Goal: Task Accomplishment & Management: Manage account settings

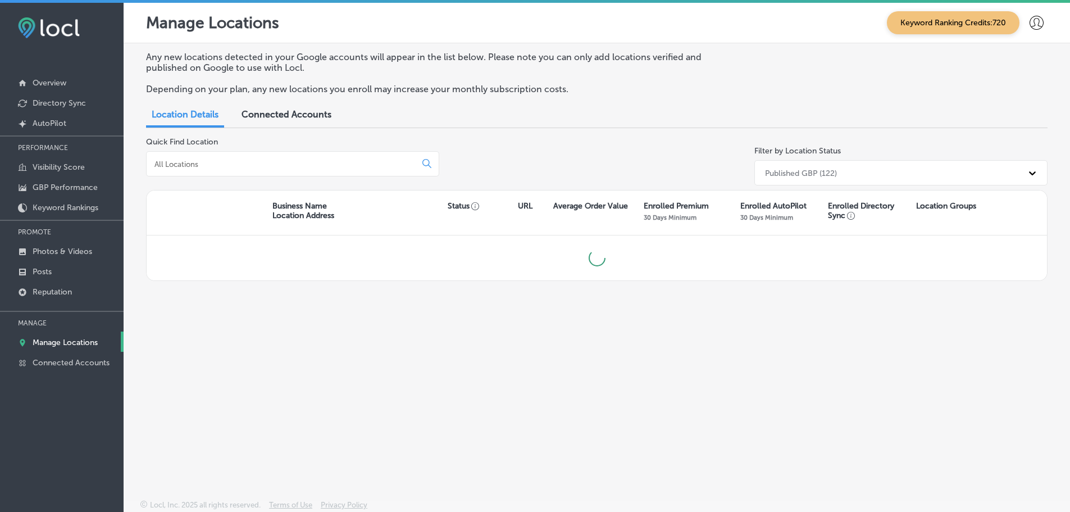
click at [215, 165] on input at bounding box center [283, 164] width 260 height 10
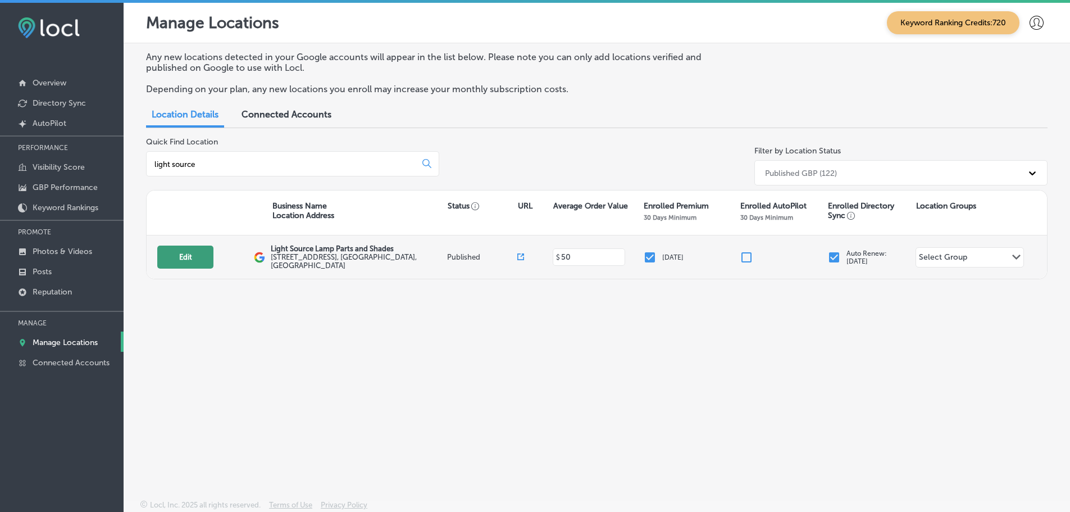
type input "light source"
click at [198, 256] on button "Edit" at bounding box center [185, 256] width 56 height 23
select select "US"
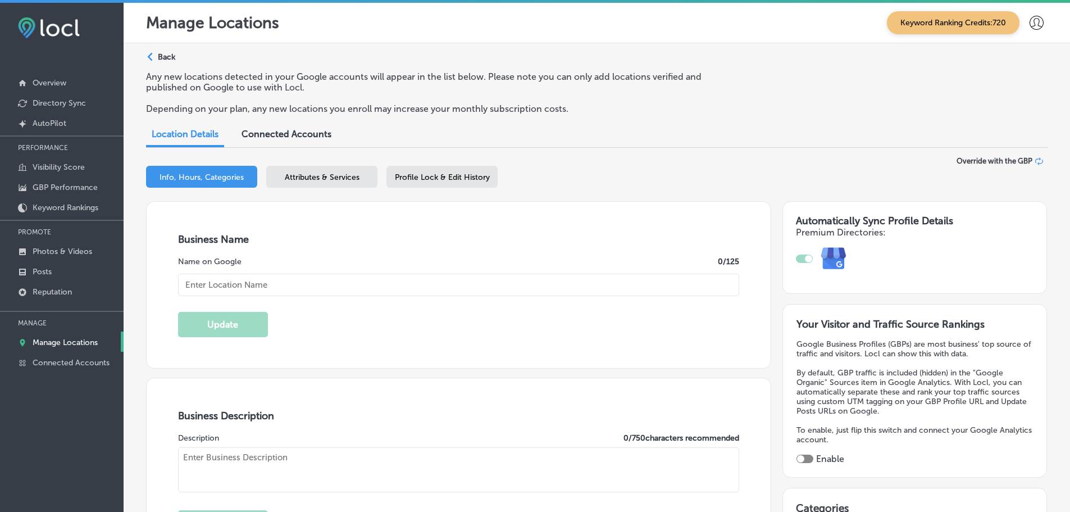
type input "Light Source Lamp Parts and Shades"
checkbox input "true"
type textarea "For over 45 years, Light Source Lamp Parts and Shades has been Sarasota’s trust…"
type input "3234 17th Street"
type input "Sarasota"
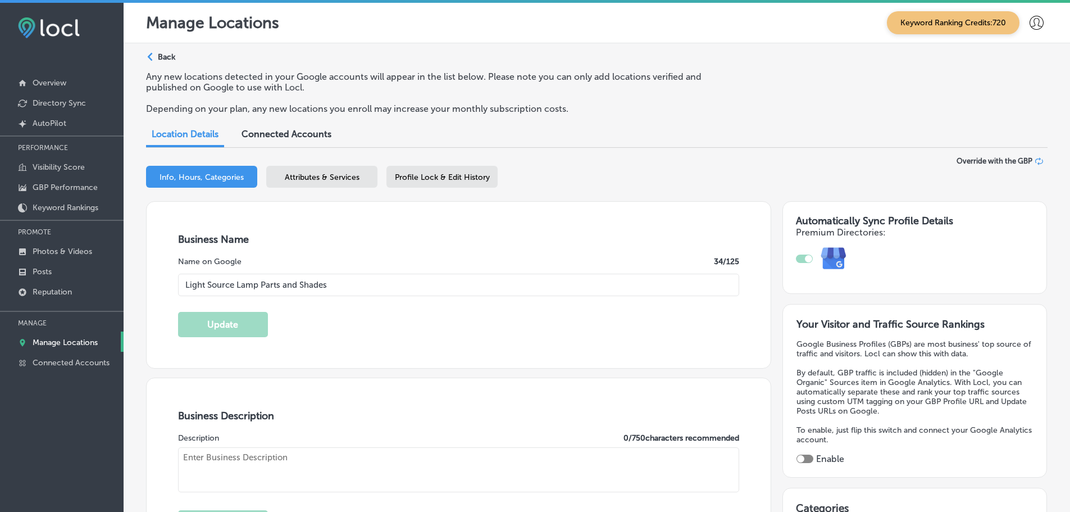
type input "34235"
type input "US"
type input "http://lightsourcesarasota.com/"
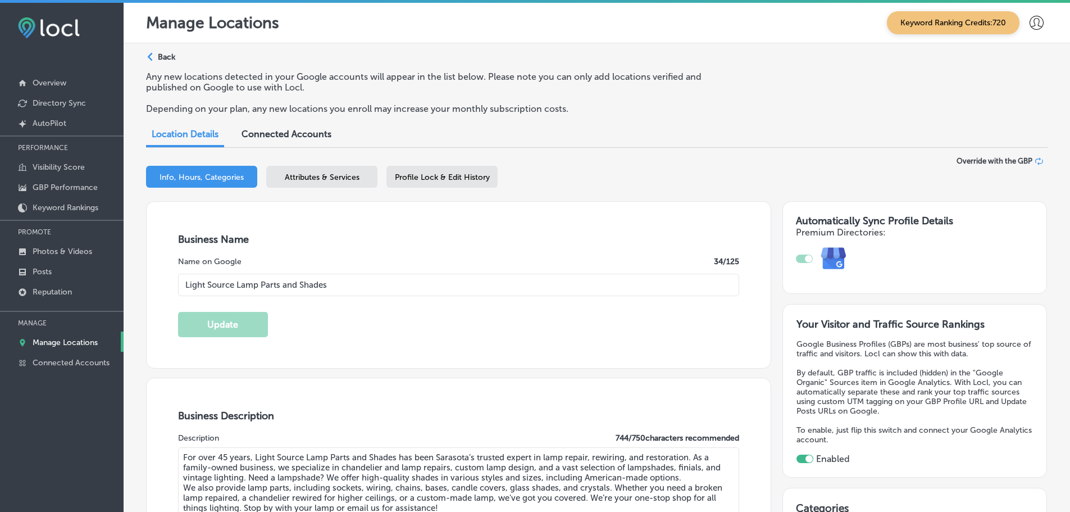
type input "+1 941 735 2622"
click at [298, 174] on span "Attributes & Services" at bounding box center [322, 177] width 75 height 10
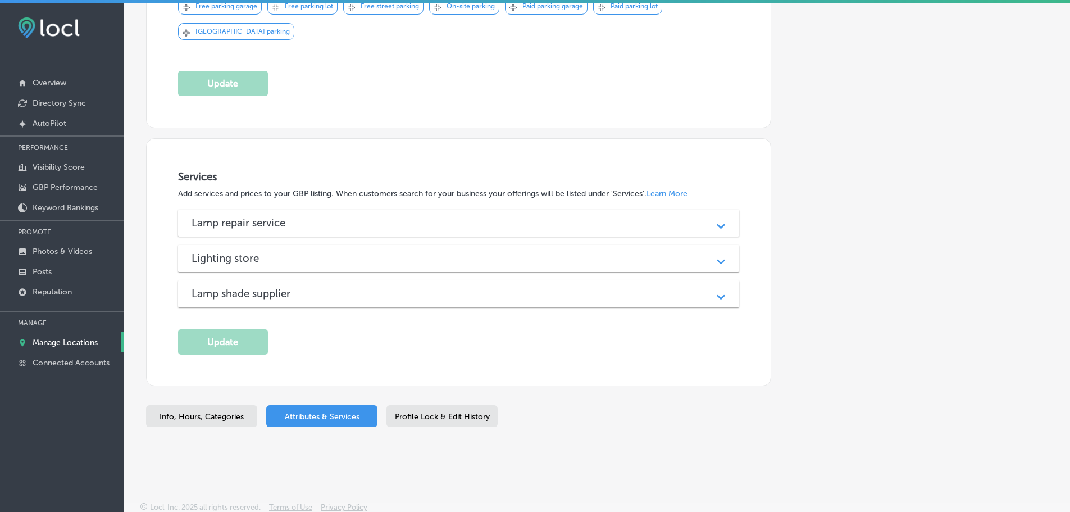
scroll to position [734, 0]
click at [596, 226] on div "Lamp repair service" at bounding box center [459, 222] width 535 height 13
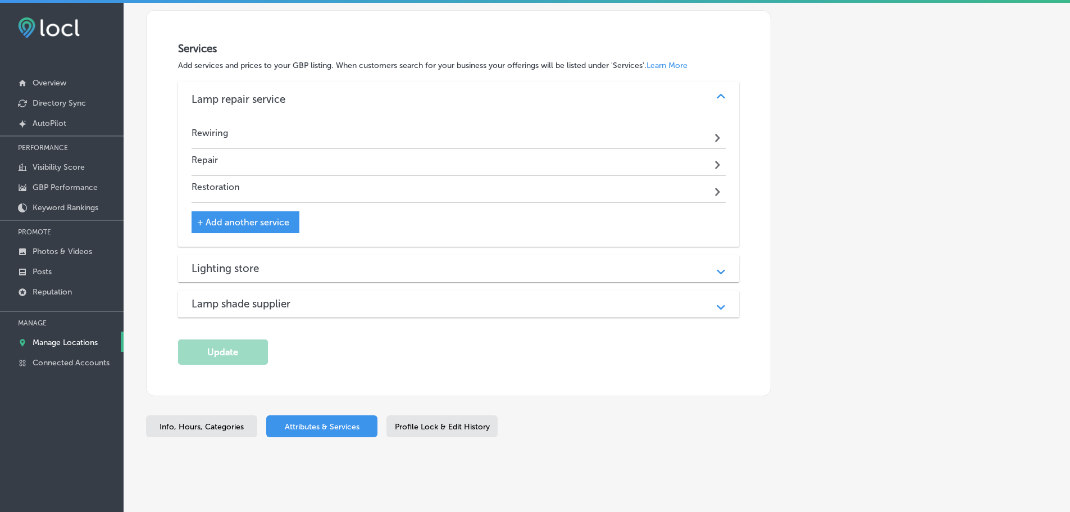
scroll to position [872, 0]
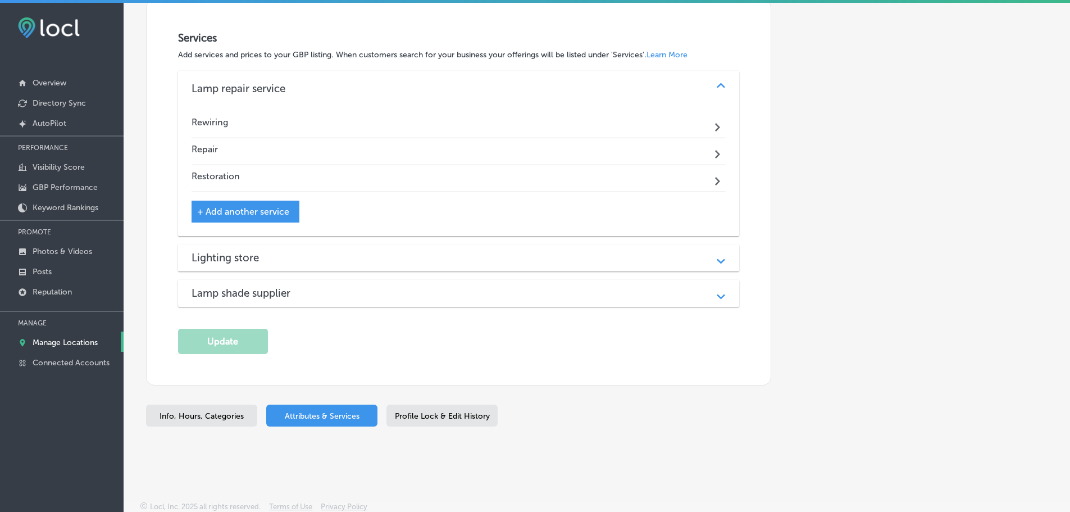
click at [570, 248] on div "Lighting store Path Created with Sketch." at bounding box center [459, 257] width 562 height 27
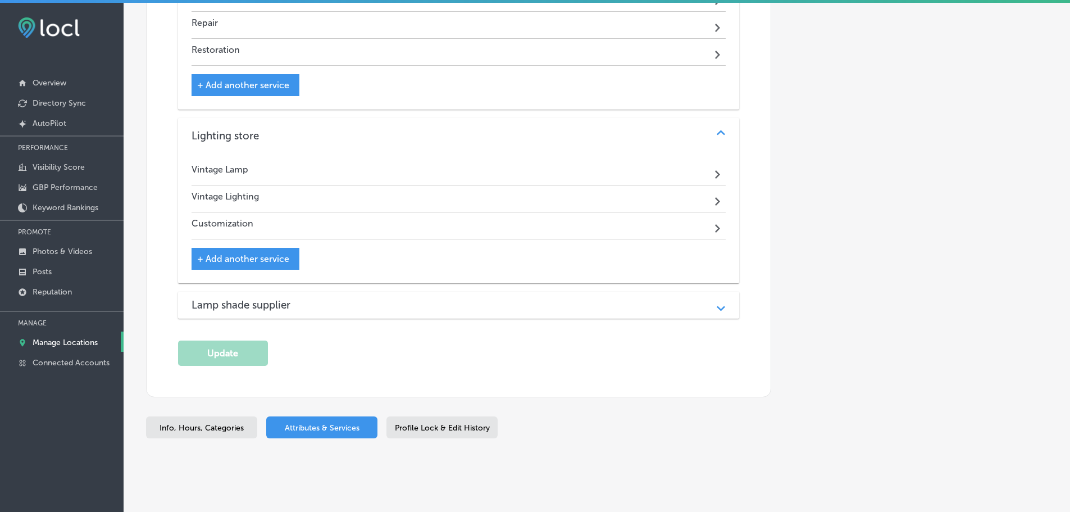
scroll to position [1011, 0]
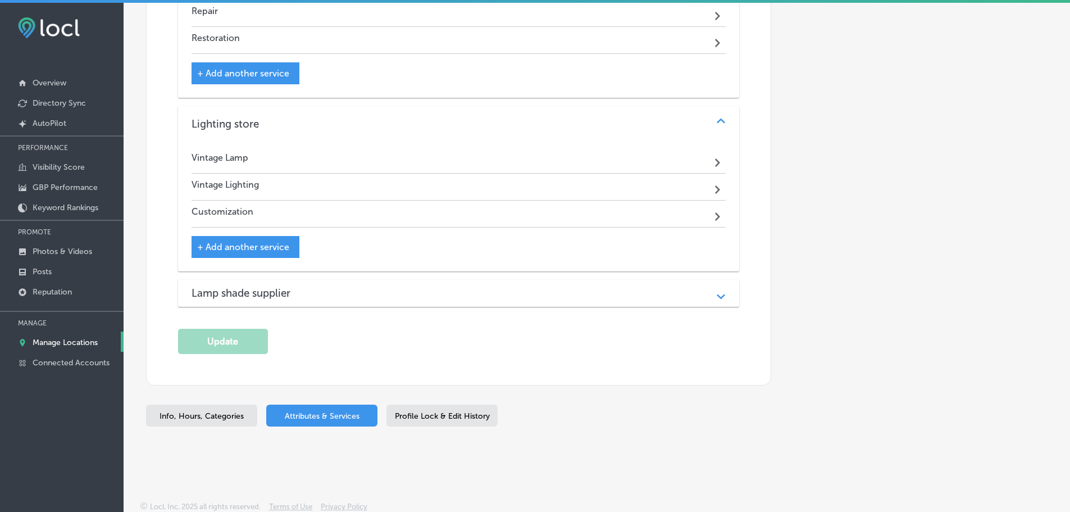
click at [552, 289] on div "Lamp shade supplier" at bounding box center [459, 292] width 535 height 13
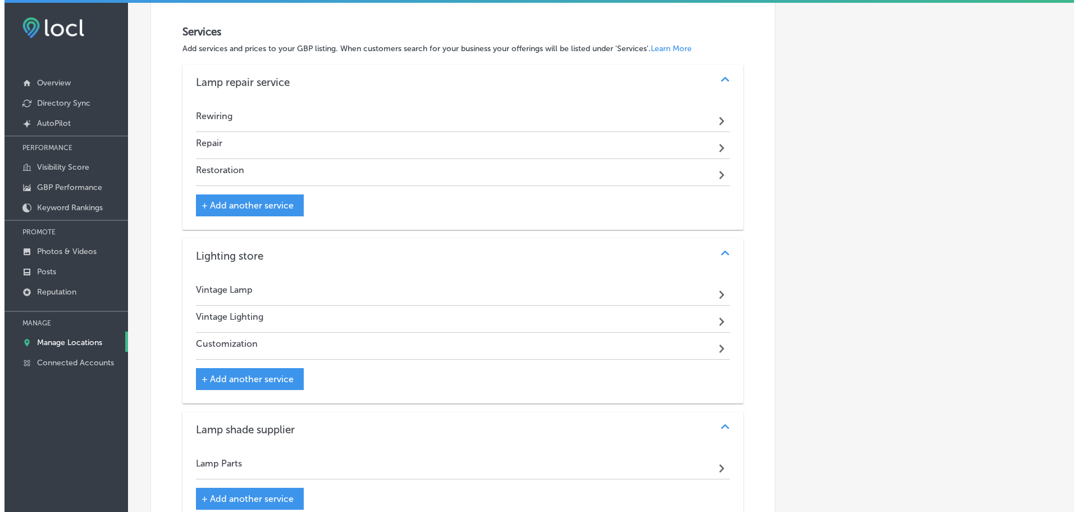
scroll to position [898, 0]
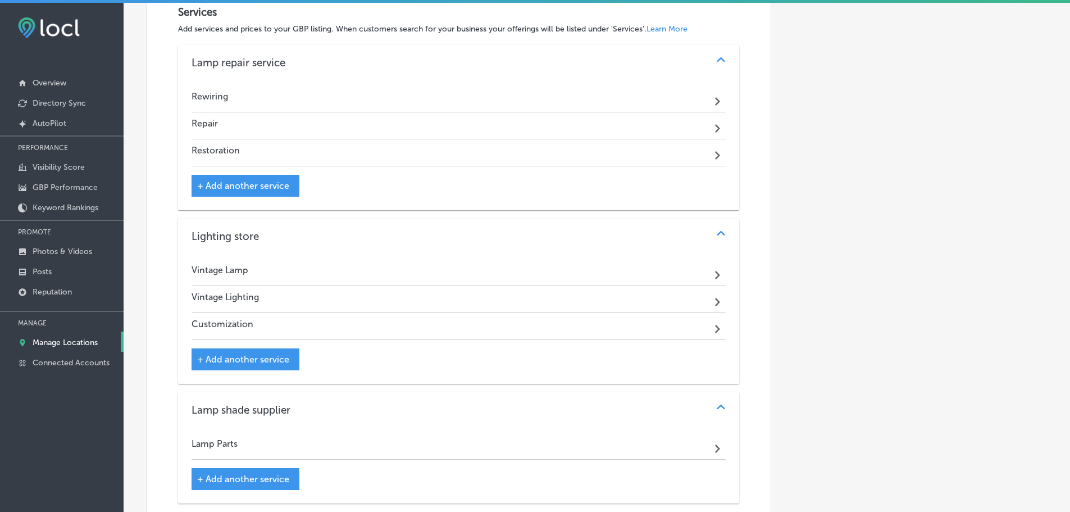
click at [335, 98] on div "Rewiring Path Created with Sketch." at bounding box center [459, 98] width 535 height 27
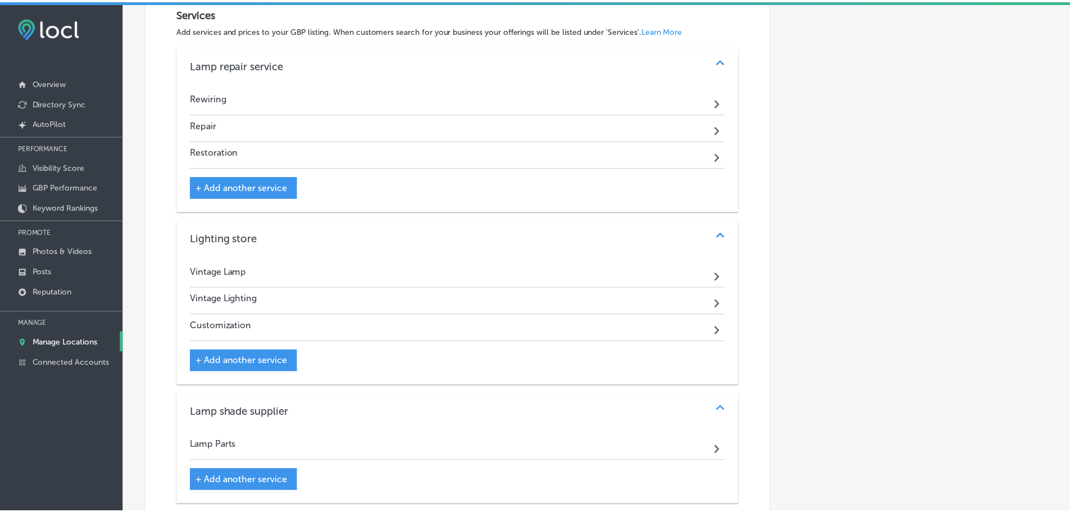
scroll to position [900, 0]
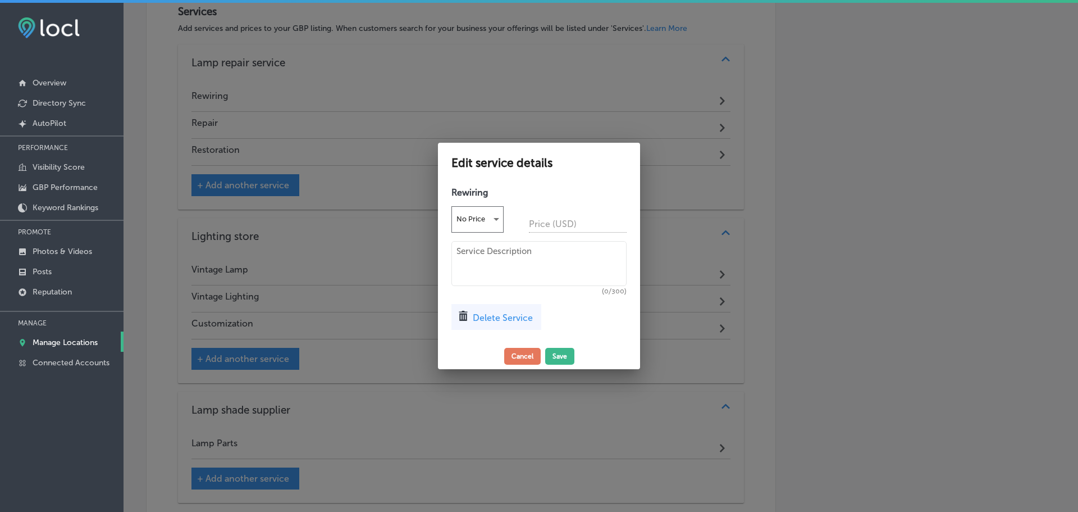
click at [493, 254] on textarea at bounding box center [539, 263] width 175 height 45
paste textarea "Give your favorite lamp a safe new life. Our rewiring service replaces old or f…"
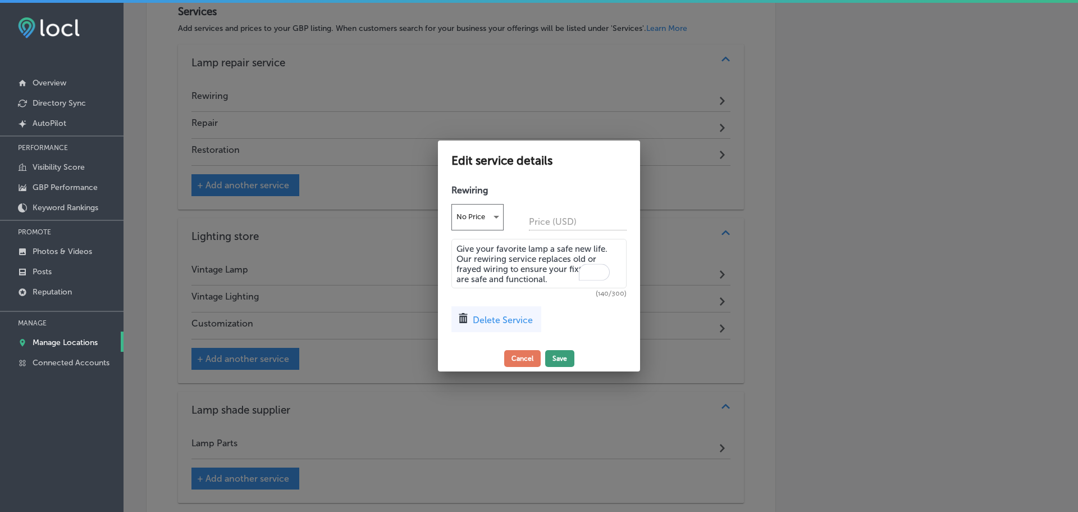
type textarea "Give your favorite lamp a safe new life. Our rewiring service replaces old or f…"
click at [554, 360] on button "Save" at bounding box center [559, 358] width 29 height 17
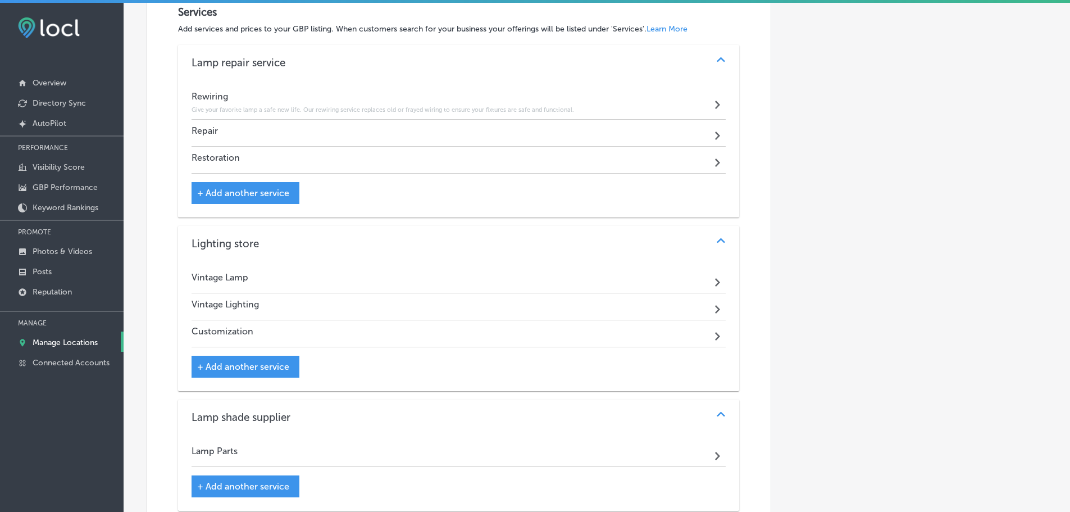
click at [311, 130] on div "Repair Path Created with Sketch." at bounding box center [459, 133] width 535 height 27
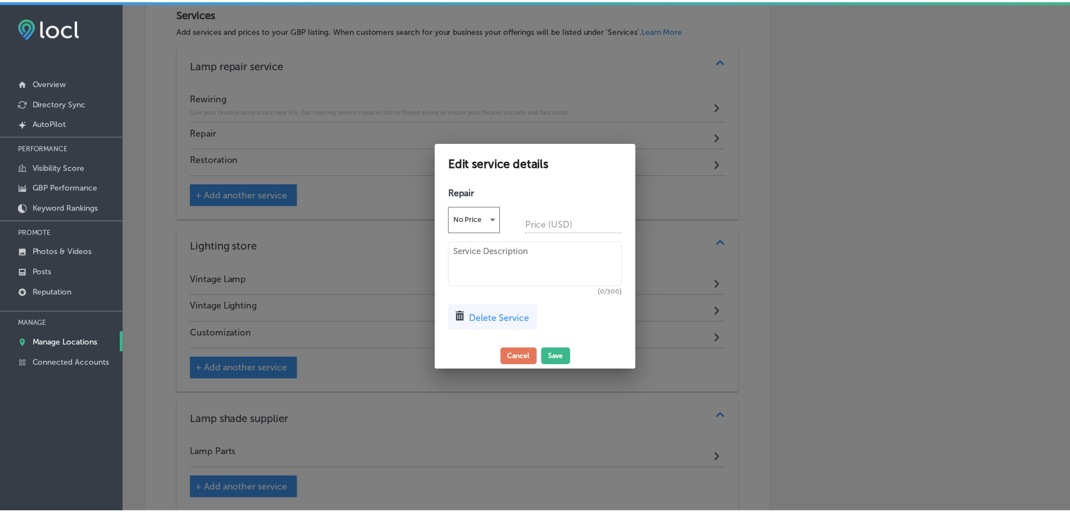
scroll to position [900, 0]
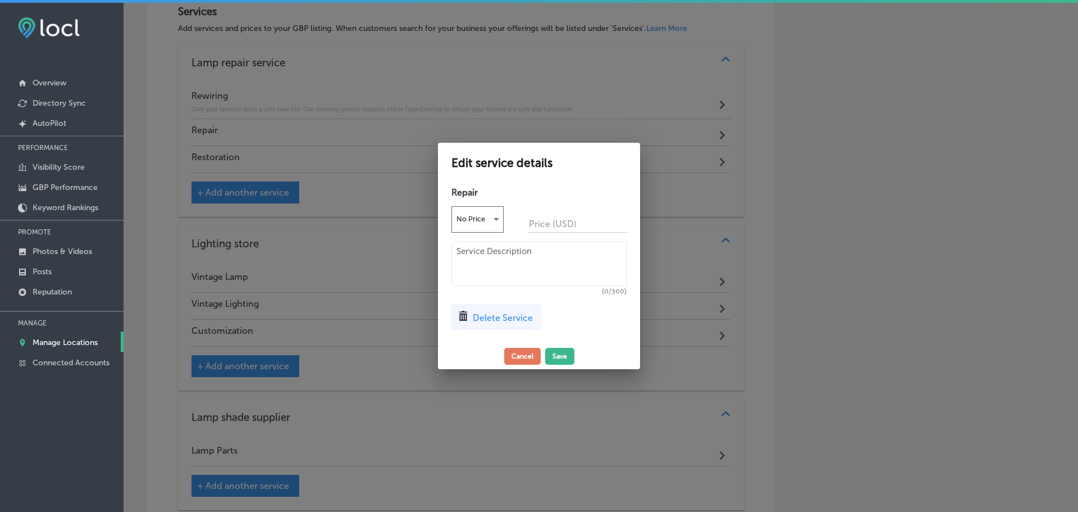
click at [493, 256] on textarea at bounding box center [539, 263] width 175 height 45
paste textarea "Don't toss that broken lamp! We can fix everything from a wobbly base to a faul…"
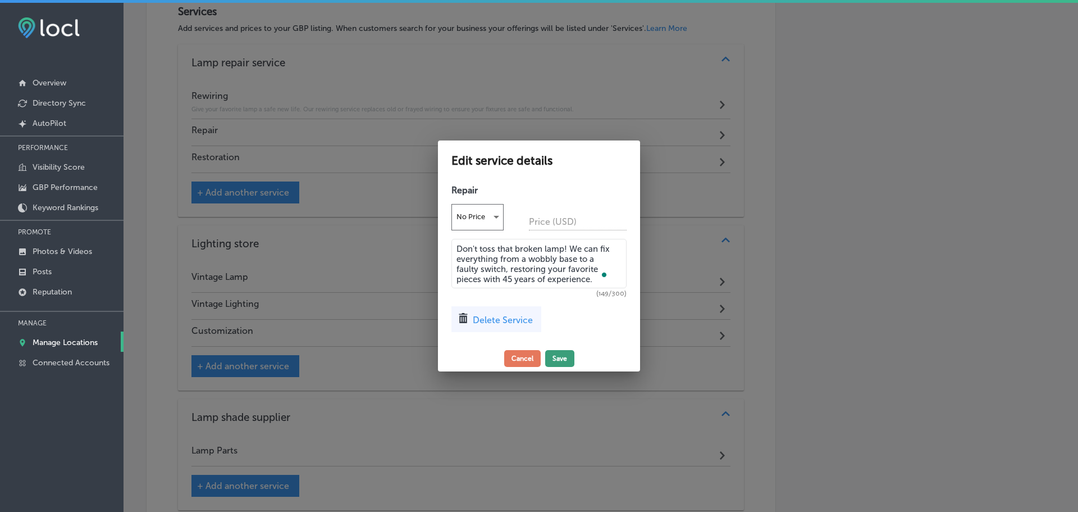
type textarea "Don't toss that broken lamp! We can fix everything from a wobbly base to a faul…"
click at [559, 353] on button "Save" at bounding box center [559, 358] width 29 height 17
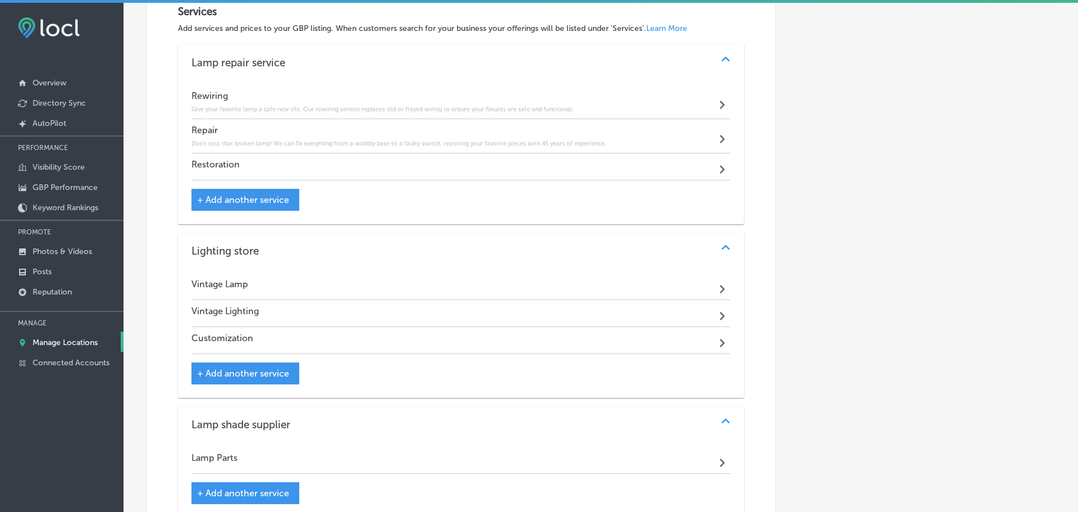
scroll to position [898, 0]
click at [281, 157] on div "Restoration Path Created with Sketch." at bounding box center [459, 167] width 535 height 27
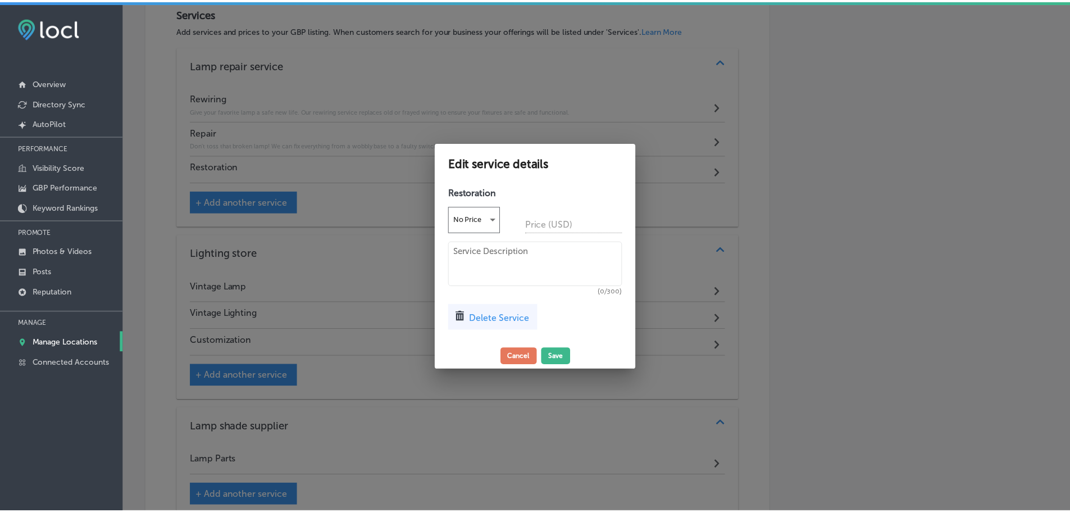
scroll to position [900, 0]
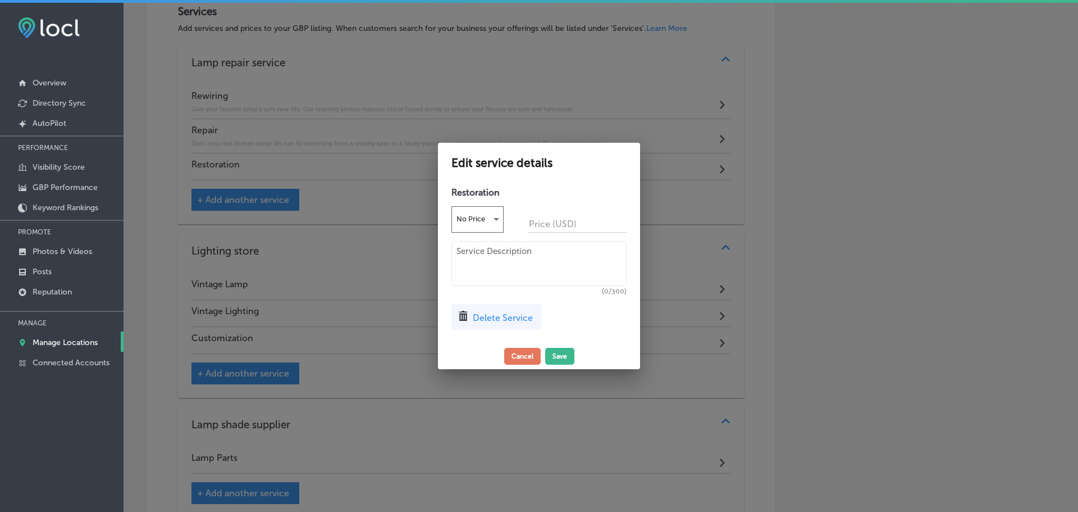
click at [501, 260] on textarea at bounding box center [539, 263] width 175 height 45
paste textarea "We specialize in restoring the beauty and functionality of vintage and antique …"
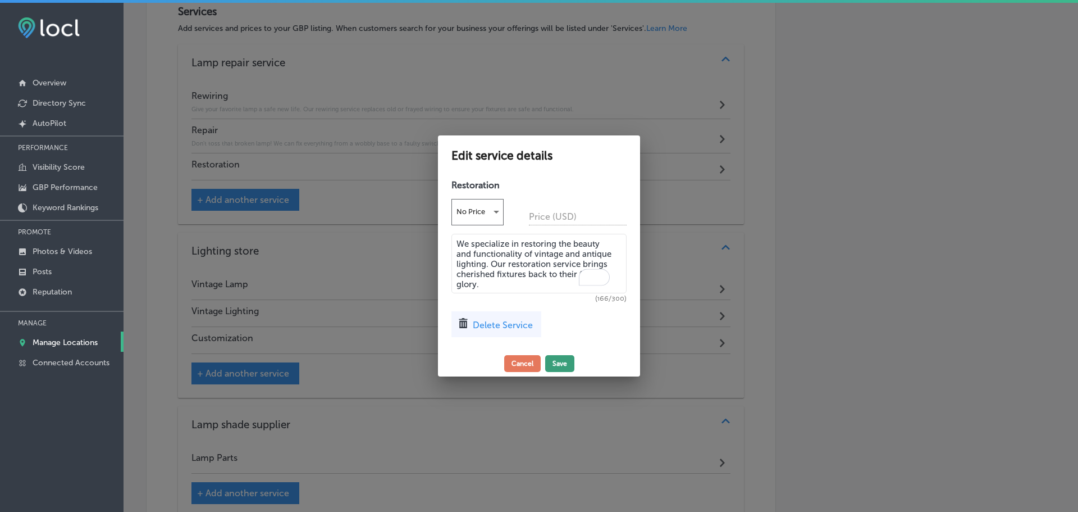
type textarea "We specialize in restoring the beauty and functionality of vintage and antique …"
click at [563, 355] on button "Save" at bounding box center [559, 363] width 29 height 17
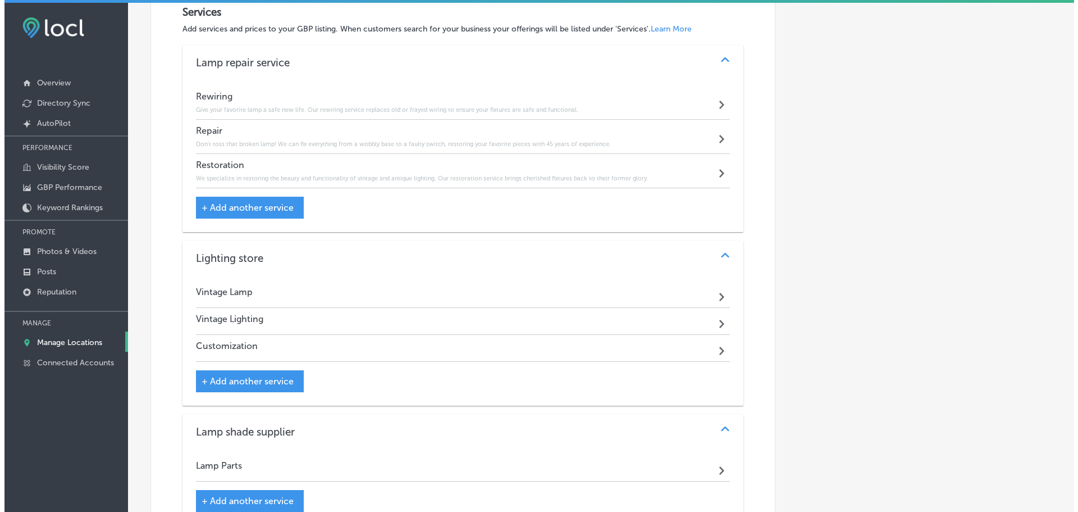
scroll to position [954, 0]
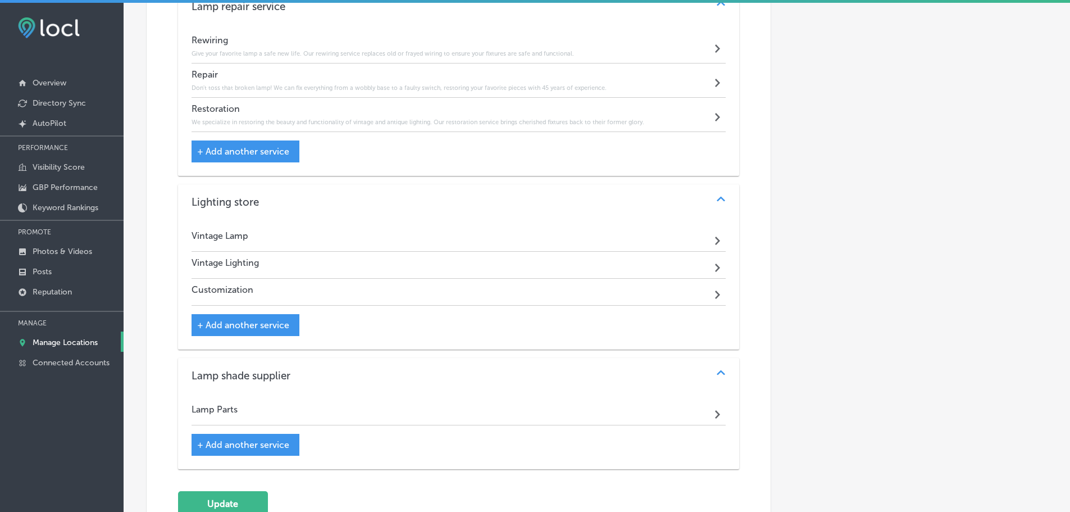
click at [370, 242] on div "Vintage Lamp Path Created with Sketch." at bounding box center [459, 238] width 535 height 27
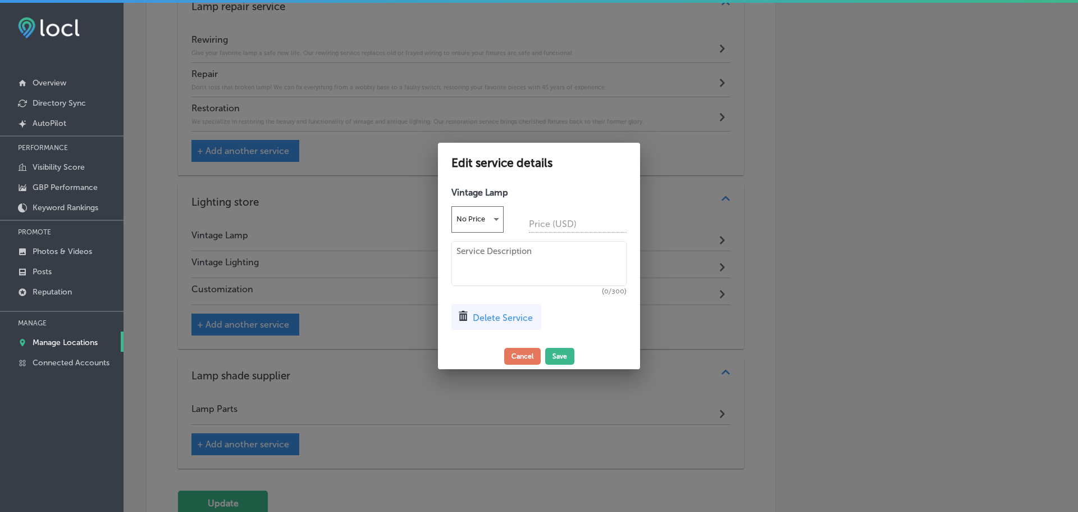
click at [503, 258] on textarea at bounding box center [539, 263] width 175 height 45
paste textarea "Discover a unique piece of history. Our curated collection of vintage lamps off…"
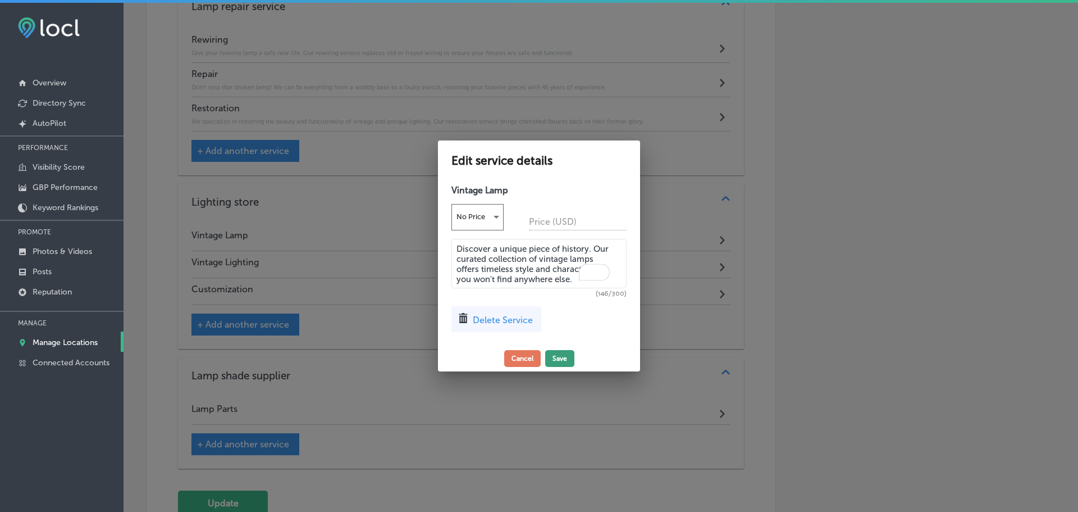
type textarea "Discover a unique piece of history. Our curated collection of vintage lamps off…"
click at [554, 356] on button "Save" at bounding box center [559, 358] width 29 height 17
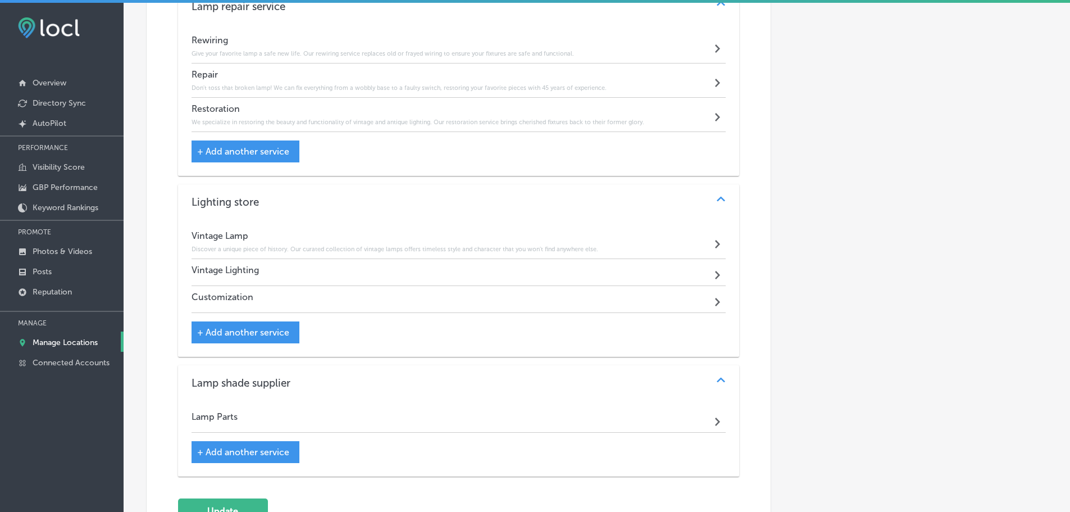
click at [317, 275] on div "Vintage Lighting Path Created with Sketch." at bounding box center [459, 272] width 535 height 27
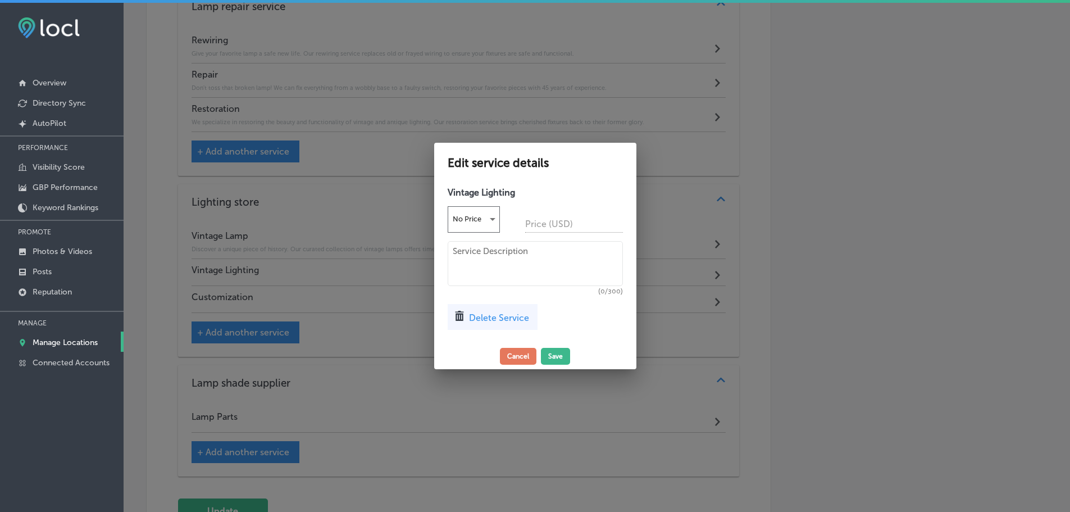
scroll to position [957, 0]
click at [505, 274] on textarea at bounding box center [539, 263] width 175 height 45
paste textarea "Illuminate your home with distinction. Our selection of refurbished and vintage…"
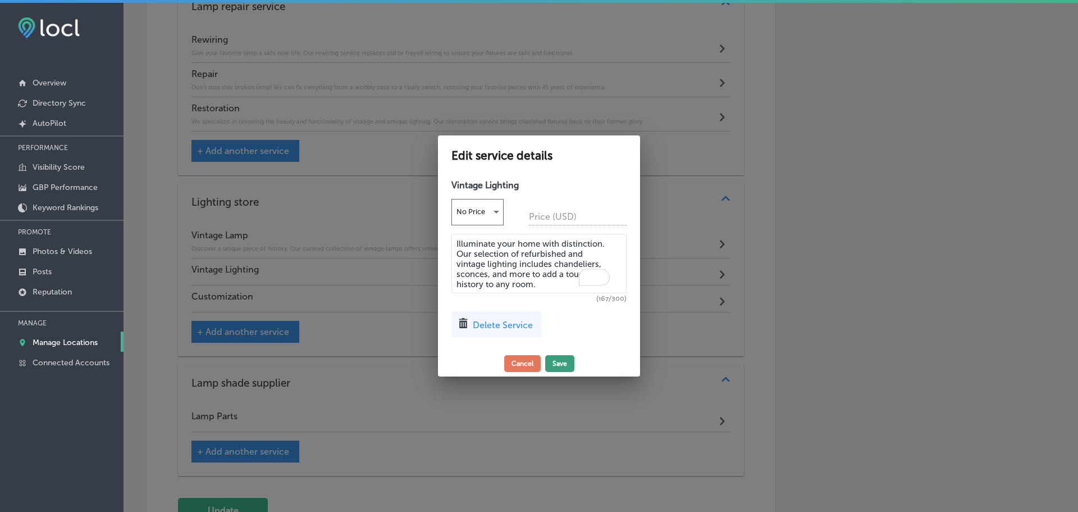
type textarea "Illuminate your home with distinction. Our selection of refurbished and vintage…"
click at [559, 361] on button "Save" at bounding box center [559, 363] width 29 height 17
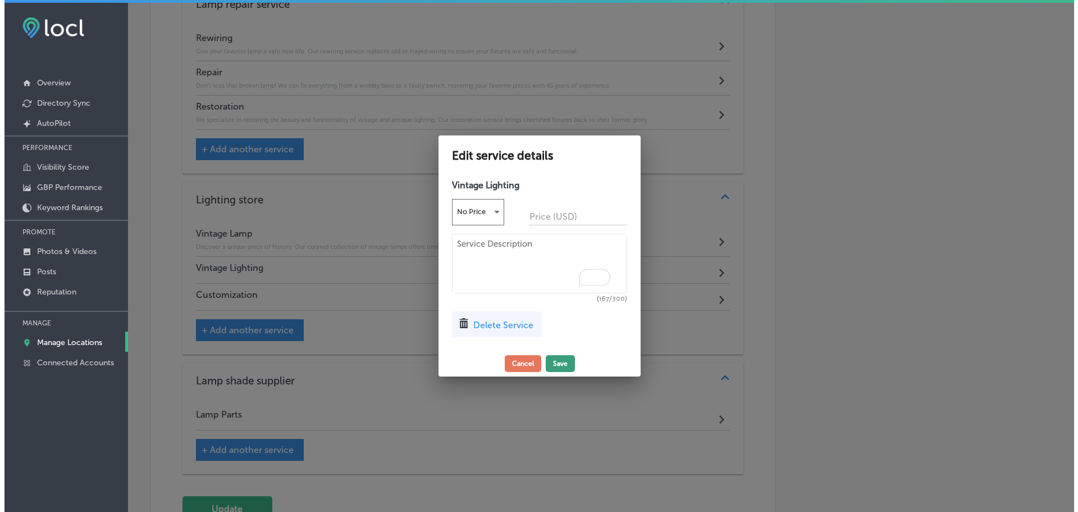
scroll to position [954, 0]
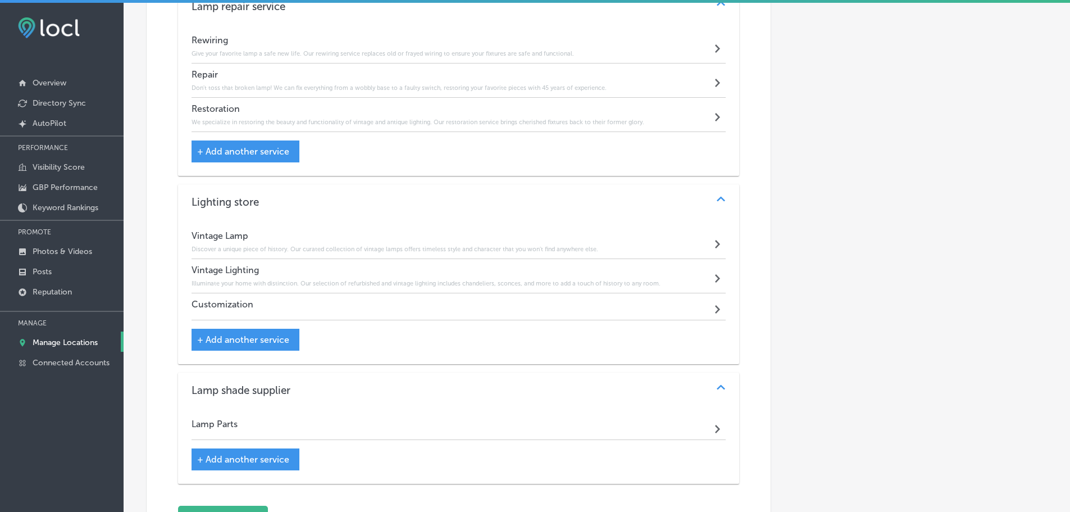
click at [336, 311] on div "Customization Path Created with Sketch." at bounding box center [459, 306] width 535 height 27
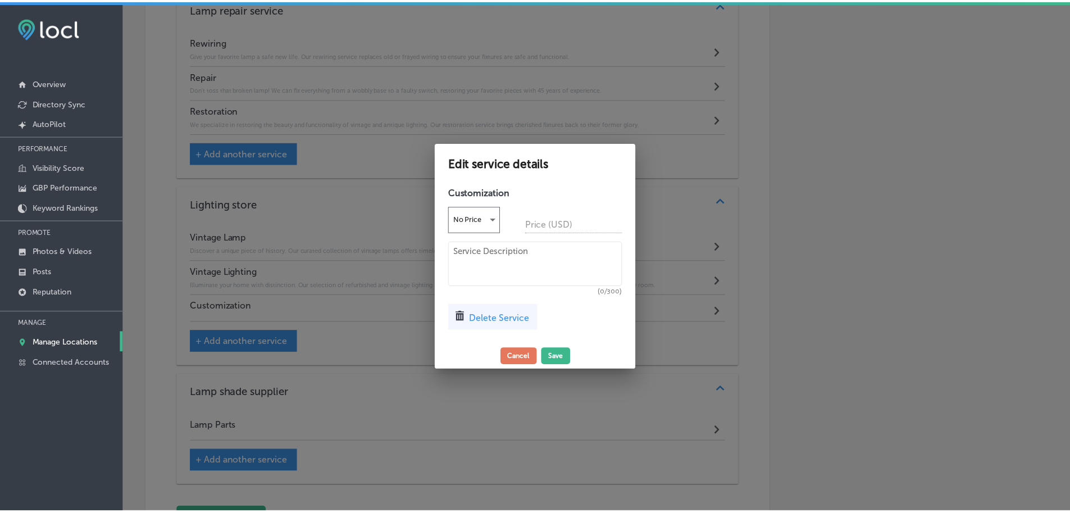
scroll to position [957, 0]
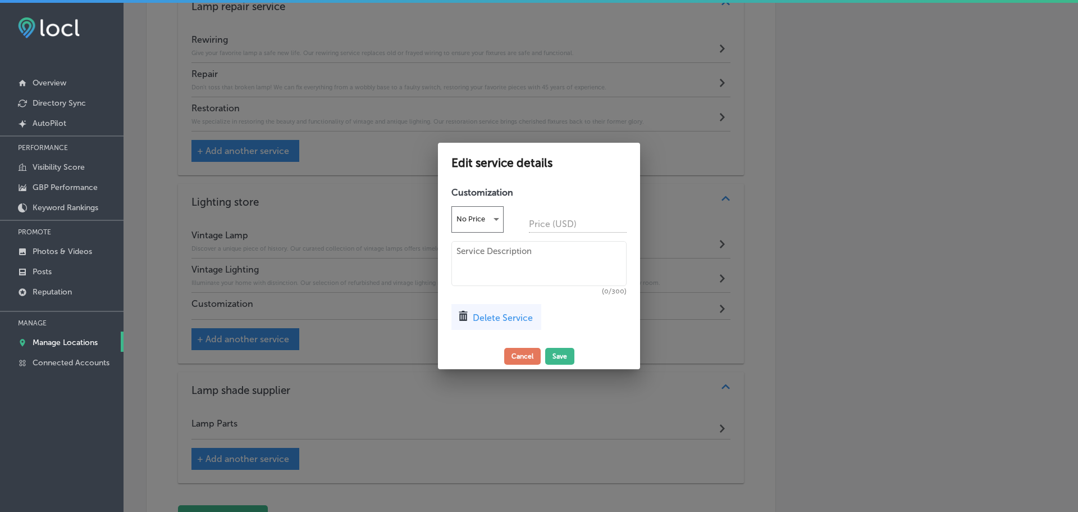
click at [466, 276] on textarea at bounding box center [539, 263] width 175 height 45
paste textarea "Have a unique item you want to turn into a lamp? We can transform your personal…"
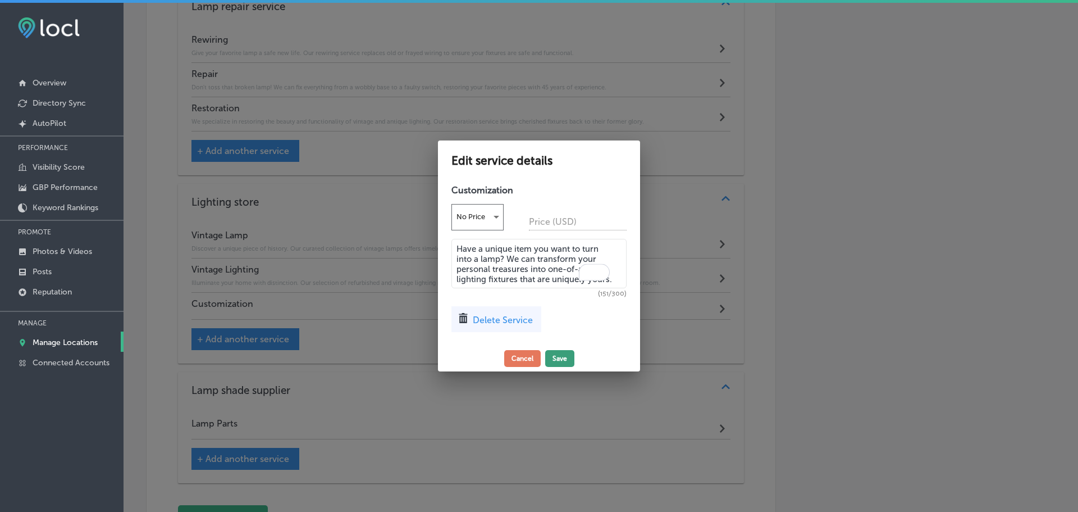
type textarea "Have a unique item you want to turn into a lamp? We can transform your personal…"
click at [555, 353] on button "Save" at bounding box center [559, 358] width 29 height 17
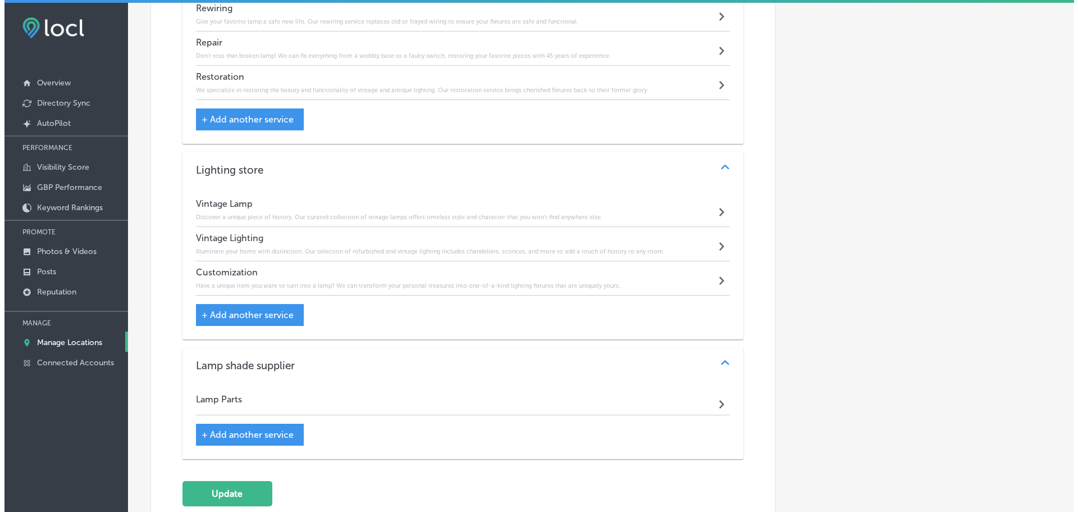
scroll to position [1139, 0]
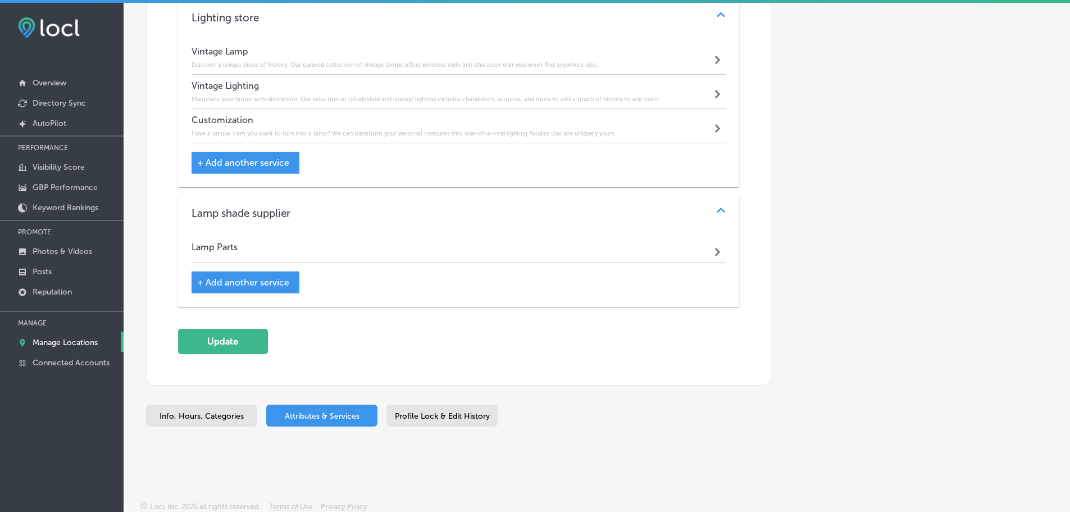
click at [365, 246] on div "Lamp Parts Path Created with Sketch." at bounding box center [459, 249] width 535 height 27
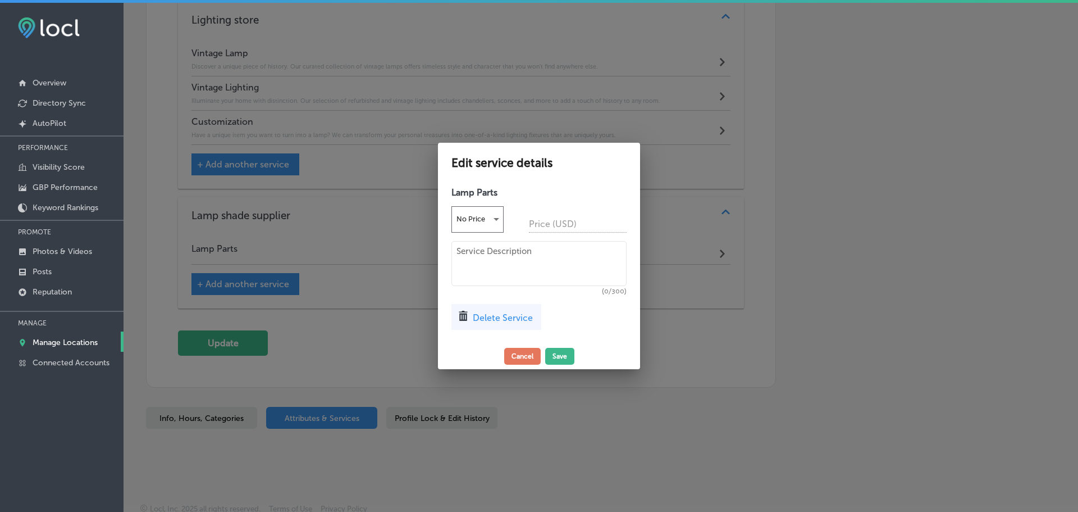
scroll to position [1141, 0]
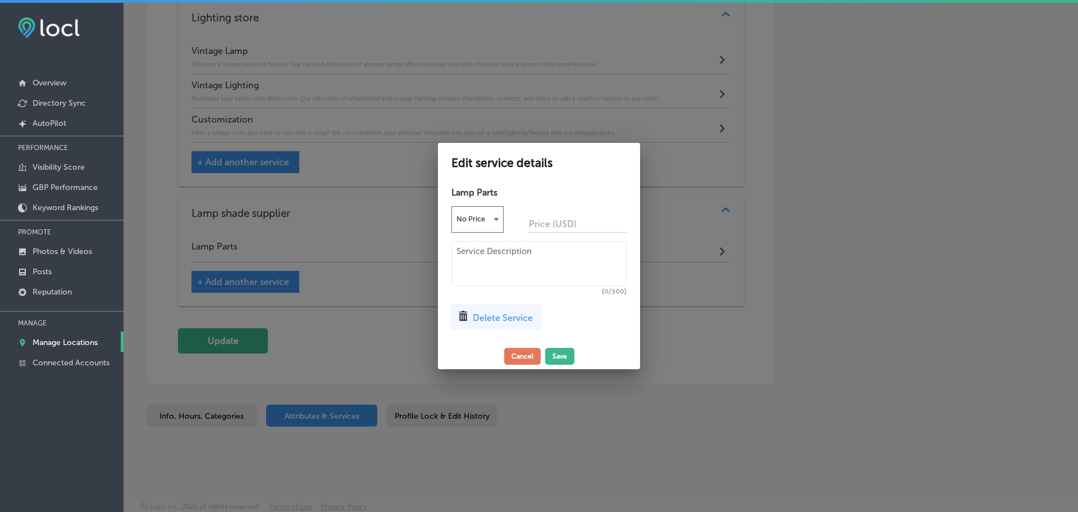
click at [477, 258] on textarea at bounding box center [539, 263] width 175 height 45
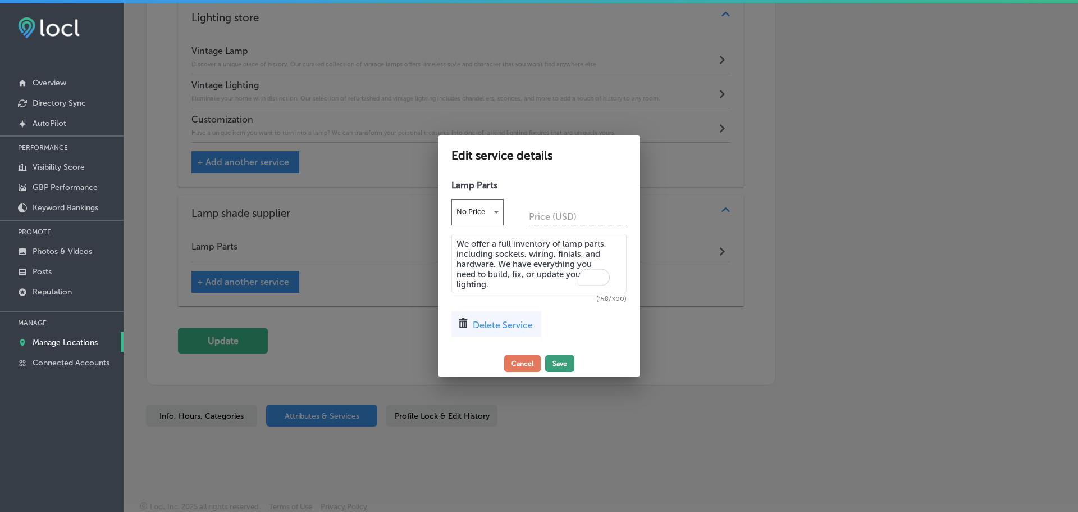
type textarea "We offer a full inventory of lamp parts, including sockets, wiring, finials, an…"
click at [556, 363] on button "Save" at bounding box center [559, 363] width 29 height 17
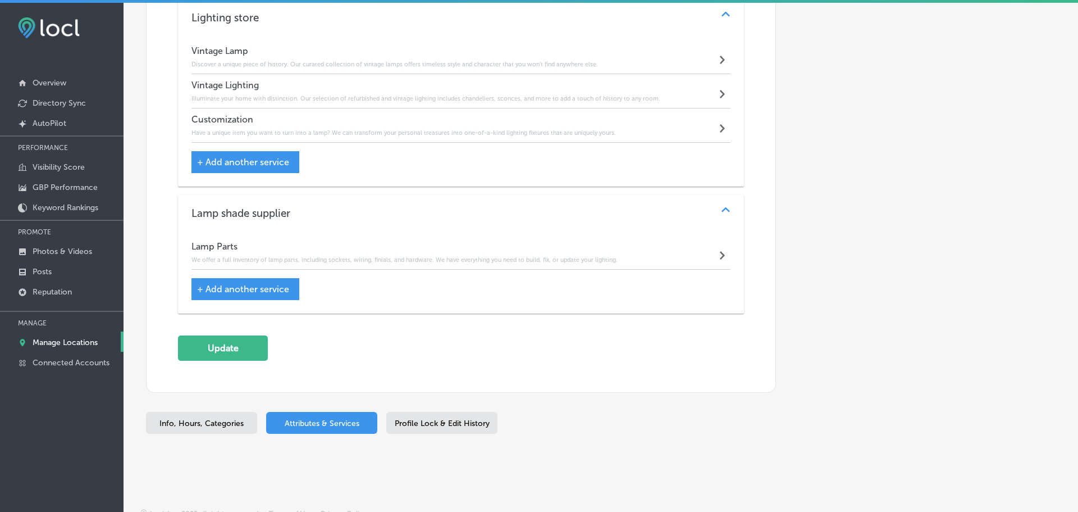
scroll to position [1139, 0]
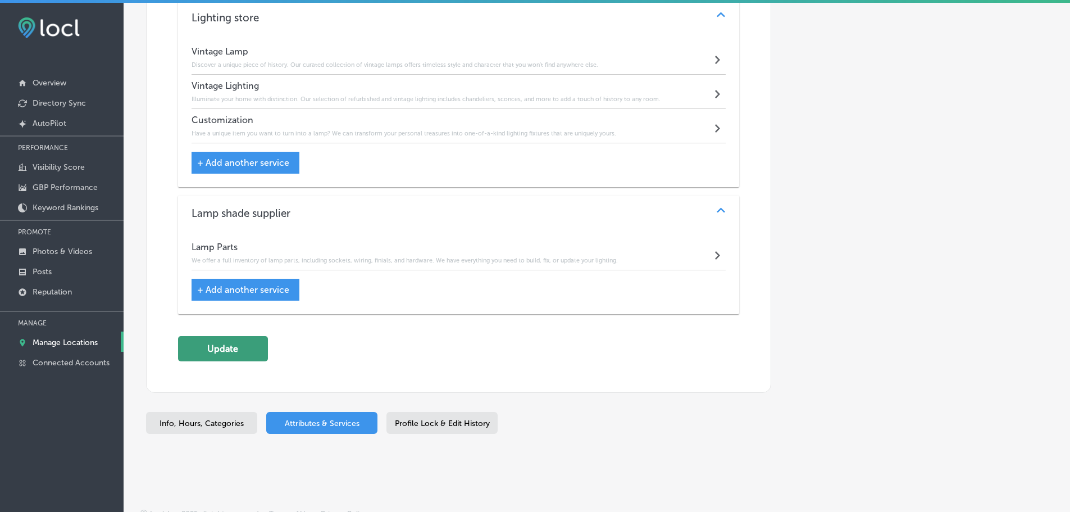
click at [245, 354] on button "Update" at bounding box center [223, 348] width 90 height 25
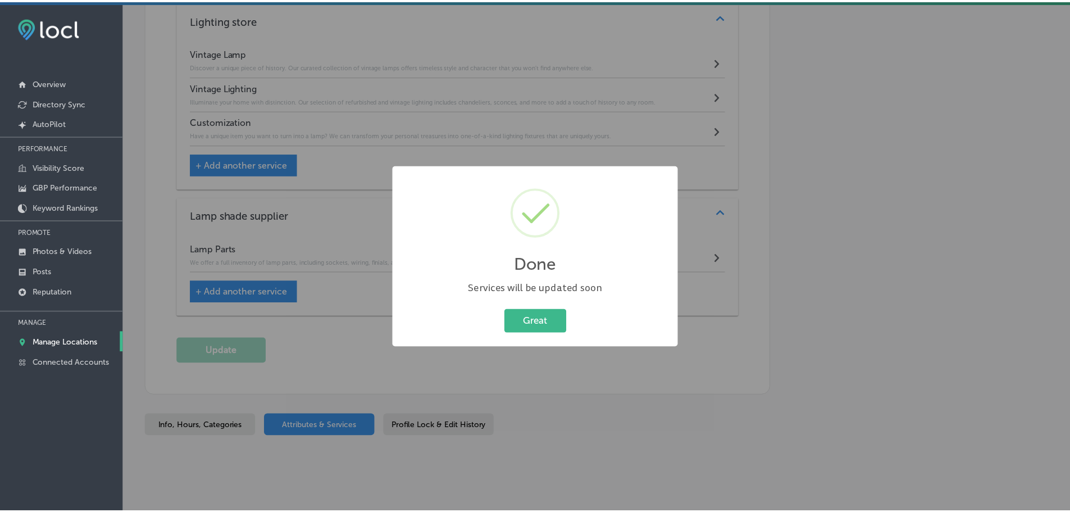
scroll to position [1141, 0]
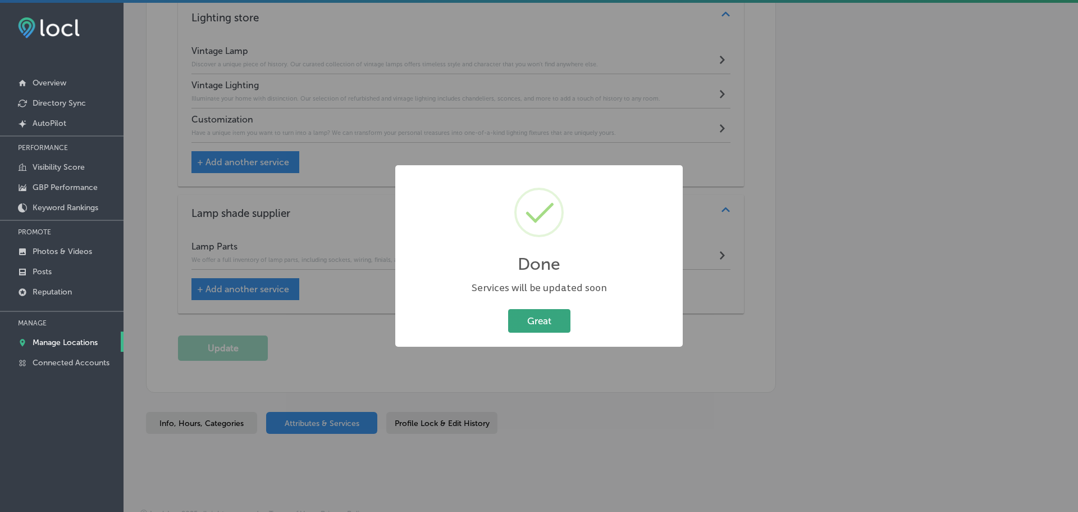
click at [530, 319] on button "Great" at bounding box center [539, 320] width 62 height 23
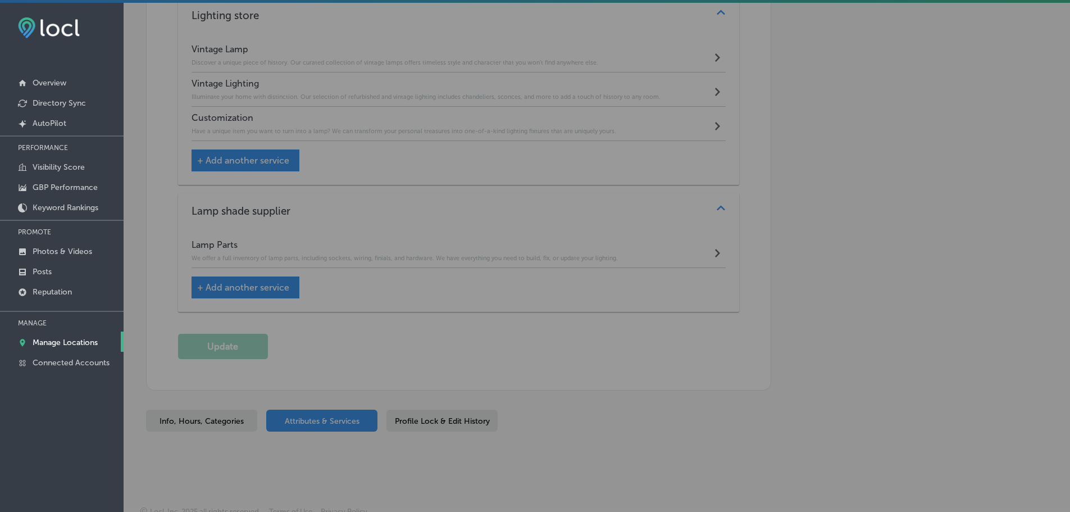
scroll to position [1139, 0]
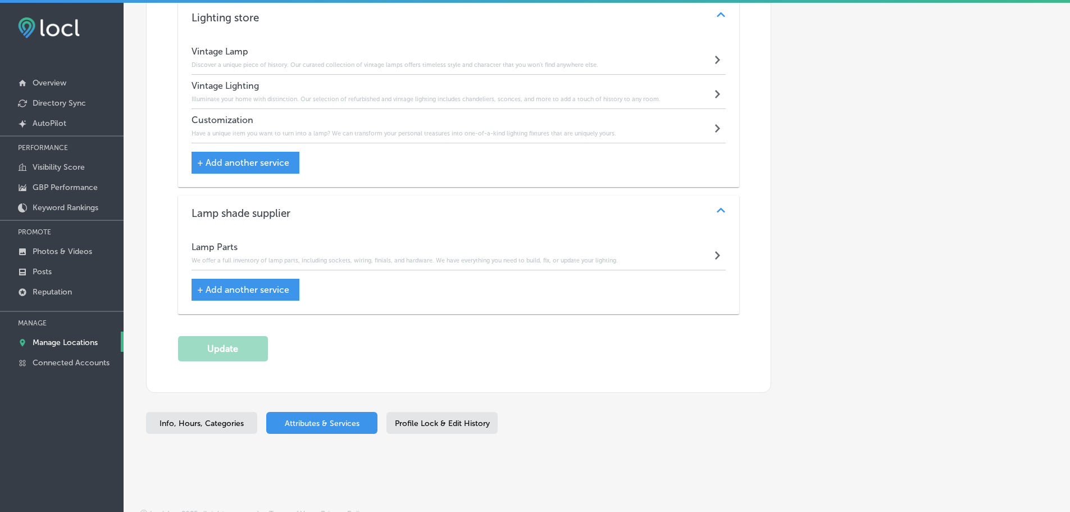
click at [71, 339] on p "Manage Locations" at bounding box center [65, 343] width 65 height 10
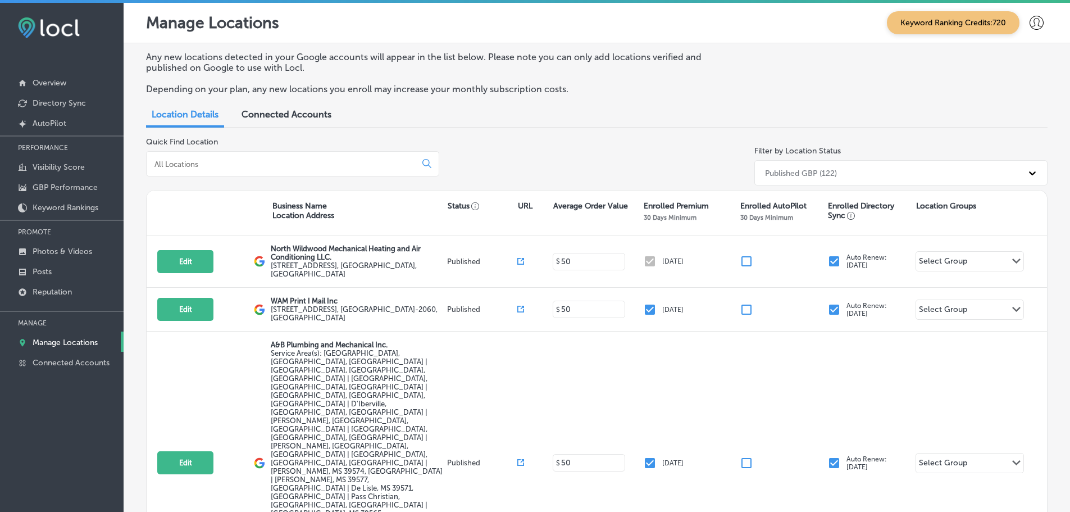
click at [240, 169] on div at bounding box center [292, 163] width 293 height 25
click at [260, 163] on input at bounding box center [283, 164] width 260 height 10
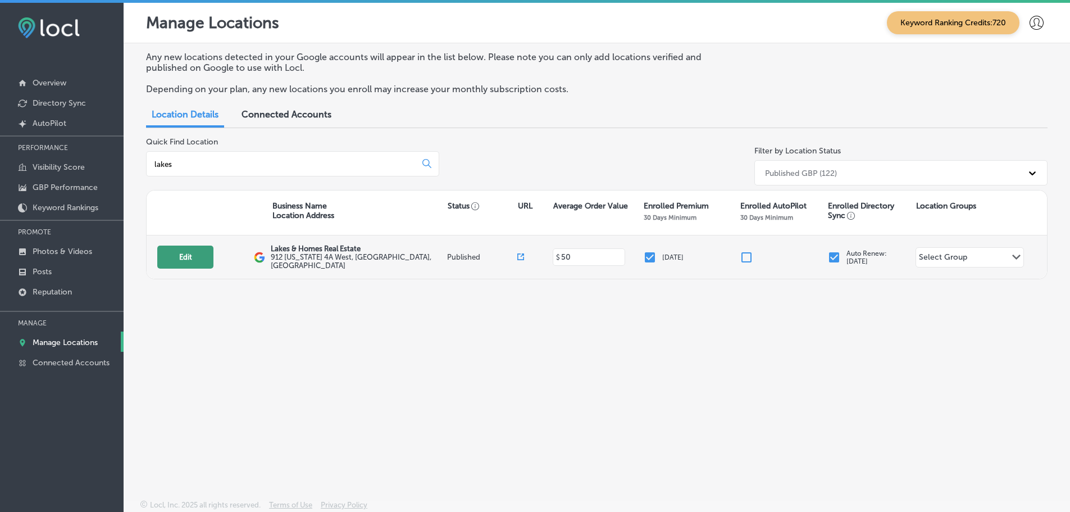
type input "lakes"
click at [176, 254] on button "Edit" at bounding box center [185, 256] width 56 height 23
select select "US"
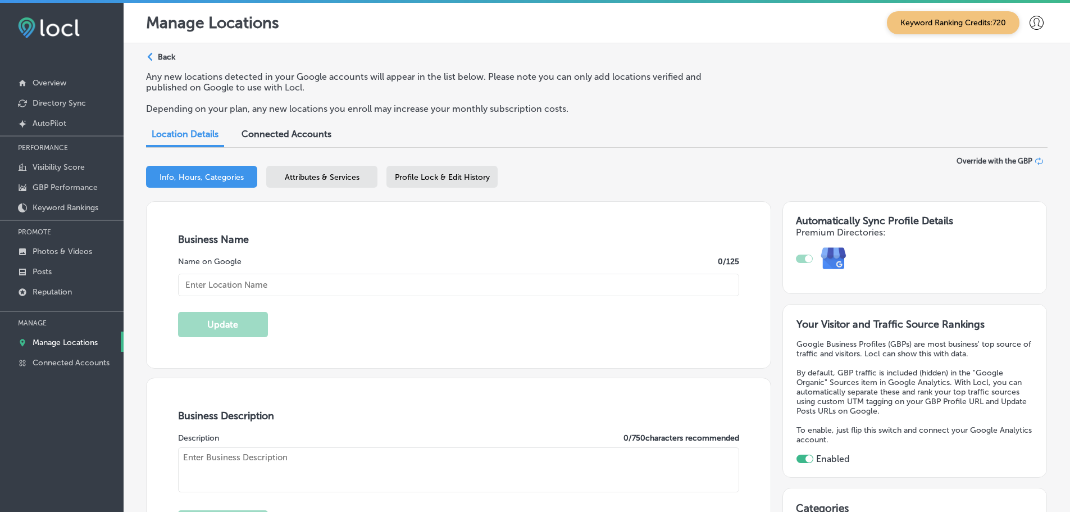
checkbox input "true"
type textarea "At Lakes & Homes Real Estate, we offer expert real estate services for both buy…"
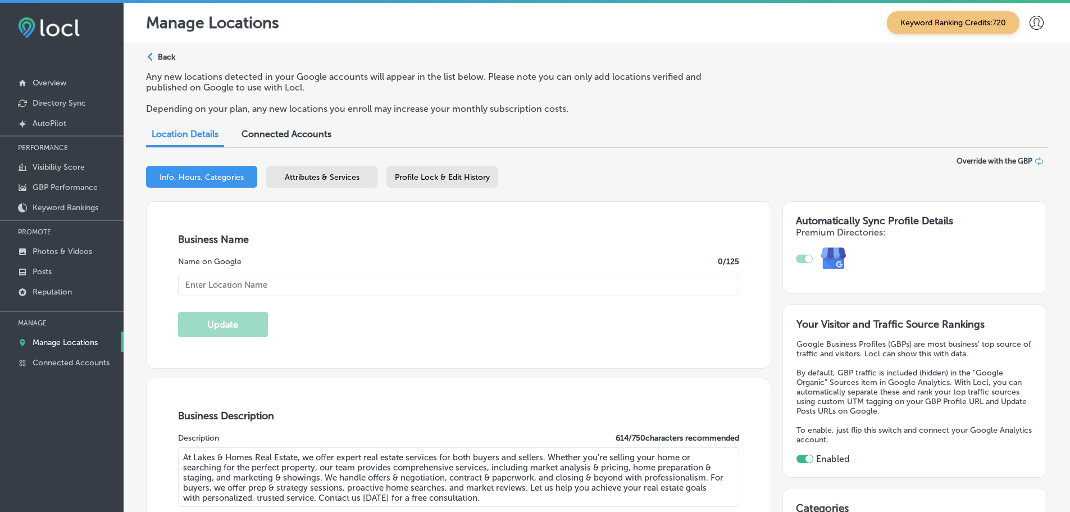
type input "912 Vermont 4A West"
type input "Castleton"
type input "05735"
type input "US"
type input "http://www.lakesandhomesre.com/"
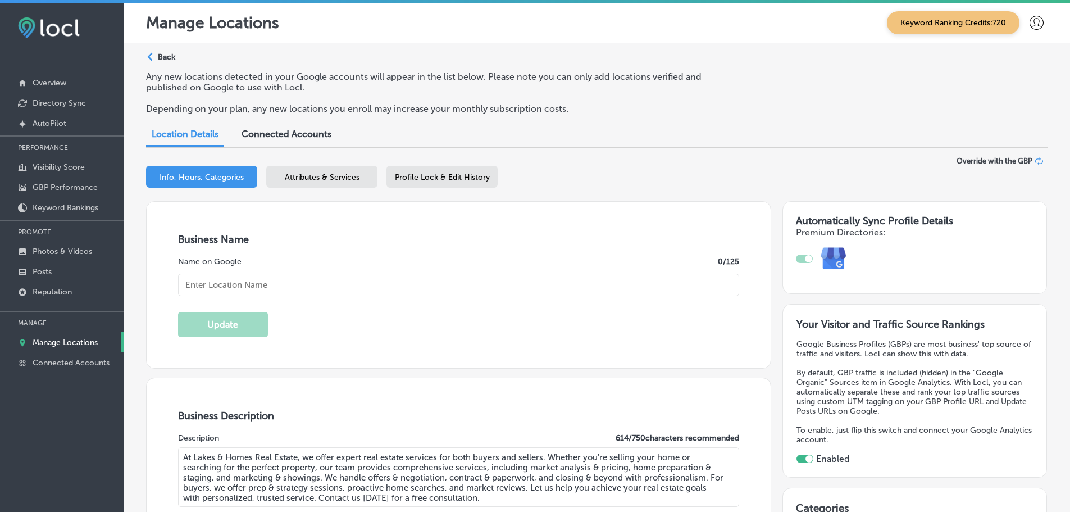
type input "Lakes & Homes Real Estate"
type input "+1 802 671 8042"
click at [303, 176] on span "Attributes & Services" at bounding box center [322, 177] width 75 height 10
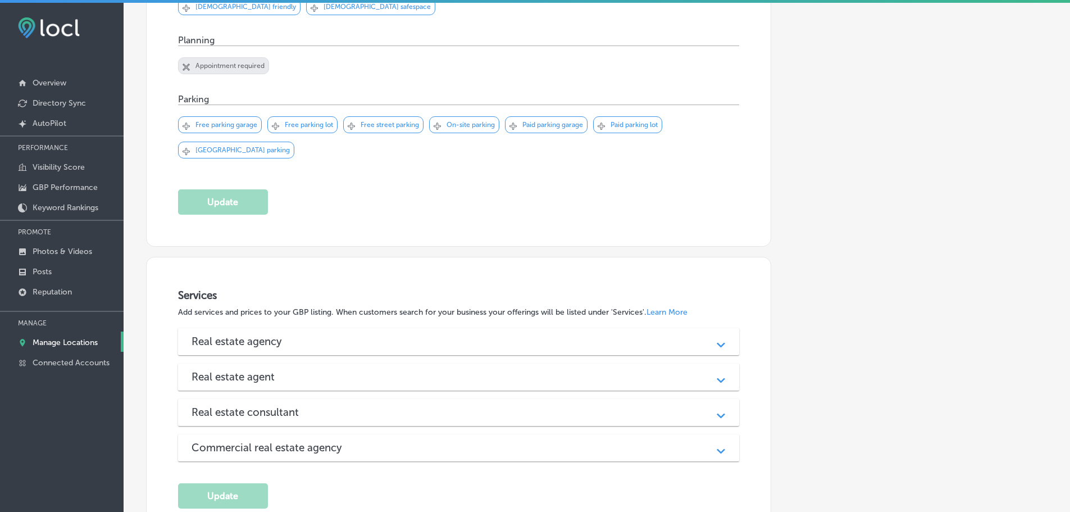
scroll to position [828, 0]
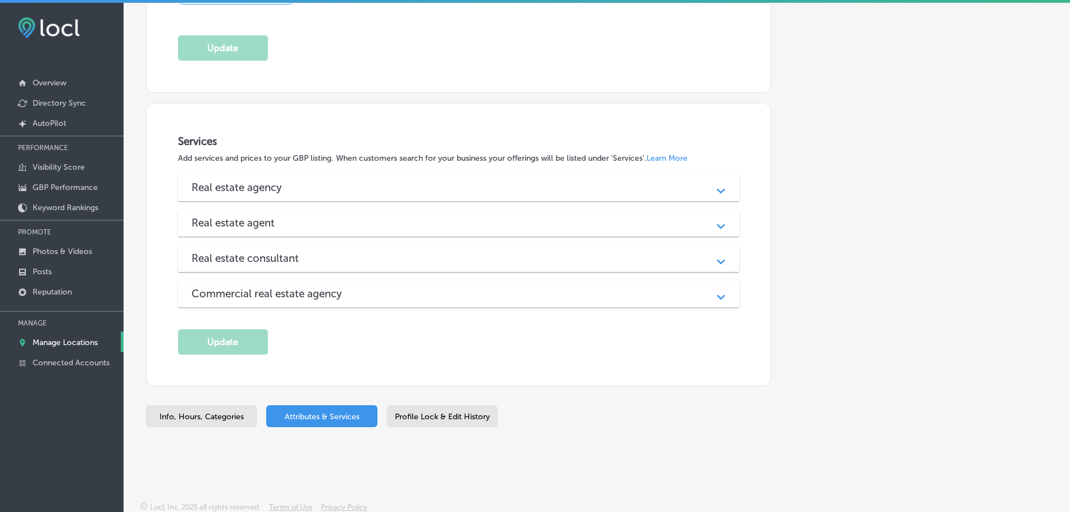
click at [374, 186] on div "Real estate agency" at bounding box center [459, 187] width 535 height 13
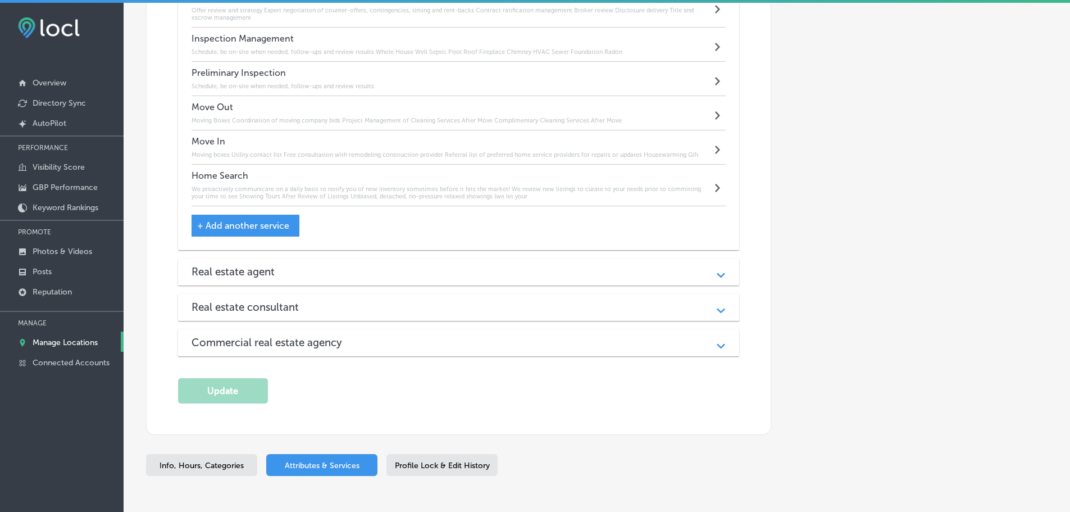
scroll to position [1590, 0]
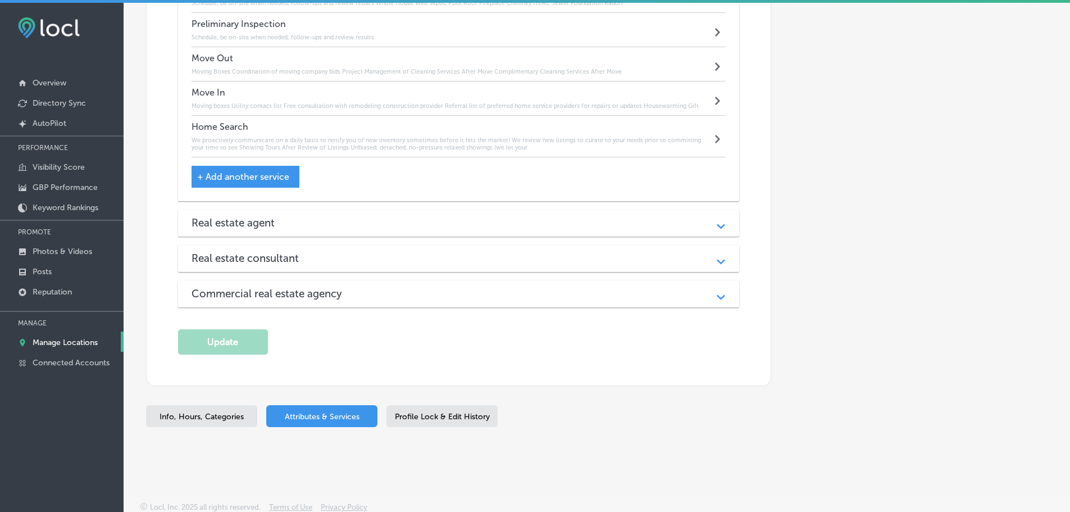
click at [419, 213] on div "Real estate agent Path Created with Sketch." at bounding box center [459, 223] width 562 height 27
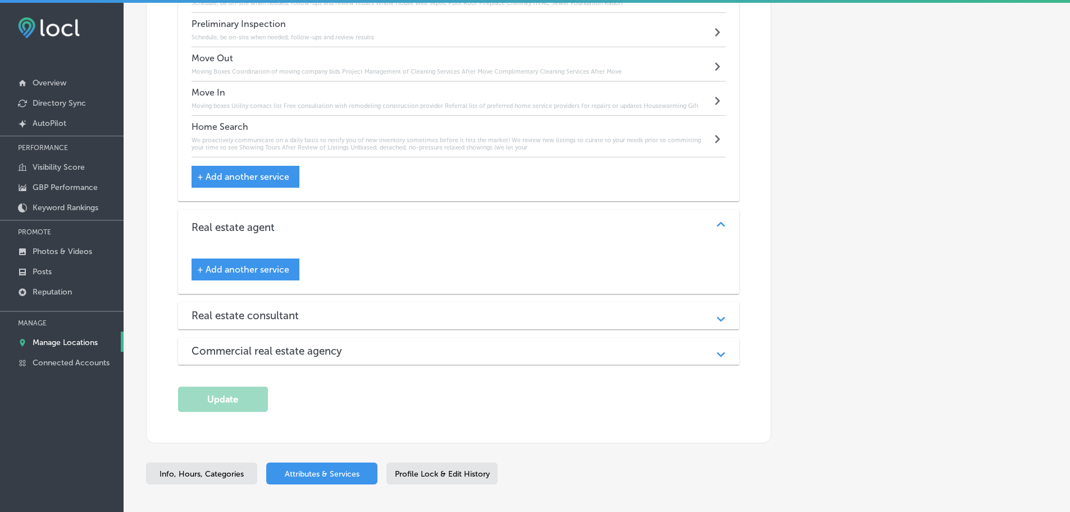
click at [391, 310] on div "Real estate consultant" at bounding box center [459, 315] width 535 height 13
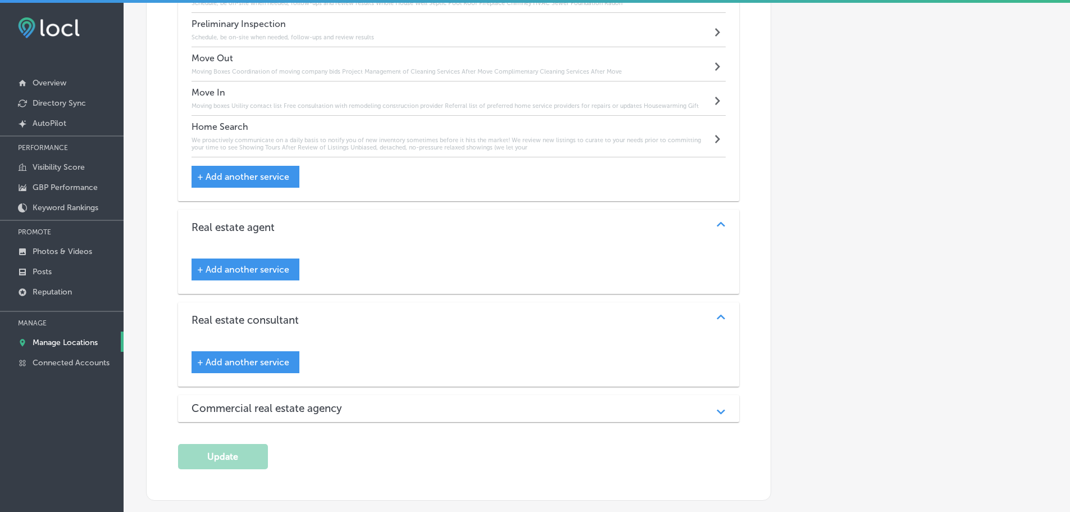
click at [403, 407] on div "Commercial real estate agency" at bounding box center [459, 408] width 535 height 13
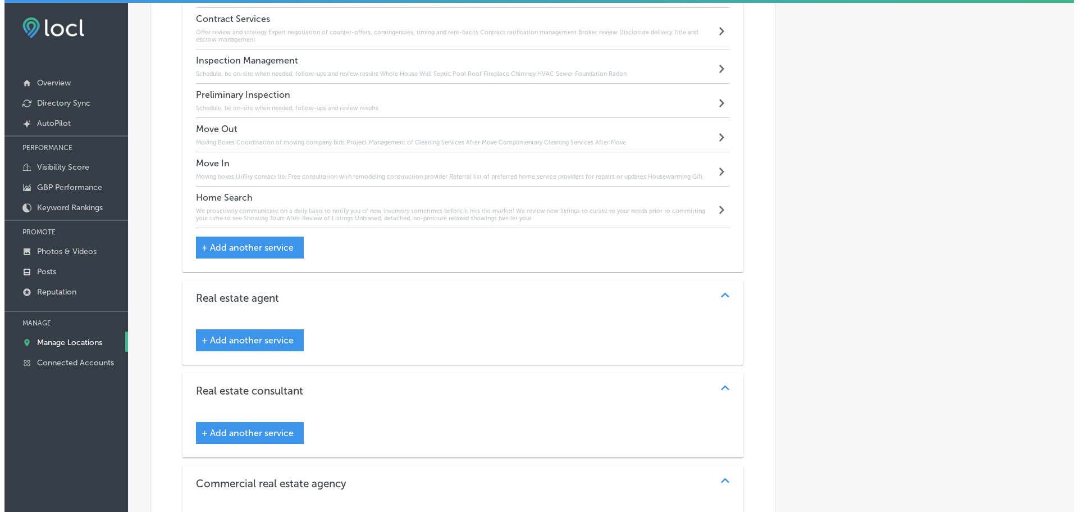
scroll to position [1534, 0]
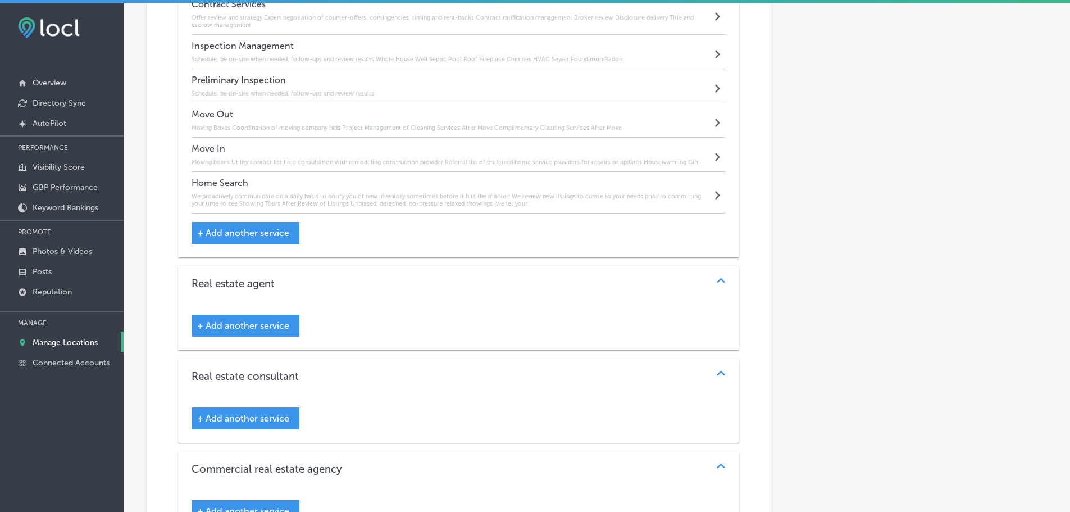
click at [261, 324] on span "+ Add another service" at bounding box center [243, 325] width 92 height 11
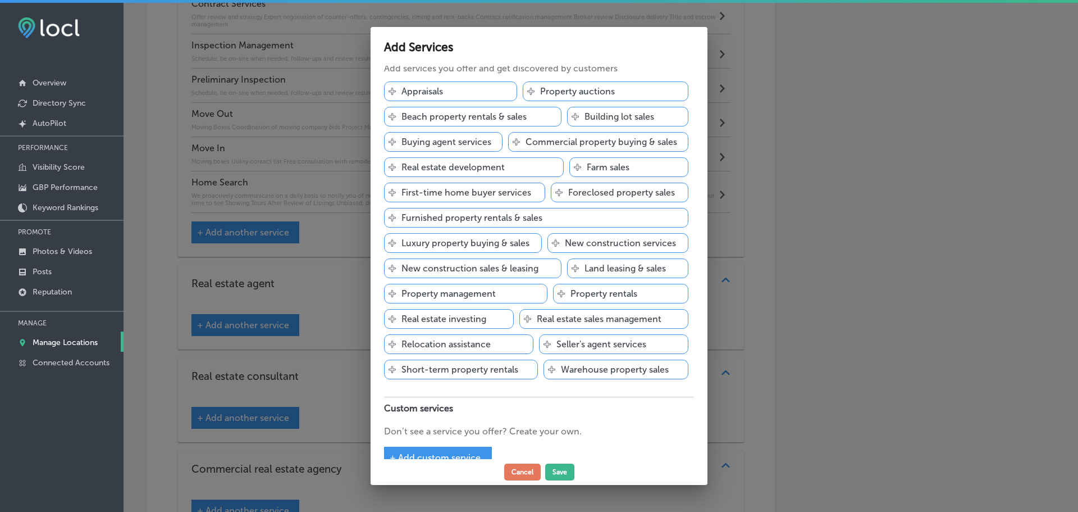
scroll to position [48, 0]
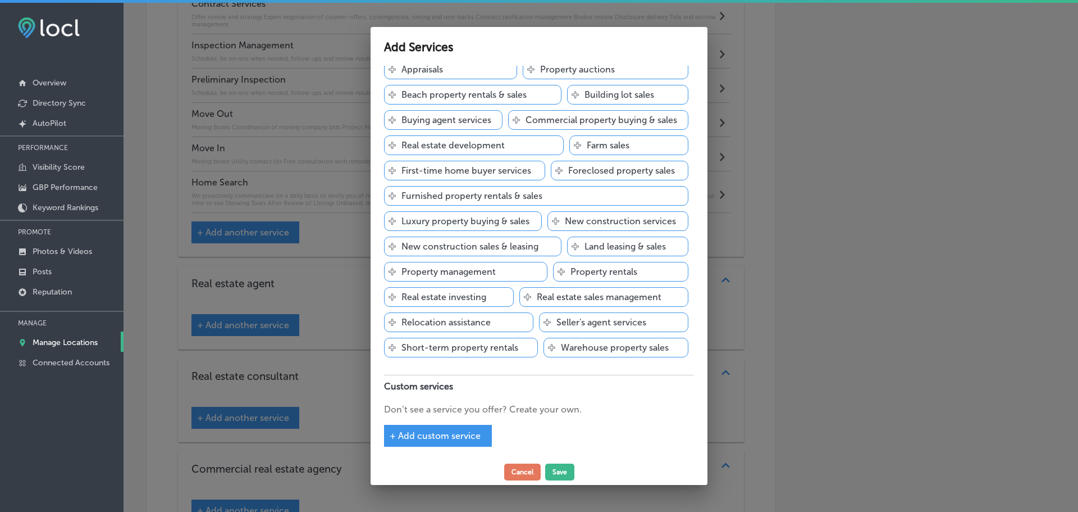
click at [448, 434] on span "+ Add custom service" at bounding box center [435, 435] width 91 height 11
click at [450, 422] on input "text" at bounding box center [474, 424] width 180 height 17
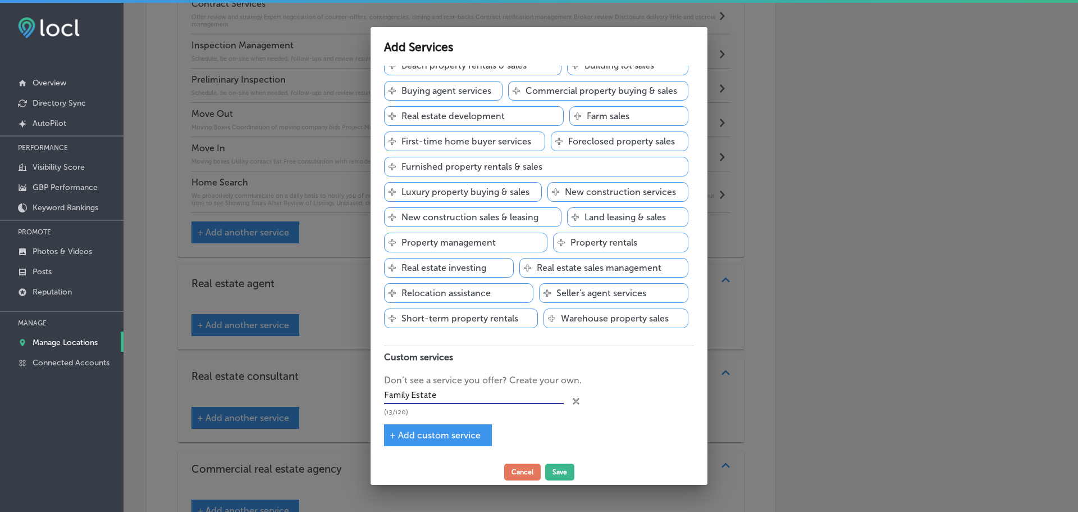
type input "Family Estate"
click at [439, 447] on div "Real estate agent Add services you offer and get discovered by customers Svg Ve…" at bounding box center [539, 263] width 337 height 394
click at [444, 435] on span "+ Add custom service" at bounding box center [435, 435] width 91 height 11
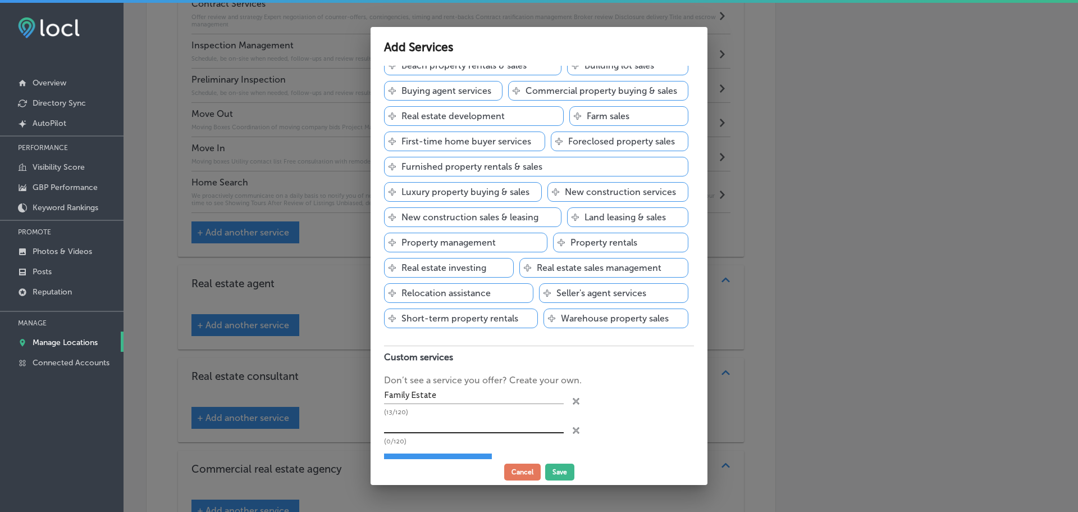
click at [448, 426] on input "text" at bounding box center [474, 424] width 180 height 17
type input "Investment Properties"
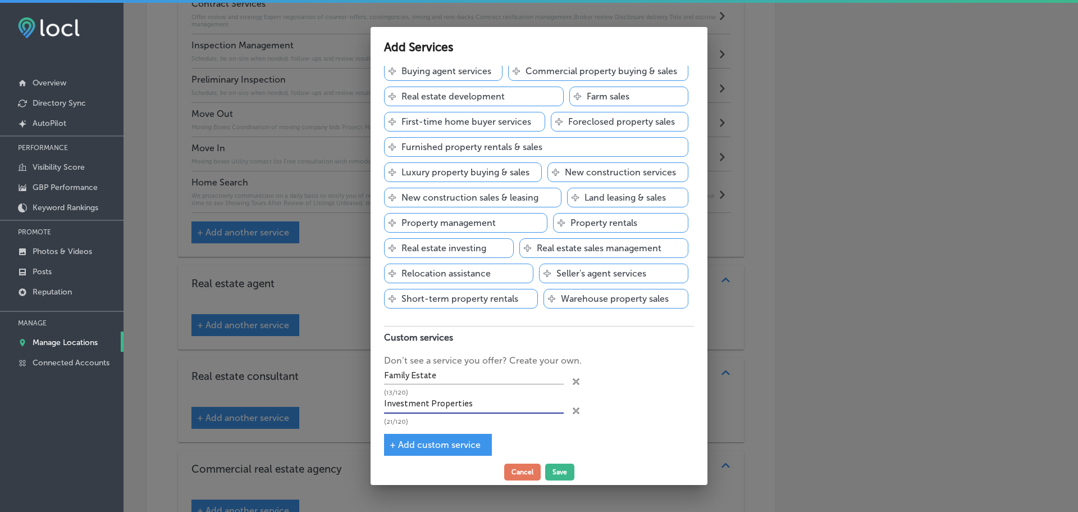
scroll to position [106, 0]
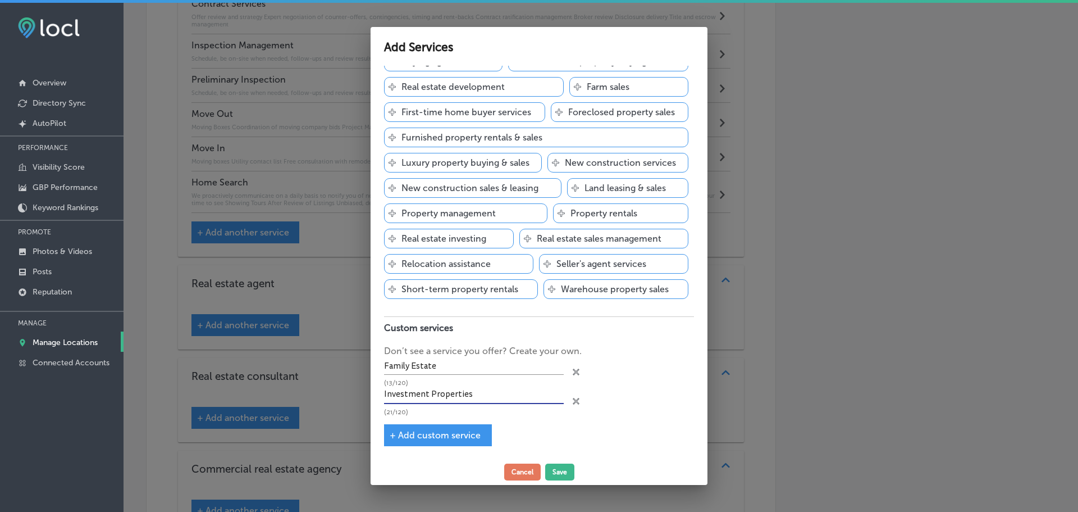
click at [453, 431] on span "+ Add custom service" at bounding box center [435, 435] width 91 height 11
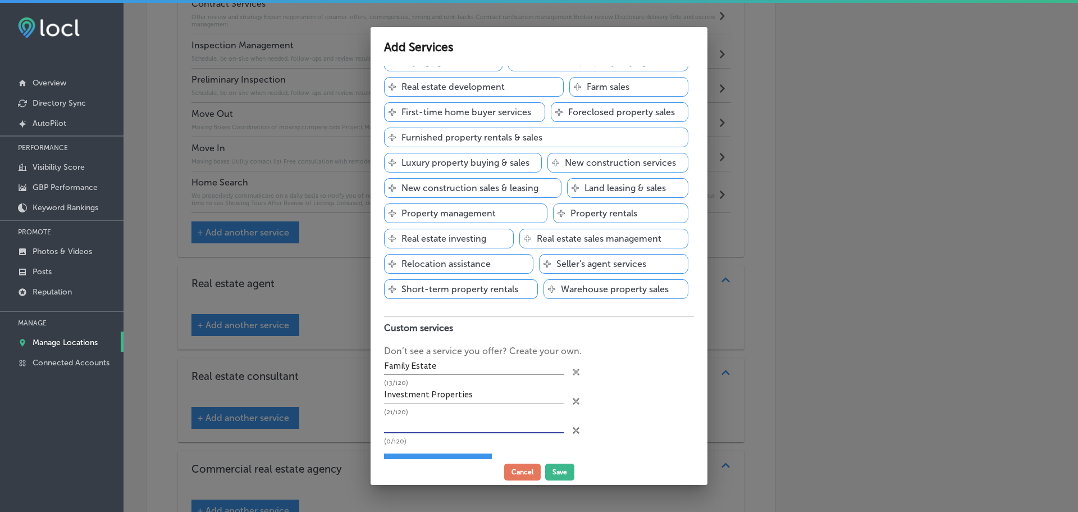
click at [455, 427] on input "text" at bounding box center [474, 424] width 180 height 17
type input "Accredited Buyer Representative"
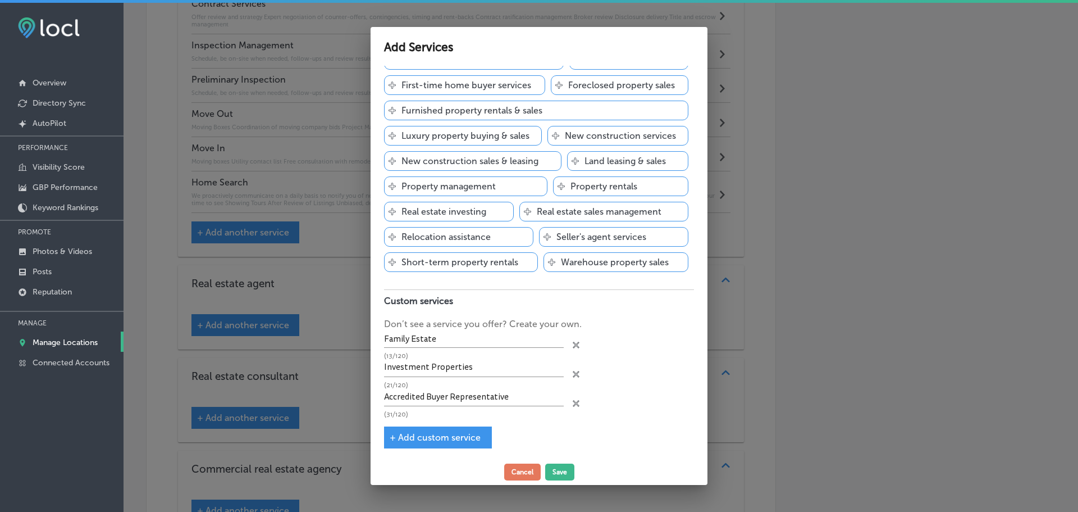
scroll to position [135, 0]
click at [427, 434] on span "+ Add custom service" at bounding box center [435, 435] width 91 height 11
click at [445, 426] on input "text" at bounding box center [474, 424] width 180 height 17
type input "Certified Business Development Agent"
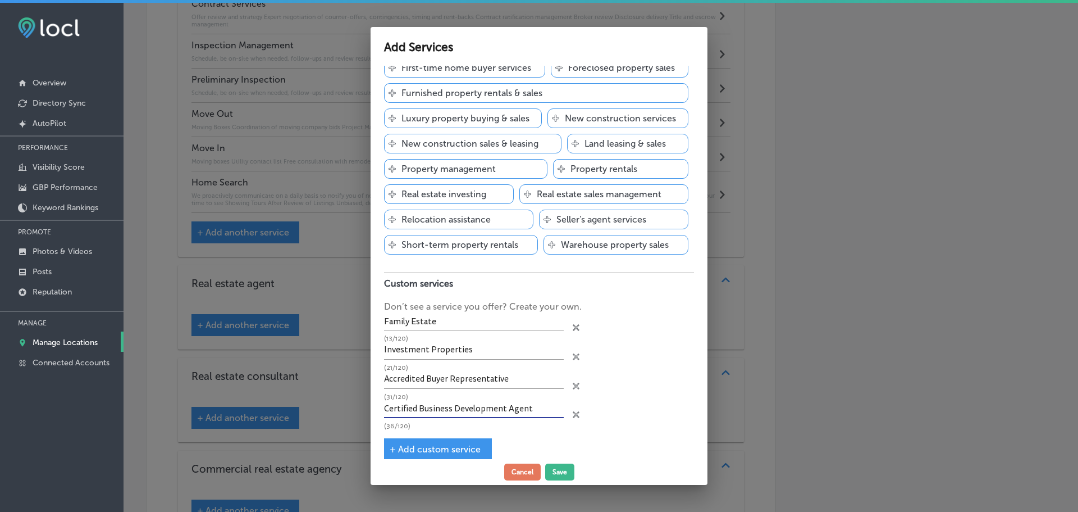
scroll to position [165, 0]
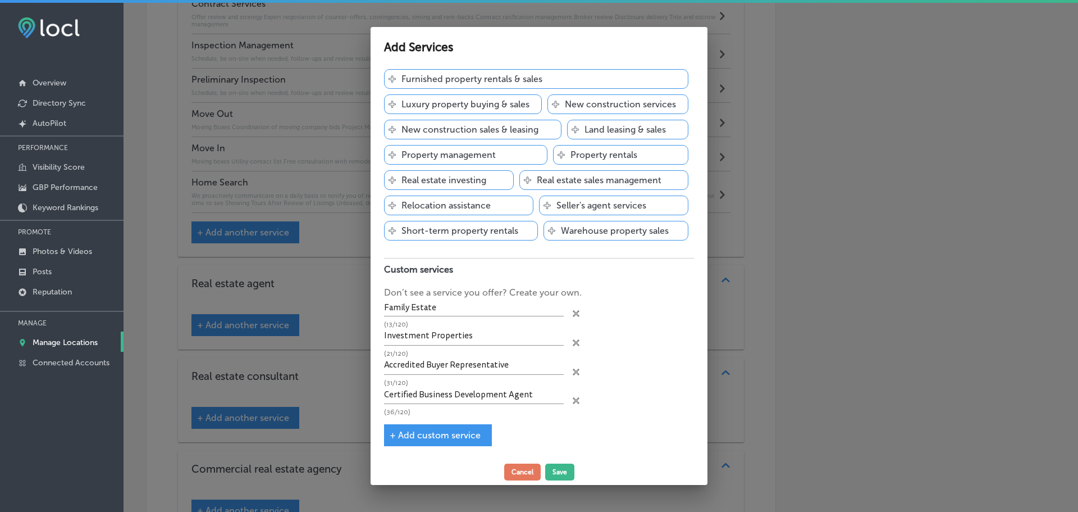
click at [464, 432] on span "+ Add custom service" at bounding box center [435, 435] width 91 height 11
click at [465, 423] on input "text" at bounding box center [474, 424] width 180 height 17
type input "Certified Real Estate Negotiator"
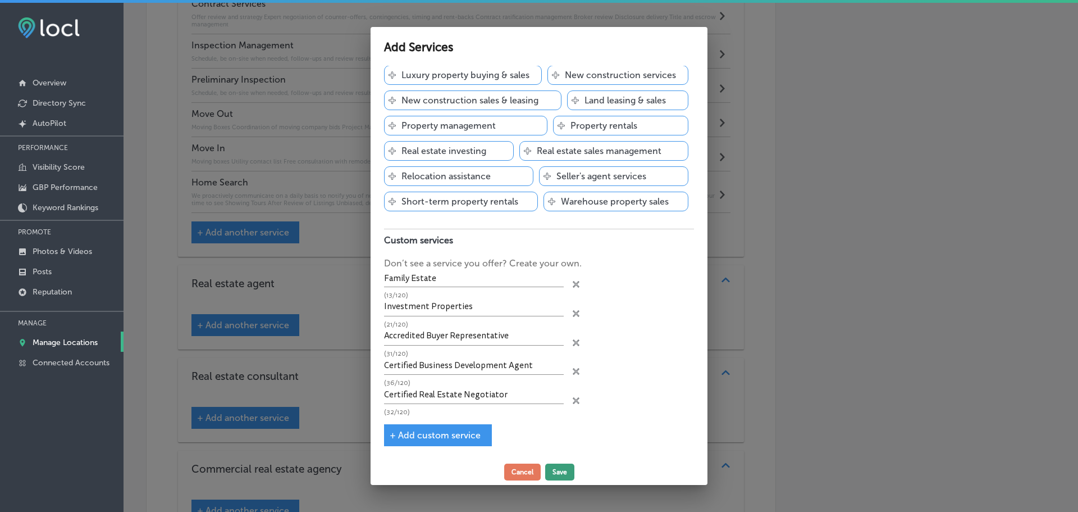
click at [559, 465] on button "Save" at bounding box center [559, 471] width 29 height 17
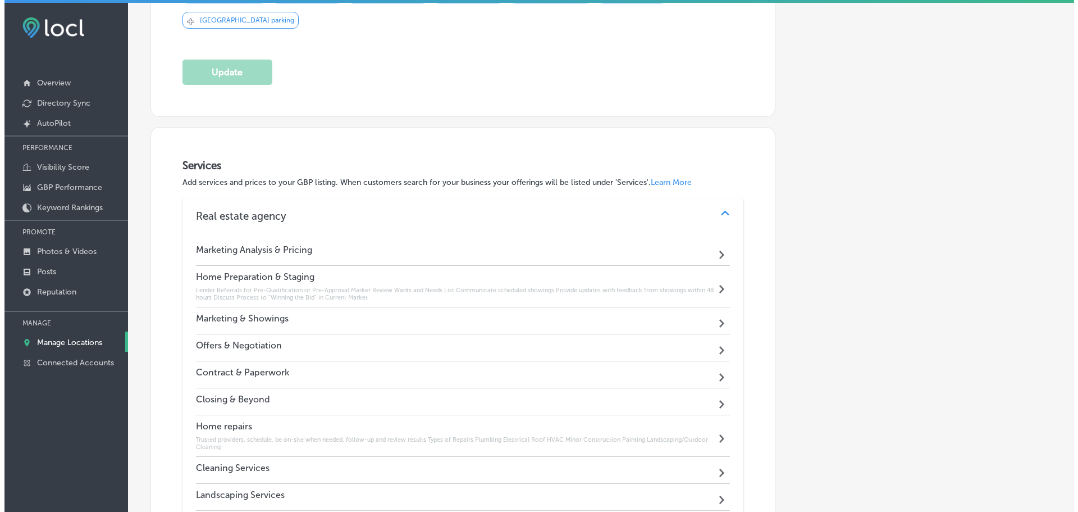
scroll to position [916, 0]
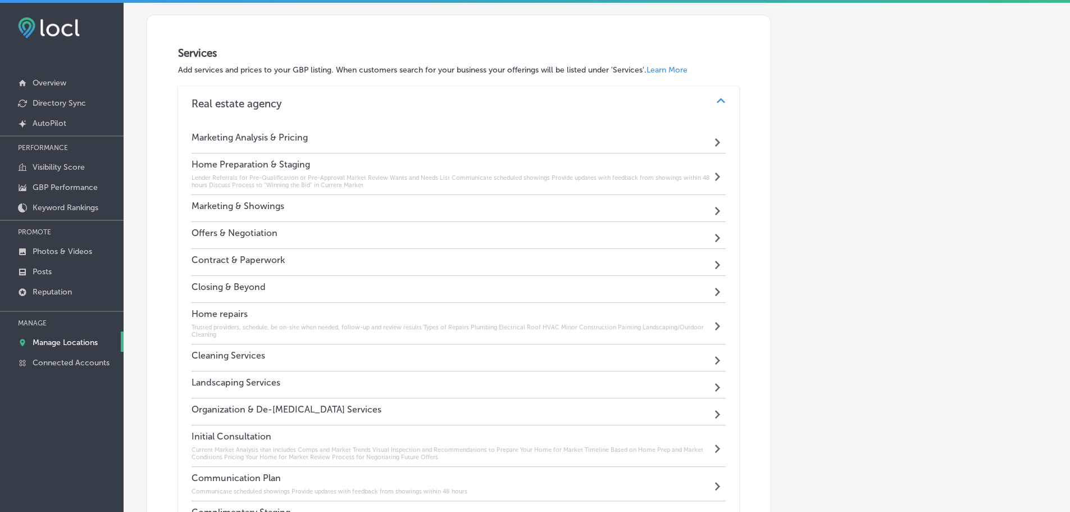
click at [432, 203] on div "Marketing & Showings Path Created with Sketch." at bounding box center [459, 208] width 535 height 27
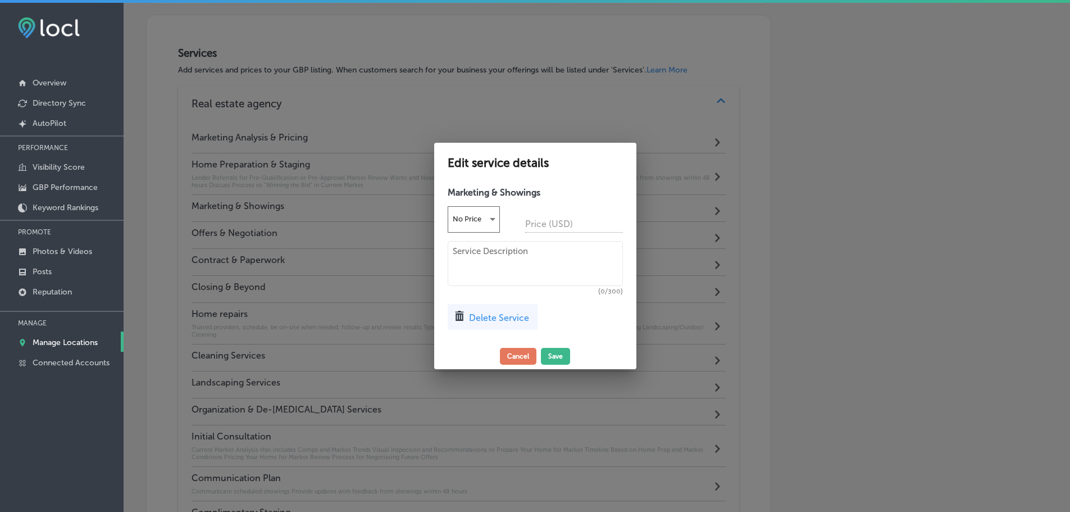
scroll to position [918, 0]
click at [494, 269] on textarea at bounding box center [539, 263] width 175 height 45
paste textarea "Professional marketing and strategic showings to attract the right buyers and s…"
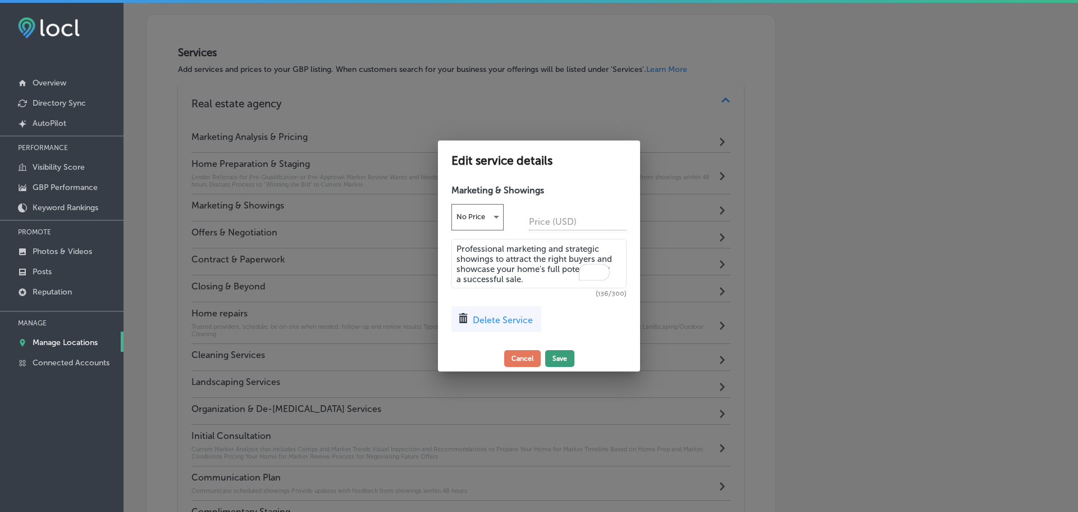
type textarea "Professional marketing and strategic showings to attract the right buyers and s…"
click at [562, 355] on button "Save" at bounding box center [559, 358] width 29 height 17
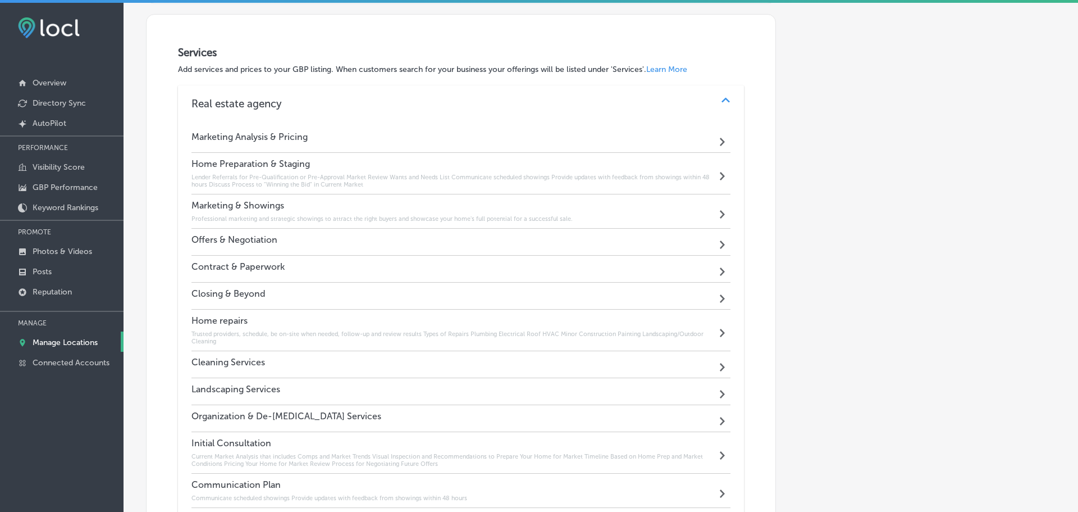
scroll to position [916, 0]
click at [268, 243] on h4 "Offers & Negotiation" at bounding box center [235, 240] width 86 height 11
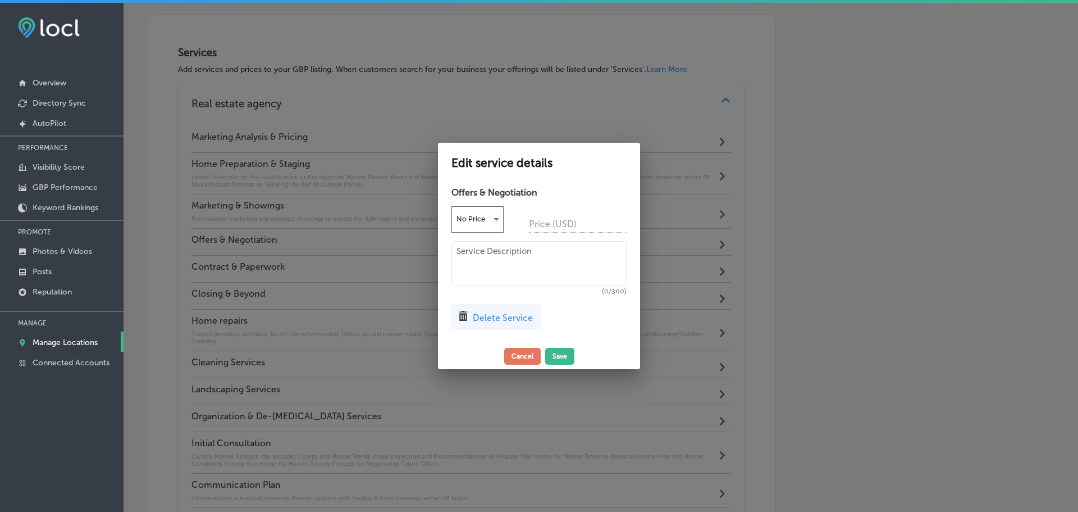
click at [468, 259] on textarea at bounding box center [539, 263] width 175 height 45
paste textarea "Expert negotiation and guidance through all offers to secure the best possible …"
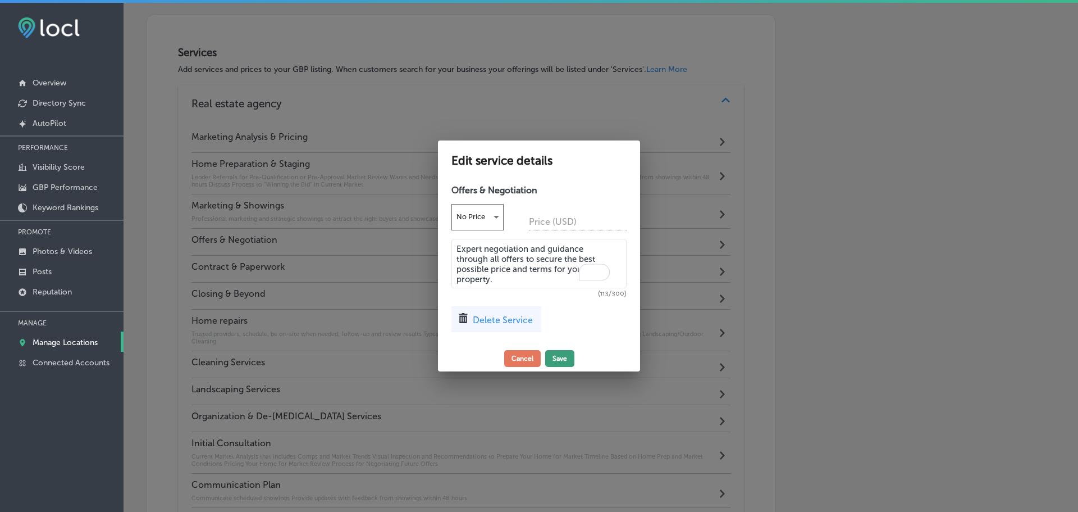
type textarea "Expert negotiation and guidance through all offers to secure the best possible …"
click at [559, 358] on button "Save" at bounding box center [559, 358] width 29 height 17
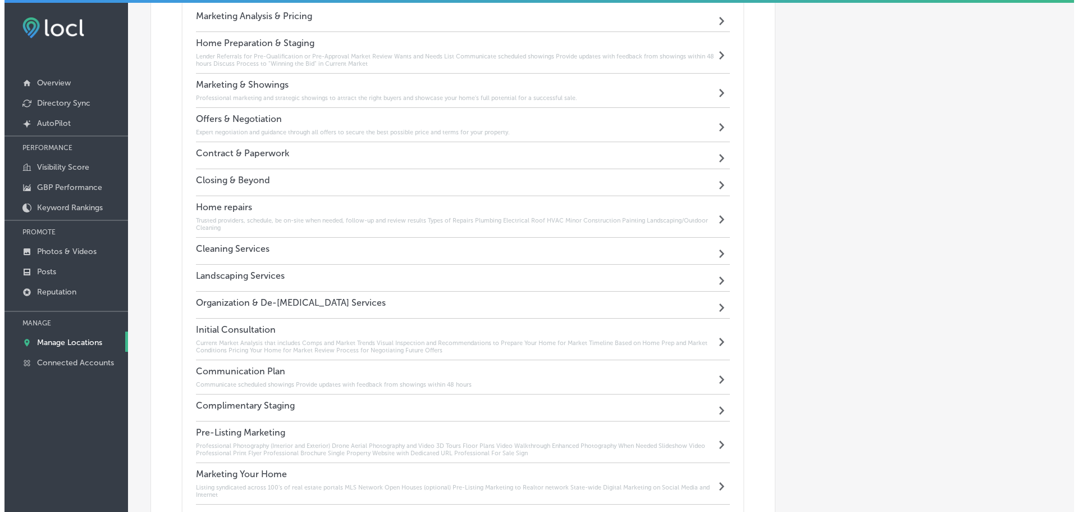
scroll to position [1085, 0]
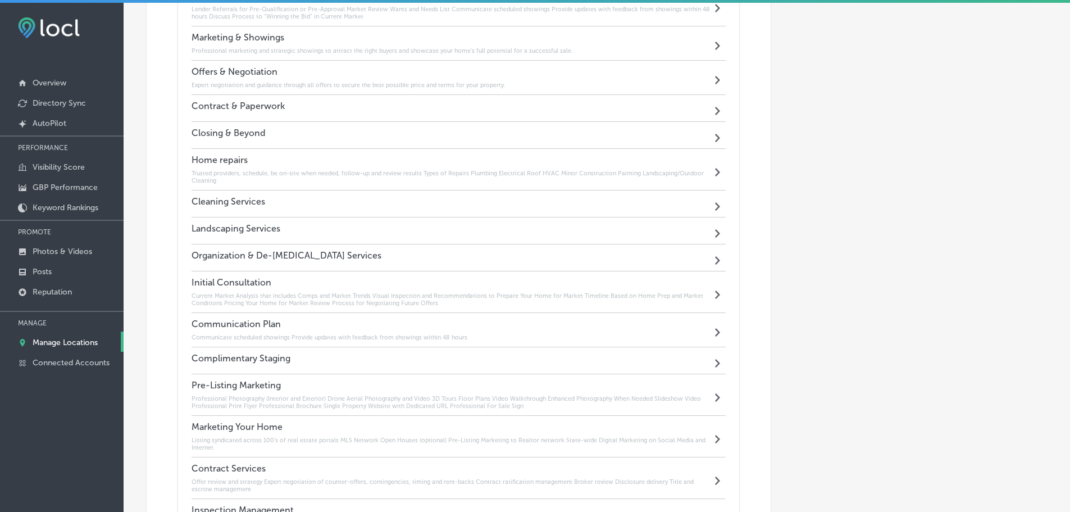
click at [327, 100] on div "Contract & Paperwork Path Created with Sketch." at bounding box center [459, 108] width 535 height 27
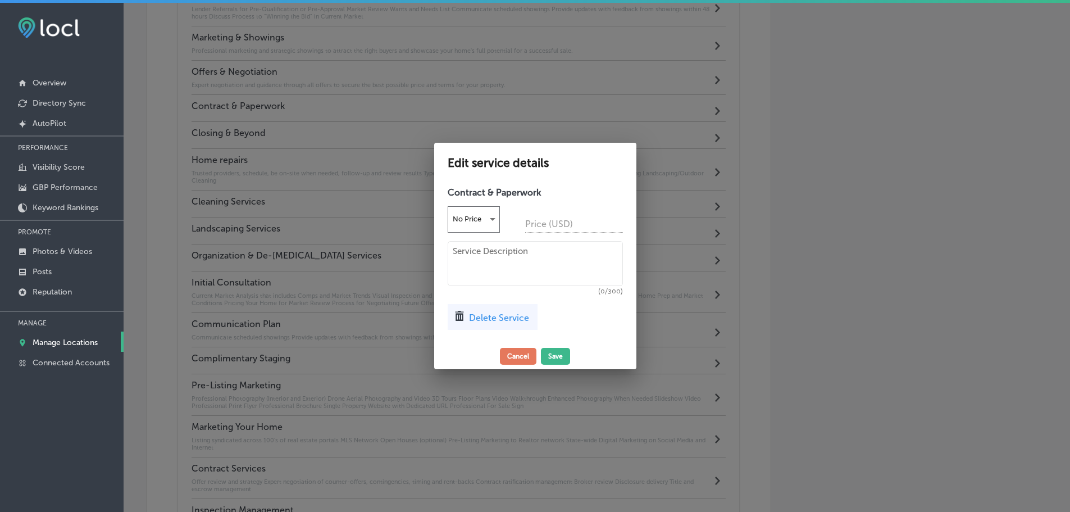
scroll to position [1087, 0]
click at [497, 270] on textarea "To enrich screen reader interactions, please activate Accessibility in Grammarl…" at bounding box center [539, 263] width 175 height 45
paste textarea "Meticulous handling of all contracts and paperwork, ensuring a smooth, stress-f…"
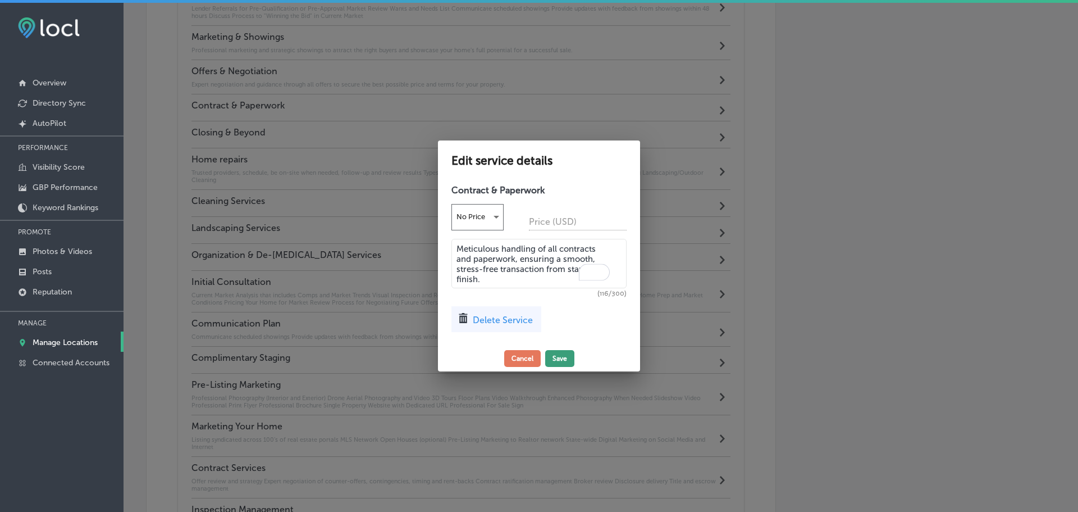
type textarea "Meticulous handling of all contracts and paperwork, ensuring a smooth, stress-f…"
click at [554, 356] on button "Save" at bounding box center [559, 358] width 29 height 17
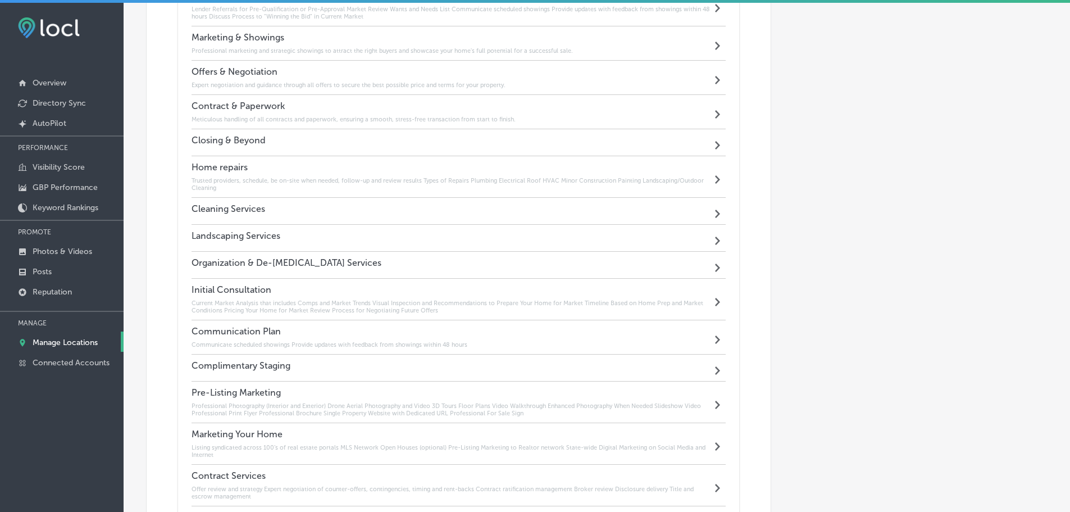
click at [362, 143] on div "Closing & Beyond Path Created with Sketch." at bounding box center [459, 142] width 535 height 27
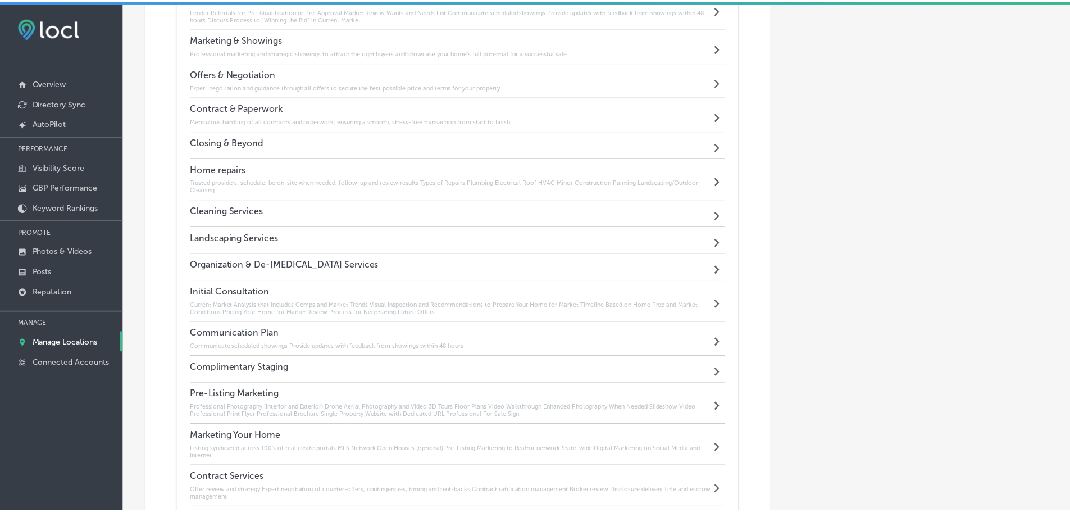
scroll to position [1087, 0]
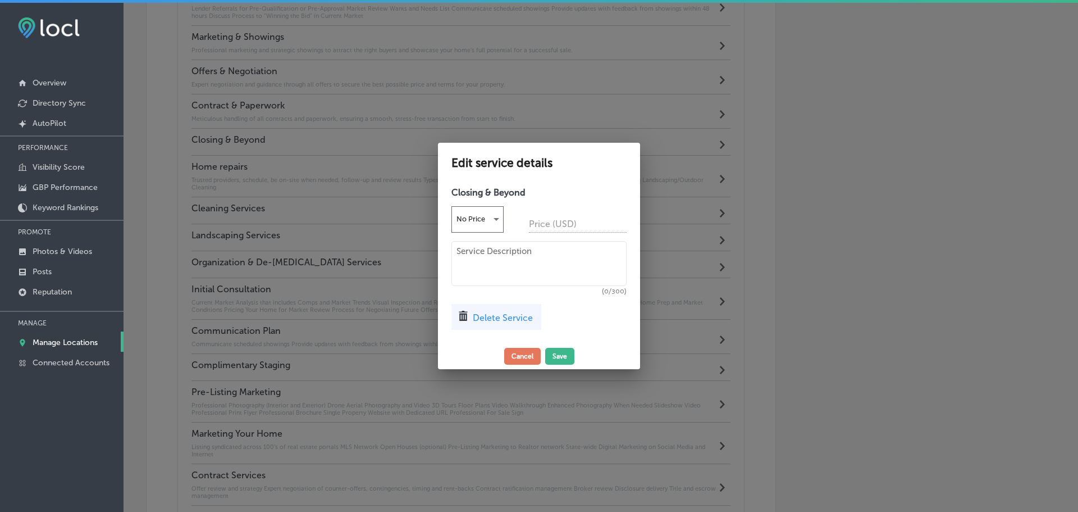
click at [493, 270] on textarea at bounding box center [539, 263] width 175 height 45
paste textarea "Comprehensive support throughout the closing process and beyond, ensuring a sea…"
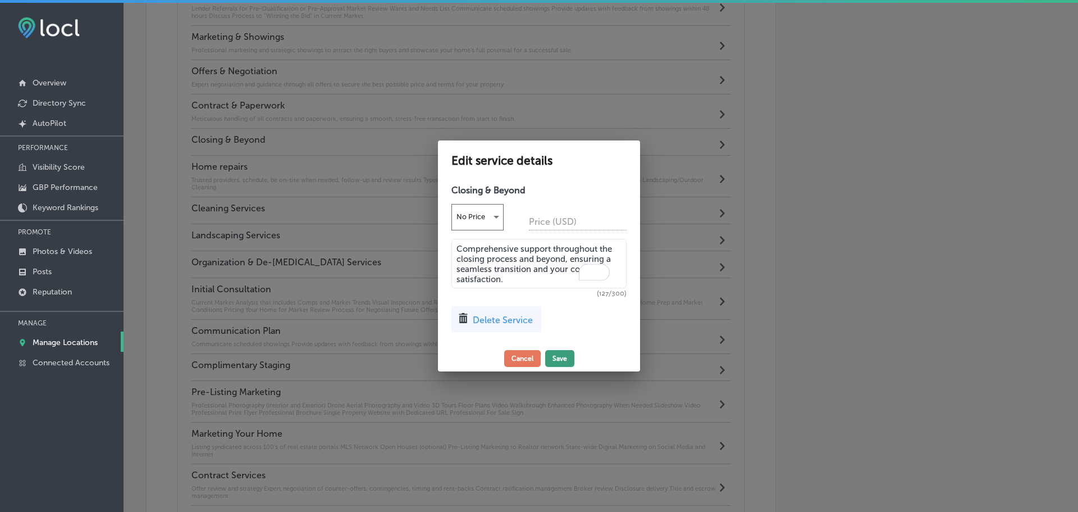
type textarea "Comprehensive support throughout the closing process and beyond, ensuring a sea…"
click at [562, 357] on button "Save" at bounding box center [559, 358] width 29 height 17
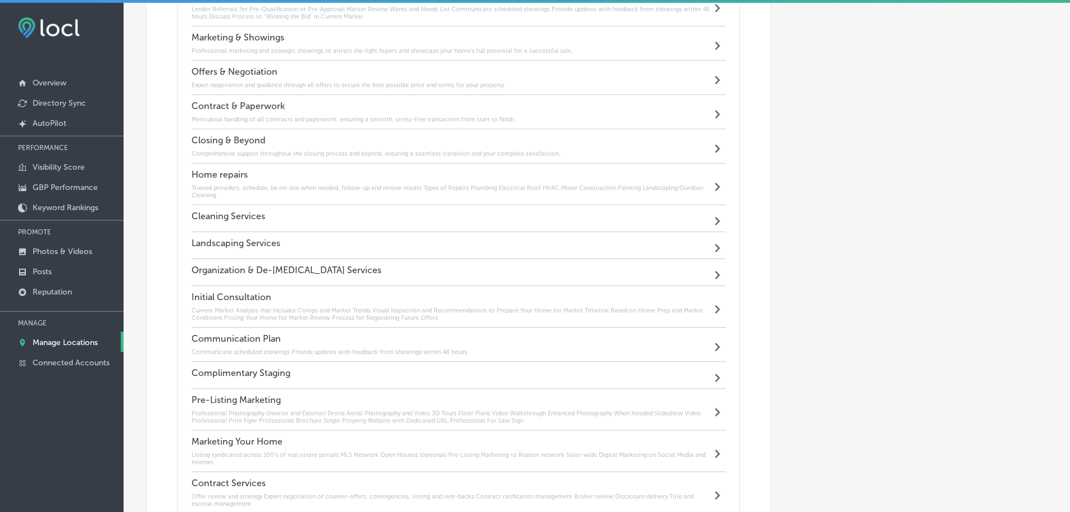
click at [358, 214] on div "Cleaning Services Path Created with Sketch." at bounding box center [459, 218] width 535 height 27
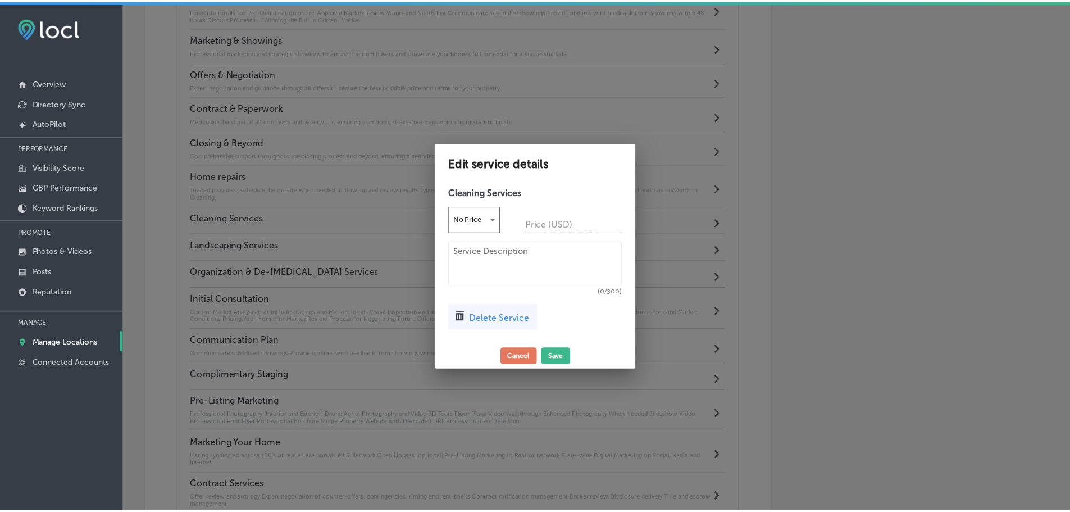
scroll to position [1087, 0]
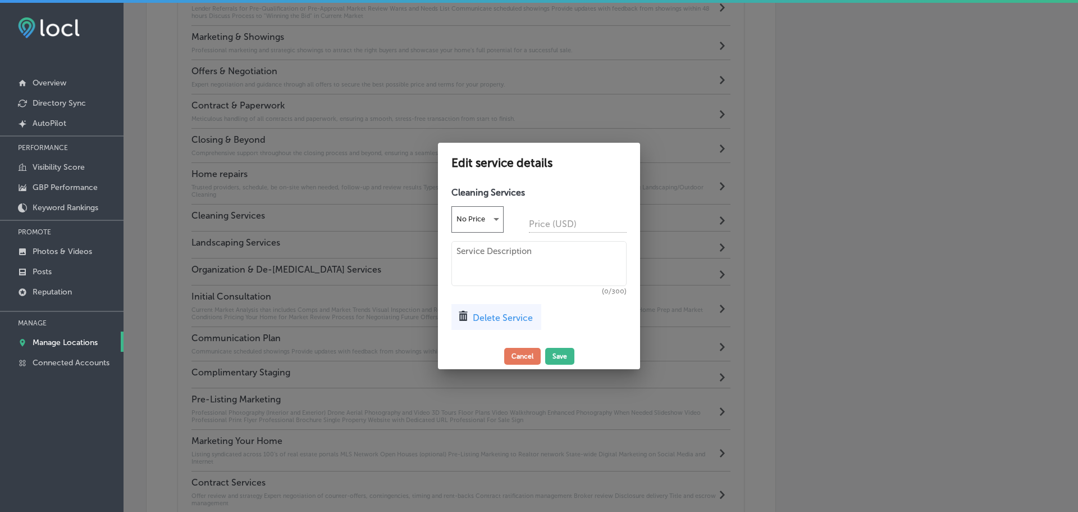
click at [491, 253] on textarea at bounding box center [539, 263] width 175 height 45
paste textarea "Professional cleaning services to make your home shine, creating a pristine and…"
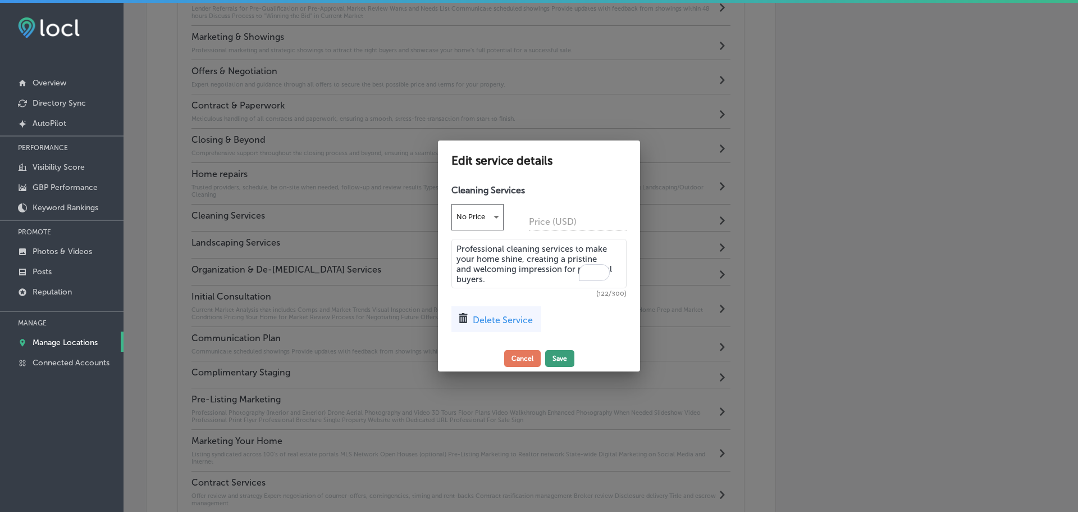
type textarea "Professional cleaning services to make your home shine, creating a pristine and…"
click at [555, 357] on button "Save" at bounding box center [559, 358] width 29 height 17
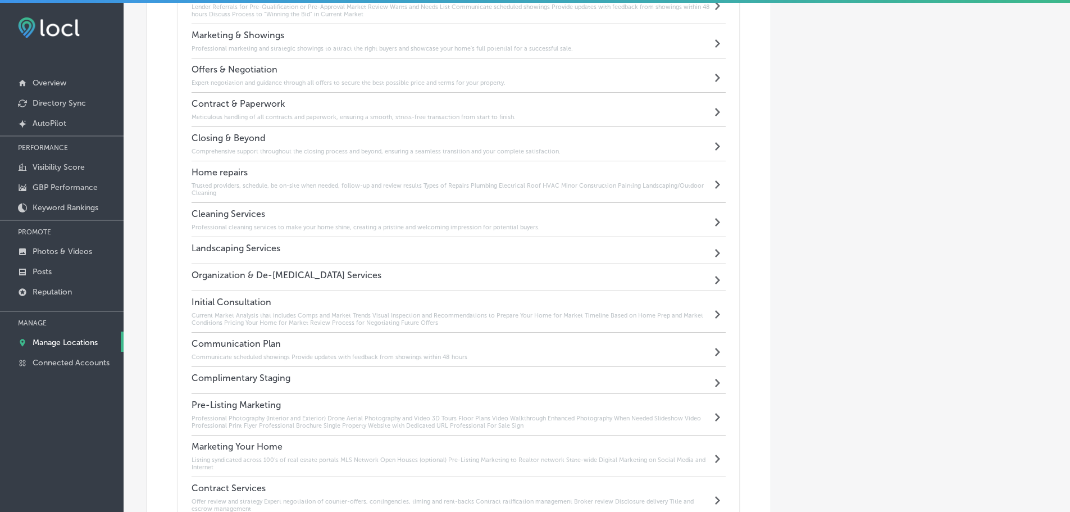
scroll to position [1085, 0]
click at [370, 247] on div "Landscaping Services Path Created with Sketch." at bounding box center [459, 252] width 535 height 27
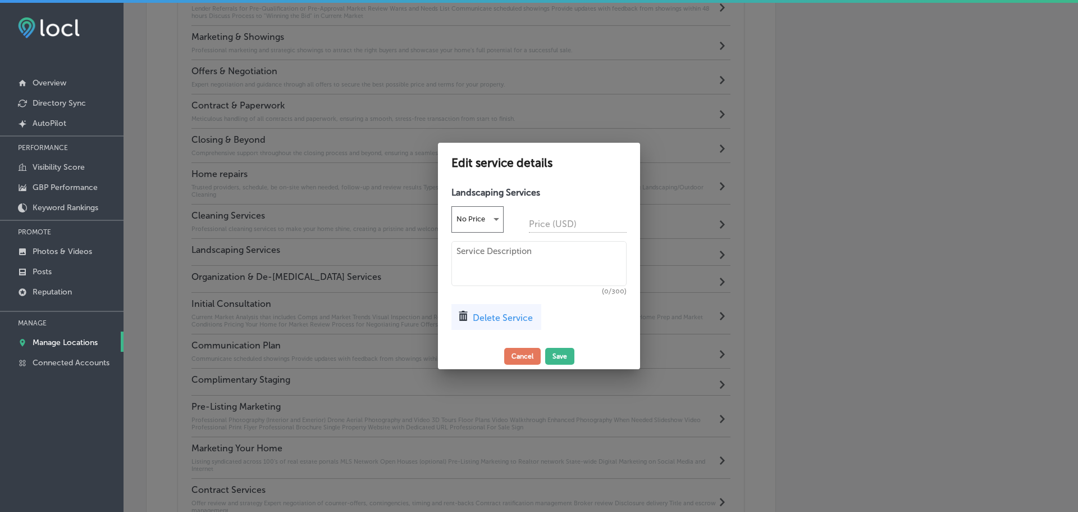
click at [493, 269] on textarea at bounding box center [539, 263] width 175 height 45
paste textarea "Enhance your home's curb appeal with professional landscaping services, creatin…"
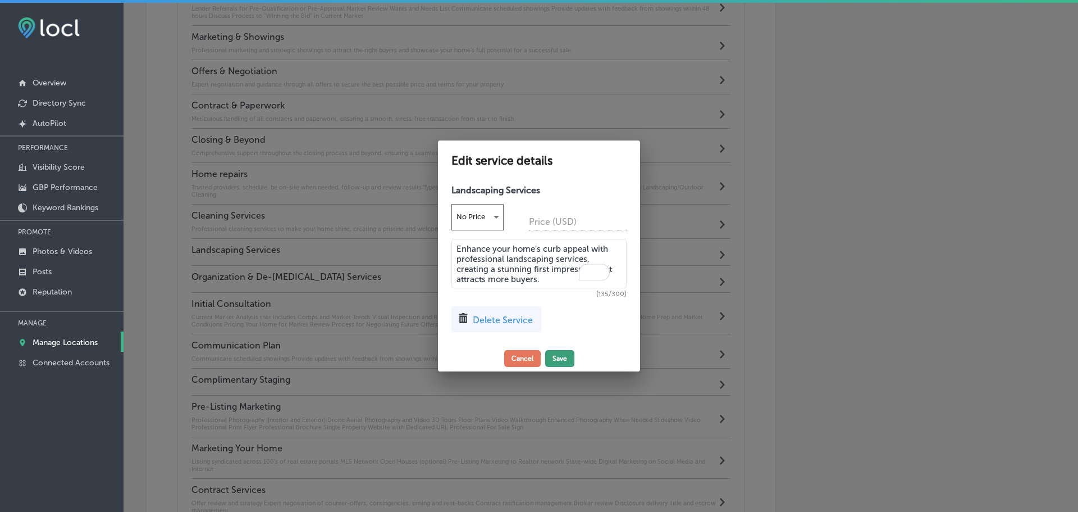
type textarea "Enhance your home's curb appeal with professional landscaping services, creatin…"
click at [562, 361] on button "Save" at bounding box center [559, 358] width 29 height 17
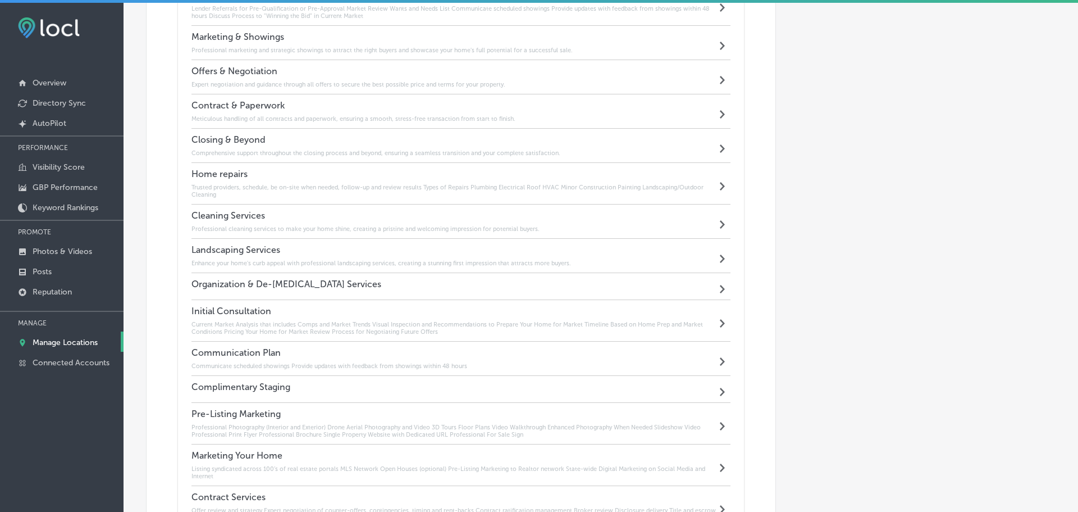
scroll to position [1085, 0]
click at [415, 279] on div "Organization & De-Cluttering Services Path Created with Sketch." at bounding box center [459, 287] width 535 height 27
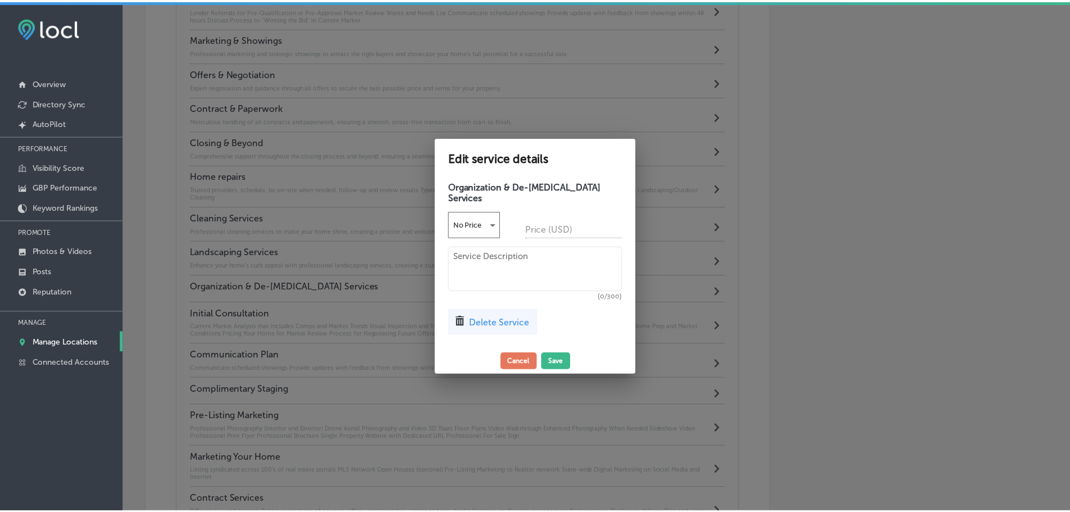
scroll to position [1087, 0]
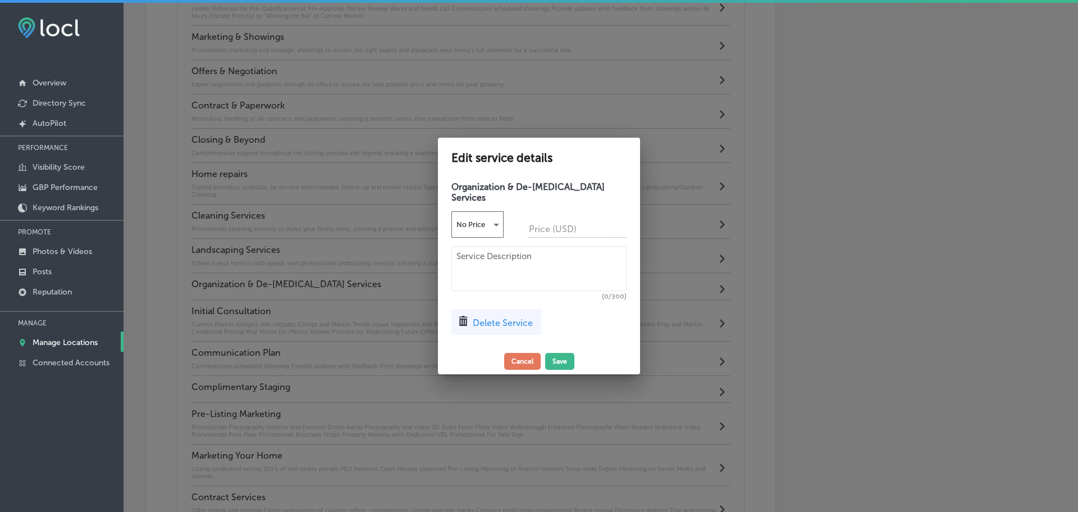
click at [475, 254] on textarea at bounding box center [539, 268] width 175 height 45
paste textarea "Maximize your home's appeal with our organization and decluttering services, ma…"
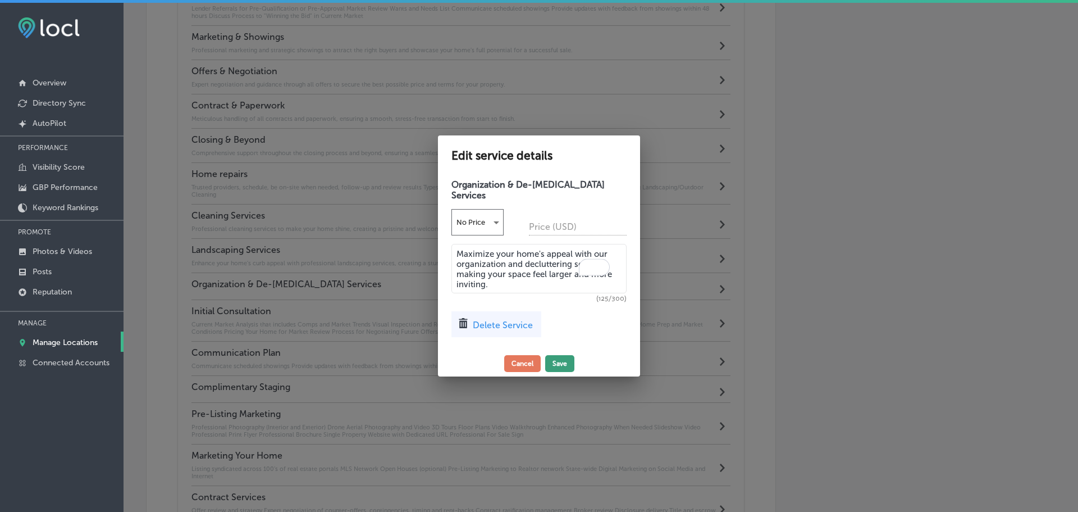
type textarea "Maximize your home's appeal with our organization and decluttering services, ma…"
click at [556, 357] on button "Save" at bounding box center [559, 363] width 29 height 17
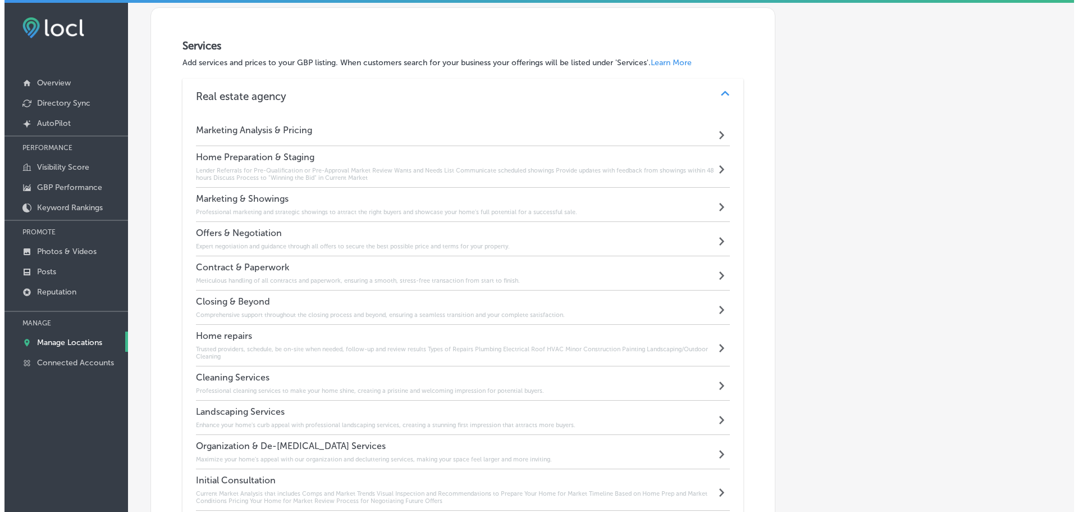
scroll to position [916, 0]
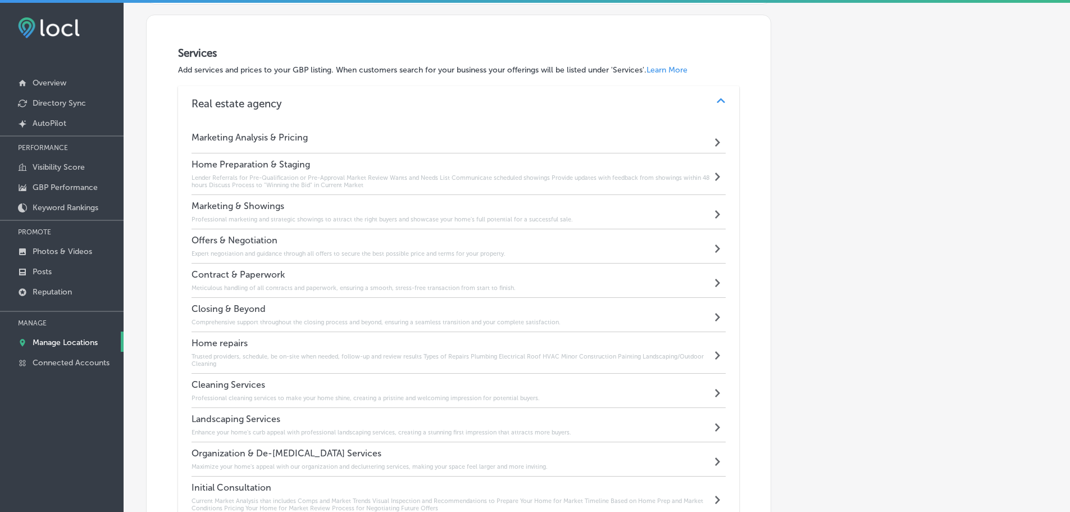
click at [410, 140] on div "Marketing Analysis & Pricing Path Created with Sketch." at bounding box center [459, 139] width 535 height 27
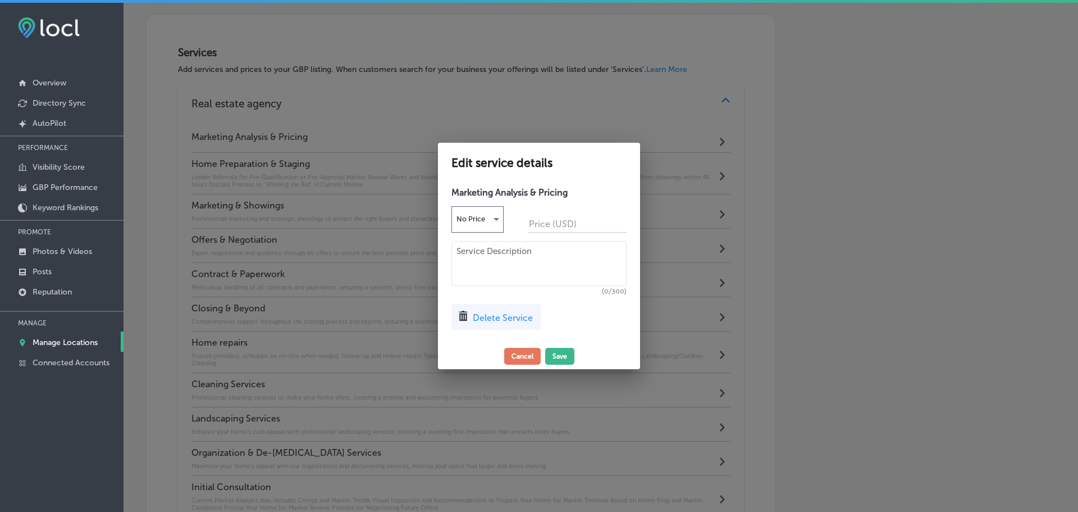
click at [524, 260] on textarea at bounding box center [539, 263] width 175 height 45
paste textarea "Data-driven marketing analysis and expert pricing strategies to position your p…"
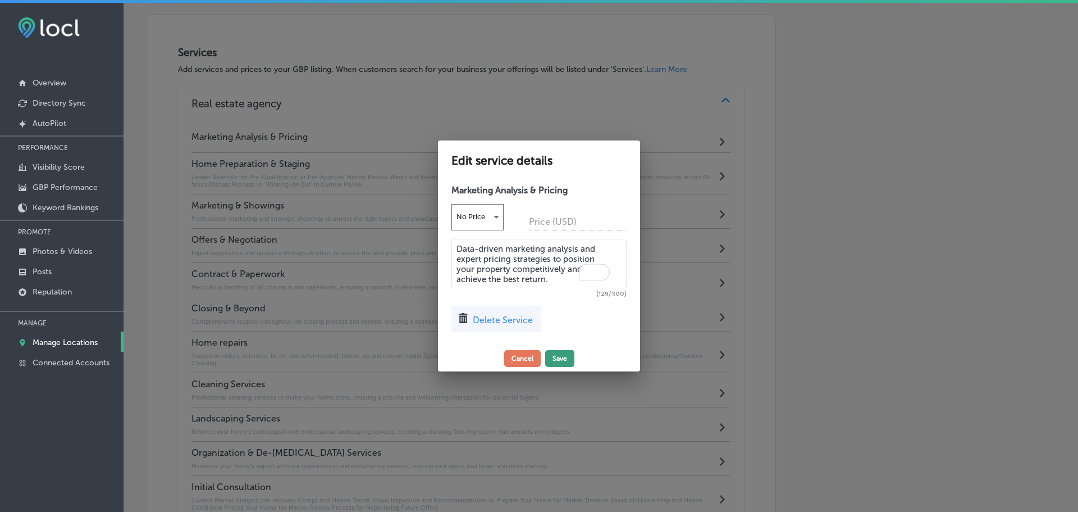
type textarea "Data-driven marketing analysis and expert pricing strategies to position your p…"
click at [556, 357] on button "Save" at bounding box center [559, 358] width 29 height 17
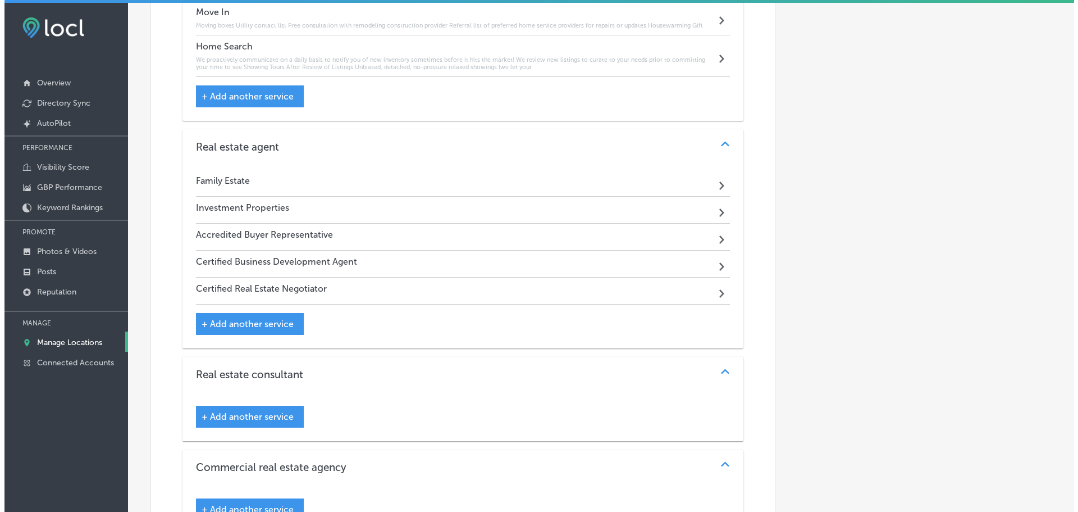
scroll to position [1759, 0]
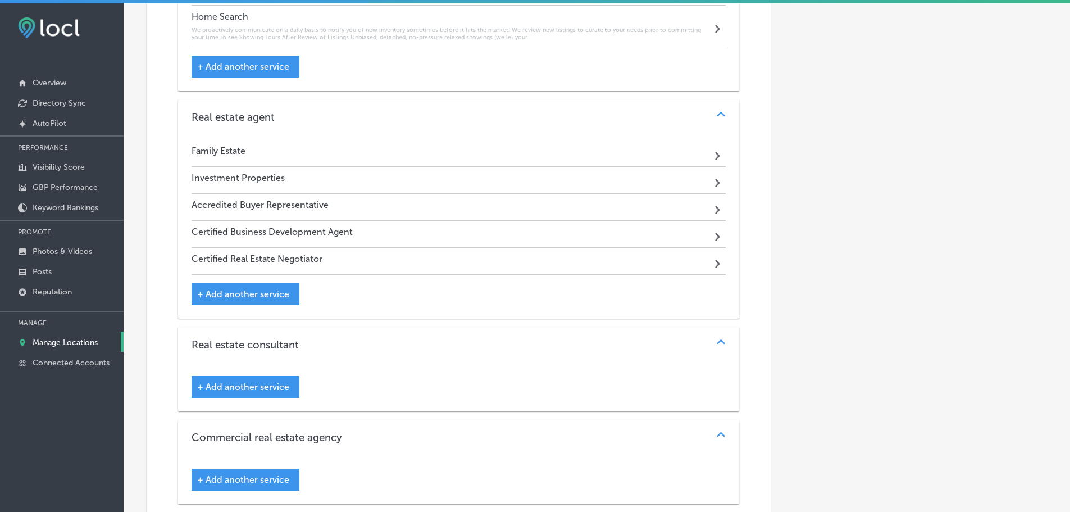
click at [440, 158] on div "Family Estate Path Created with Sketch." at bounding box center [459, 153] width 535 height 27
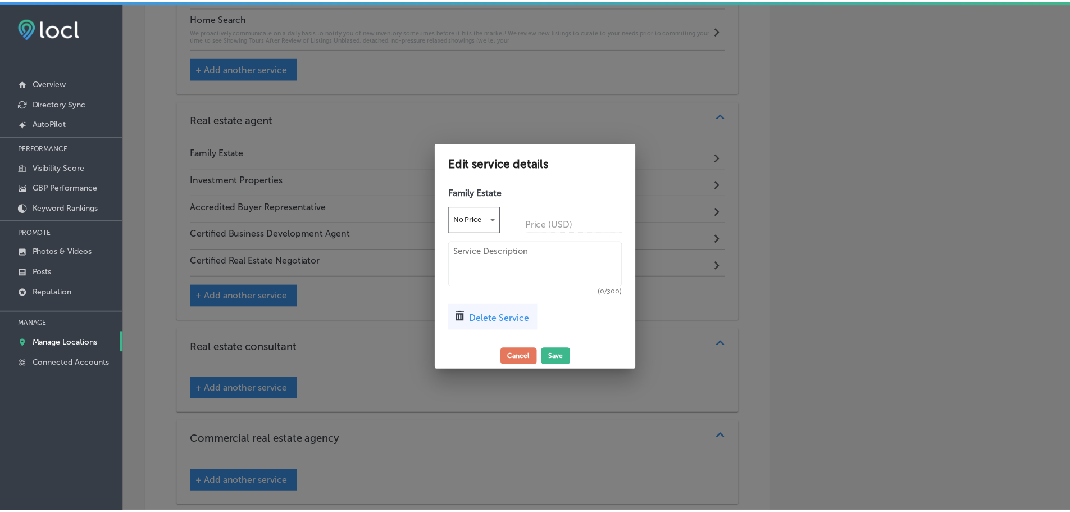
scroll to position [1761, 0]
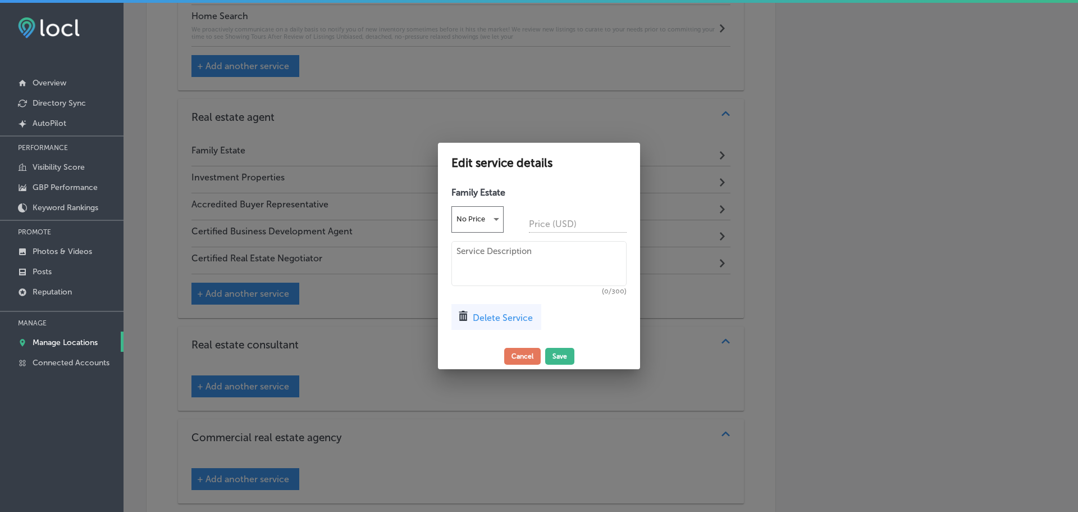
click at [518, 255] on textarea at bounding box center [539, 263] width 175 height 45
paste textarea "Compassionate and expert guidance for handling family estate properties, ensuri…"
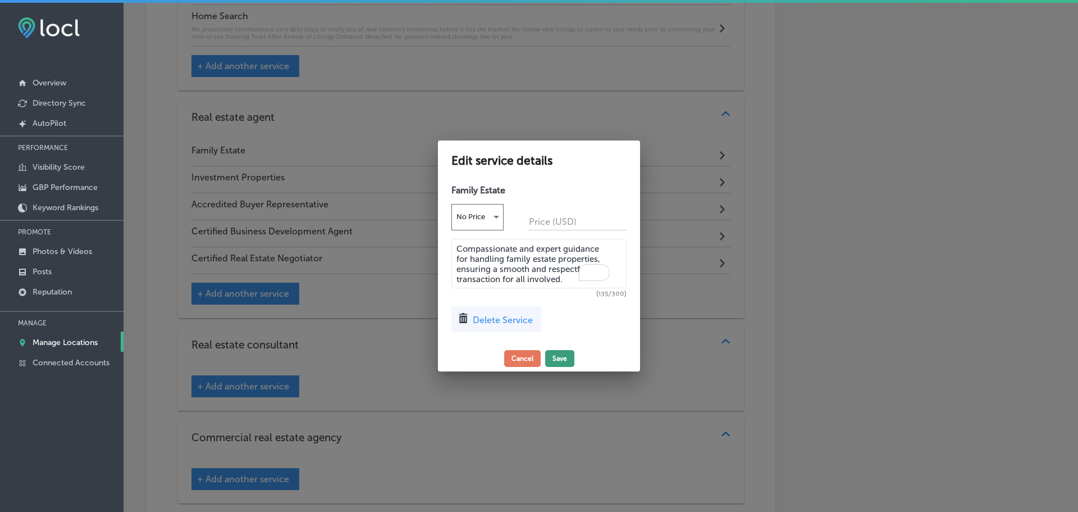
type textarea "Compassionate and expert guidance for handling family estate properties, ensuri…"
click at [565, 357] on button "Save" at bounding box center [559, 358] width 29 height 17
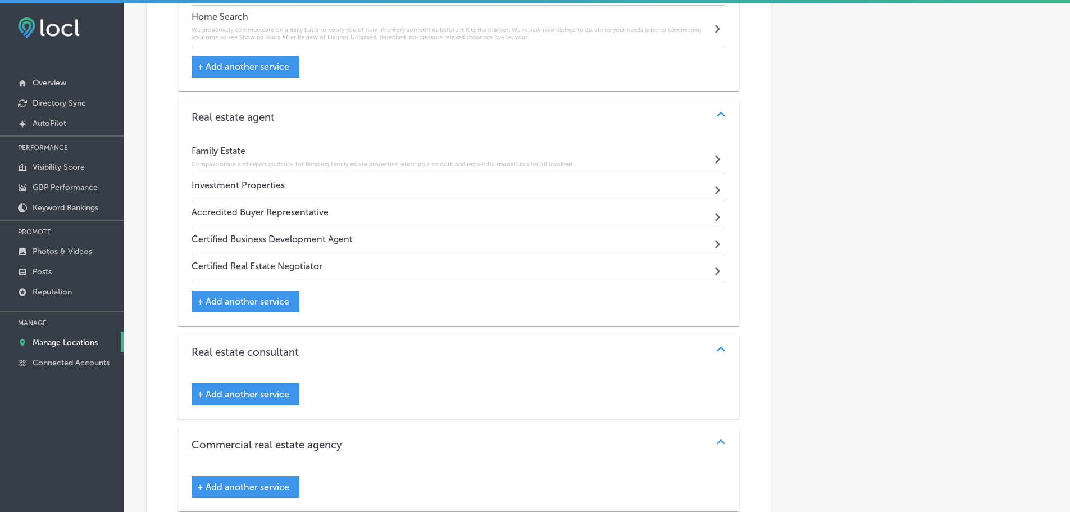
click at [331, 184] on div "Investment Properties Path Created with Sketch." at bounding box center [459, 187] width 535 height 27
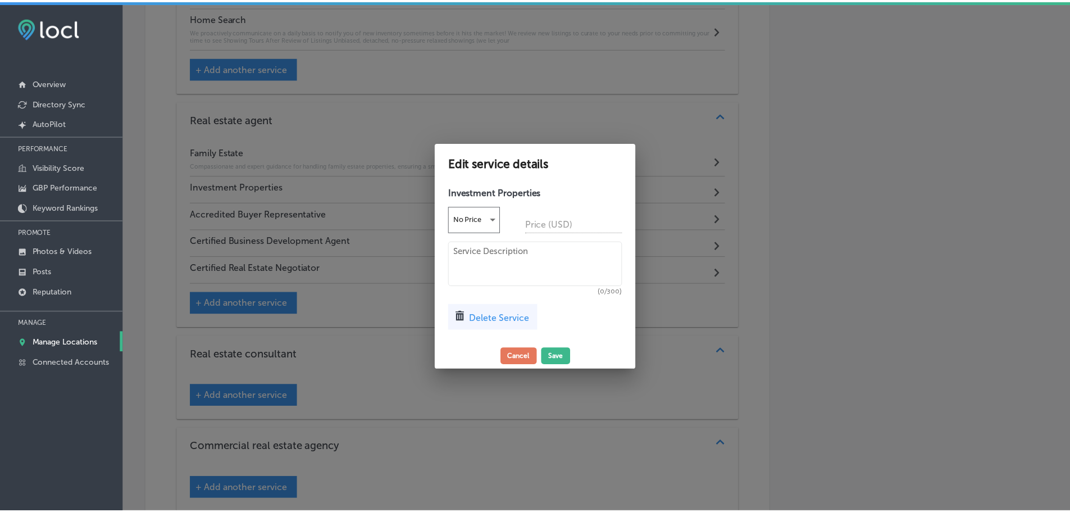
scroll to position [1761, 0]
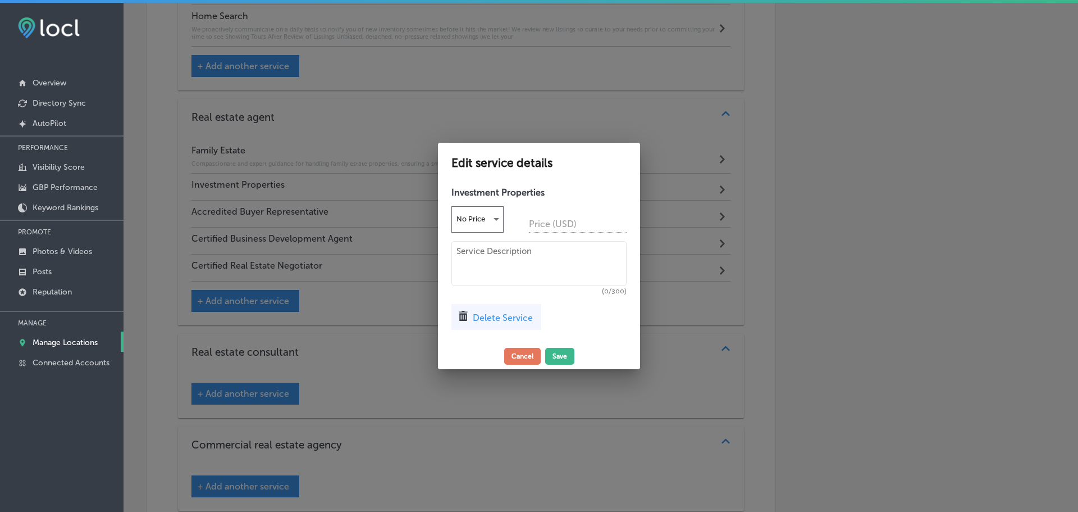
click at [489, 261] on textarea at bounding box center [539, 263] width 175 height 45
paste textarea "Strategic advice and market insights to help you identify and secure profitable…"
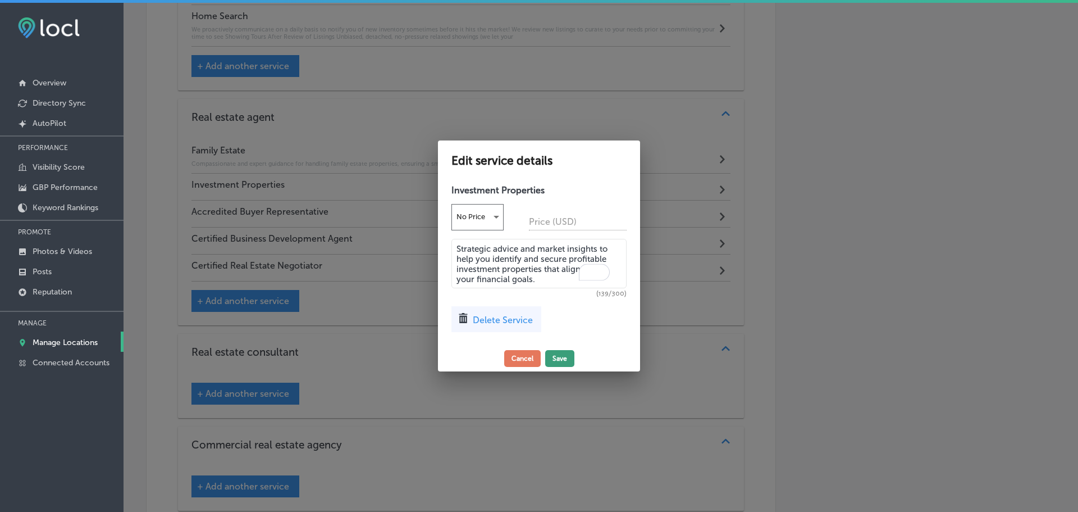
type textarea "Strategic advice and market insights to help you identify and secure profitable…"
click at [563, 351] on button "Save" at bounding box center [559, 358] width 29 height 17
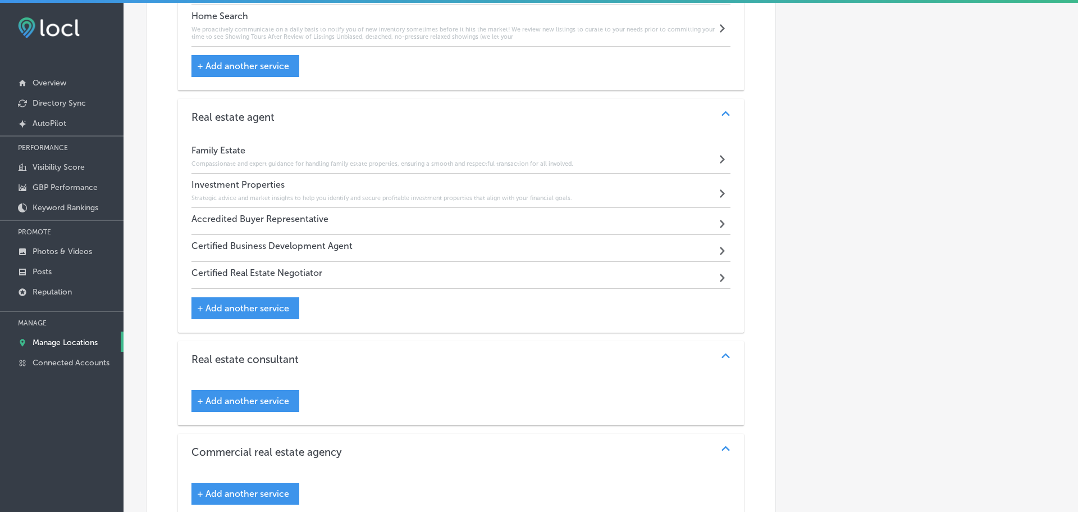
scroll to position [1759, 0]
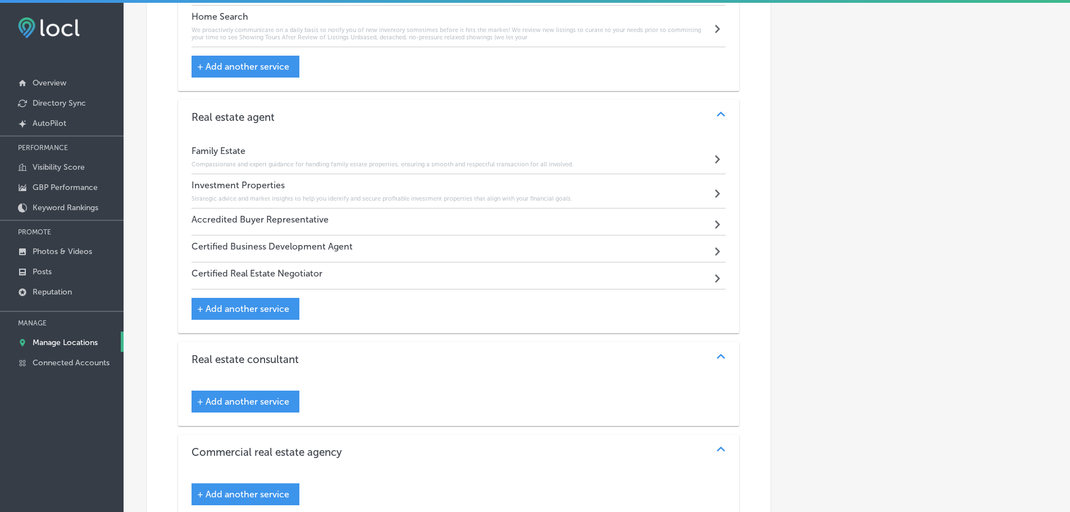
click at [384, 221] on div "Accredited Buyer Representative Path Created with Sketch." at bounding box center [459, 221] width 535 height 27
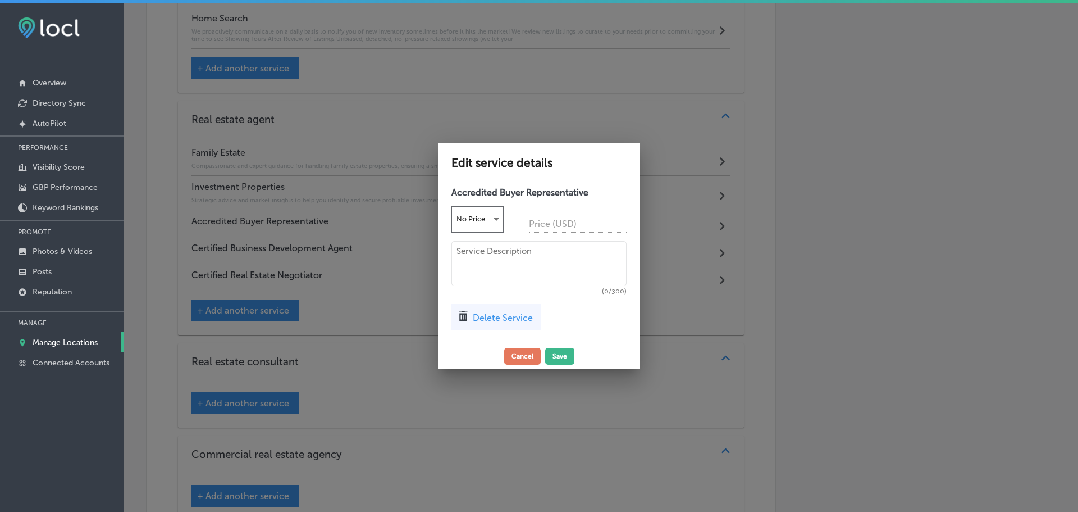
scroll to position [1761, 0]
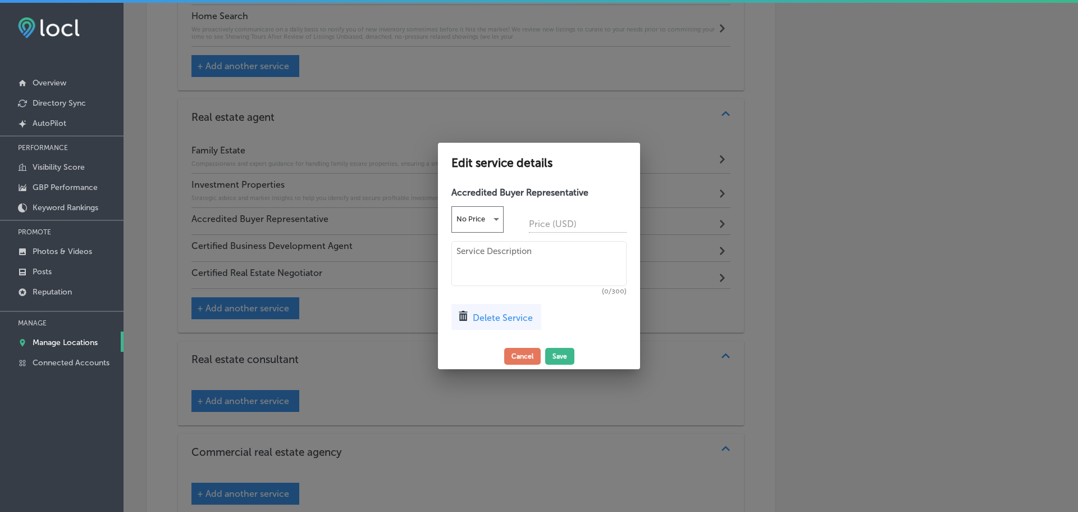
click at [477, 258] on textarea at bounding box center [539, 263] width 175 height 45
paste textarea "I have specialized training to represent and advise you, the homebuyer. I'll be…"
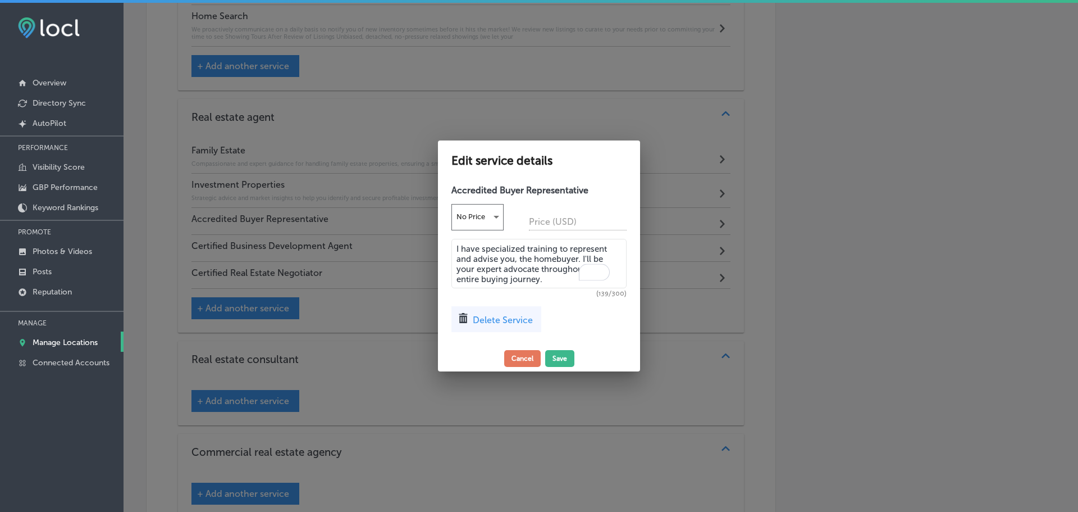
click at [458, 251] on textarea "I have specialized training to represent and advise you, the homebuyer. I'll be…" at bounding box center [539, 263] width 175 height 49
type textarea "We have specialized training to represent and advise you, the homebuyer. I'll b…"
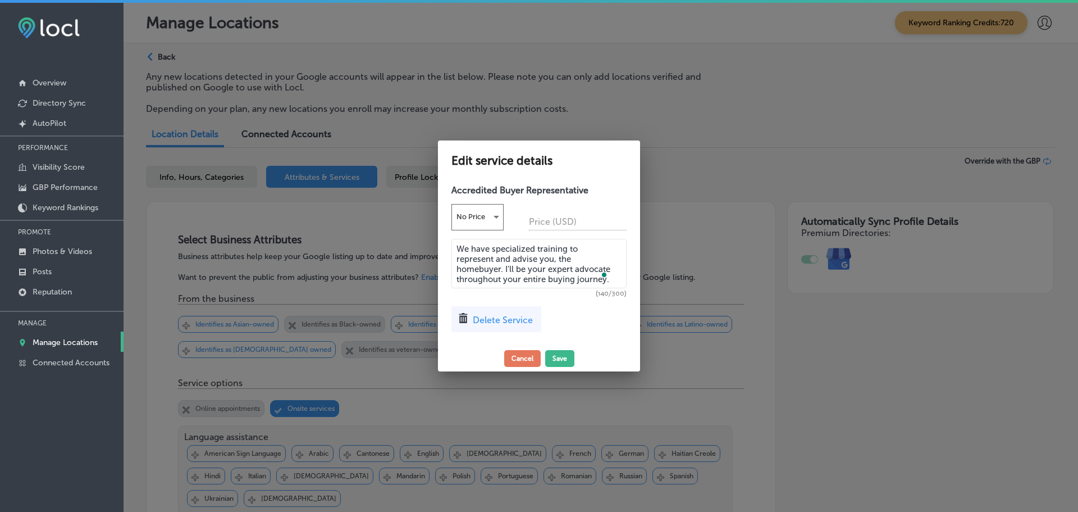
scroll to position [1761, 0]
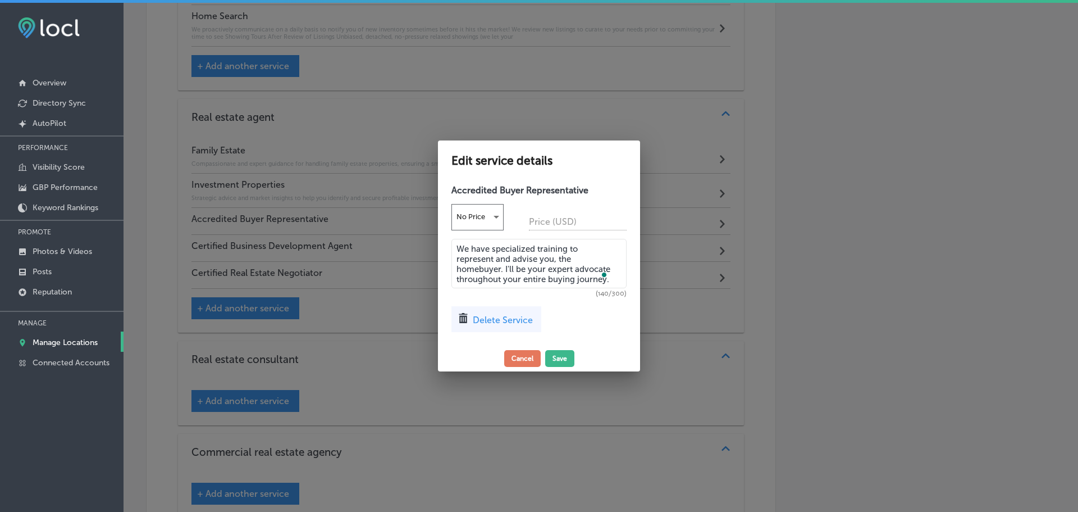
click at [507, 263] on textarea "We have specialized training to represent and advise you, the homebuyer. I'll b…" at bounding box center [539, 263] width 175 height 49
click at [508, 264] on textarea "We have specialized training to represent and advise you, the homebuyer. I'll b…" at bounding box center [539, 263] width 175 height 49
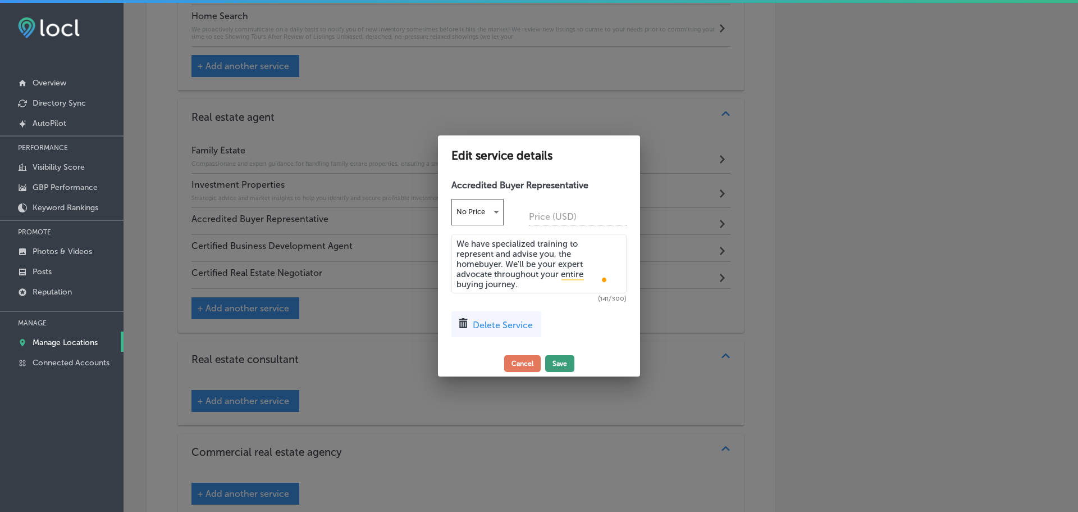
type textarea "We have specialized training to represent and advise you, the homebuyer. We'll …"
click at [566, 359] on button "Save" at bounding box center [559, 363] width 29 height 17
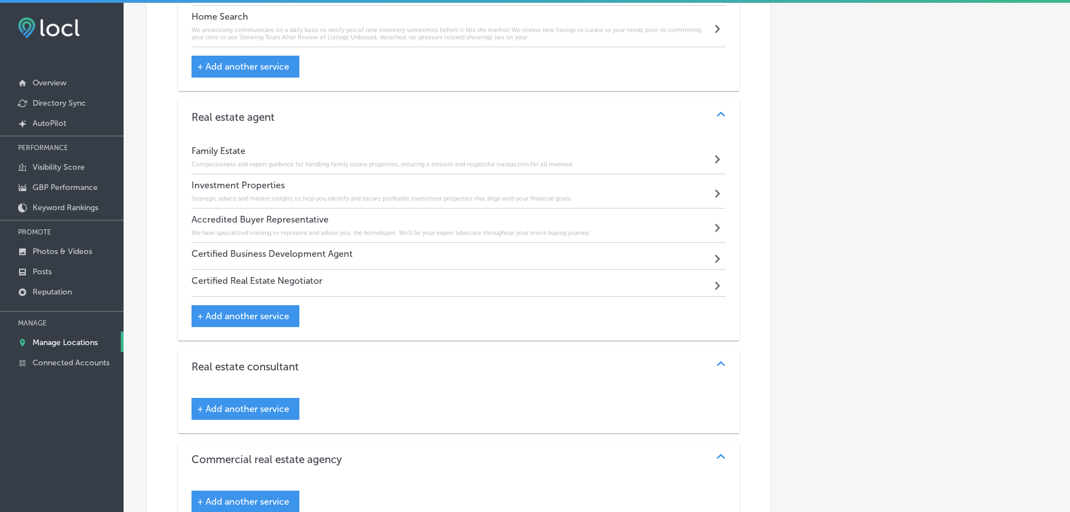
click at [322, 253] on h4 "Certified Business Development Agent" at bounding box center [272, 253] width 161 height 11
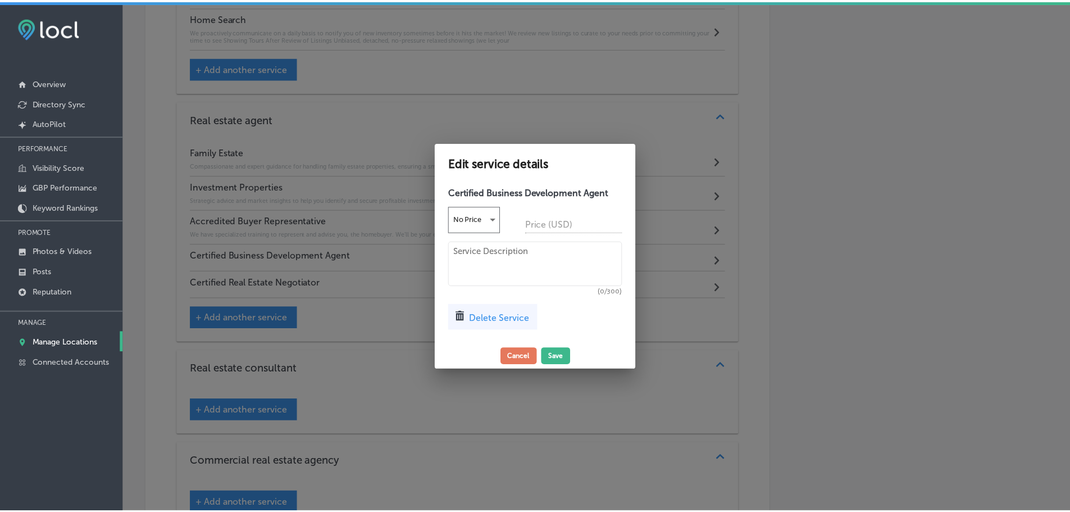
scroll to position [1761, 0]
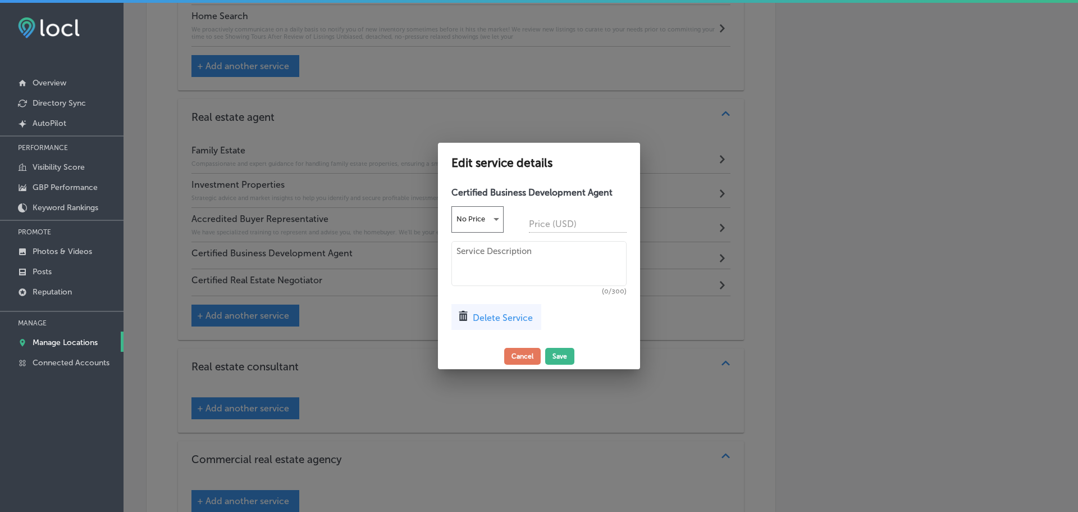
click at [489, 266] on textarea at bounding box center [539, 263] width 175 height 45
paste textarea "I leverage data and partnerships to help you identify and secure the best oppor…"
click at [458, 247] on textarea "I leverage data and partnerships to help you identify and secure the best oppor…" at bounding box center [539, 263] width 175 height 45
type textarea "We leverage data and partnerships to help you identify and secure the best oppo…"
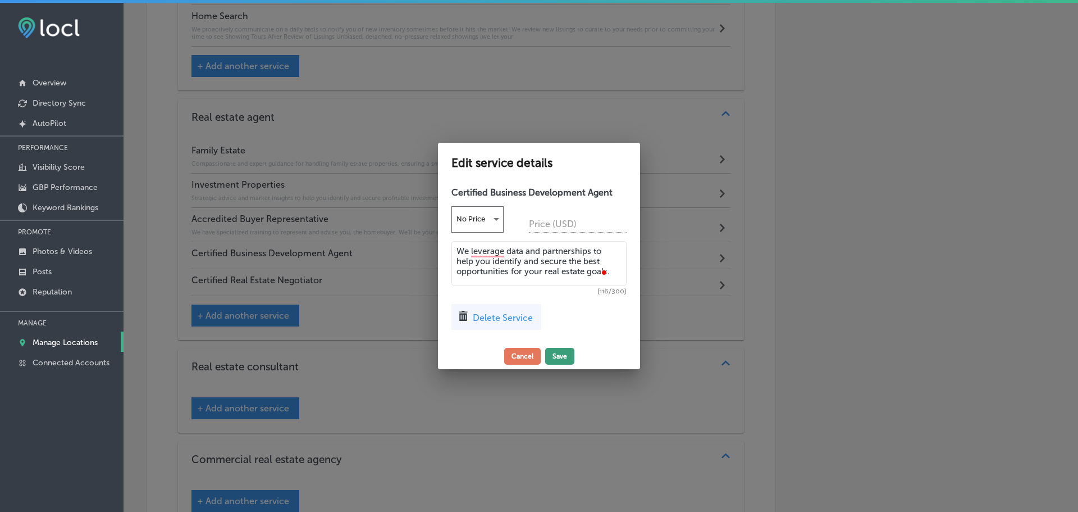
click at [562, 352] on button "Save" at bounding box center [559, 356] width 29 height 17
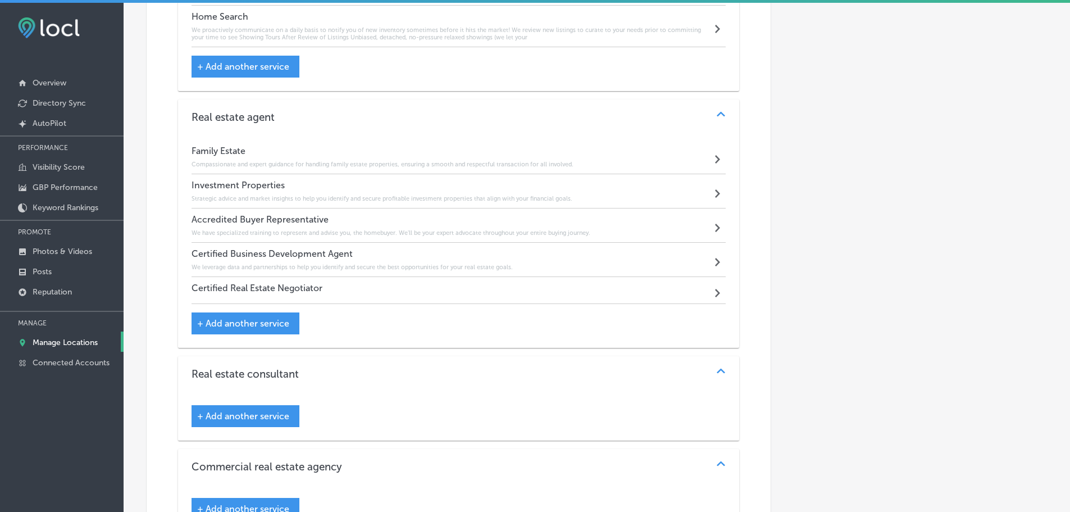
click at [348, 285] on div "Certified Real Estate Negotiator Path Created with Sketch." at bounding box center [459, 290] width 535 height 27
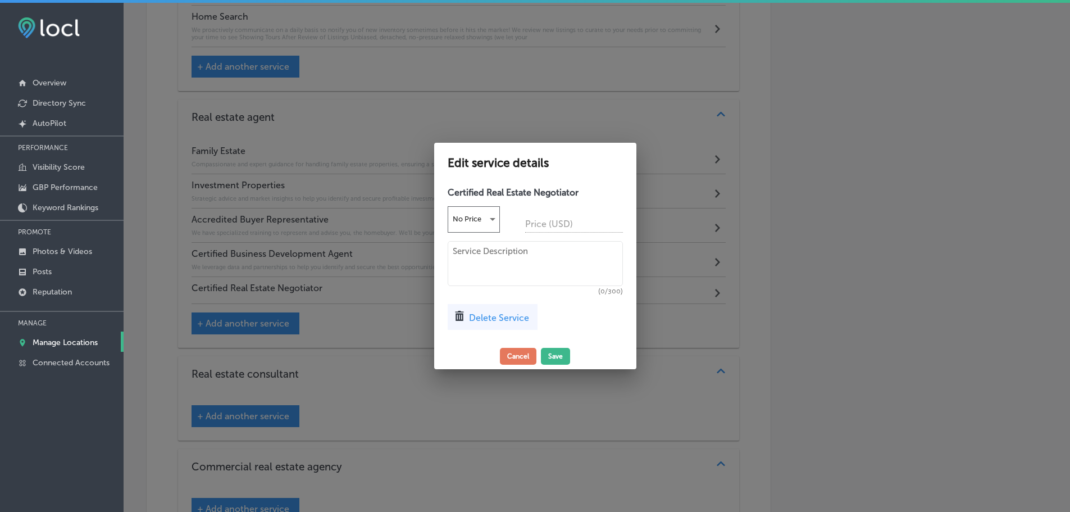
scroll to position [1761, 0]
click at [475, 261] on textarea at bounding box center [539, 263] width 175 height 45
paste textarea "With the RENE certification, I have mastered the art of negotiation. I will exp…"
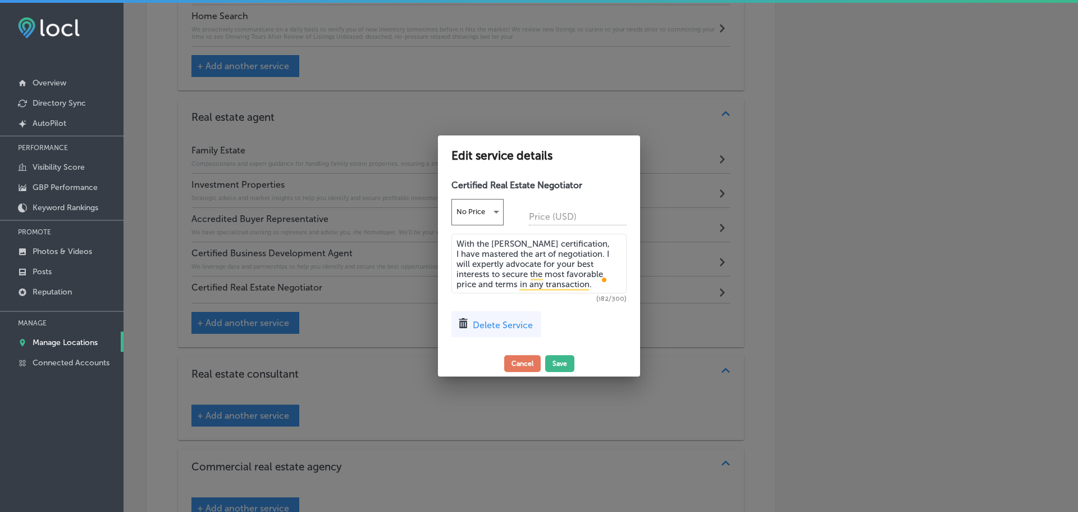
click at [569, 240] on textarea "With the RENE certification, I have mastered the art of negotiation. I will exp…" at bounding box center [539, 264] width 175 height 60
click at [585, 249] on textarea "With the RENE certification, We have mastered the art of negotiation. I will ex…" at bounding box center [539, 264] width 175 height 60
type textarea "With the RENE certification, we have mastered the art of negotiation. We will e…"
click at [553, 359] on button "Save" at bounding box center [559, 363] width 29 height 17
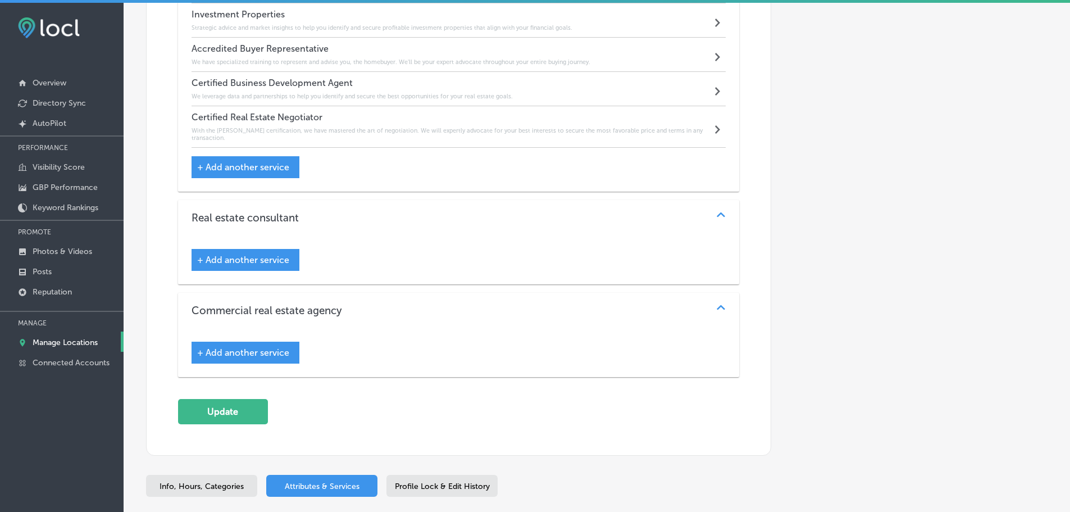
scroll to position [1992, 0]
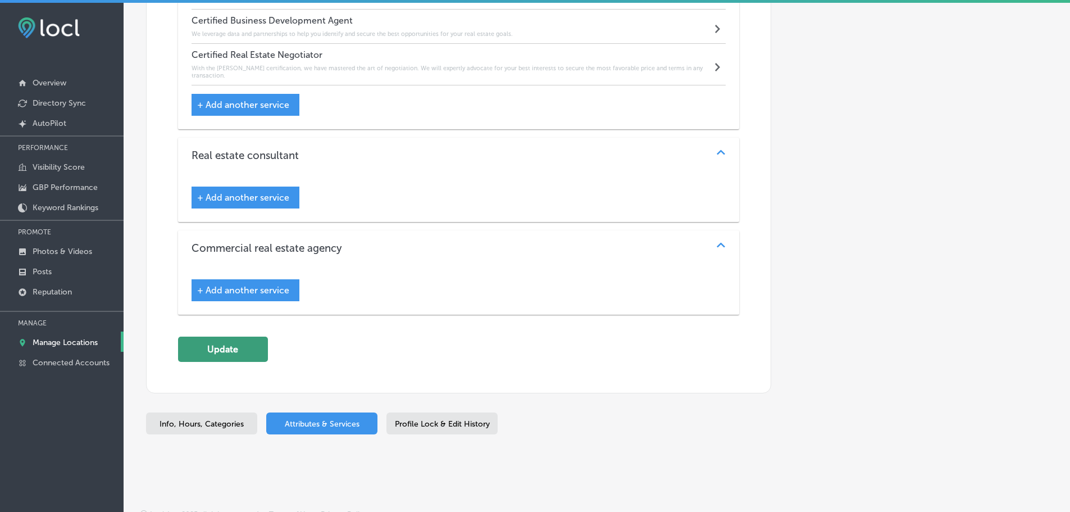
click at [227, 339] on button "Update" at bounding box center [223, 348] width 90 height 25
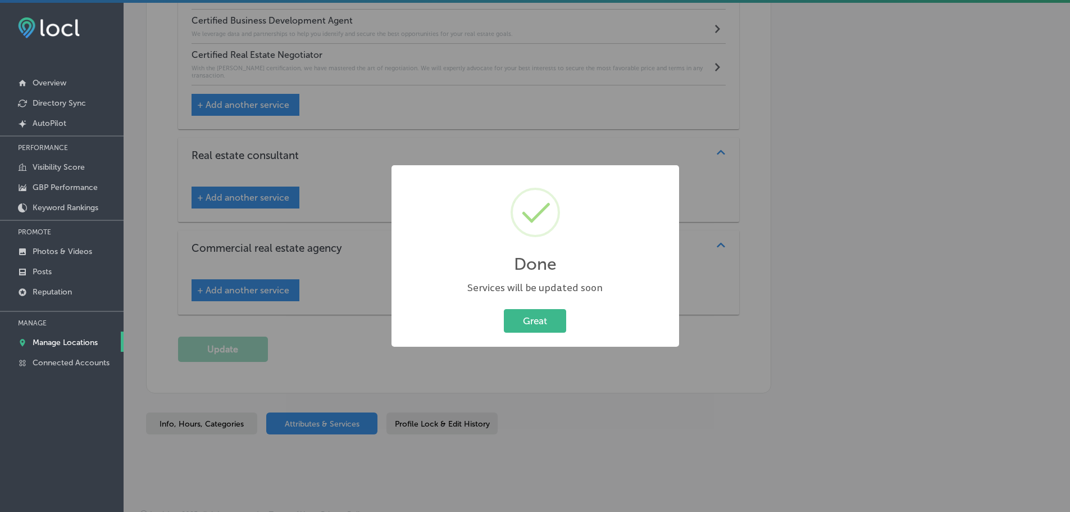
scroll to position [1994, 0]
click at [531, 326] on button "Great" at bounding box center [539, 320] width 62 height 23
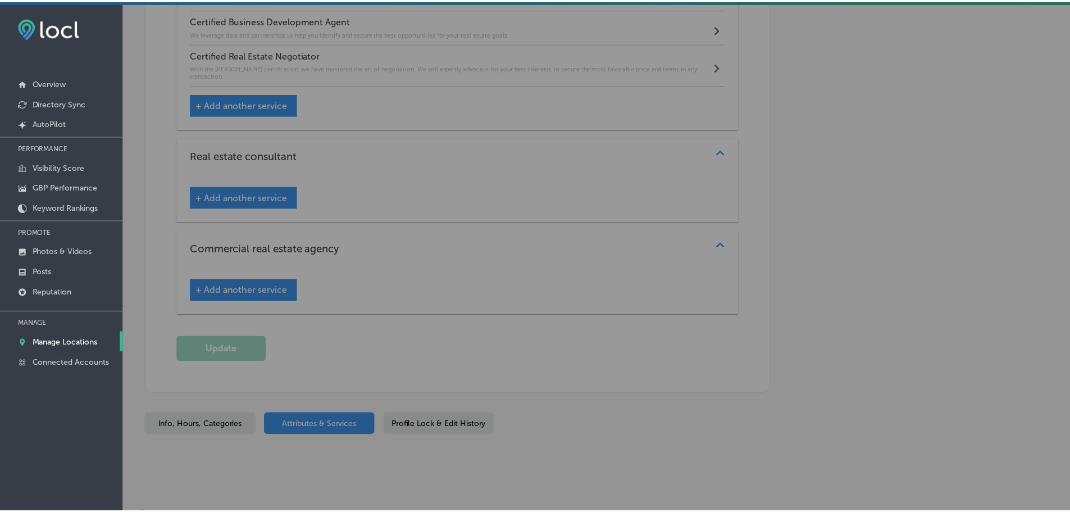
scroll to position [1992, 0]
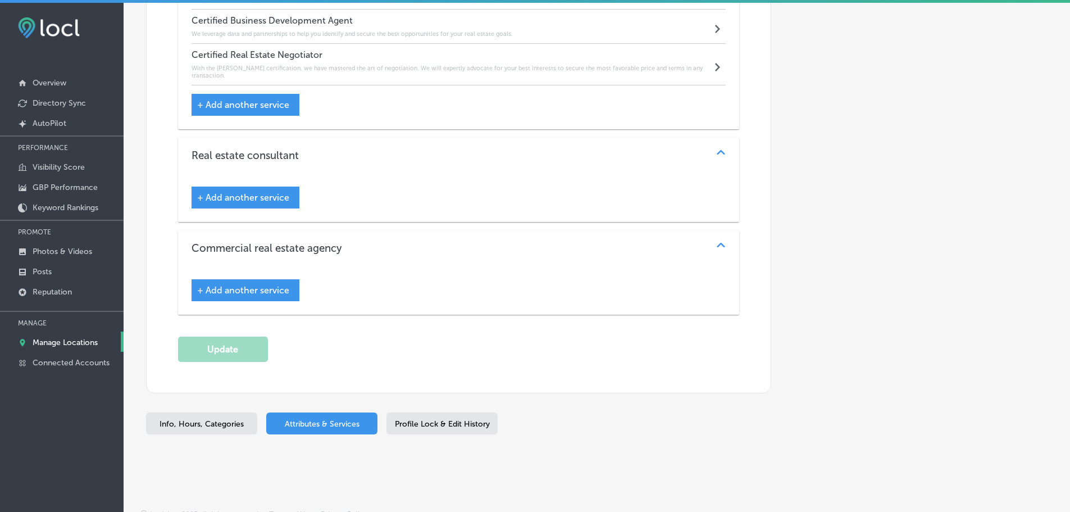
click at [61, 344] on p "Manage Locations" at bounding box center [65, 343] width 65 height 10
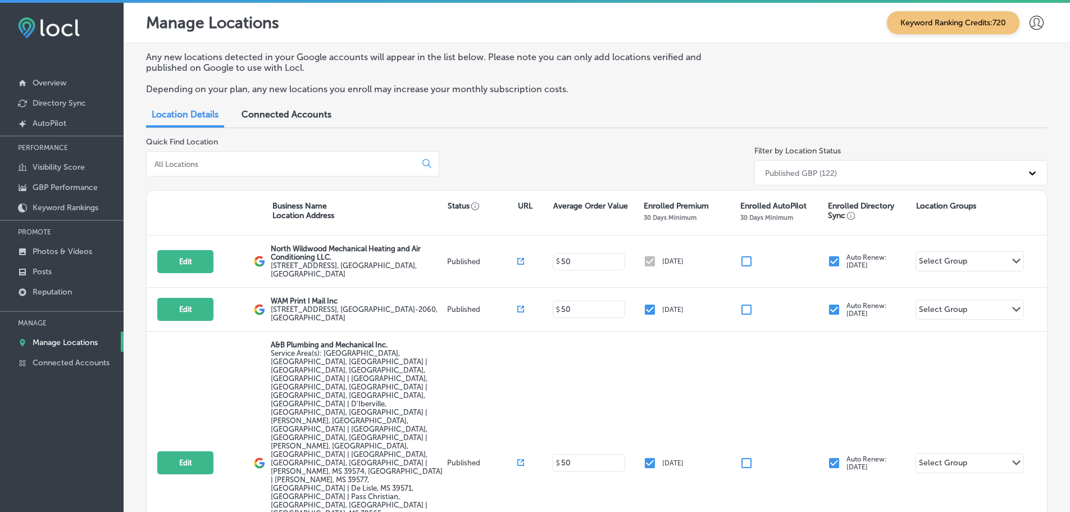
click at [231, 167] on input at bounding box center [283, 164] width 260 height 10
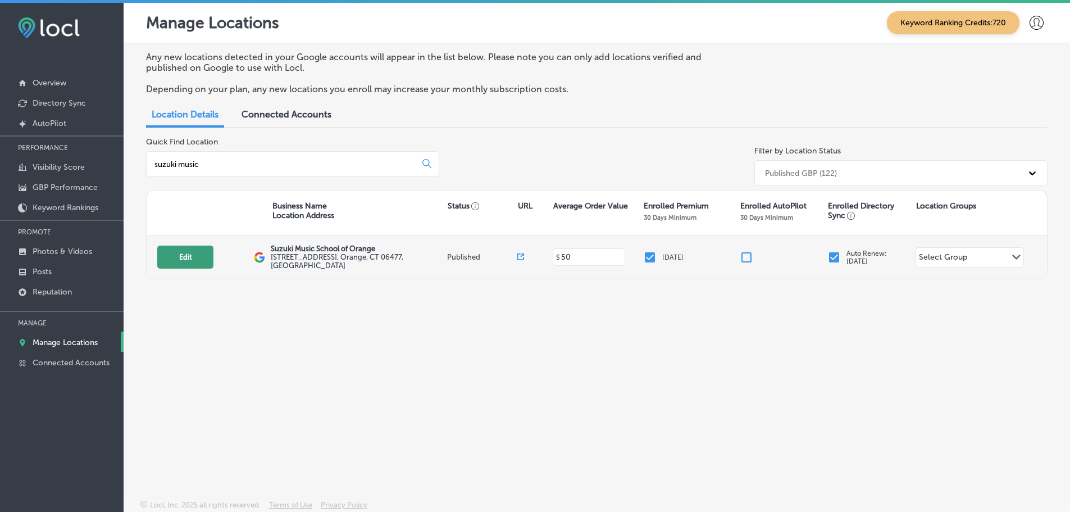
type input "suzuki music"
click at [176, 255] on button "Edit" at bounding box center [185, 256] width 56 height 23
select select "US"
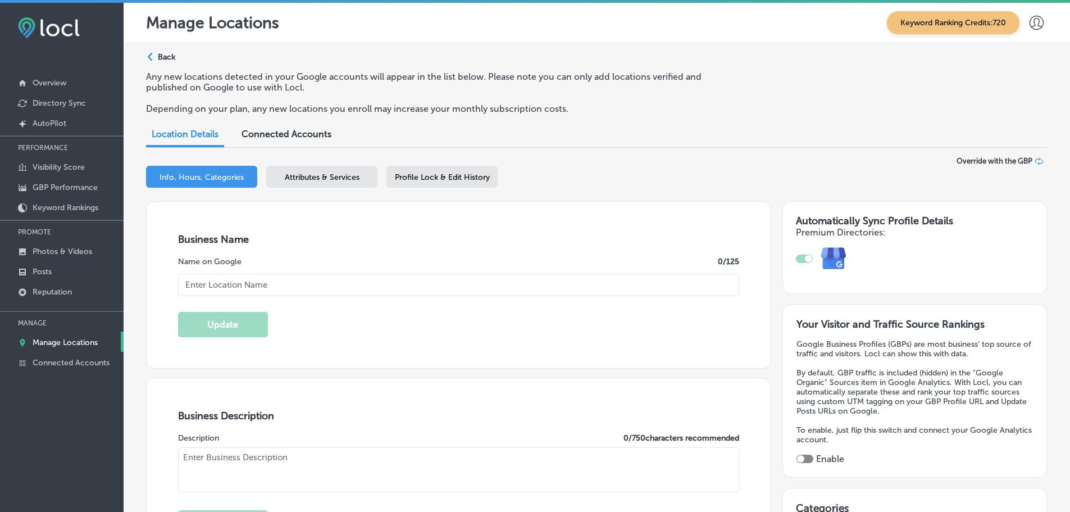
checkbox input "true"
type input "Suzuki Music School of Orange"
type input "480 Racebrook Rd"
type input "Orange"
type input "06477"
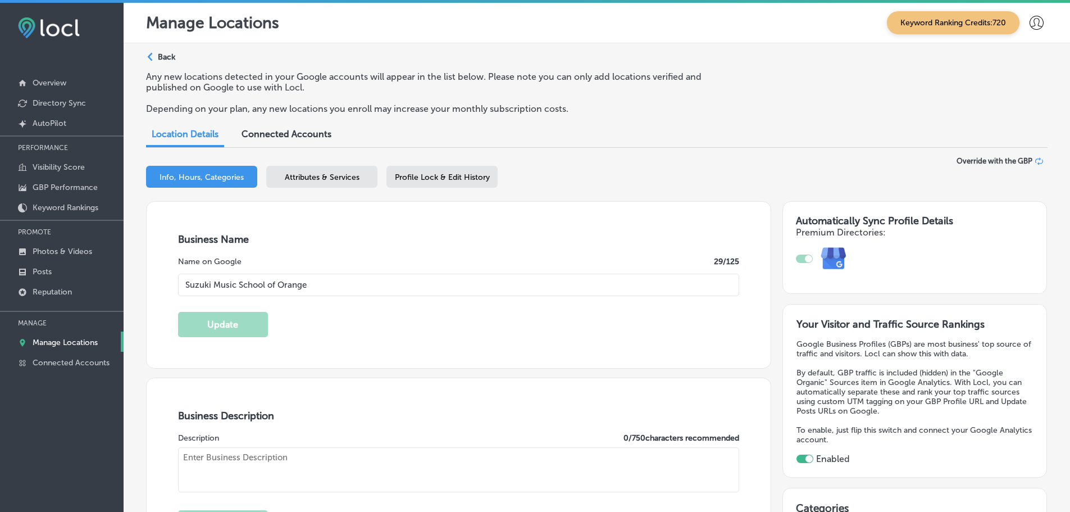
type input "US"
type input "http://www.suzukischools.org/"
type textarea "Suzuki Music School of Orange is a nonprofit music school offering high-quality…"
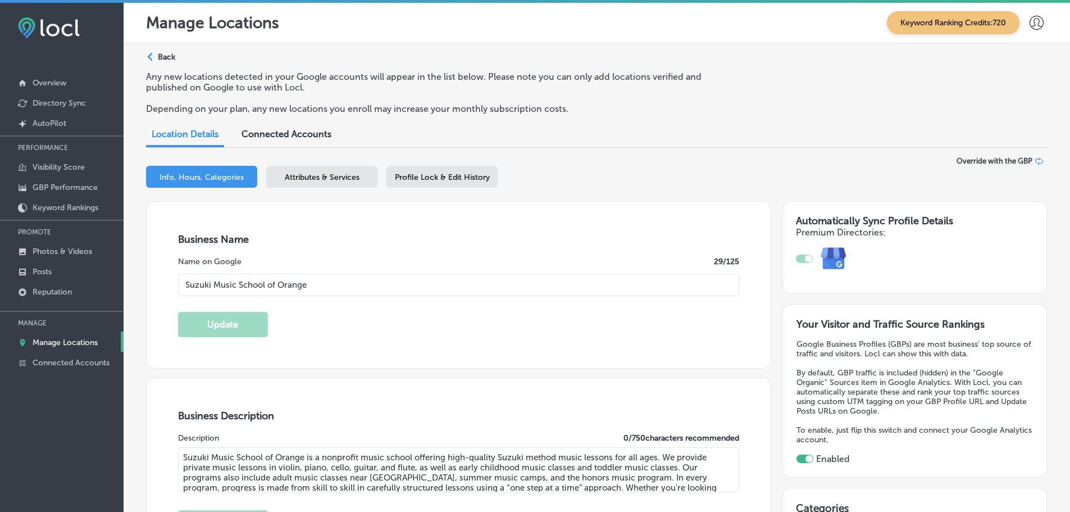
type input "+1 203 227 9474"
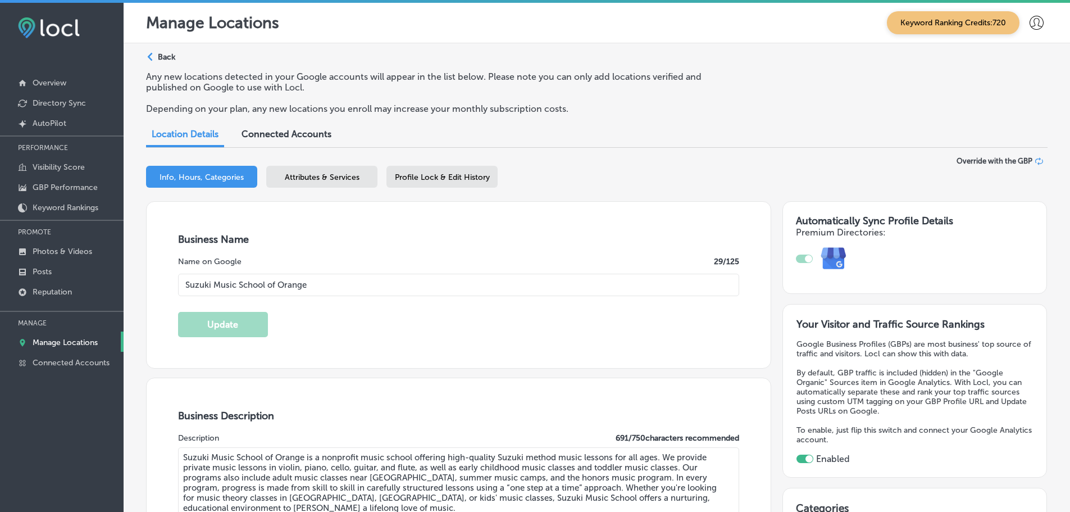
click at [340, 178] on span "Attributes & Services" at bounding box center [322, 177] width 75 height 10
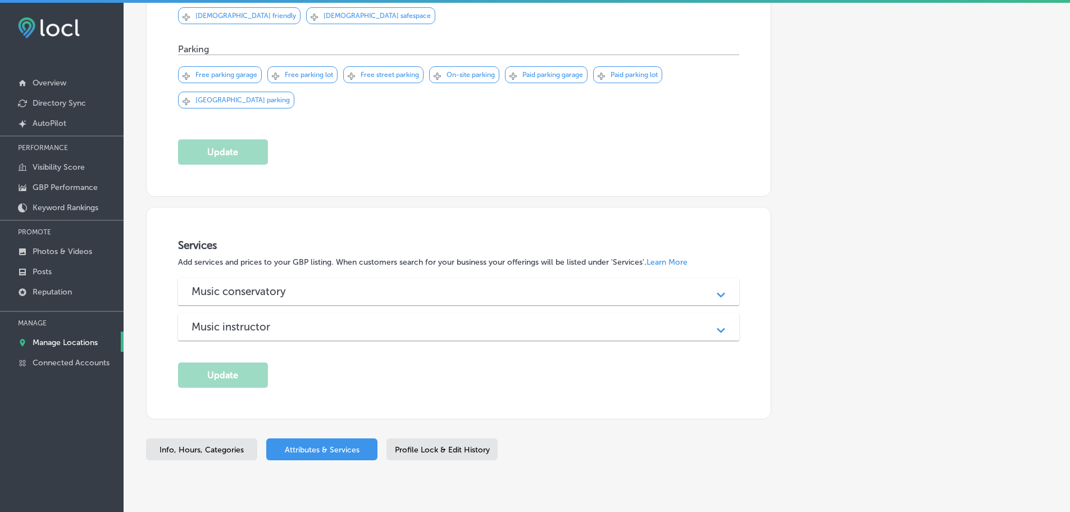
scroll to position [628, 0]
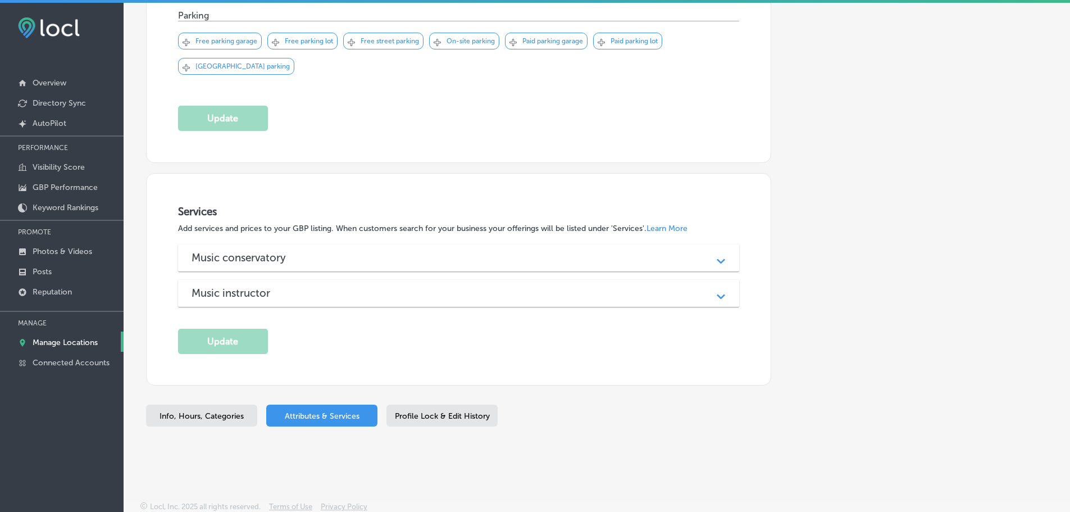
click at [387, 258] on div "Music conservatory" at bounding box center [459, 257] width 535 height 13
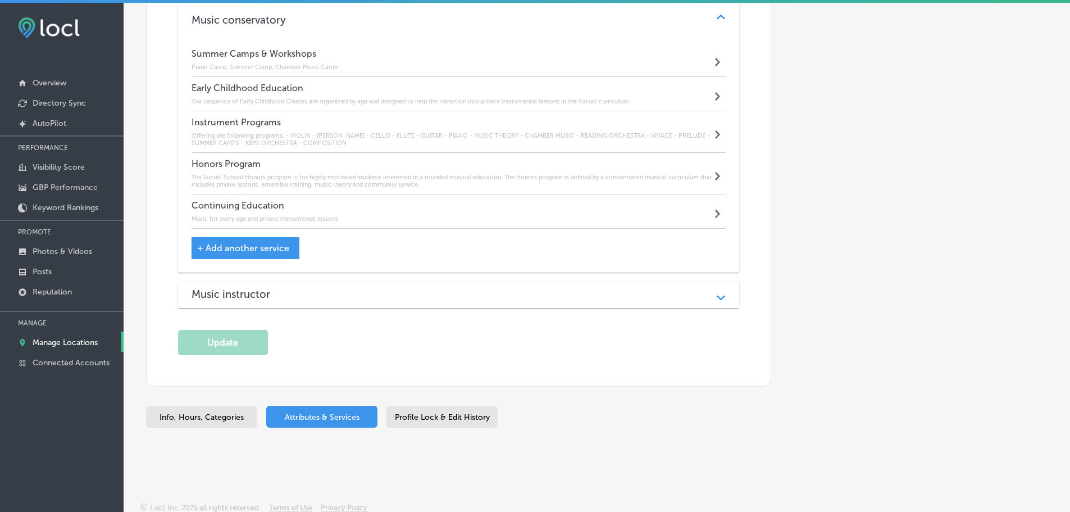
scroll to position [871, 0]
click at [419, 286] on div "Music instructor" at bounding box center [459, 292] width 535 height 13
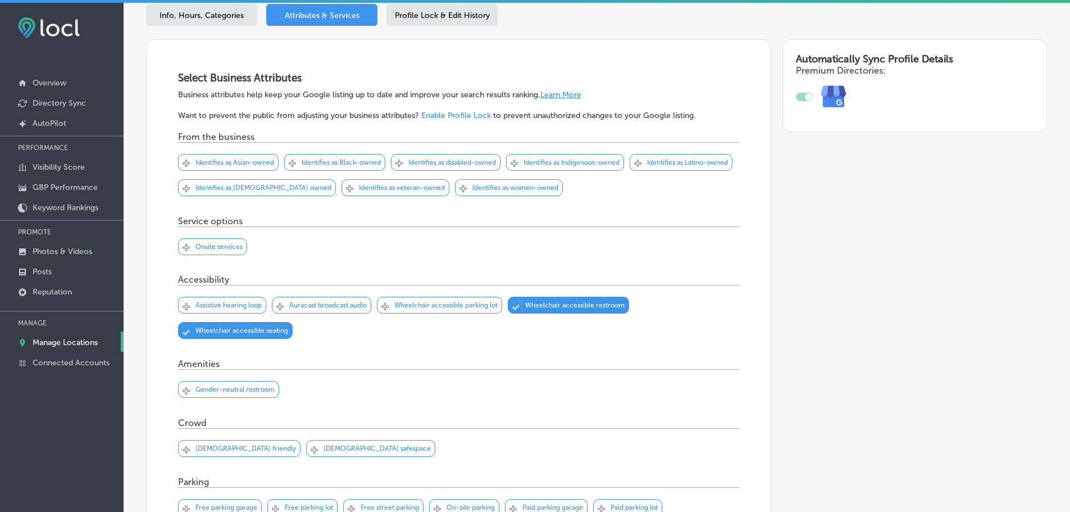
scroll to position [141, 0]
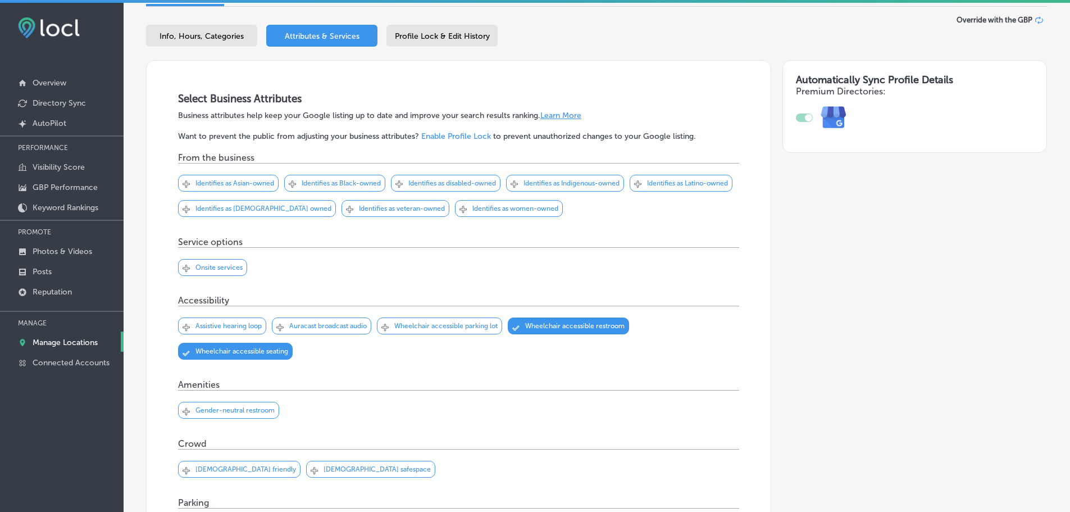
click at [70, 343] on p "Manage Locations" at bounding box center [65, 343] width 65 height 10
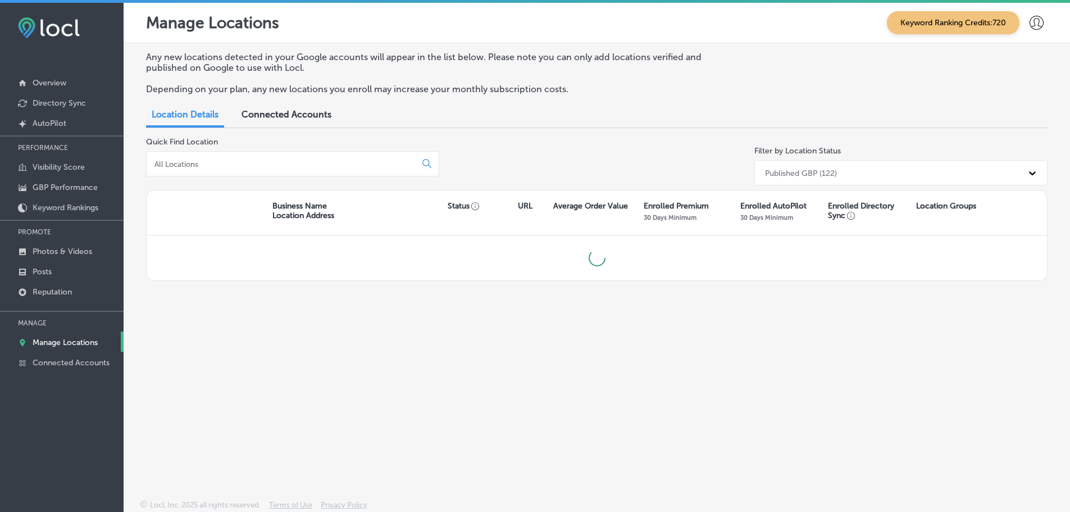
click at [221, 164] on input at bounding box center [283, 164] width 260 height 10
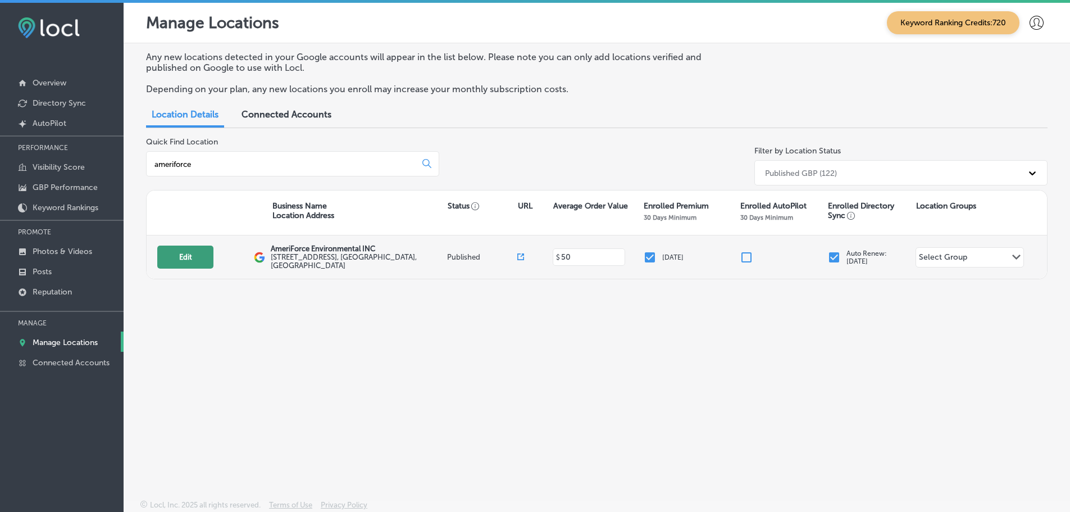
type input "ameriforce"
click at [177, 257] on button "Edit" at bounding box center [185, 256] width 56 height 23
select select "US"
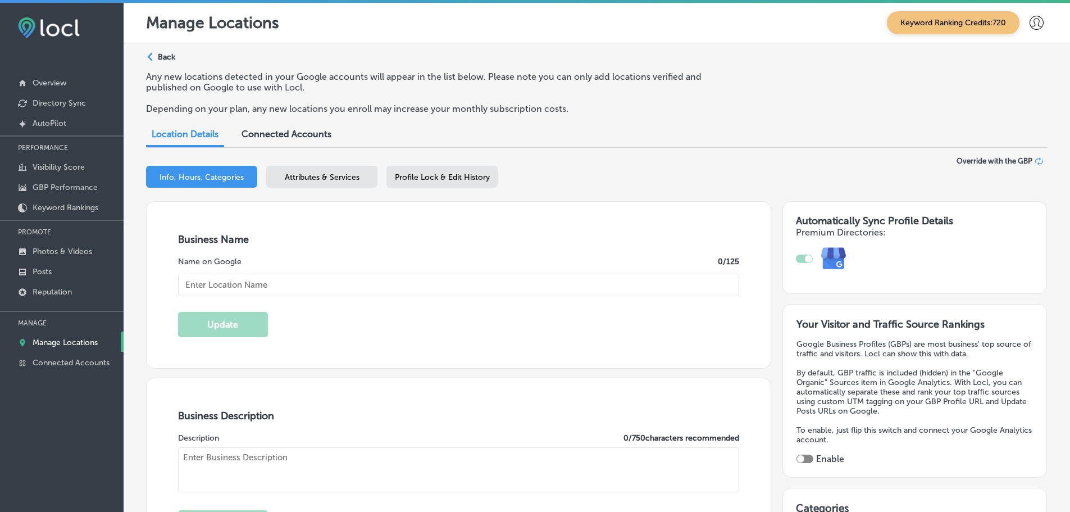
checkbox input "true"
type input "AmeriForce Environmental INC"
type input "11455 W Interstate 70 Frontage Rd N"
type input "Wheat Ridge"
type input "80033"
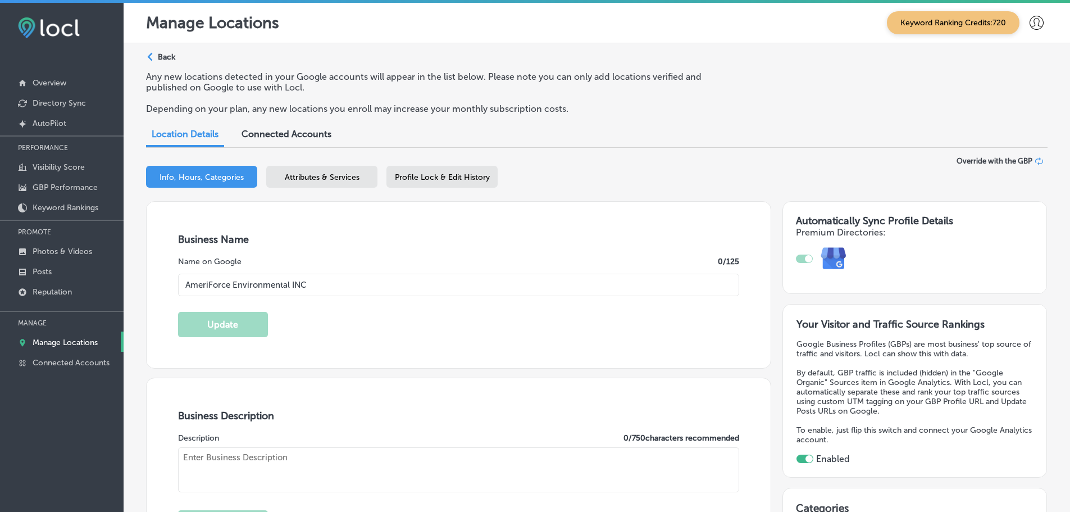
type input "US"
type input "https://www.asbestosremovaldenverco.com/"
type textarea "AmeriForce Environmental INC is your trusted expert for asbestos abatement, mol…"
type input "+1 720 926 3686"
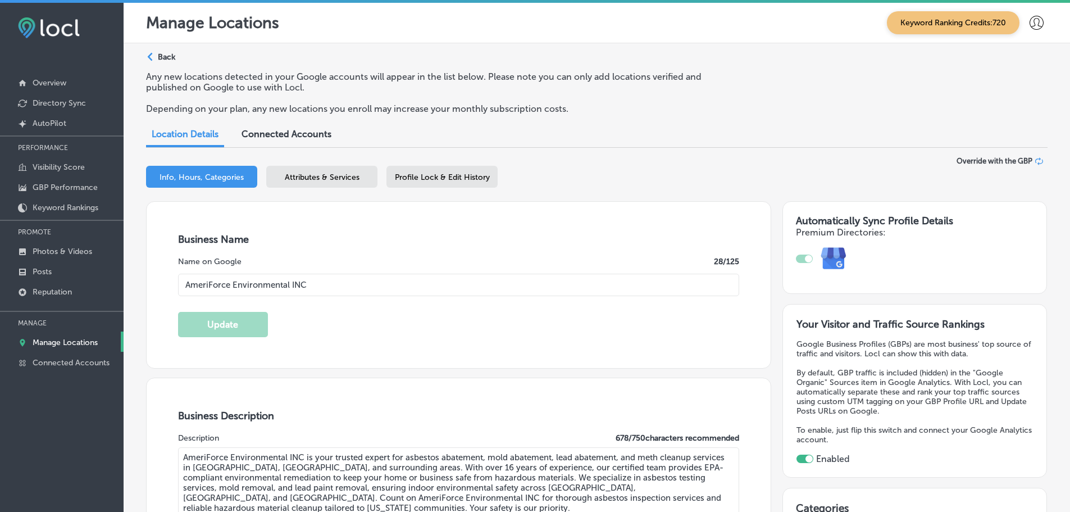
click at [305, 167] on div "Attributes & Services" at bounding box center [321, 177] width 111 height 22
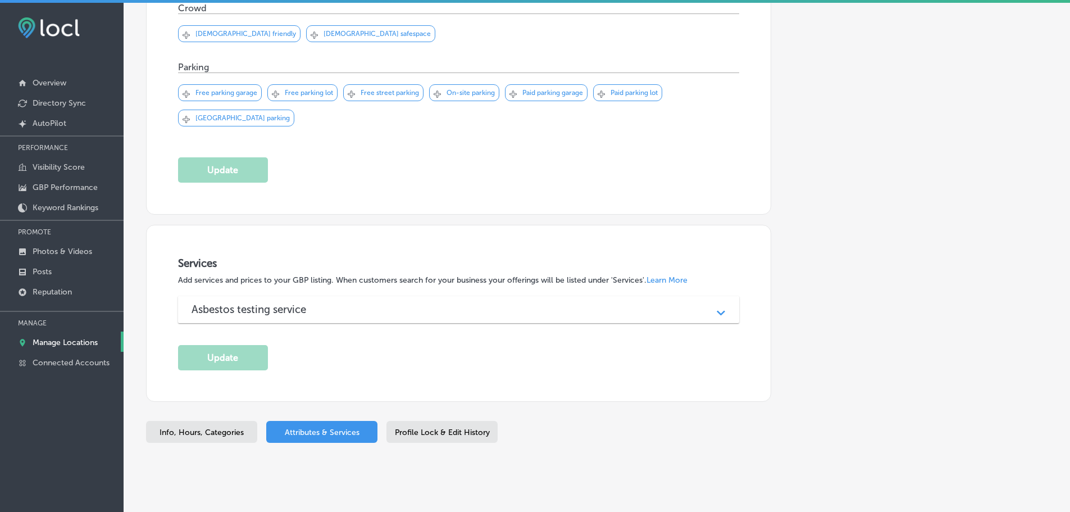
scroll to position [663, 0]
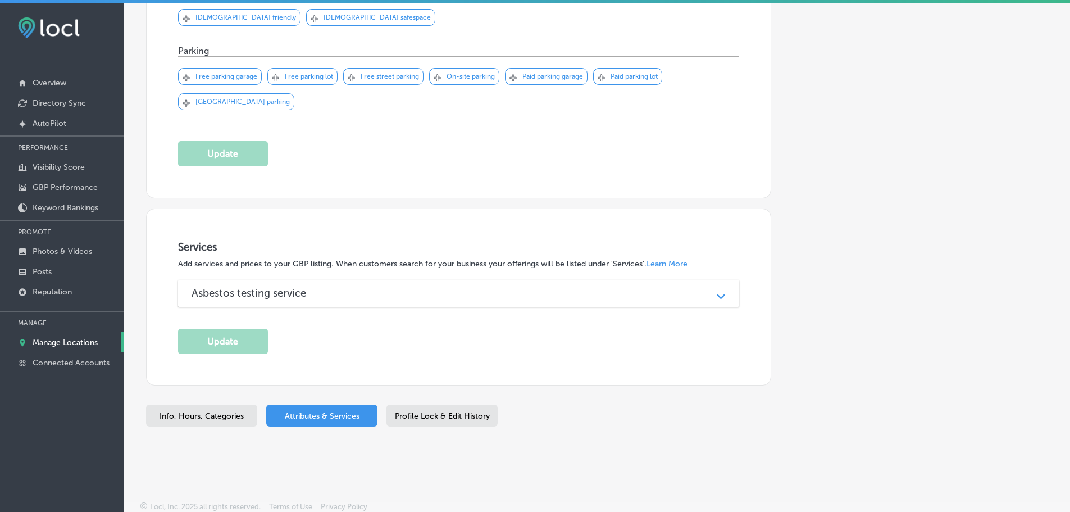
click at [315, 290] on h3 "Asbestos testing service" at bounding box center [258, 292] width 133 height 13
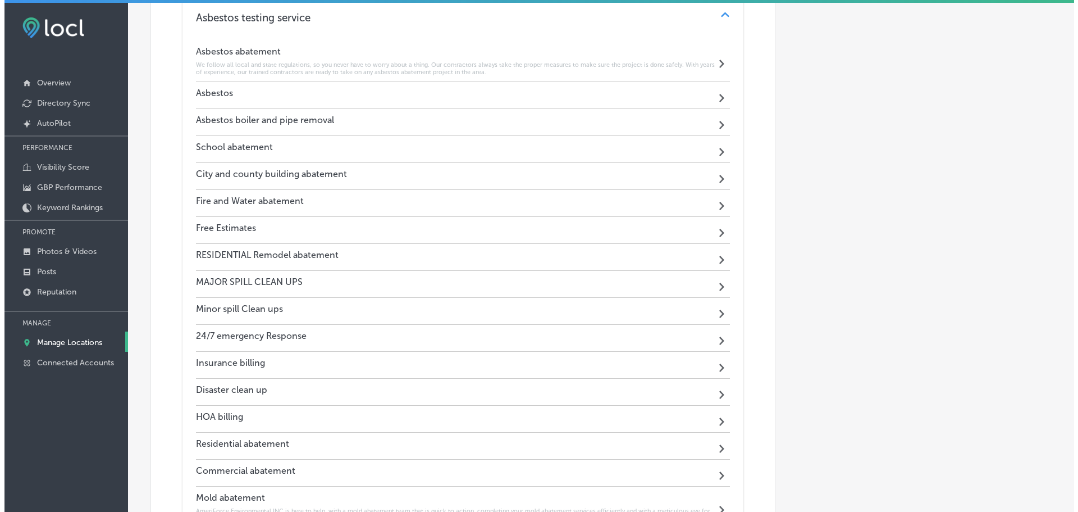
scroll to position [944, 0]
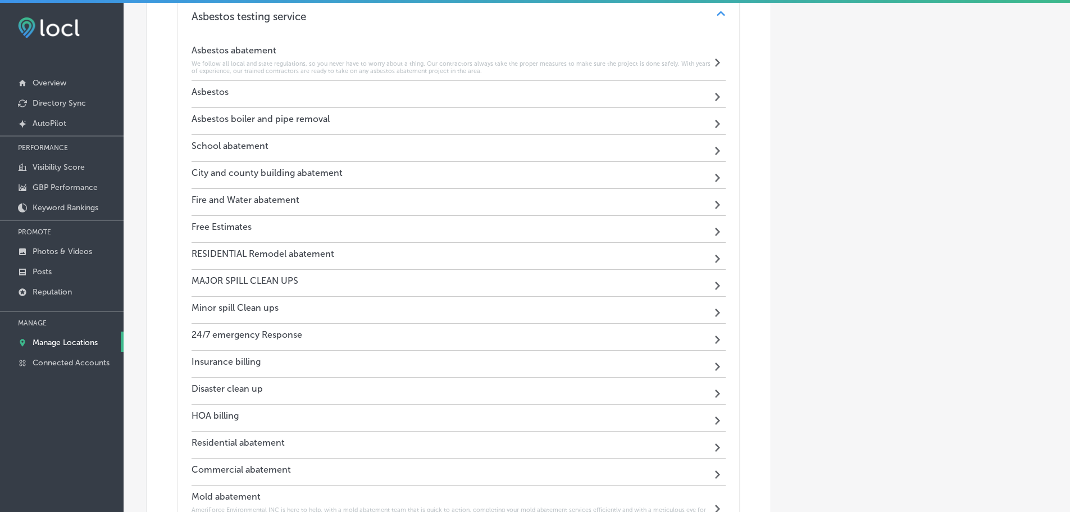
click at [566, 89] on div "Asbestos Path Created with Sketch." at bounding box center [459, 94] width 535 height 27
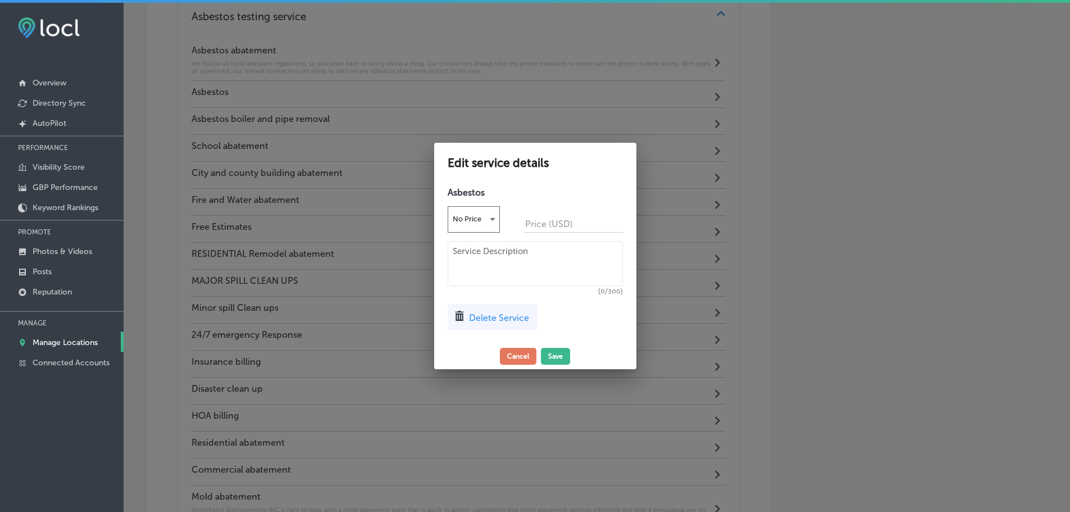
scroll to position [946, 0]
click at [506, 318] on span "Delete Service" at bounding box center [503, 317] width 60 height 11
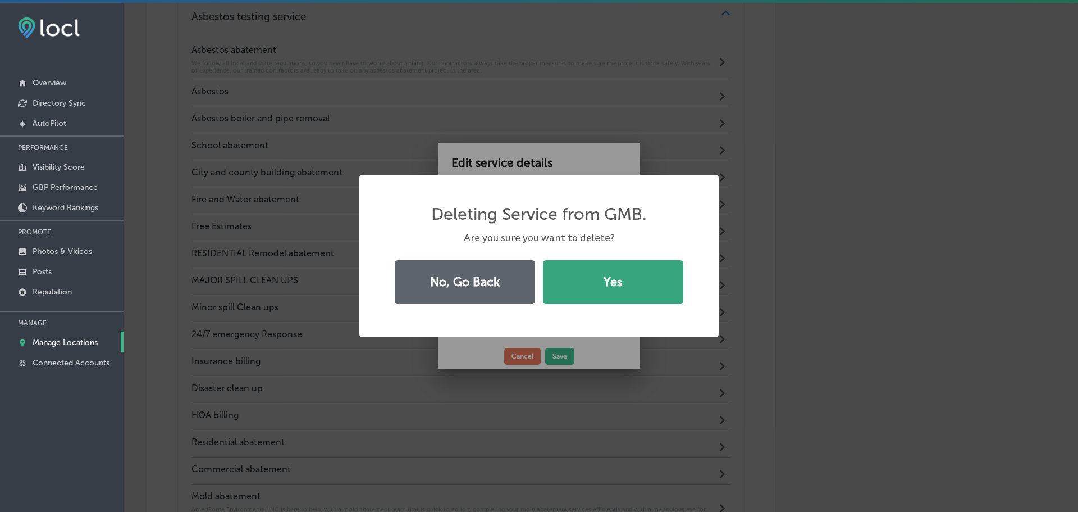
click at [592, 276] on button "Yes" at bounding box center [613, 282] width 140 height 44
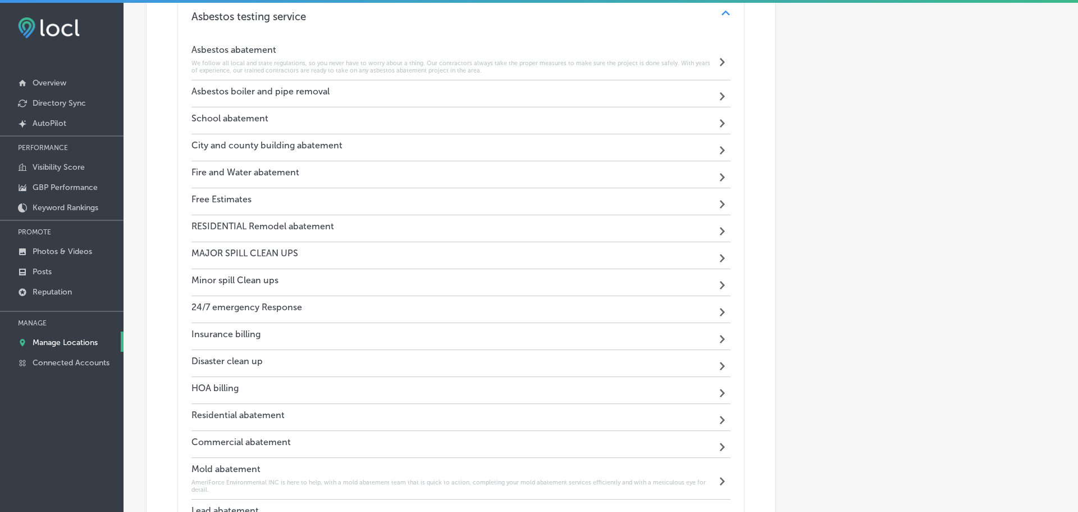
scroll to position [944, 0]
click at [559, 90] on div "Asbestos boiler and pipe removal Path Created with Sketch." at bounding box center [459, 94] width 535 height 27
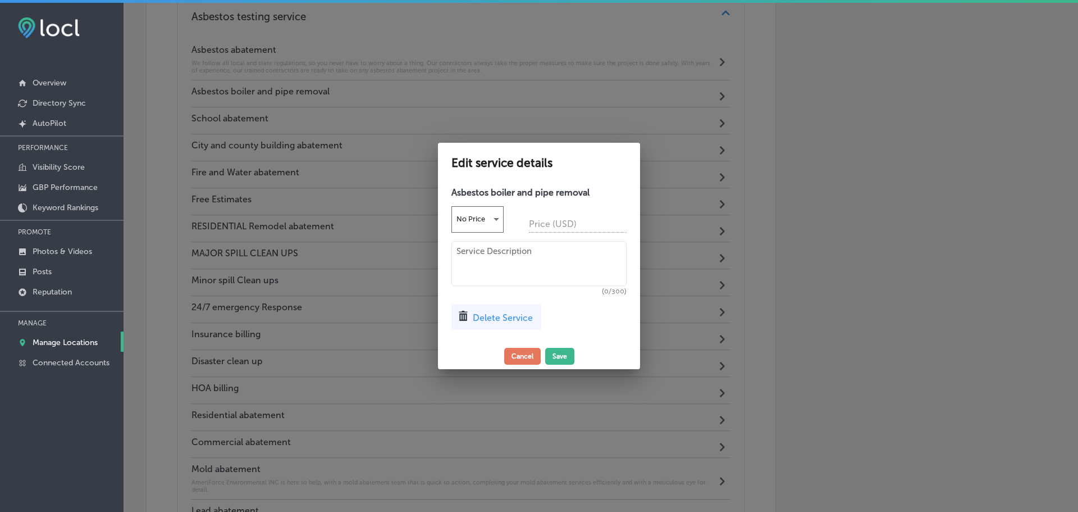
click at [517, 320] on span "Delete Service" at bounding box center [503, 317] width 60 height 11
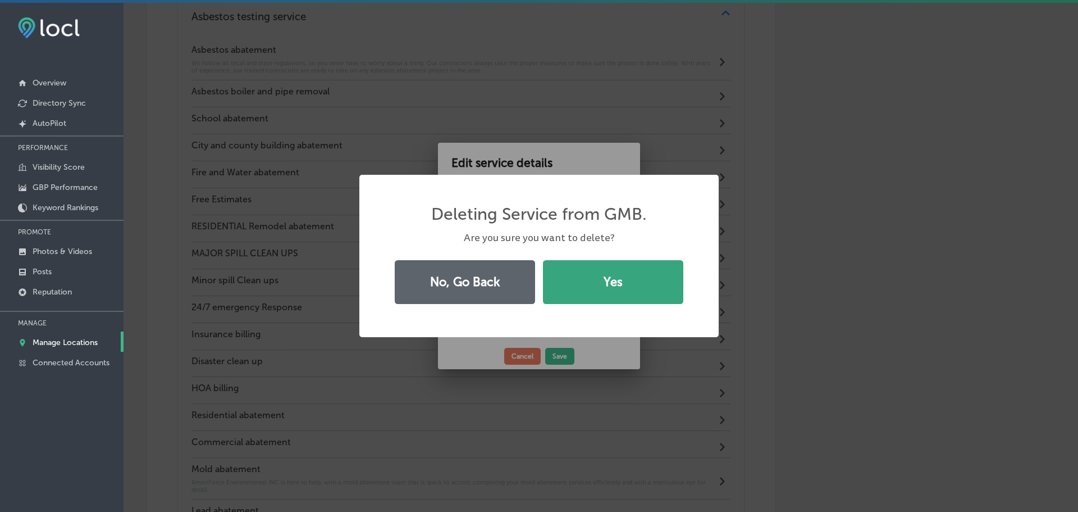
click at [590, 295] on button "Yes" at bounding box center [613, 282] width 140 height 44
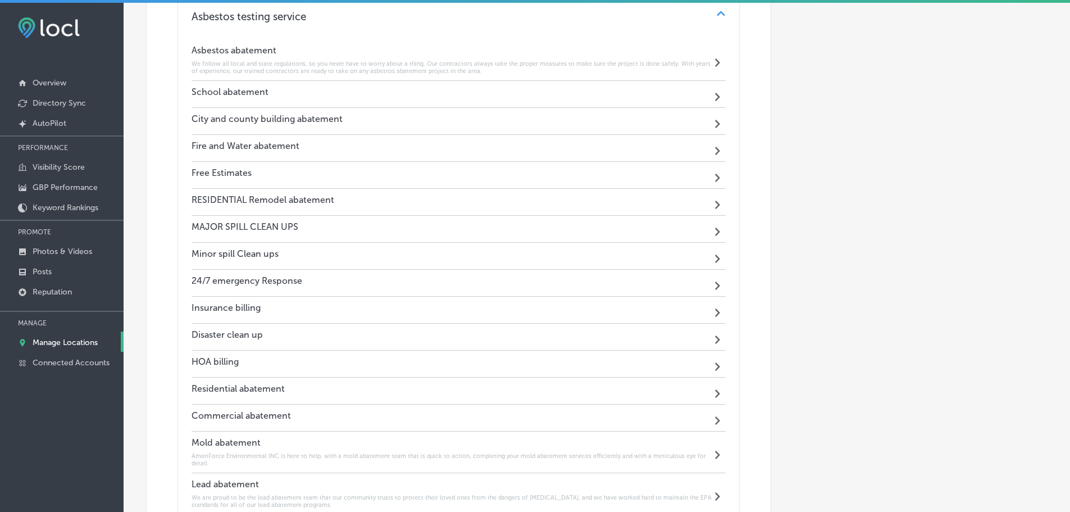
click at [504, 83] on div "School abatement Path Created with Sketch." at bounding box center [459, 94] width 535 height 27
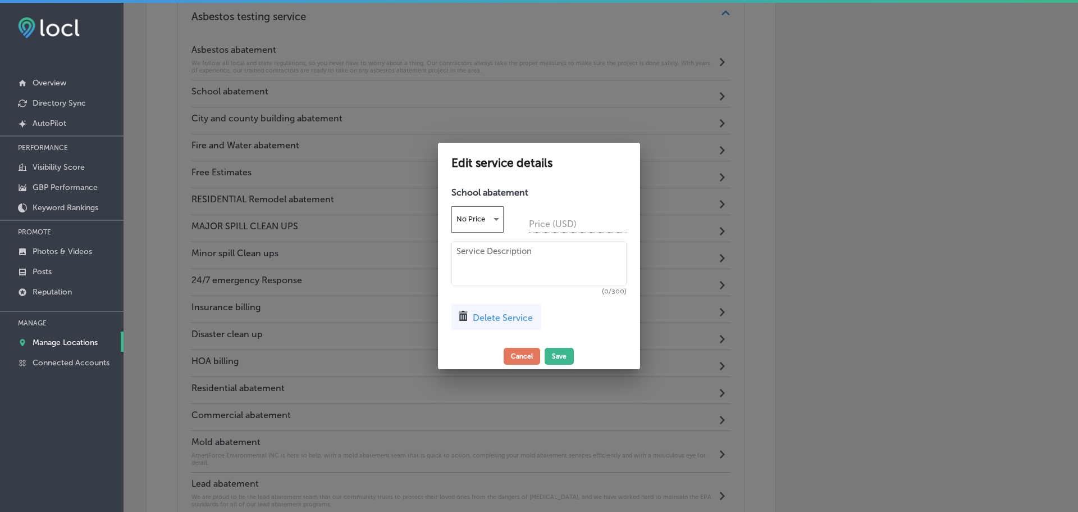
click at [512, 323] on div "Delete Service" at bounding box center [497, 317] width 90 height 26
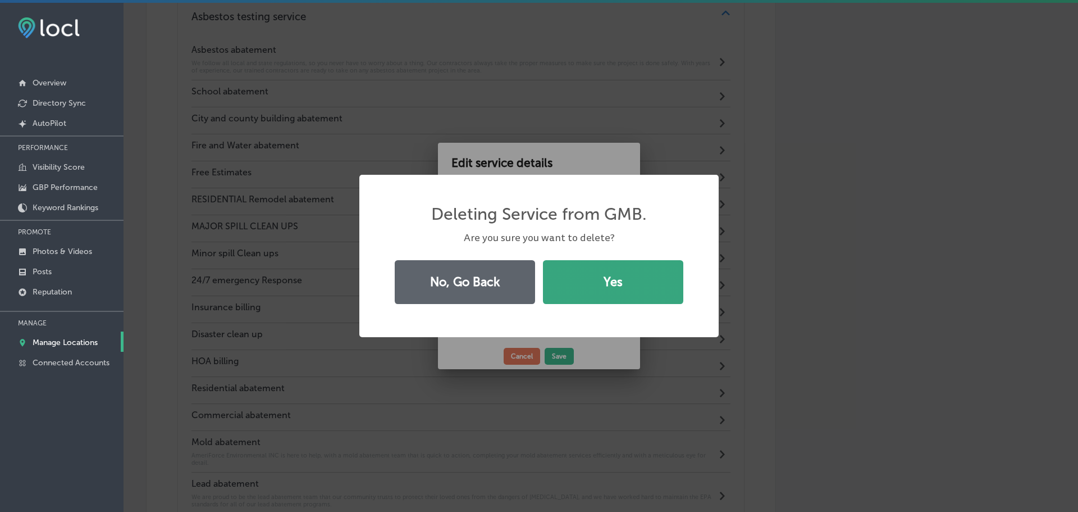
click at [557, 290] on button "Yes" at bounding box center [613, 282] width 140 height 44
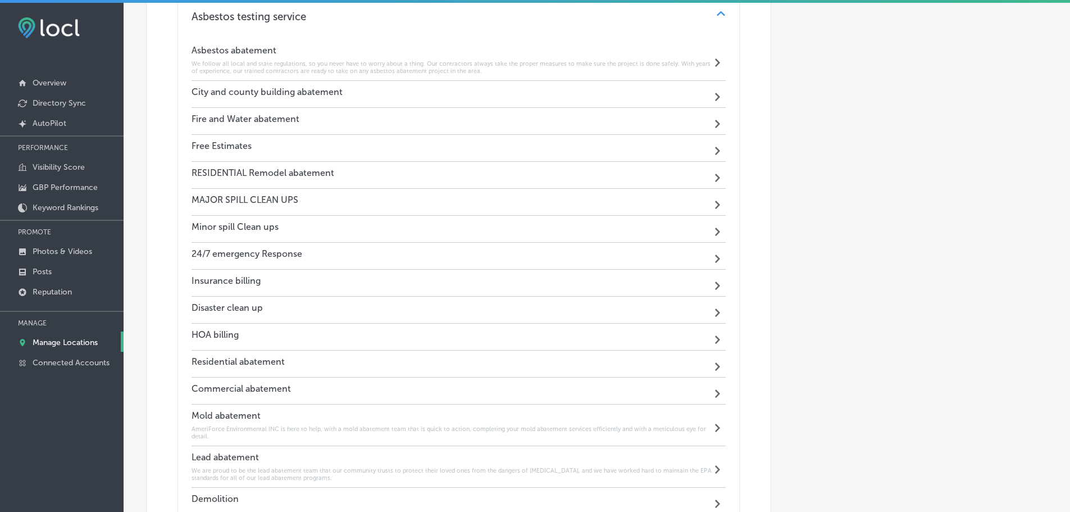
click at [494, 100] on div "City and county building abatement Path Created with Sketch." at bounding box center [459, 94] width 535 height 27
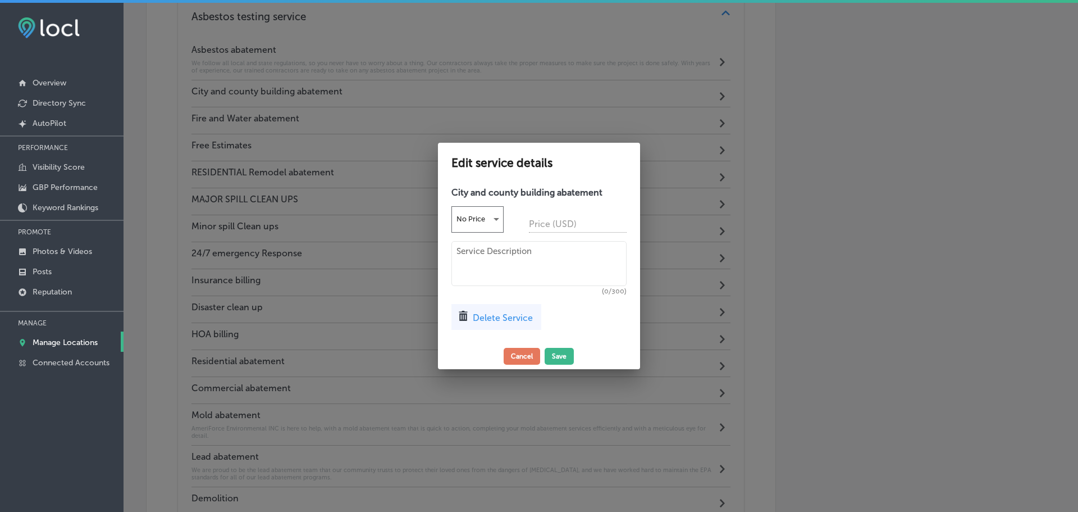
click at [506, 321] on span "Delete Service" at bounding box center [503, 317] width 60 height 11
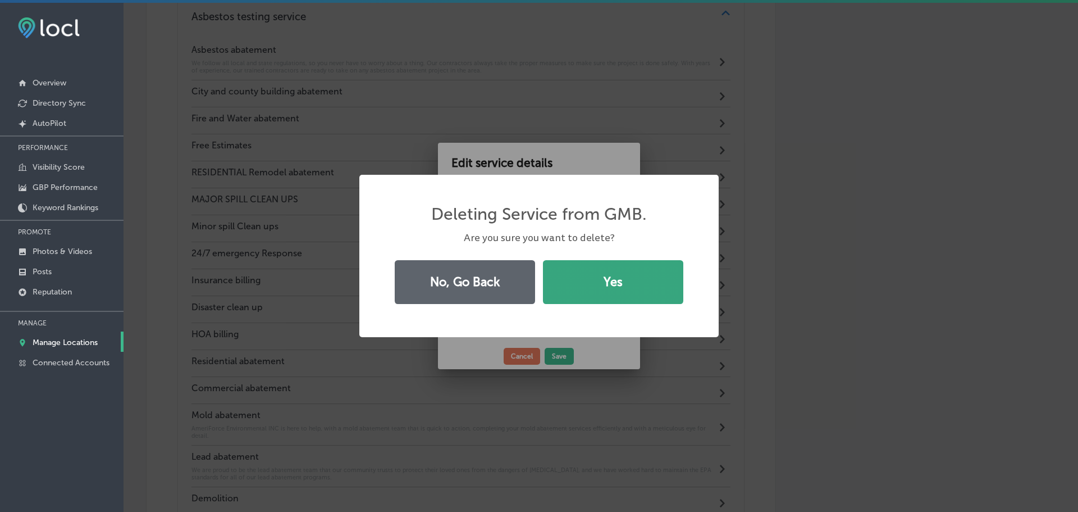
click at [561, 290] on button "Yes" at bounding box center [613, 282] width 140 height 44
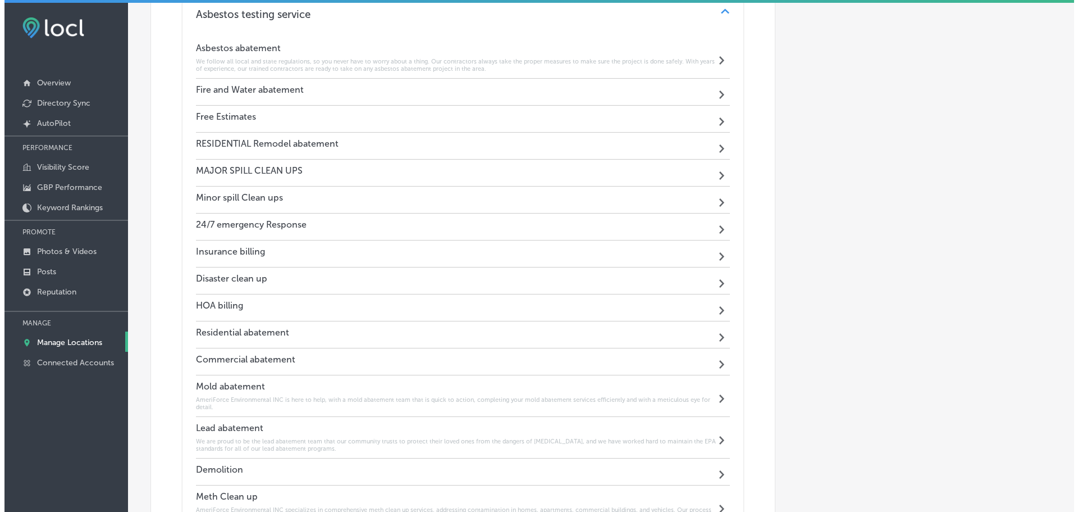
scroll to position [944, 0]
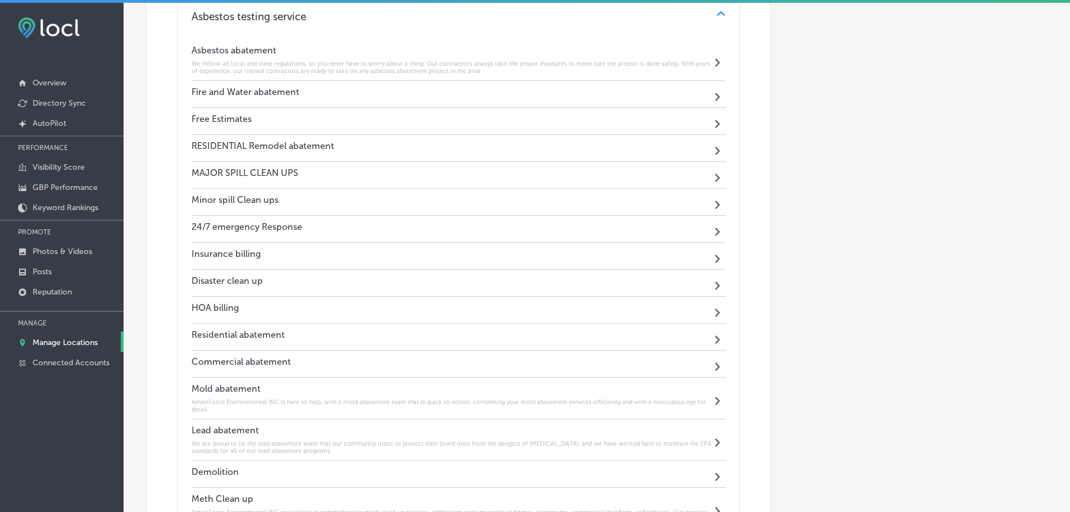
click at [465, 87] on div "Fire and Water abatement Path Created with Sketch." at bounding box center [459, 94] width 535 height 27
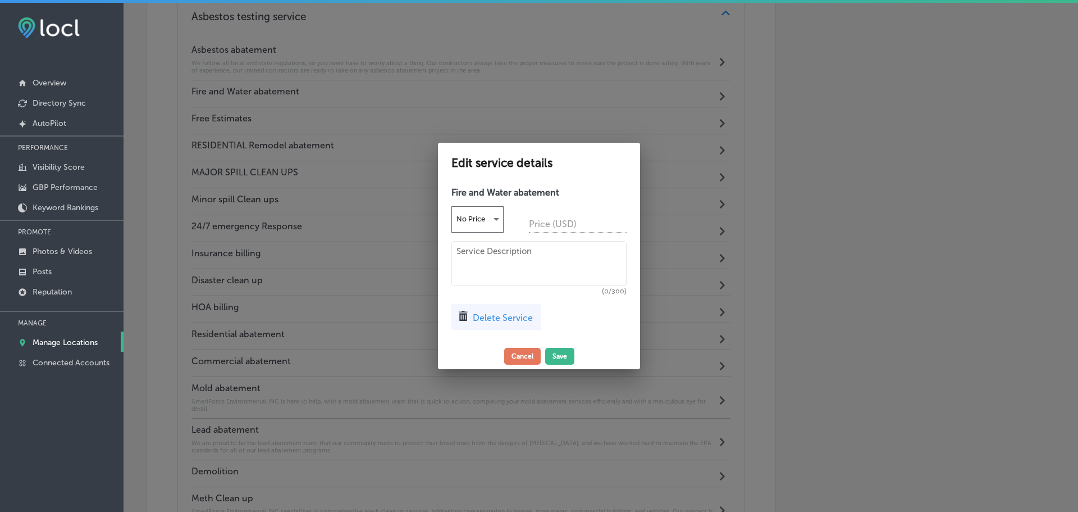
click at [502, 316] on span "Delete Service" at bounding box center [503, 317] width 60 height 11
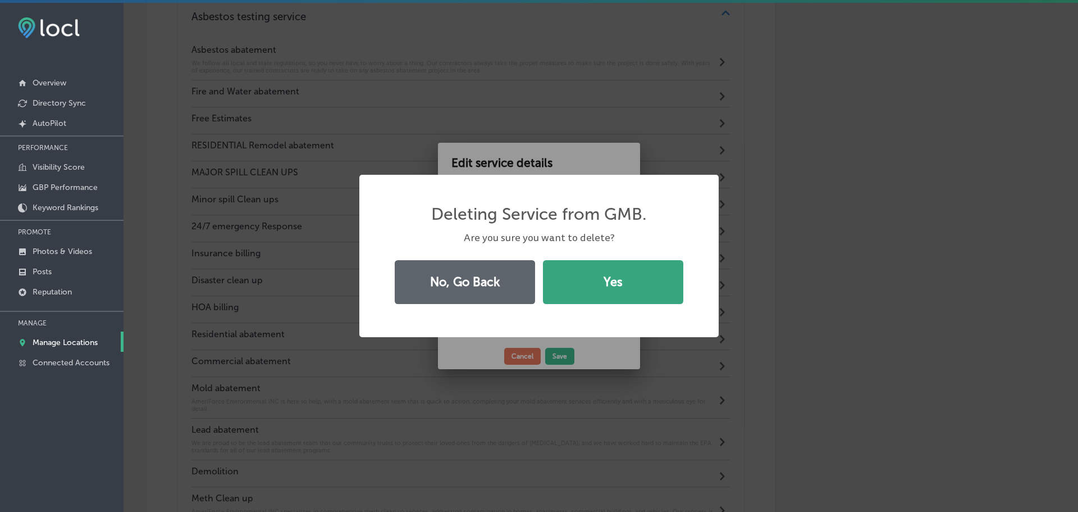
click at [581, 278] on button "Yes" at bounding box center [613, 282] width 140 height 44
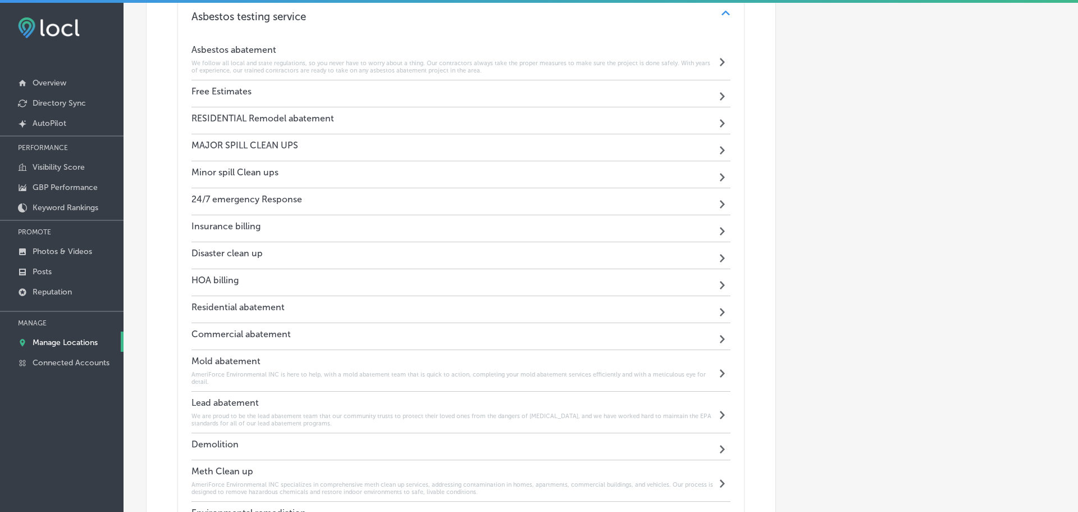
scroll to position [944, 0]
click at [509, 94] on div "Free Estimates Path Created with Sketch." at bounding box center [459, 94] width 535 height 27
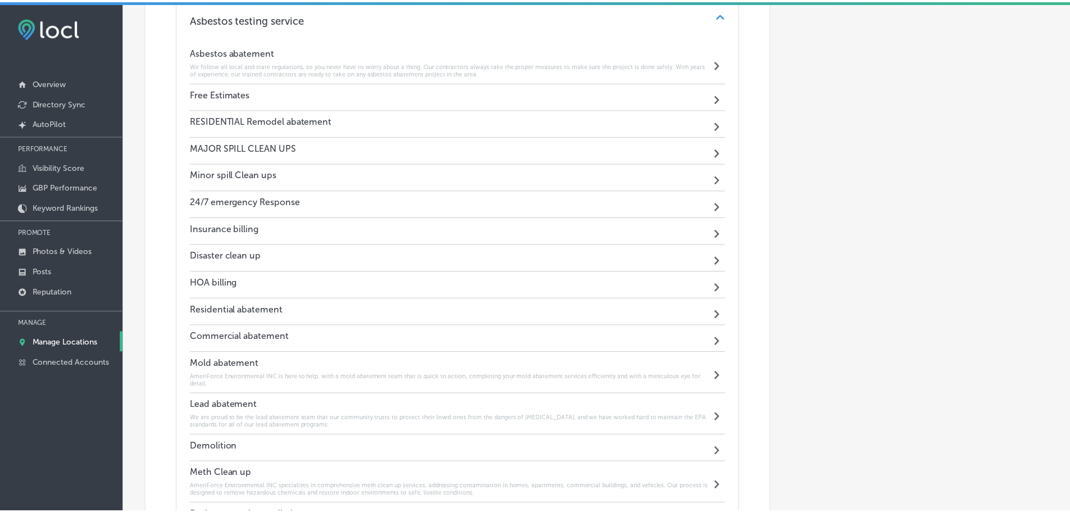
scroll to position [946, 0]
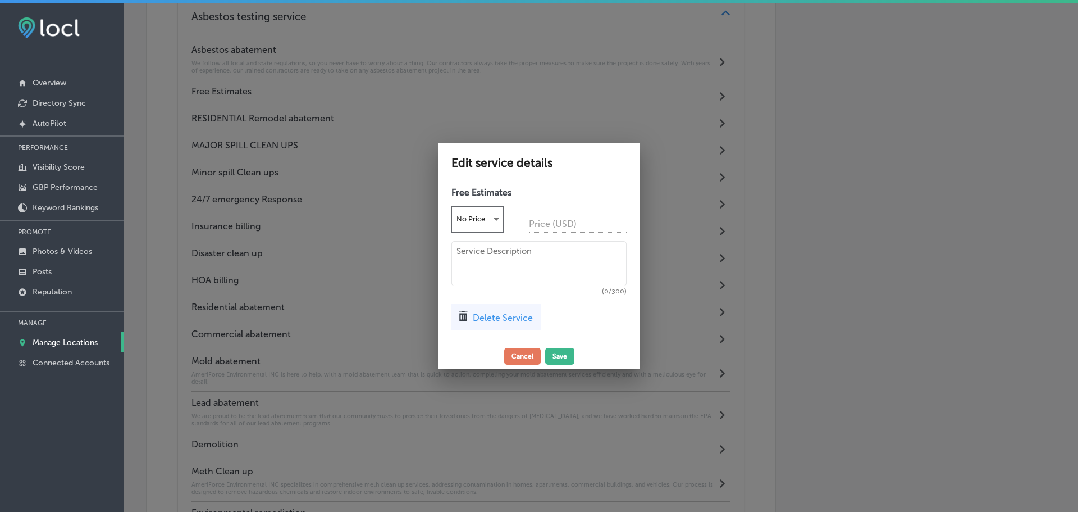
click at [510, 321] on span "Delete Service" at bounding box center [503, 317] width 60 height 11
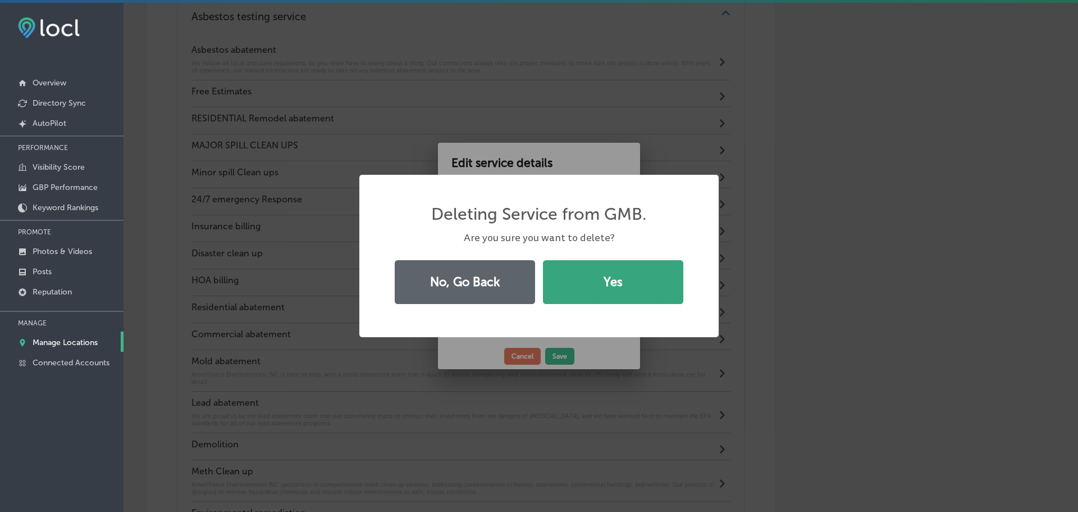
click at [582, 285] on button "Yes" at bounding box center [613, 282] width 140 height 44
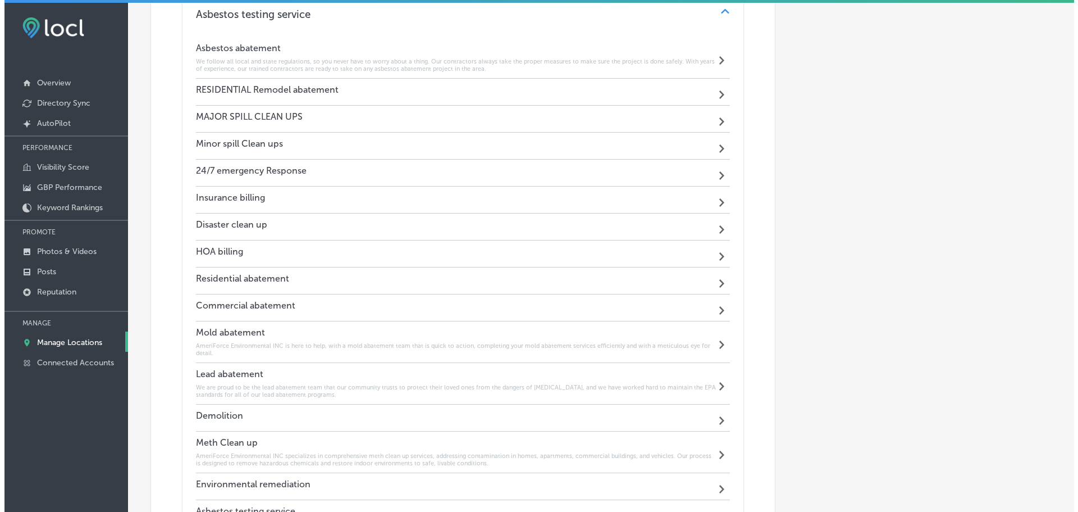
scroll to position [944, 0]
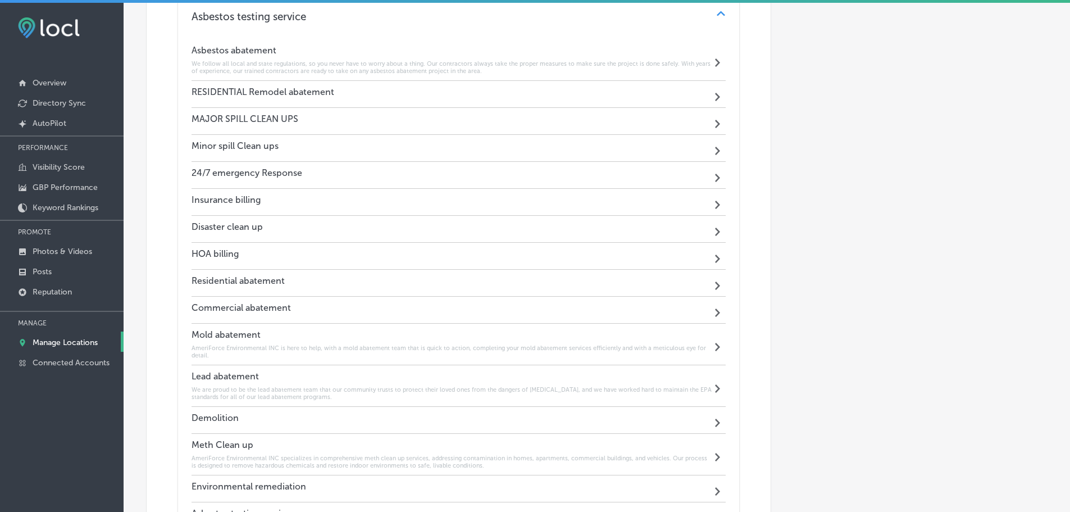
click at [504, 88] on div "RESIDENTIAL Remodel abatement Path Created with Sketch." at bounding box center [459, 94] width 535 height 27
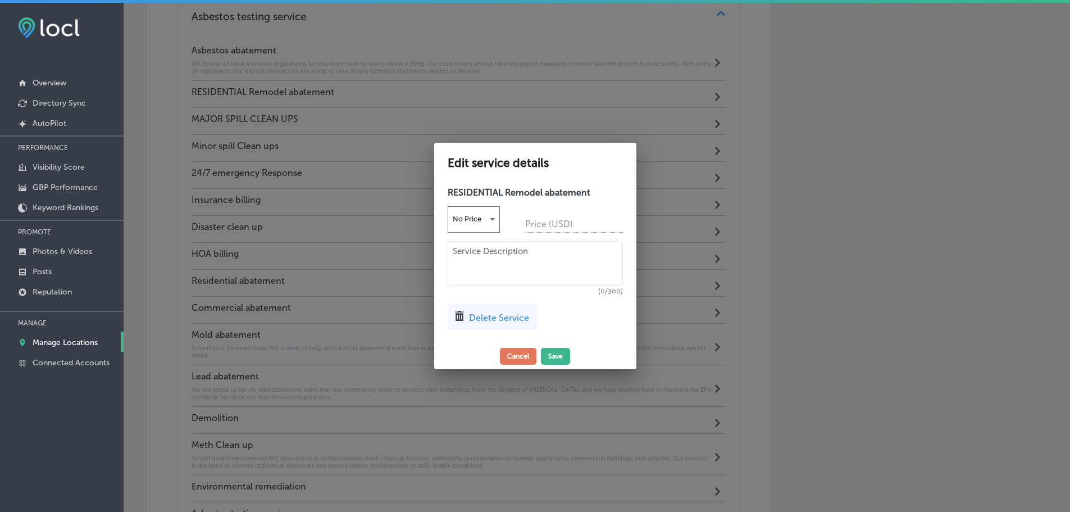
scroll to position [946, 0]
click at [510, 321] on span "Delete Service" at bounding box center [503, 317] width 60 height 11
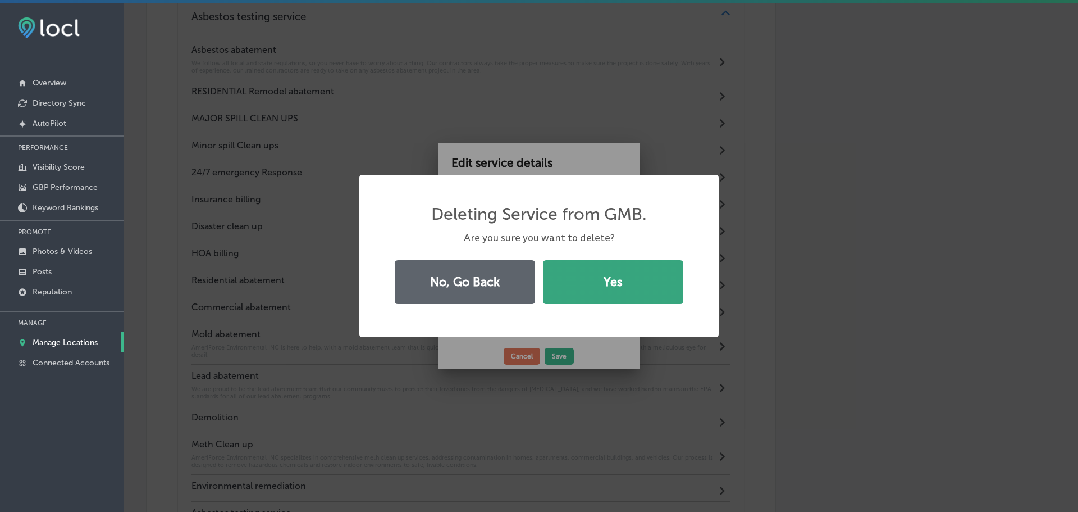
click at [603, 289] on button "Yes" at bounding box center [613, 282] width 140 height 44
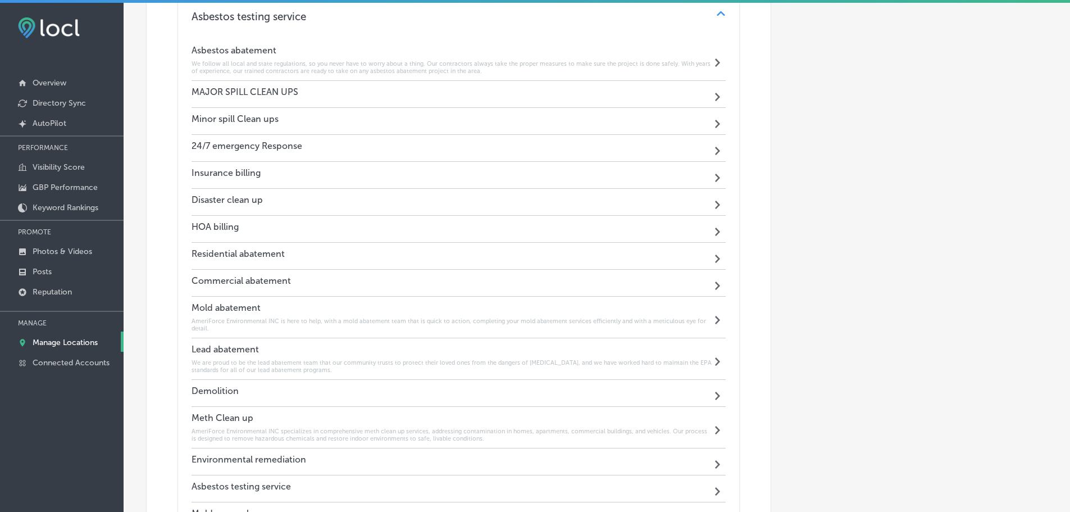
click at [509, 94] on div "MAJOR SPILL CLEAN UPS Path Created with Sketch." at bounding box center [459, 94] width 535 height 27
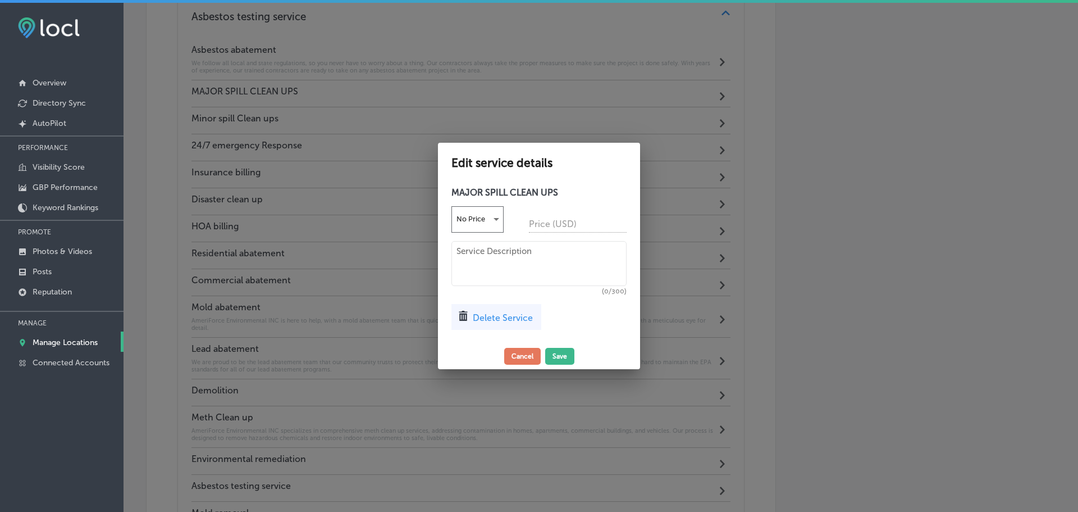
click at [492, 320] on span "Delete Service" at bounding box center [503, 317] width 60 height 11
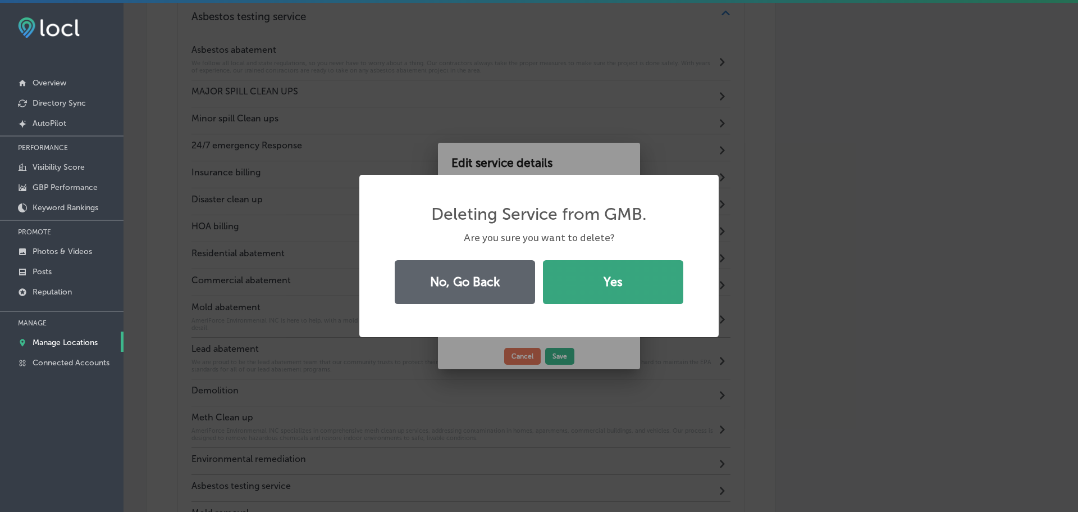
click at [579, 292] on button "Yes" at bounding box center [613, 282] width 140 height 44
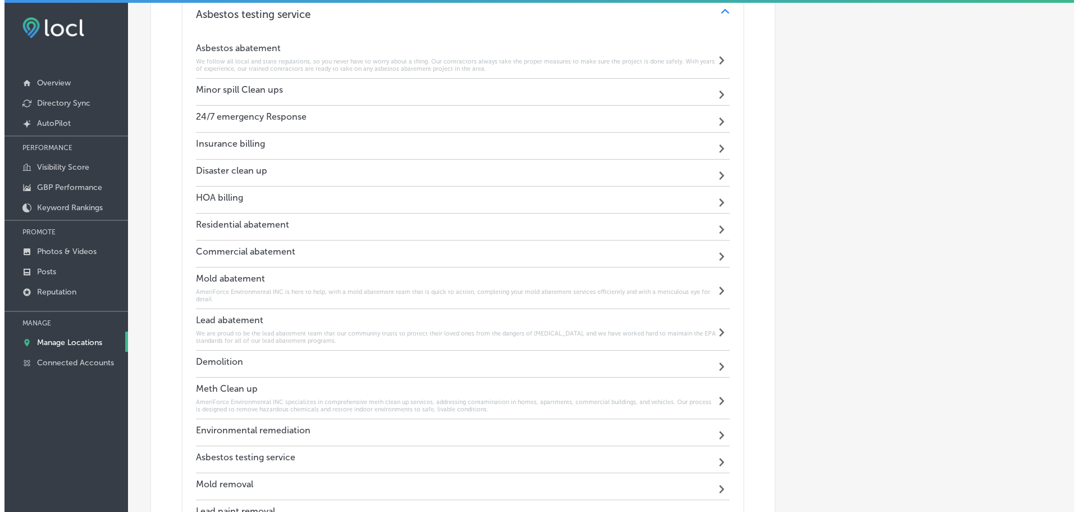
scroll to position [944, 0]
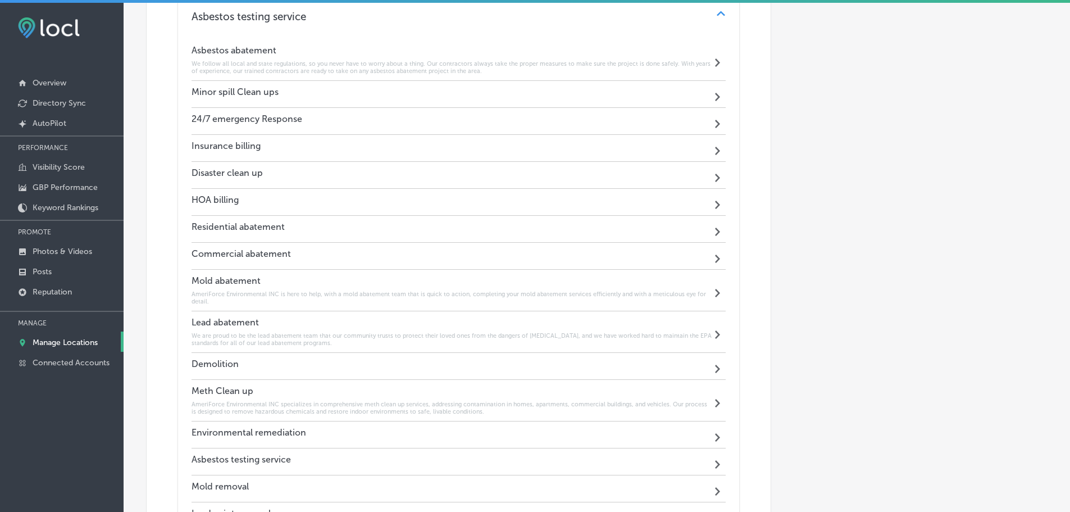
click at [511, 89] on div "Minor spill Clean ups Path Created with Sketch." at bounding box center [459, 94] width 535 height 27
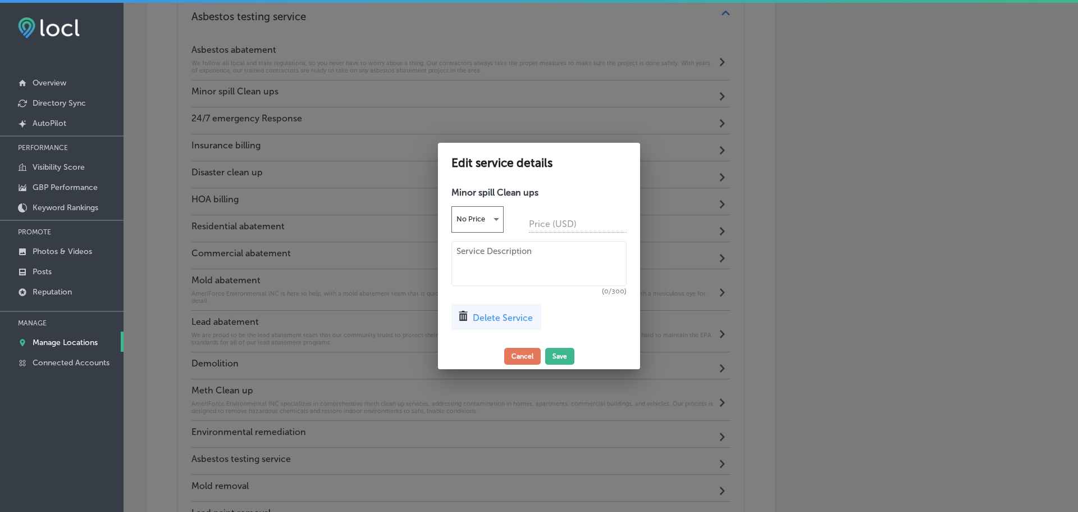
click at [496, 310] on div "Delete Service" at bounding box center [497, 317] width 90 height 26
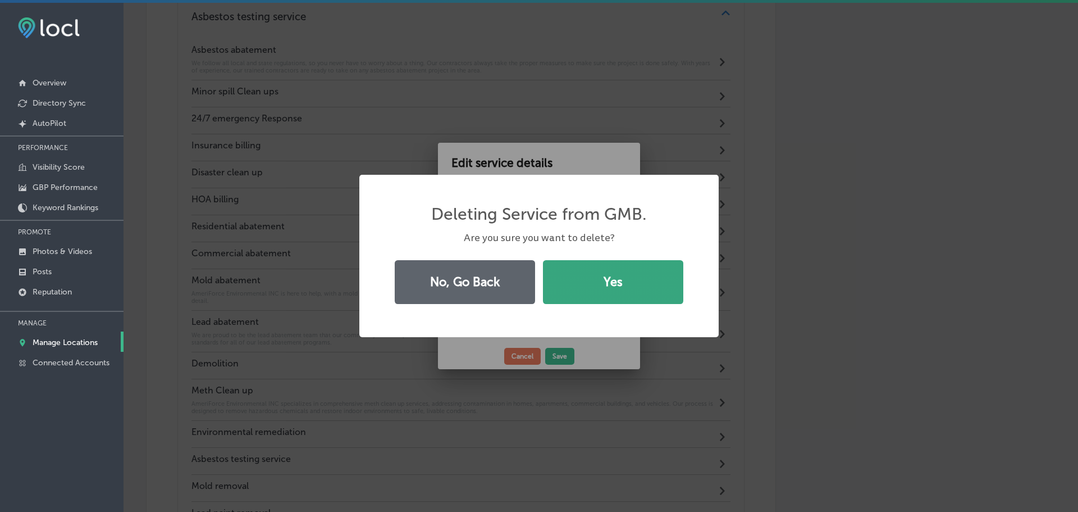
click at [568, 280] on button "Yes" at bounding box center [613, 282] width 140 height 44
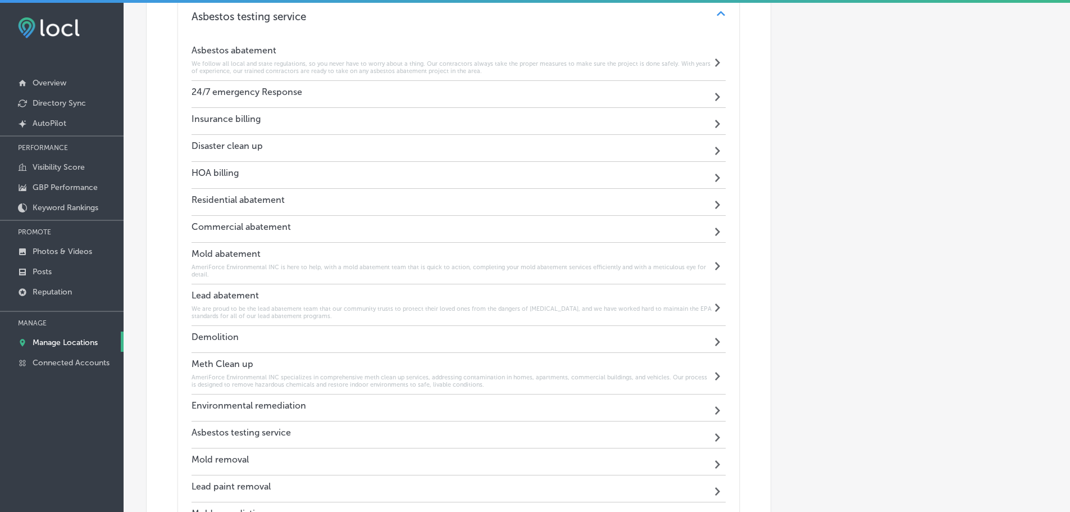
click at [512, 97] on div "24/7 emergency Response Path Created with Sketch." at bounding box center [459, 94] width 535 height 27
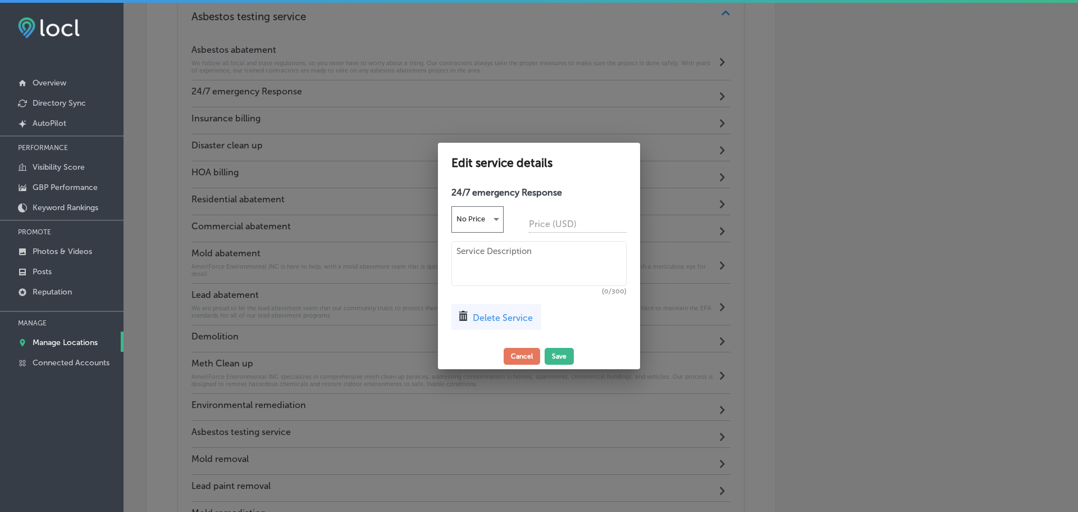
click at [519, 311] on div "Delete Service" at bounding box center [497, 317] width 90 height 26
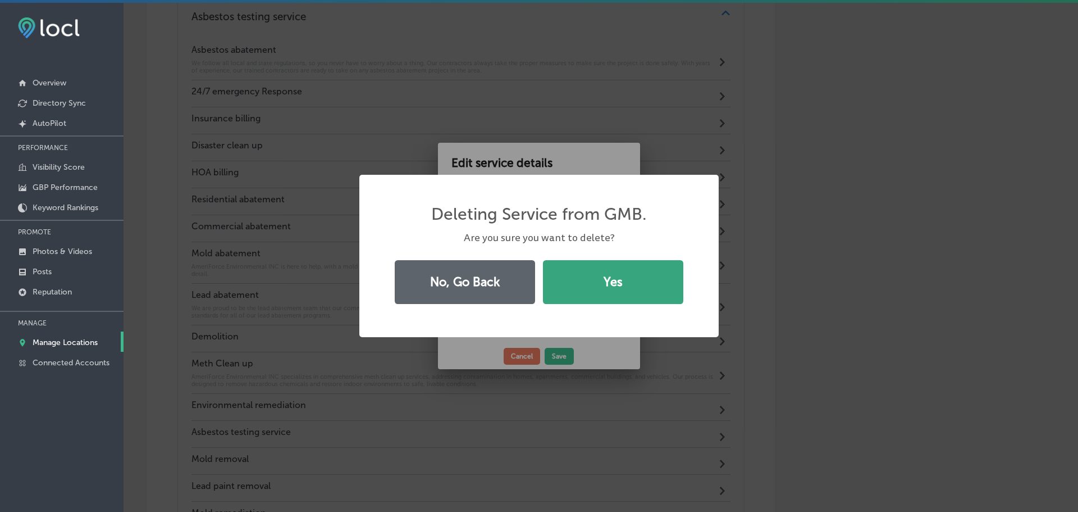
click at [585, 284] on button "Yes" at bounding box center [613, 282] width 140 height 44
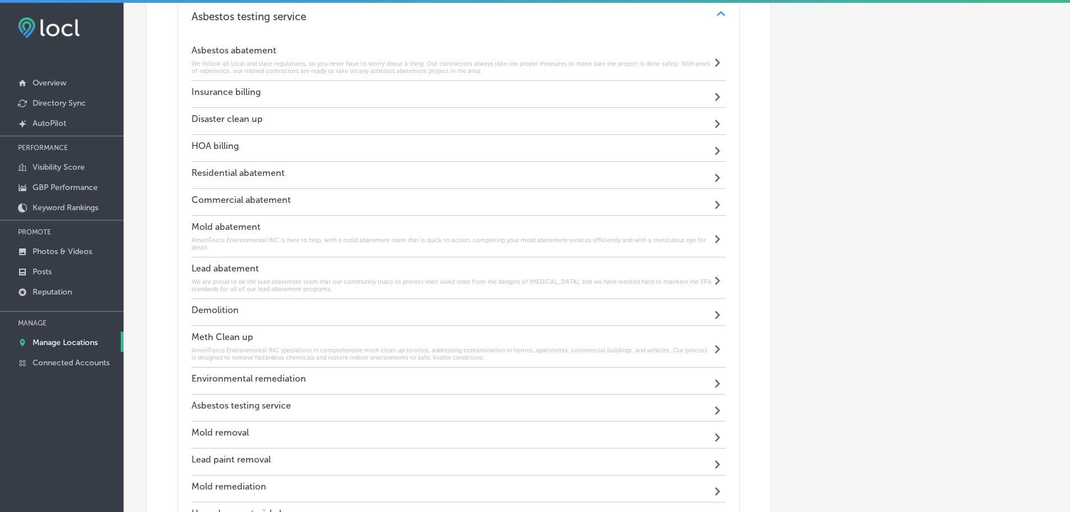
click at [514, 98] on div "Insurance billing Path Created with Sketch." at bounding box center [459, 94] width 535 height 27
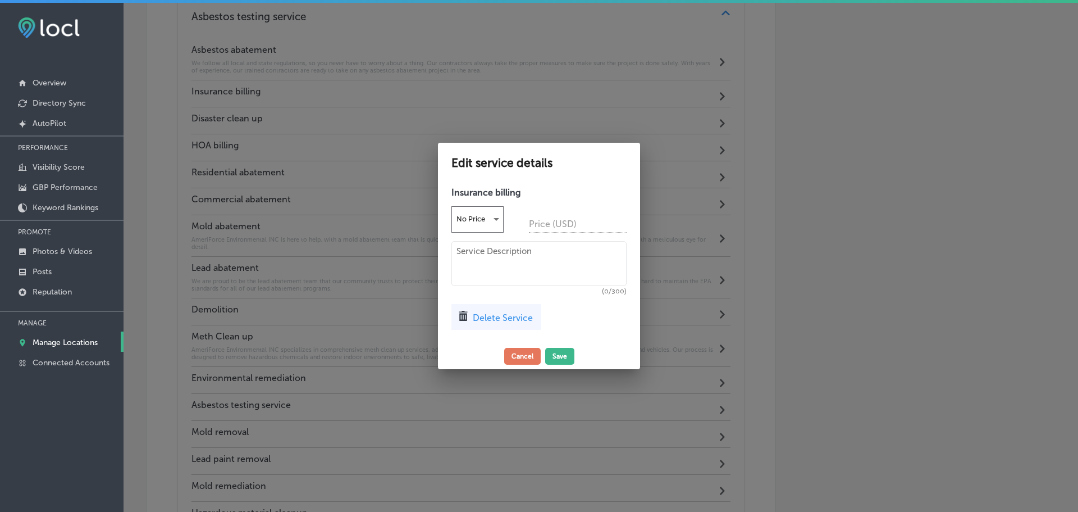
click at [504, 320] on span "Delete Service" at bounding box center [503, 317] width 60 height 11
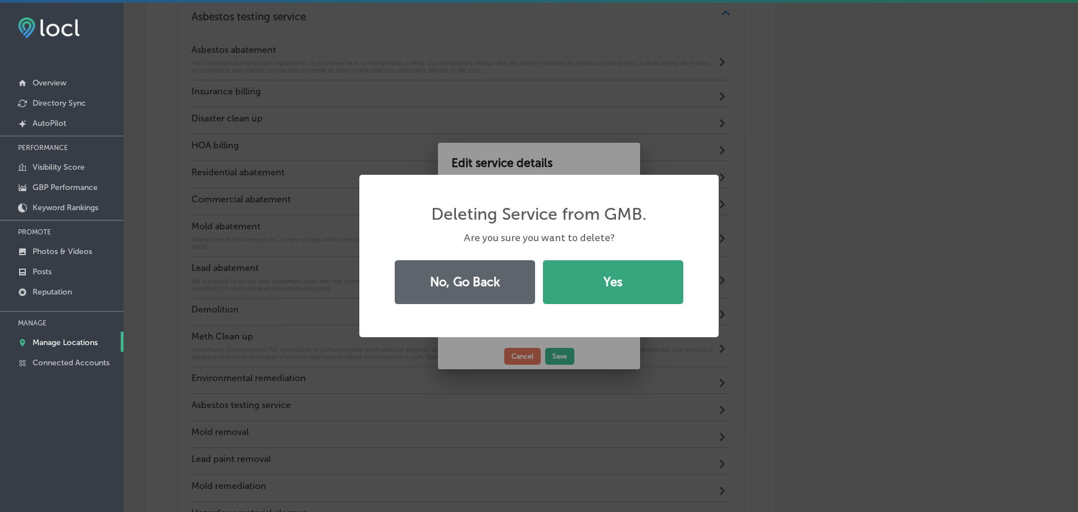
click at [585, 300] on button "Yes" at bounding box center [613, 282] width 140 height 44
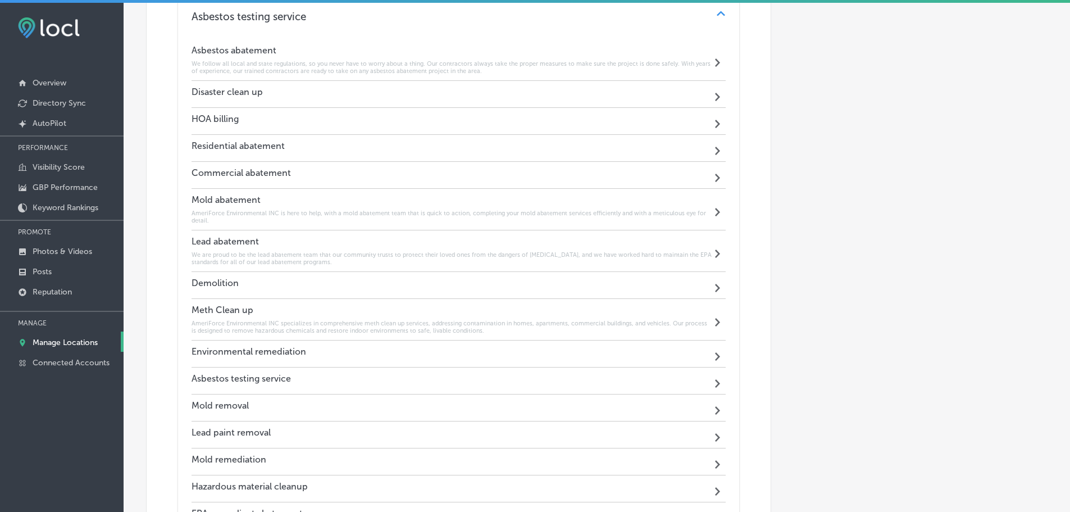
click at [531, 97] on div "Disaster clean up Path Created with Sketch." at bounding box center [459, 94] width 535 height 27
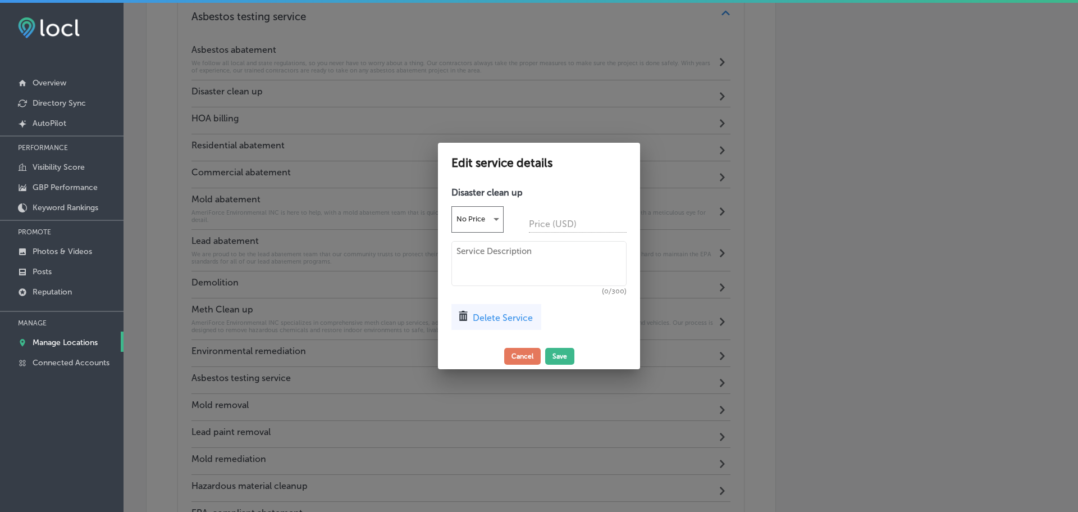
click at [525, 317] on span "Delete Service" at bounding box center [503, 317] width 60 height 11
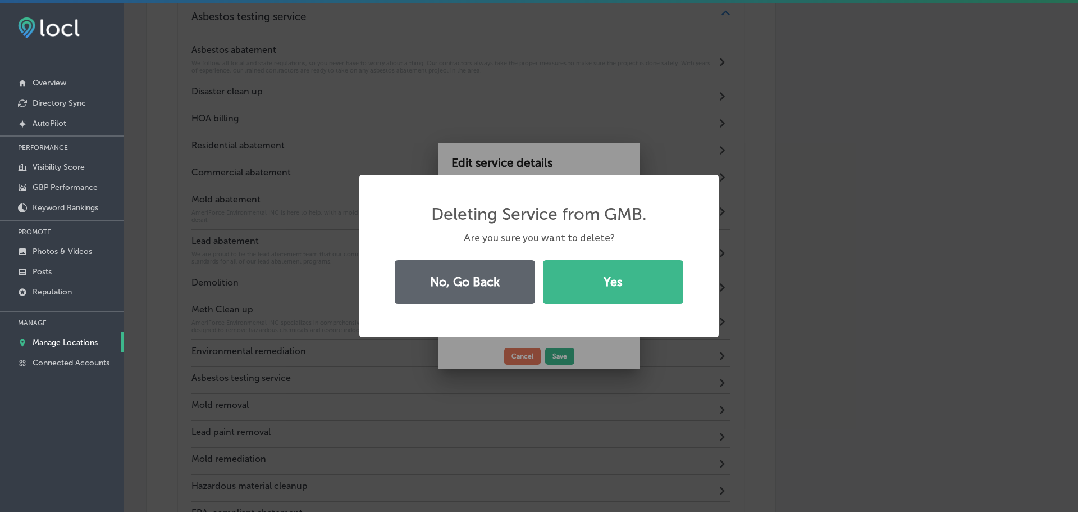
click at [594, 306] on div "No, Go Back Yes" at bounding box center [539, 282] width 301 height 52
click at [592, 290] on button "Yes" at bounding box center [613, 282] width 140 height 44
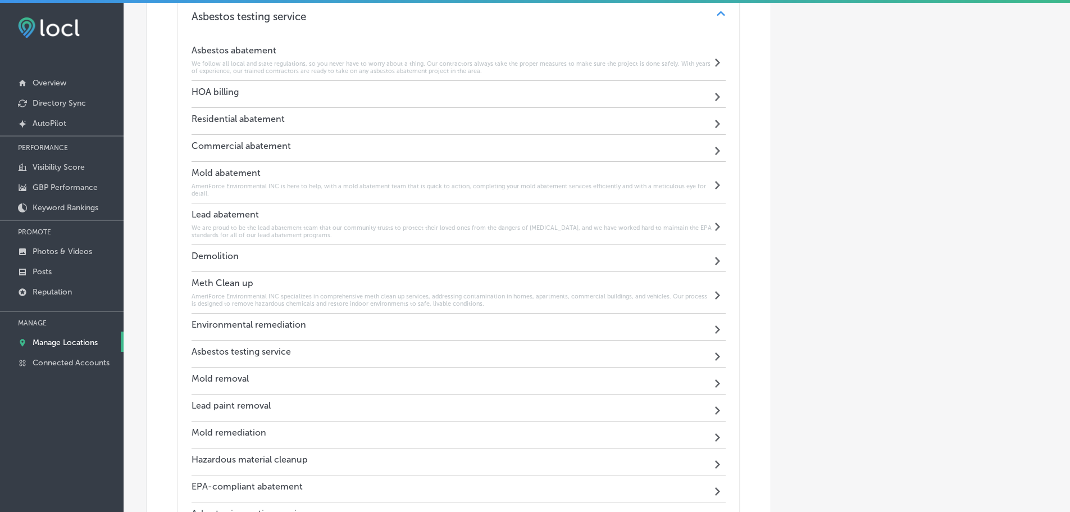
click at [471, 94] on div "HOA billing Path Created with Sketch." at bounding box center [459, 94] width 535 height 27
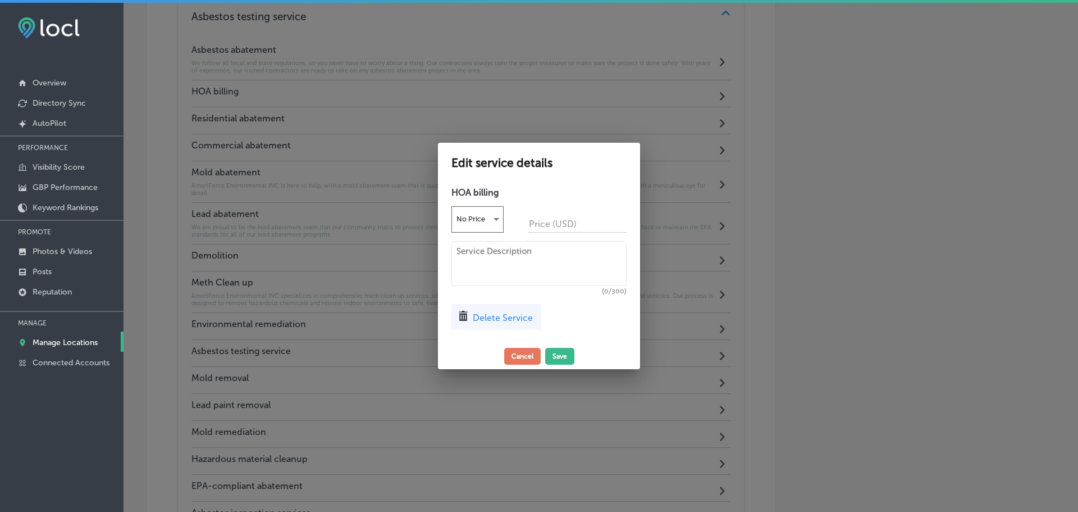
click at [475, 323] on div "Delete Service" at bounding box center [497, 317] width 90 height 26
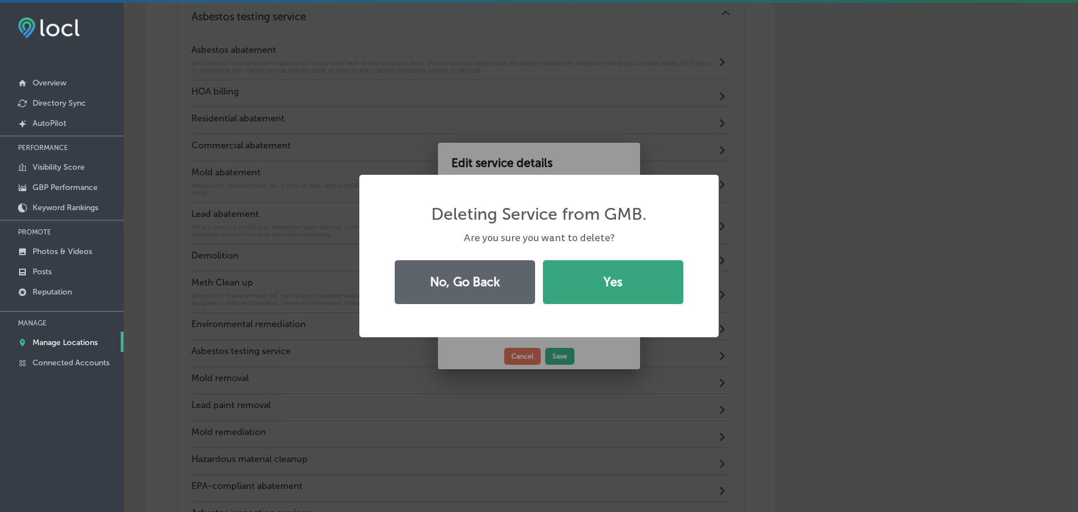
click at [561, 291] on button "Yes" at bounding box center [613, 282] width 140 height 44
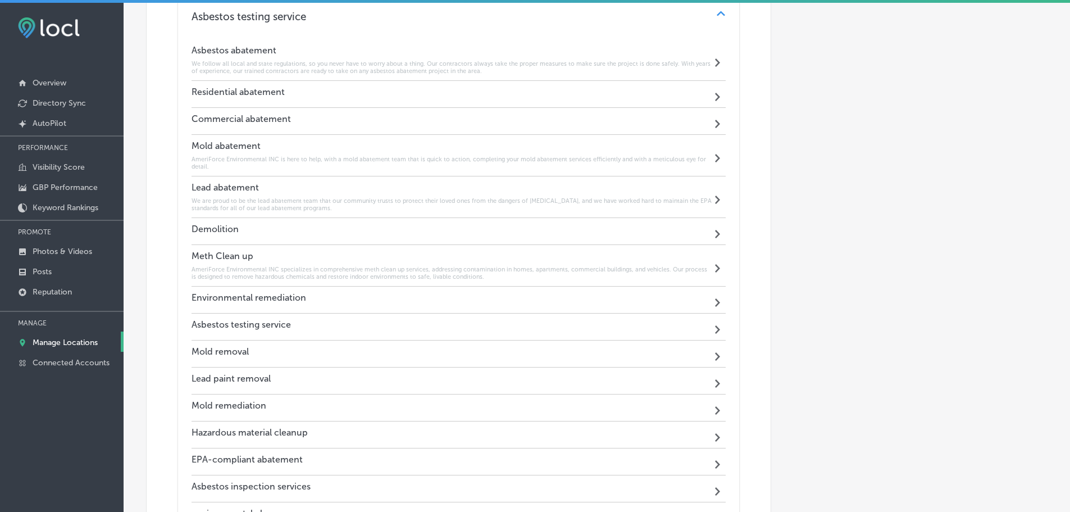
click at [481, 87] on div "Residential abatement Path Created with Sketch." at bounding box center [459, 94] width 535 height 27
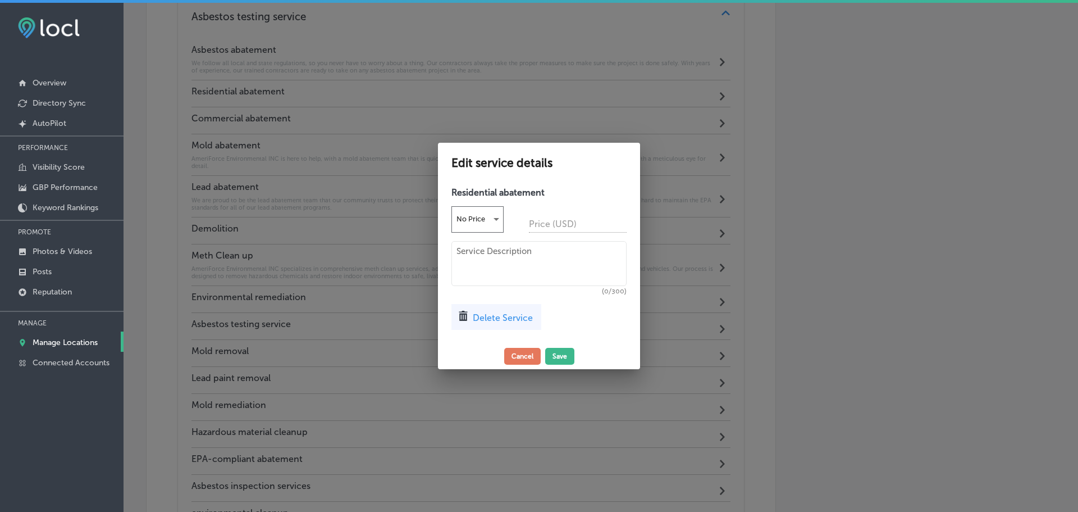
click at [497, 306] on div "Delete Service" at bounding box center [497, 317] width 90 height 26
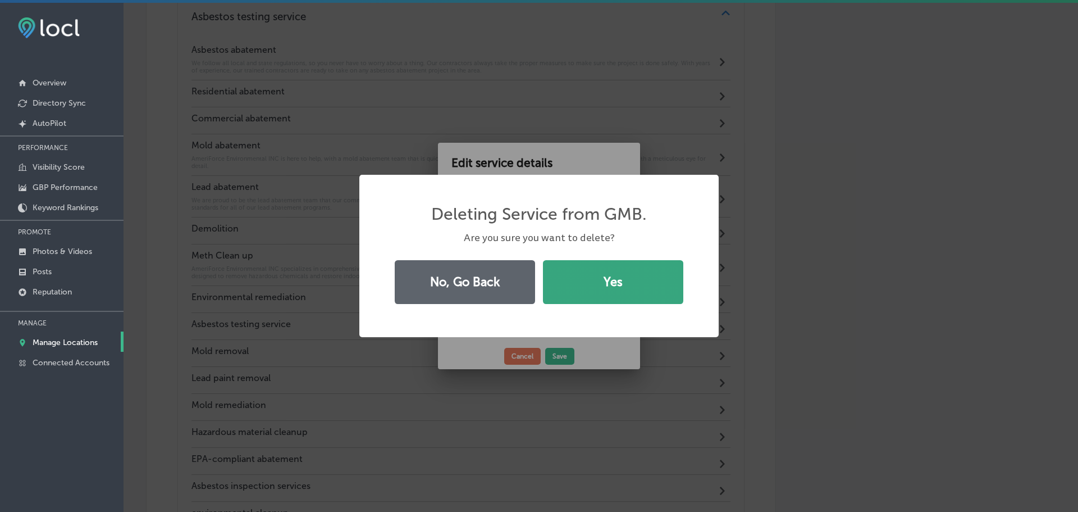
click at [559, 286] on button "Yes" at bounding box center [613, 282] width 140 height 44
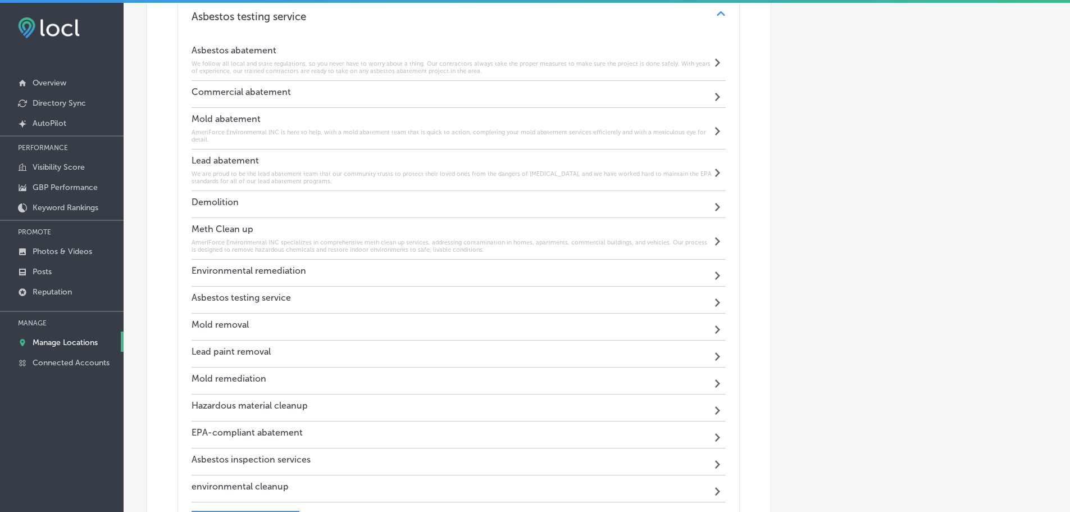
click at [464, 99] on div "Commercial abatement Path Created with Sketch." at bounding box center [459, 94] width 535 height 27
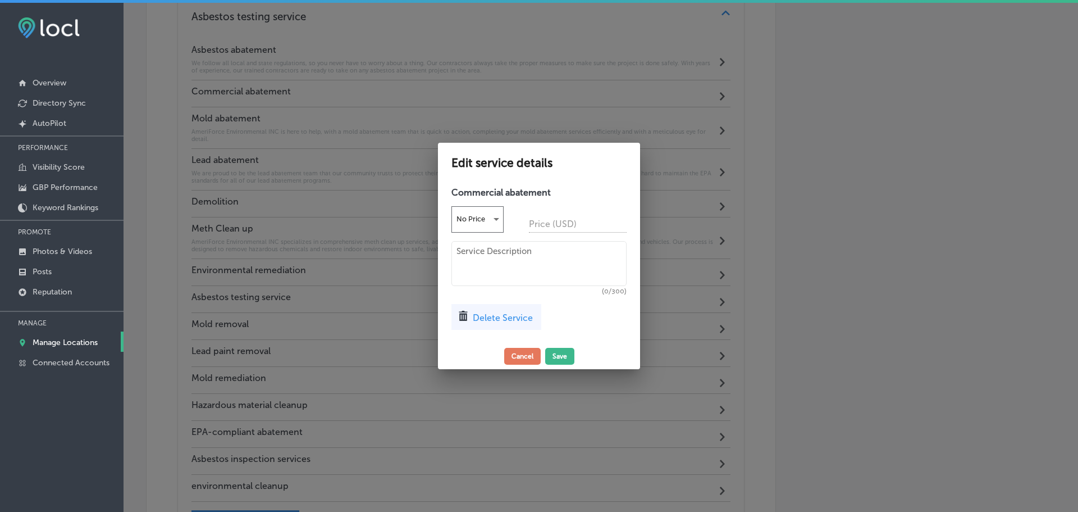
click at [483, 310] on div "Delete Service" at bounding box center [497, 317] width 90 height 26
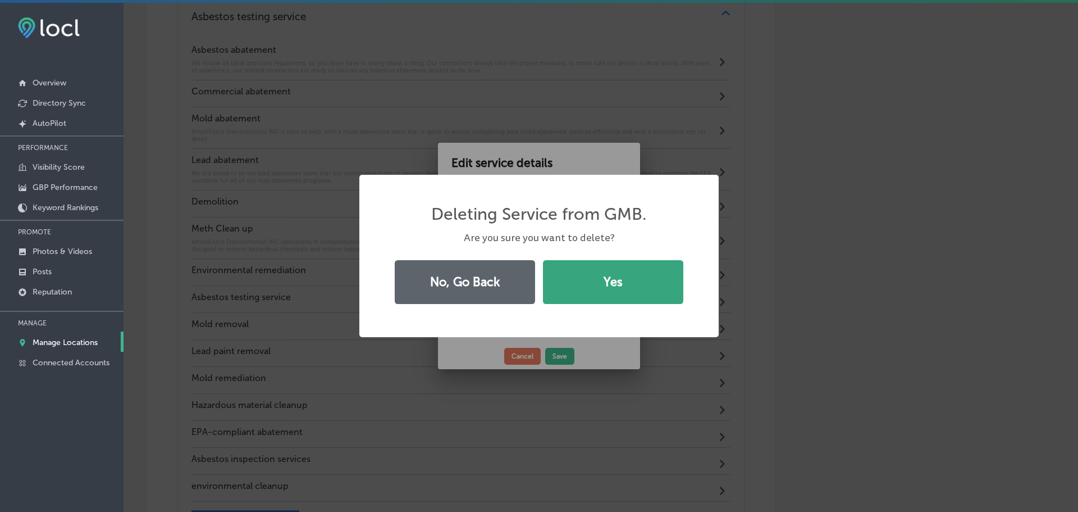
click at [574, 291] on button "Yes" at bounding box center [613, 282] width 140 height 44
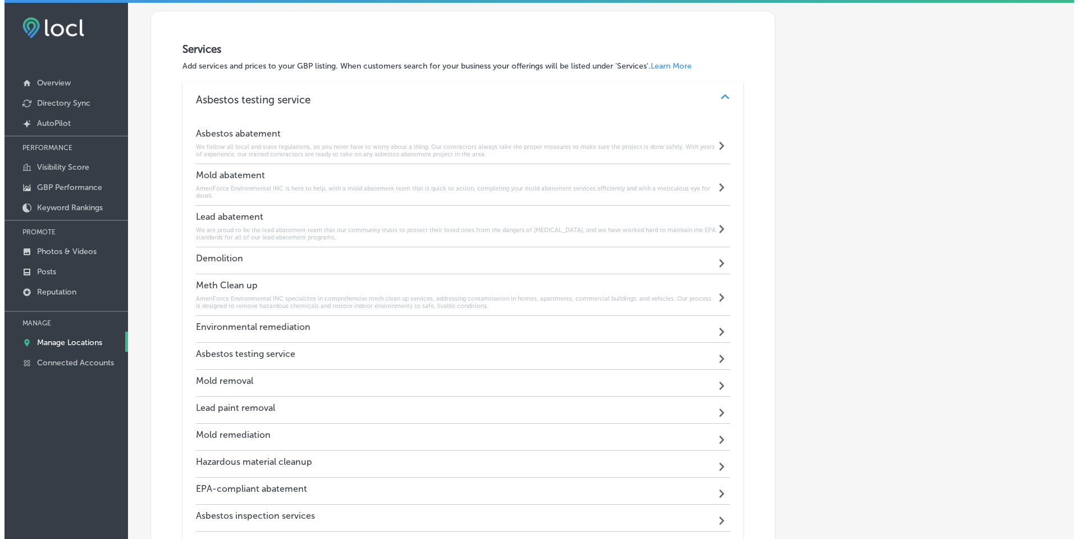
scroll to position [888, 0]
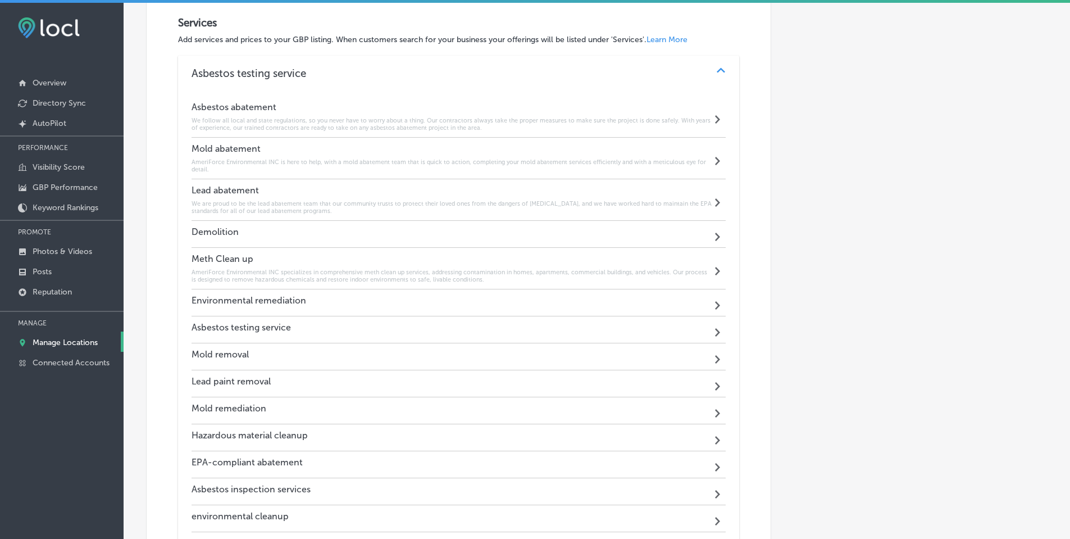
click at [589, 225] on div "Demolition Path Created with Sketch." at bounding box center [459, 234] width 535 height 27
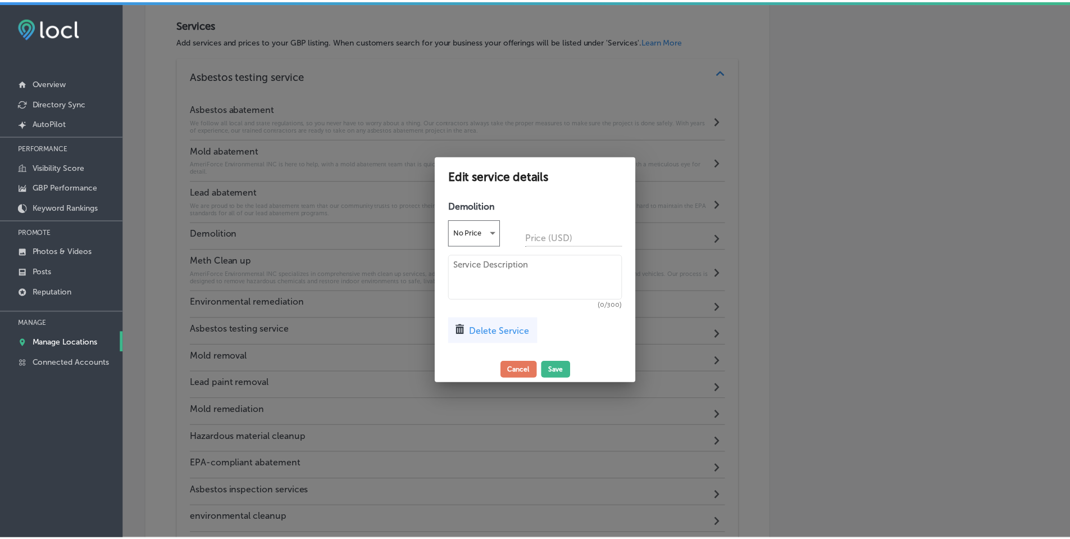
scroll to position [890, 0]
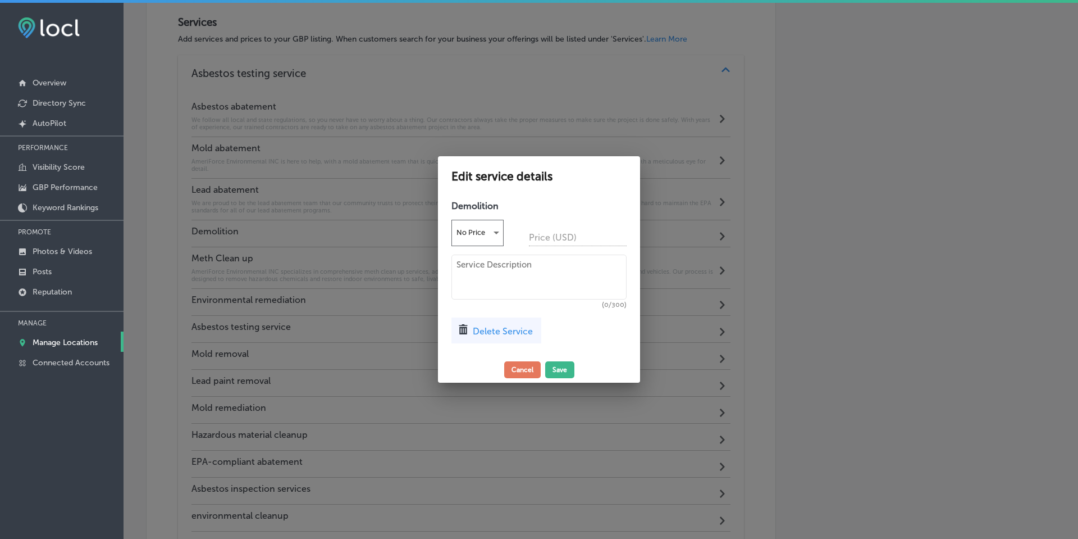
click at [502, 325] on div "Delete Service" at bounding box center [497, 330] width 90 height 26
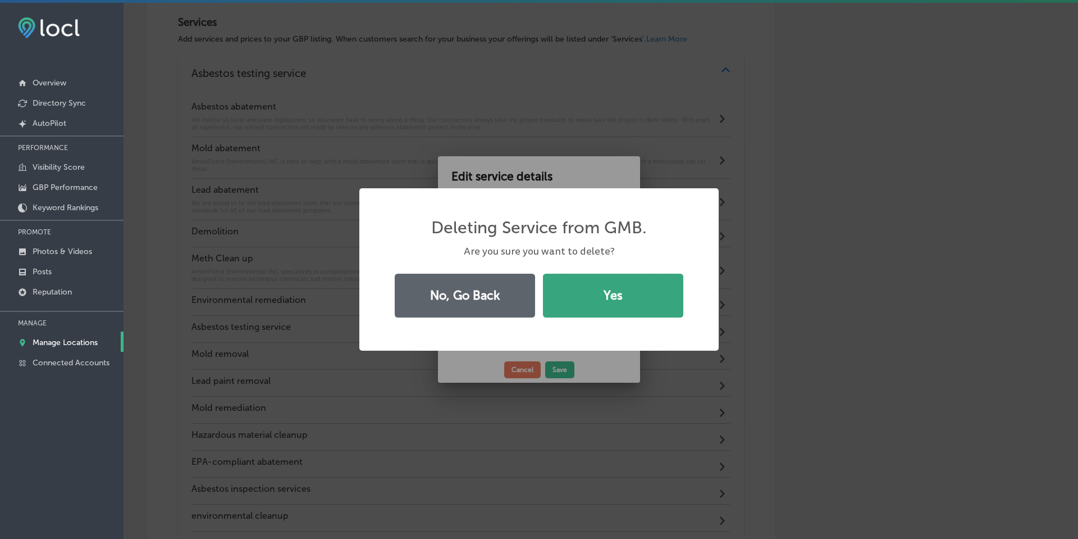
click at [586, 303] on button "Yes" at bounding box center [613, 296] width 140 height 44
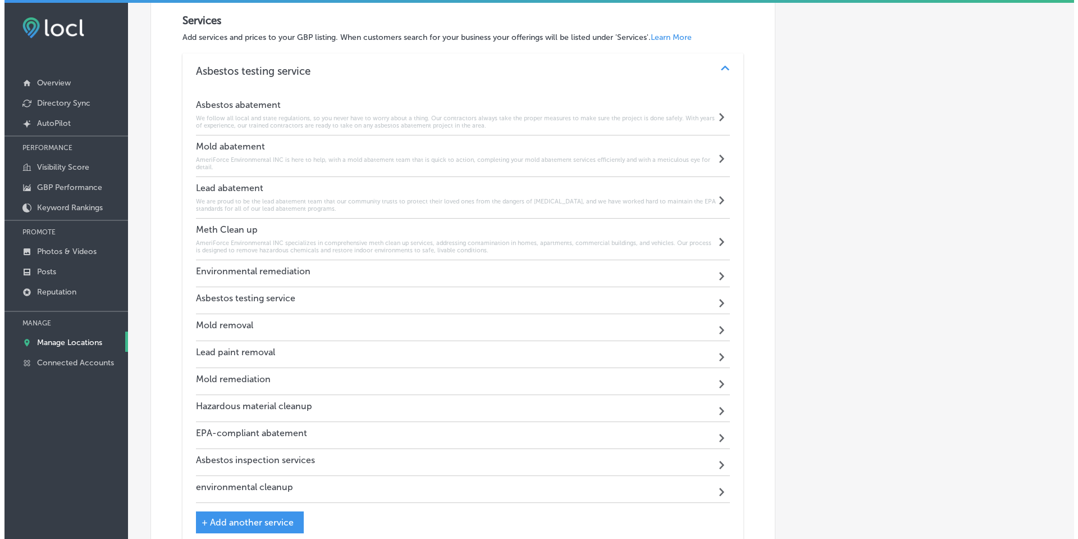
scroll to position [888, 0]
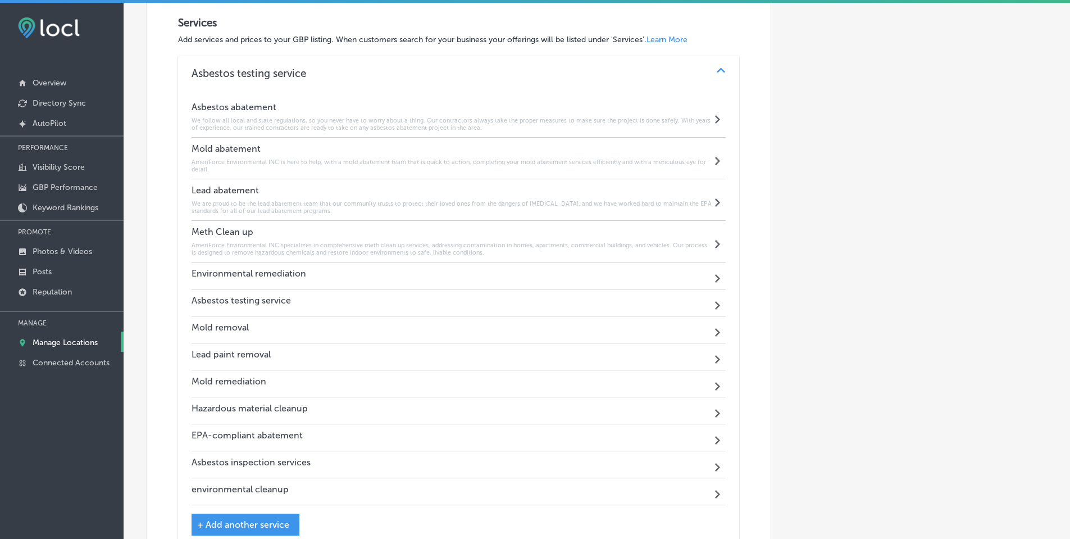
click at [581, 268] on div "Environmental remediation Path Created with Sketch." at bounding box center [459, 275] width 535 height 27
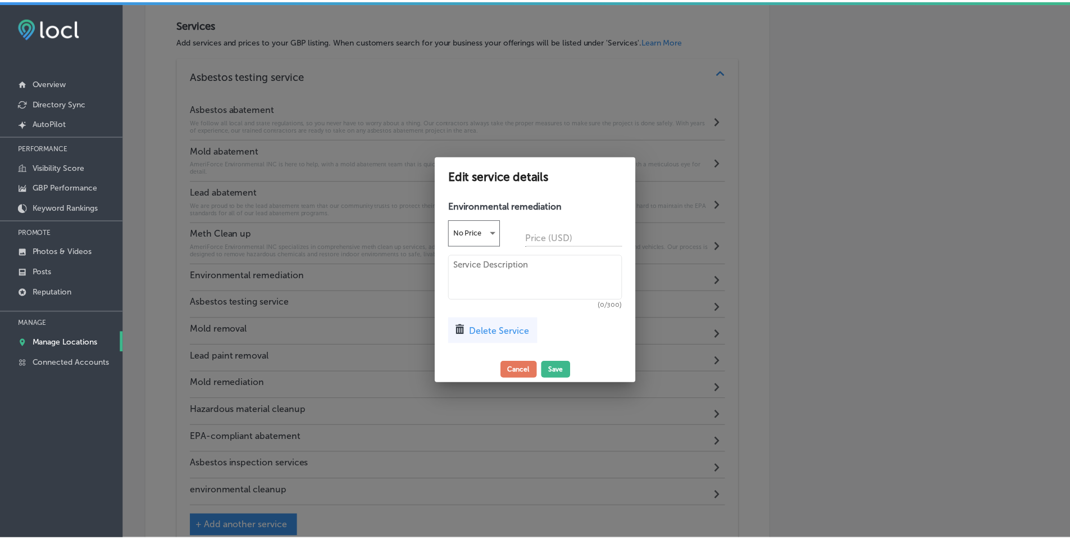
scroll to position [890, 0]
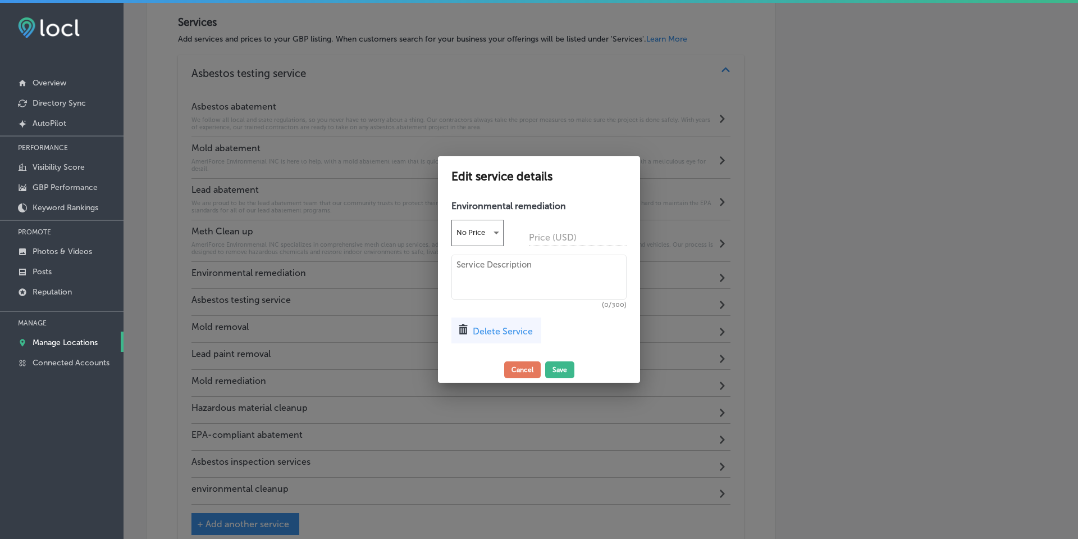
click at [498, 333] on span "Delete Service" at bounding box center [503, 331] width 60 height 11
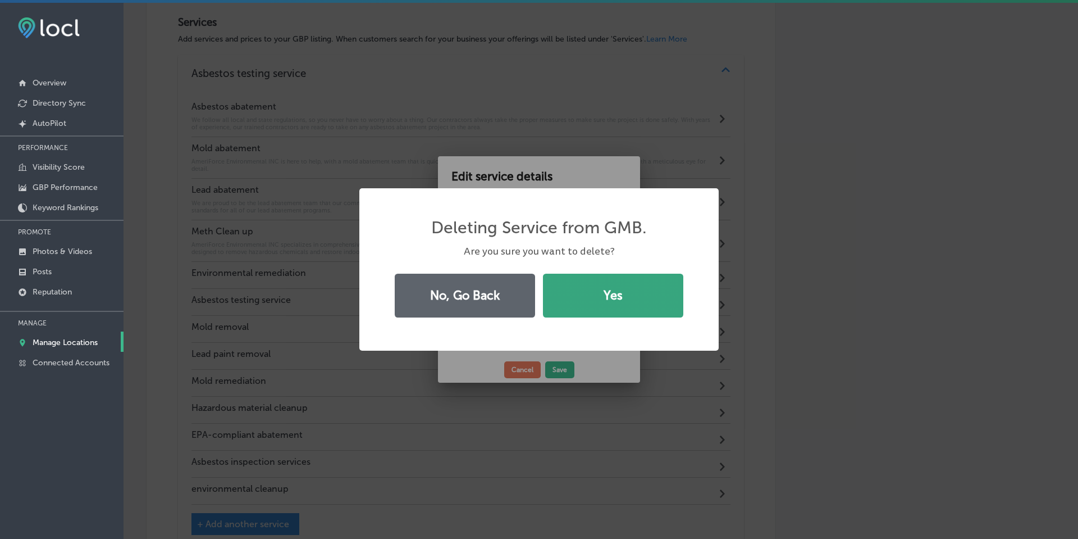
click at [600, 307] on button "Yes" at bounding box center [613, 296] width 140 height 44
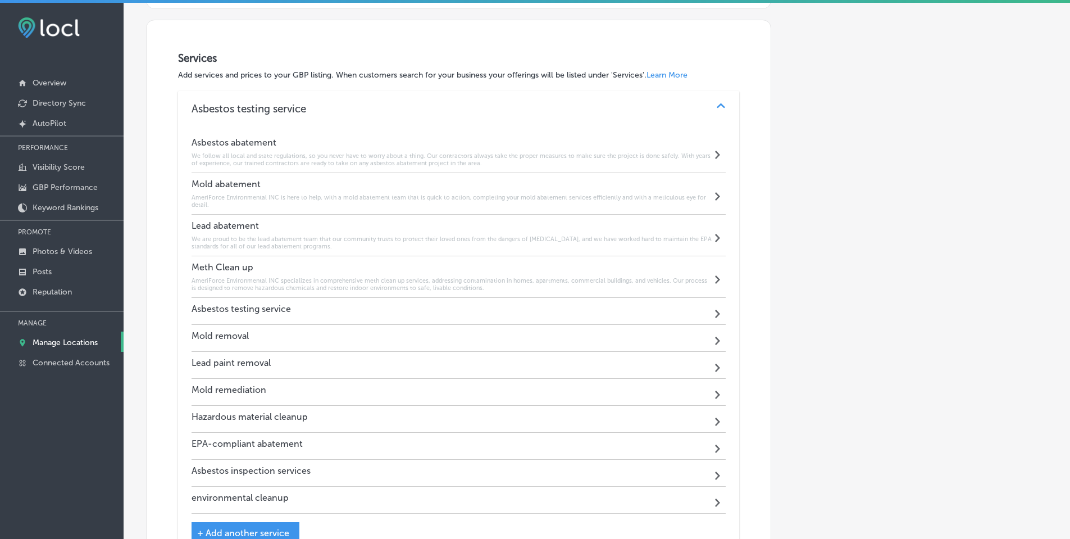
scroll to position [852, 0]
click at [561, 312] on div "Asbestos testing service Path Created with Sketch." at bounding box center [459, 311] width 535 height 27
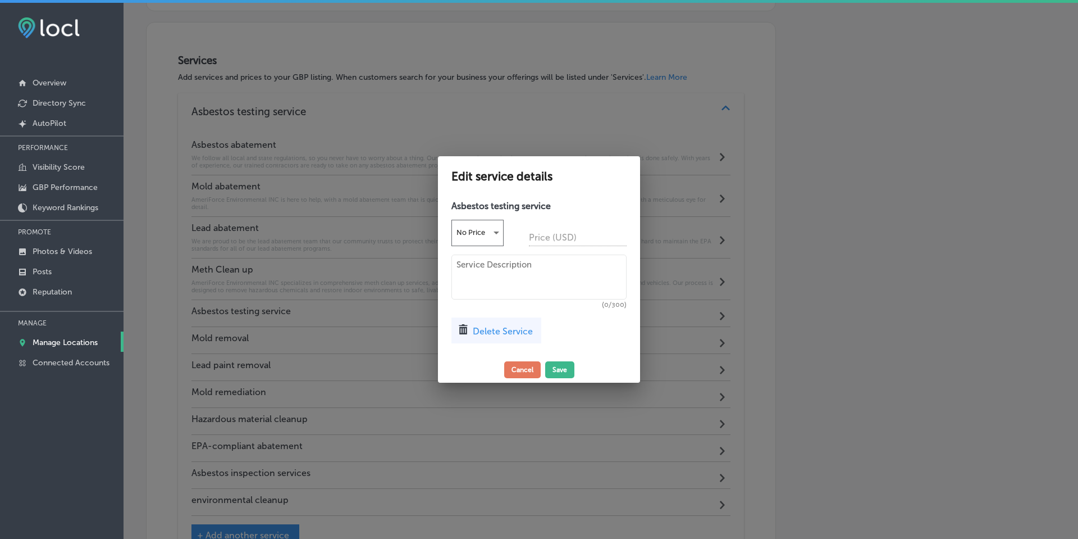
click at [504, 326] on span "Delete Service" at bounding box center [503, 331] width 60 height 11
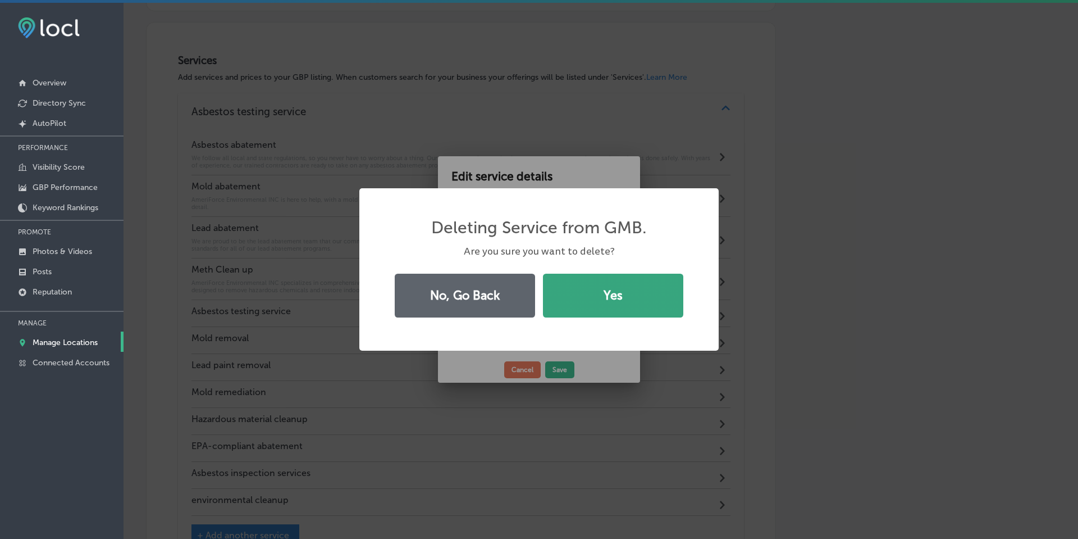
click at [586, 310] on button "Yes" at bounding box center [613, 296] width 140 height 44
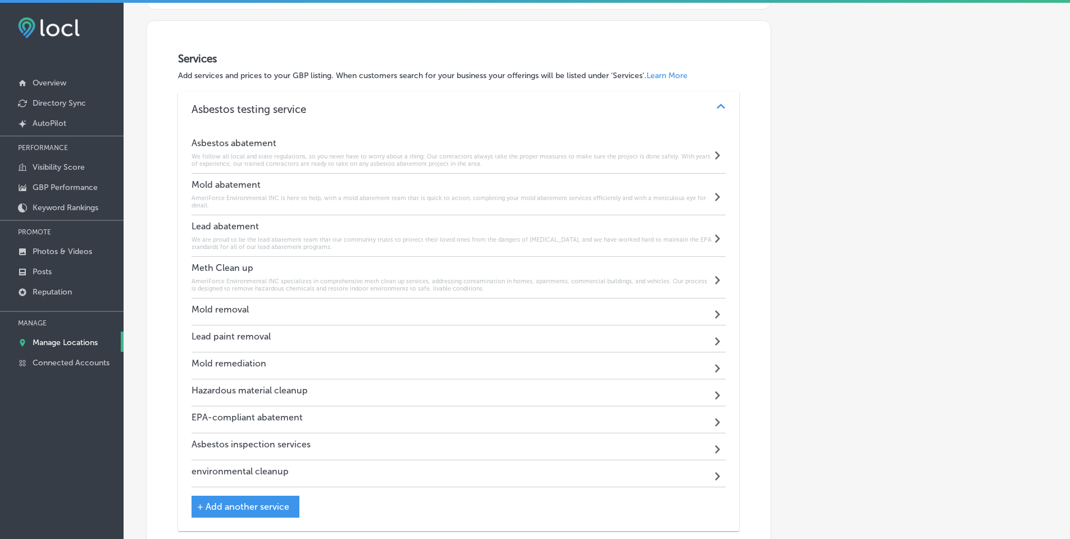
click at [534, 309] on div "Mold removal Path Created with Sketch." at bounding box center [459, 311] width 535 height 27
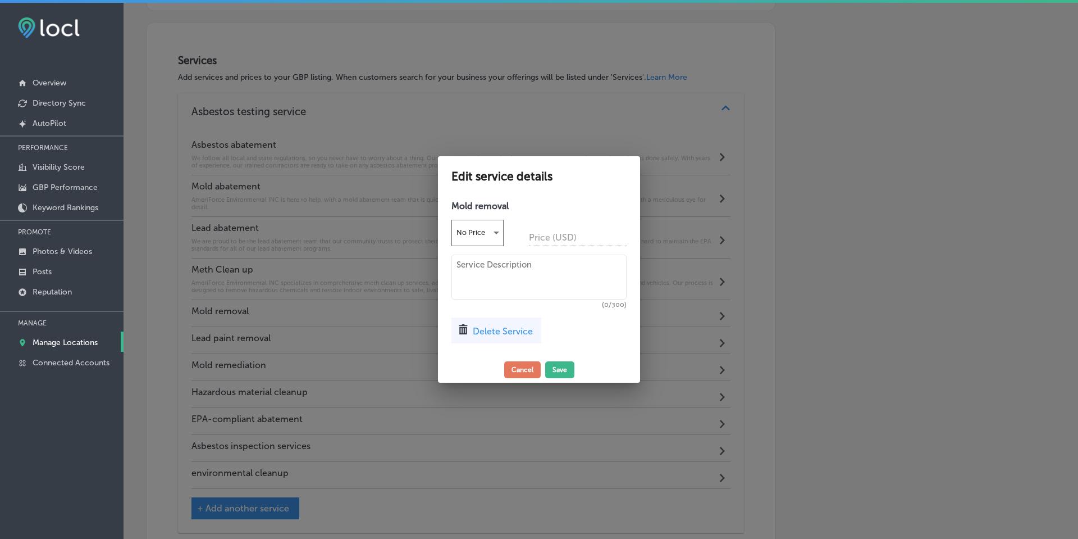
click at [519, 330] on span "Delete Service" at bounding box center [503, 331] width 60 height 11
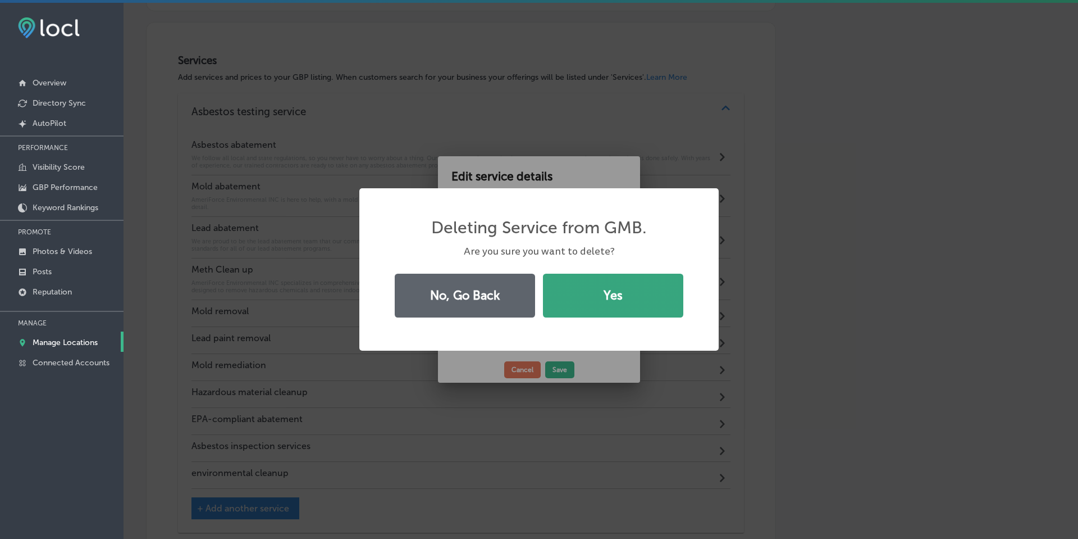
click at [581, 310] on button "Yes" at bounding box center [613, 296] width 140 height 44
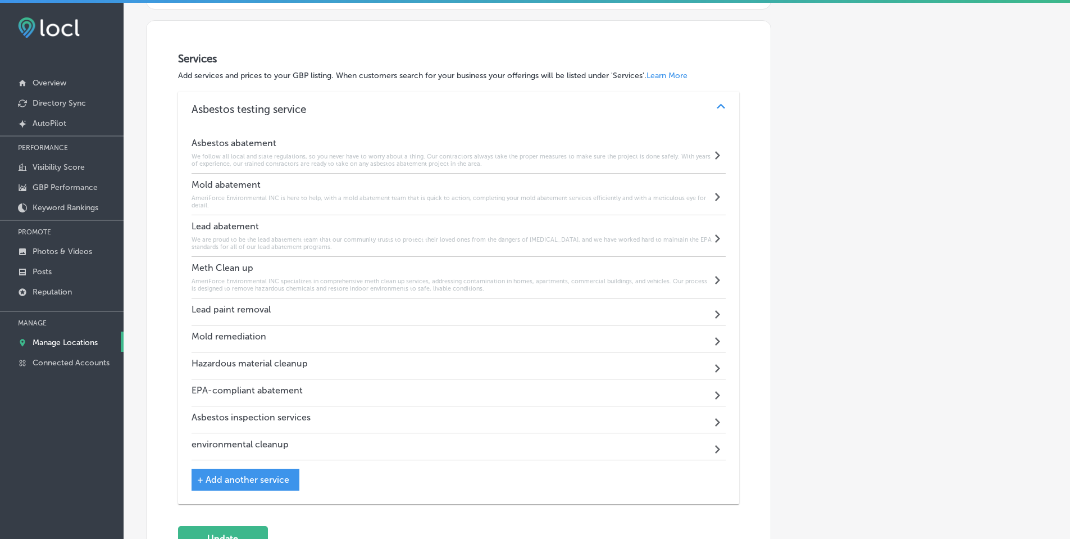
click at [563, 316] on div "Lead paint removal Path Created with Sketch." at bounding box center [459, 311] width 535 height 27
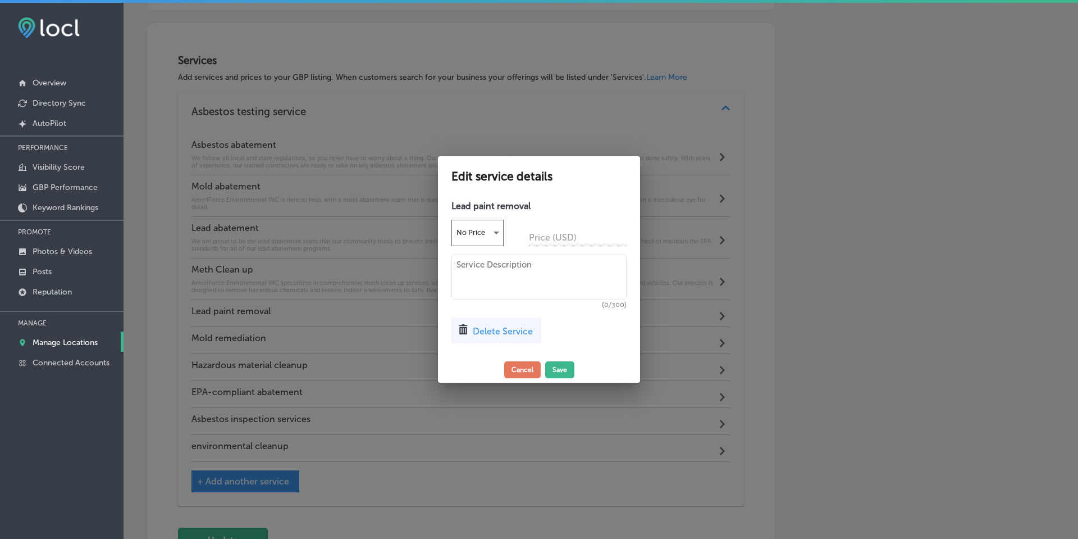
click at [510, 330] on span "Delete Service" at bounding box center [503, 331] width 60 height 11
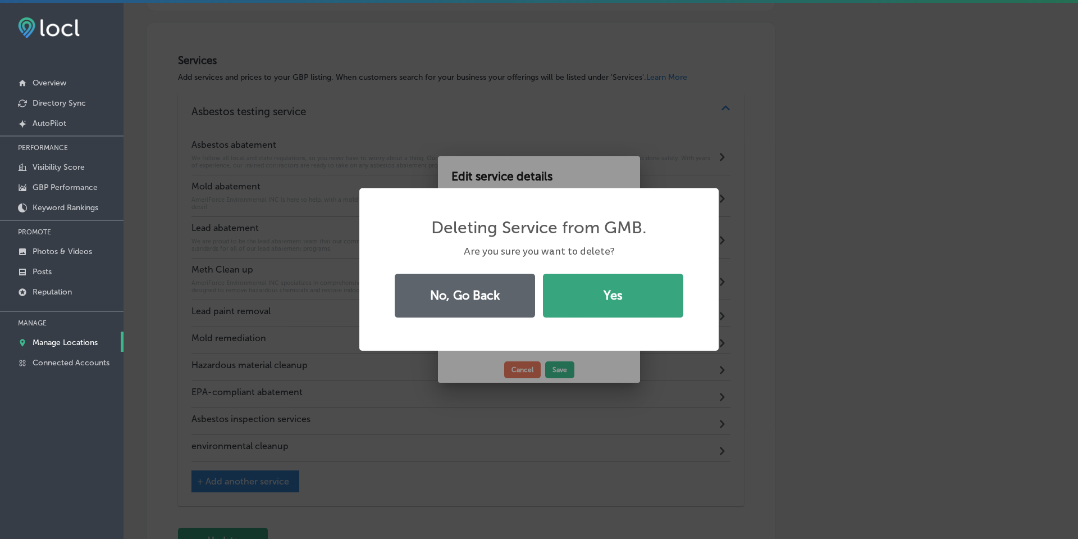
click at [585, 303] on button "Yes" at bounding box center [613, 296] width 140 height 44
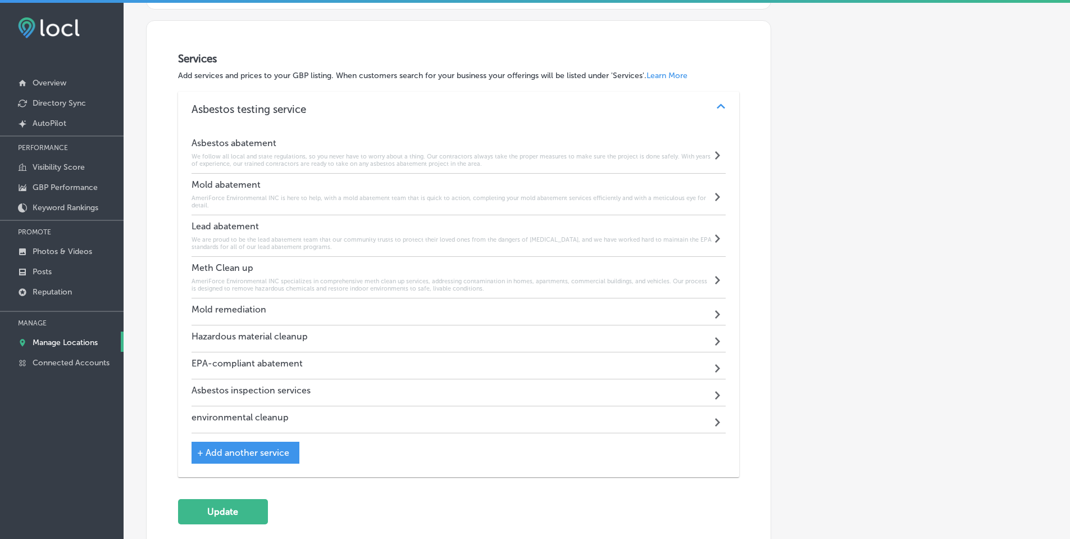
click at [565, 311] on div "Mold remediation Path Created with Sketch." at bounding box center [459, 311] width 535 height 27
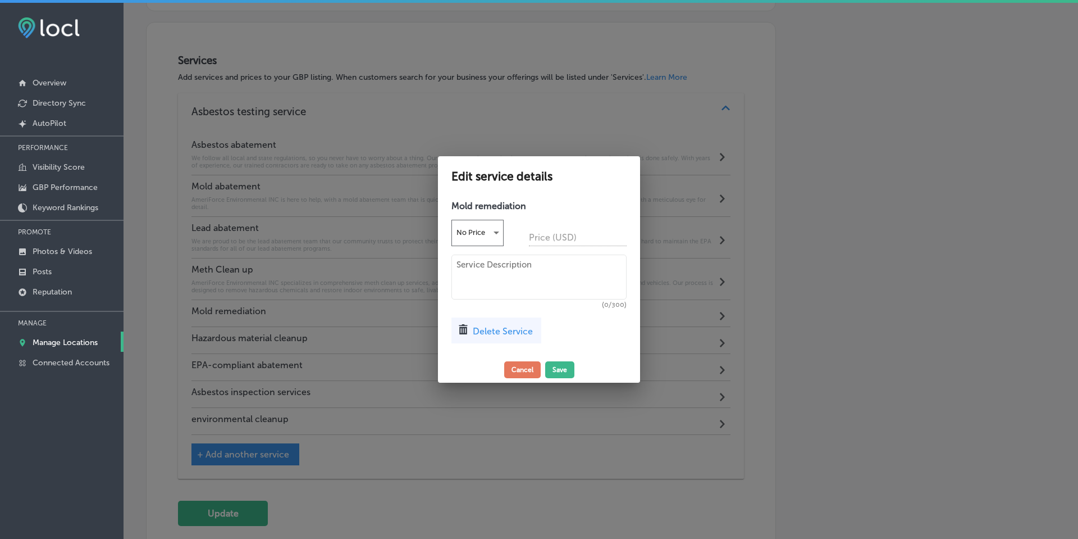
click at [502, 332] on span "Delete Service" at bounding box center [503, 331] width 60 height 11
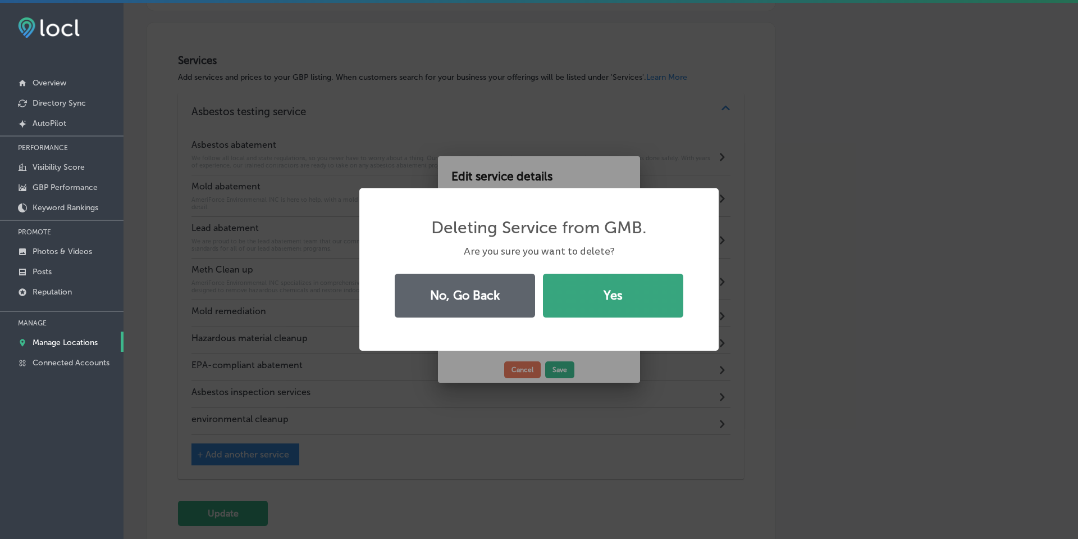
click at [588, 306] on button "Yes" at bounding box center [613, 296] width 140 height 44
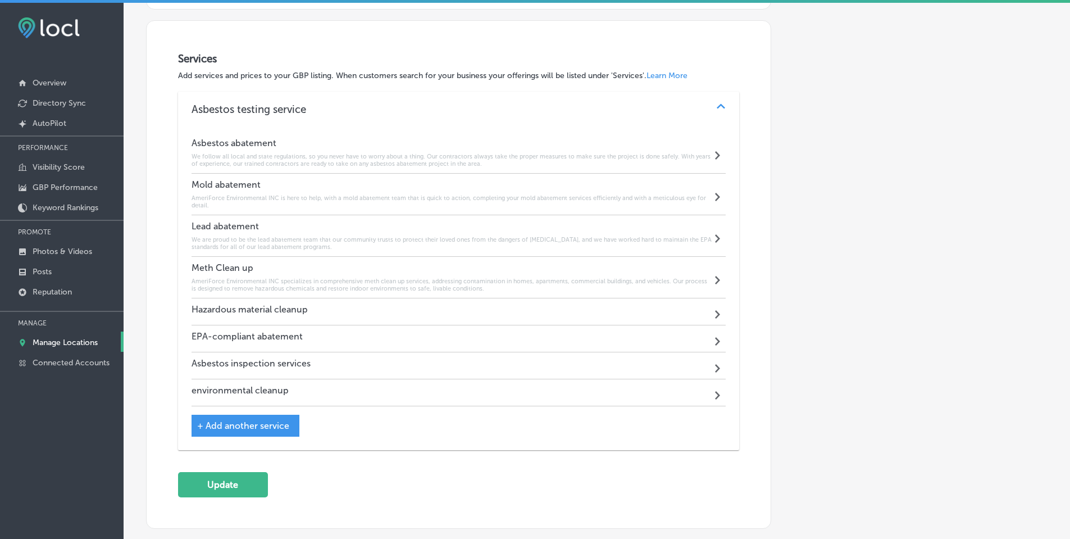
click at [560, 316] on div "Hazardous material cleanup Path Created with Sketch." at bounding box center [459, 311] width 535 height 27
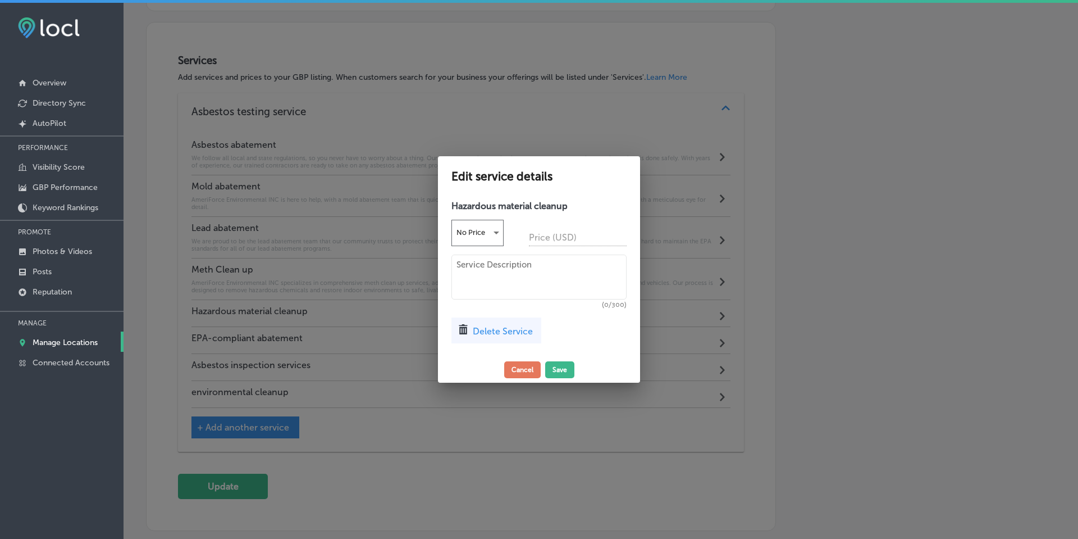
click at [516, 331] on span "Delete Service" at bounding box center [503, 331] width 60 height 11
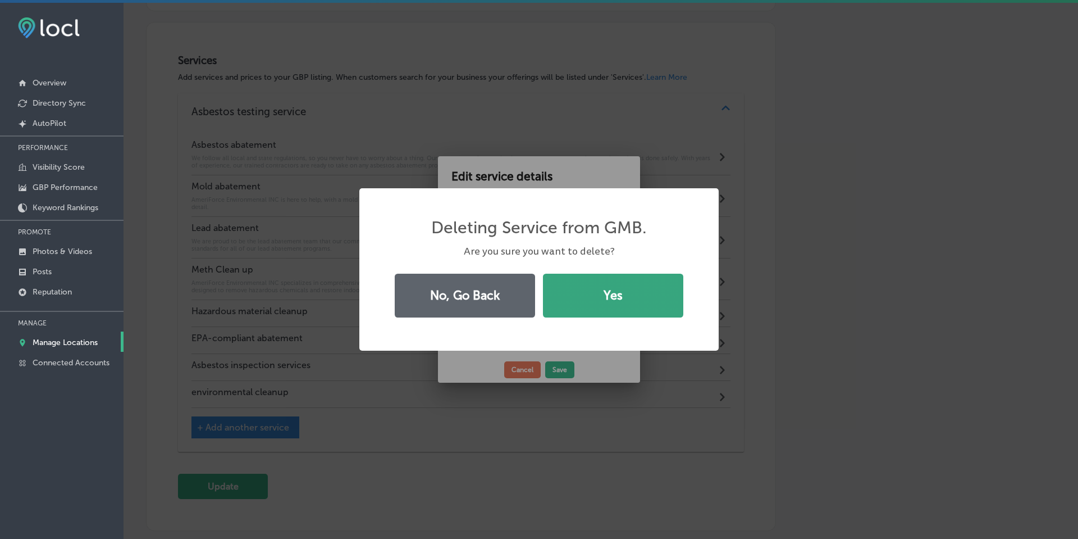
click at [594, 306] on button "Yes" at bounding box center [613, 296] width 140 height 44
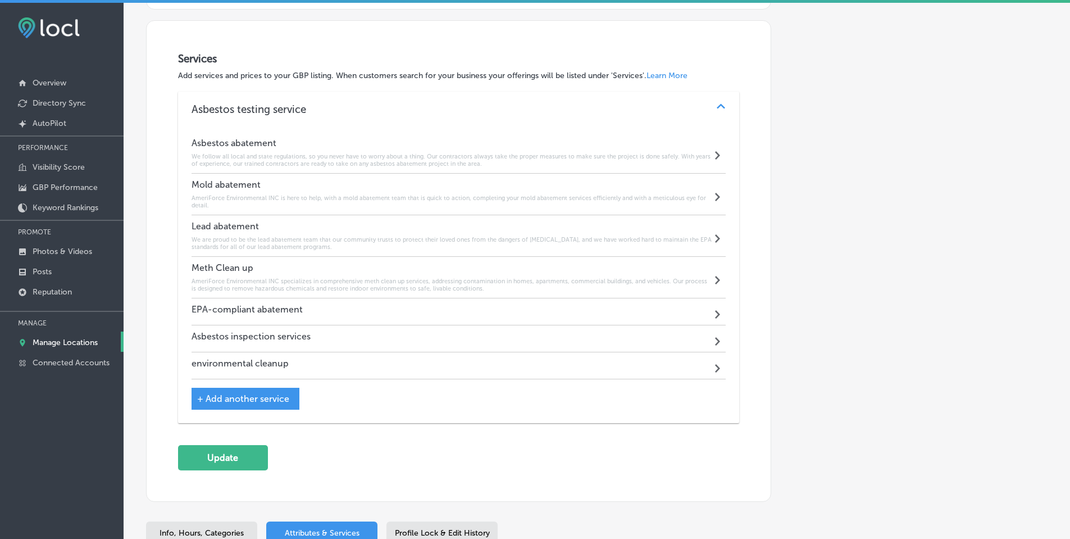
click at [570, 317] on div "EPA-compliant abatement Path Created with Sketch." at bounding box center [459, 311] width 535 height 27
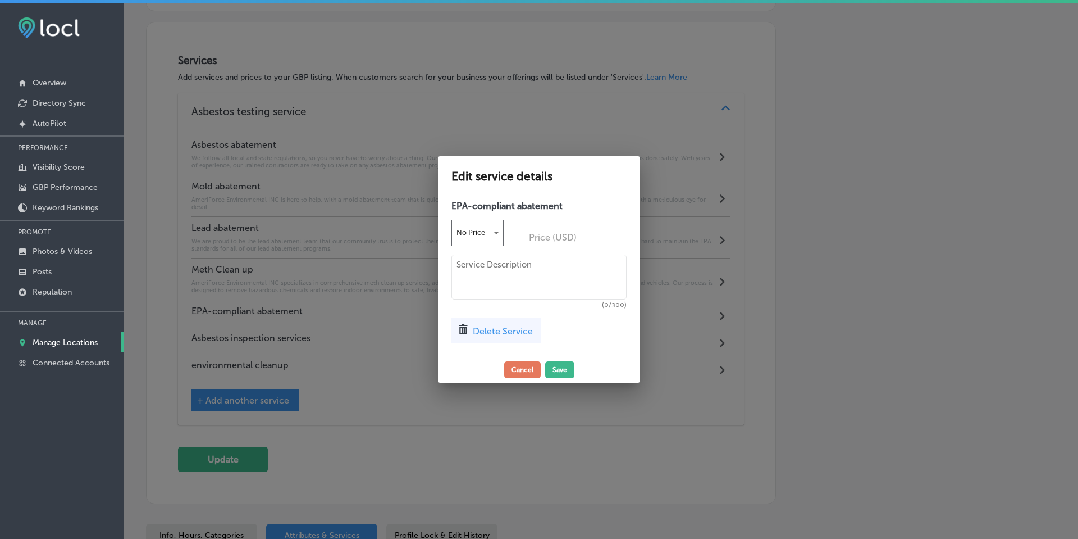
click at [513, 335] on span "Delete Service" at bounding box center [503, 331] width 60 height 11
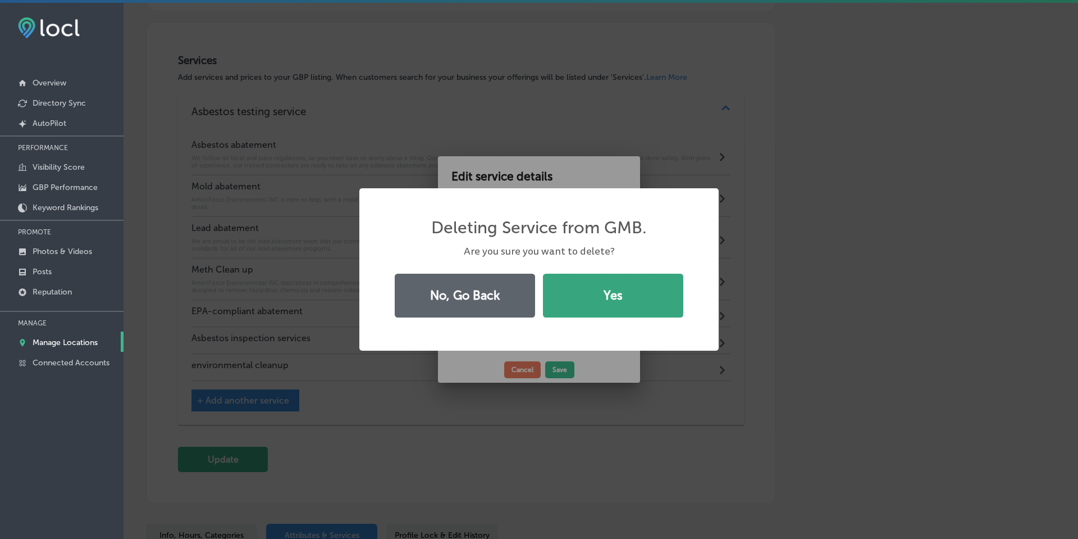
click at [602, 307] on button "Yes" at bounding box center [613, 296] width 140 height 44
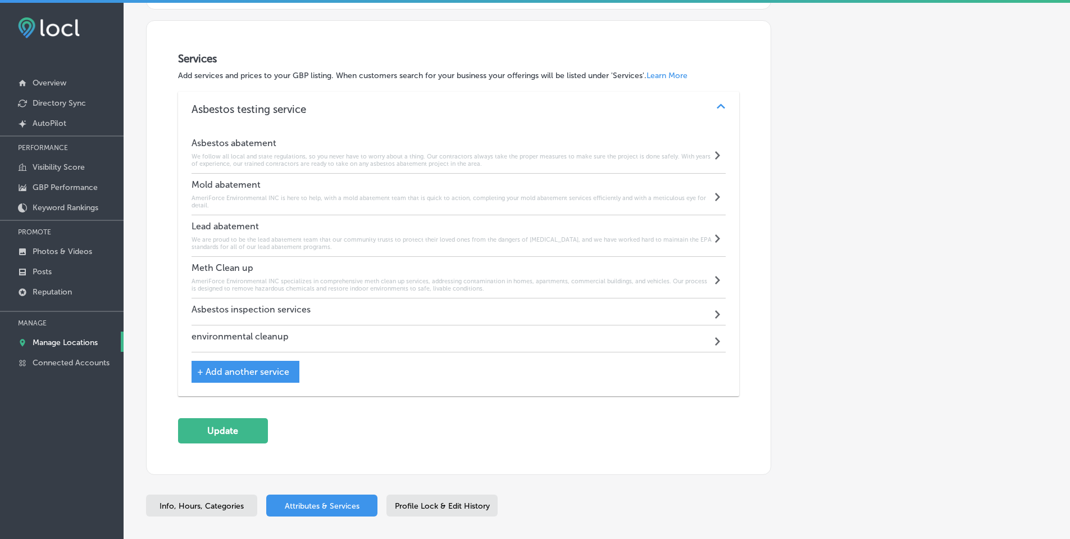
click at [570, 316] on div "Asbestos inspection services Path Created with Sketch." at bounding box center [459, 311] width 535 height 27
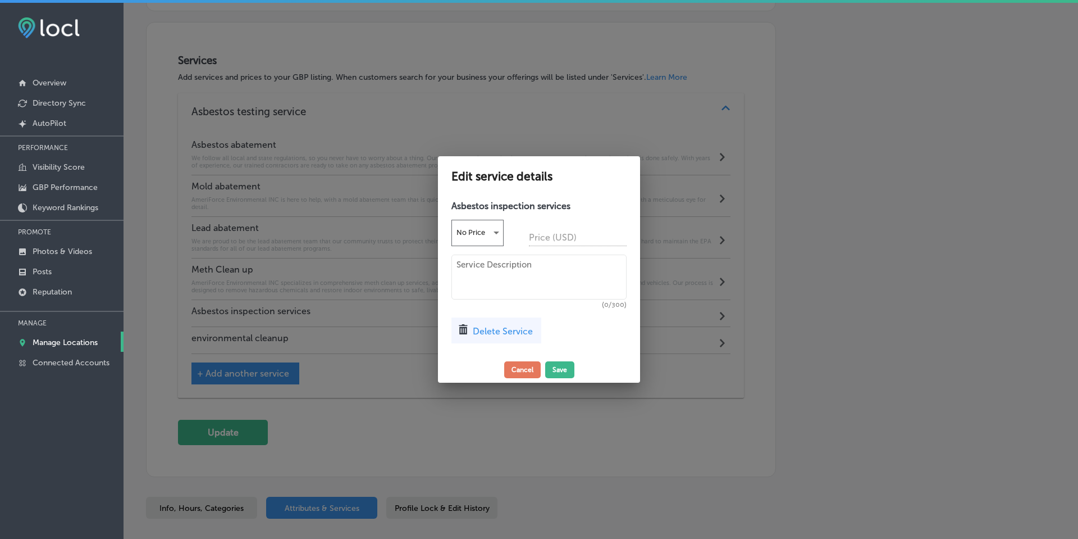
click at [521, 330] on span "Delete Service" at bounding box center [503, 331] width 60 height 11
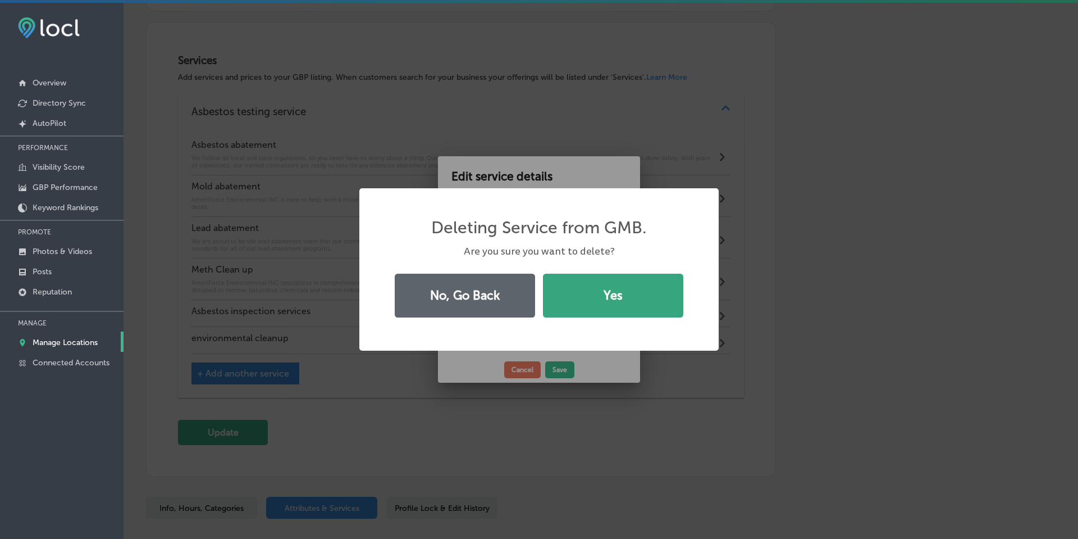
click at [588, 303] on button "Yes" at bounding box center [613, 296] width 140 height 44
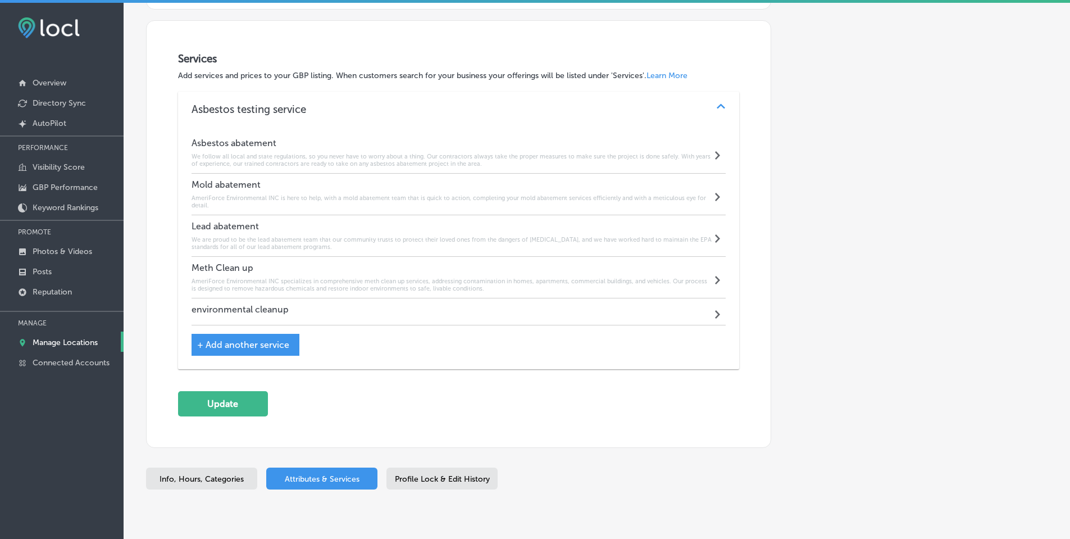
click at [571, 313] on div "environmental cleanup Path Created with Sketch." at bounding box center [459, 311] width 535 height 27
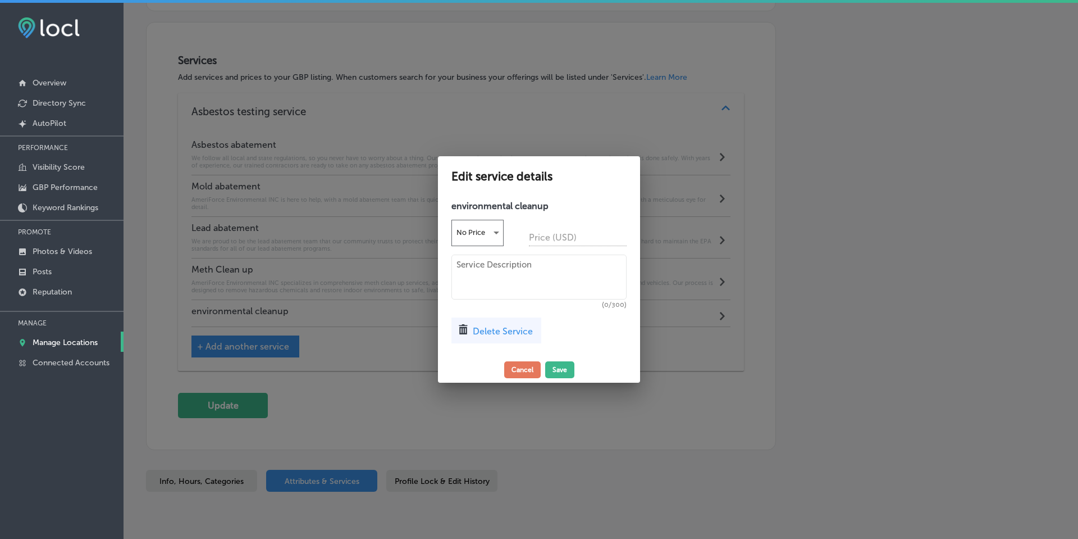
click at [513, 334] on span "Delete Service" at bounding box center [503, 331] width 60 height 11
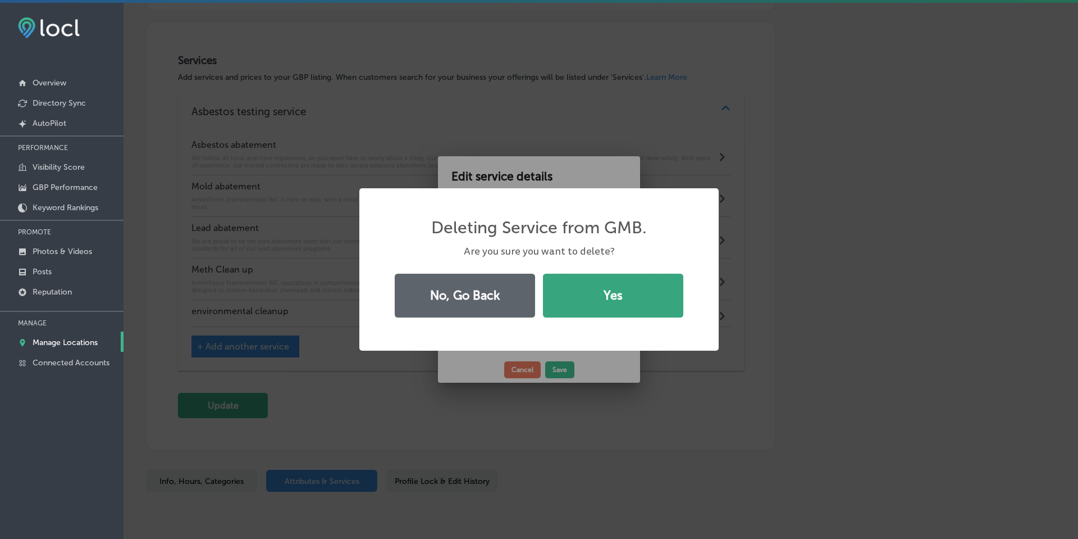
click at [614, 300] on button "Yes" at bounding box center [613, 296] width 140 height 44
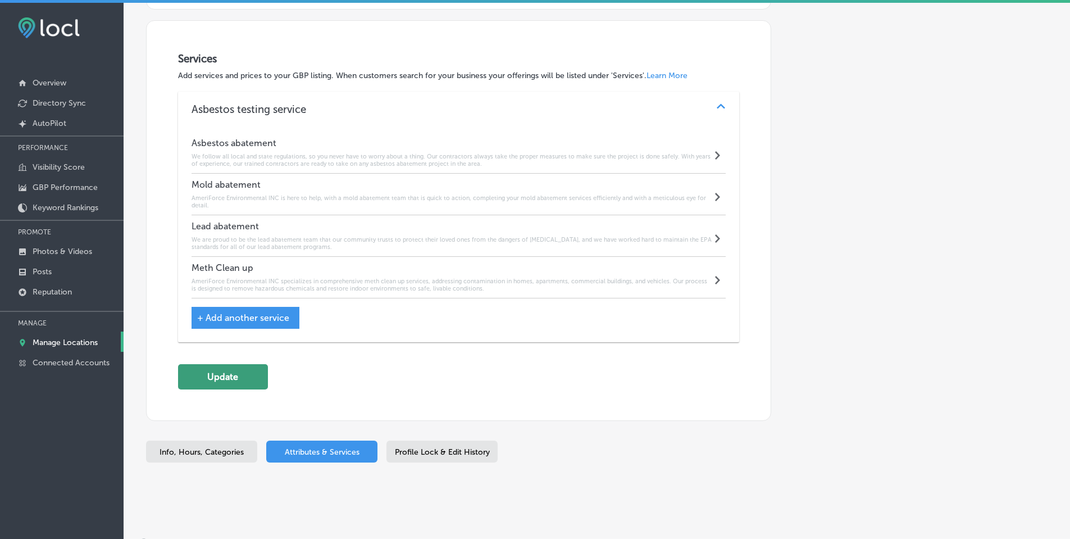
click at [217, 374] on button "Update" at bounding box center [223, 376] width 90 height 25
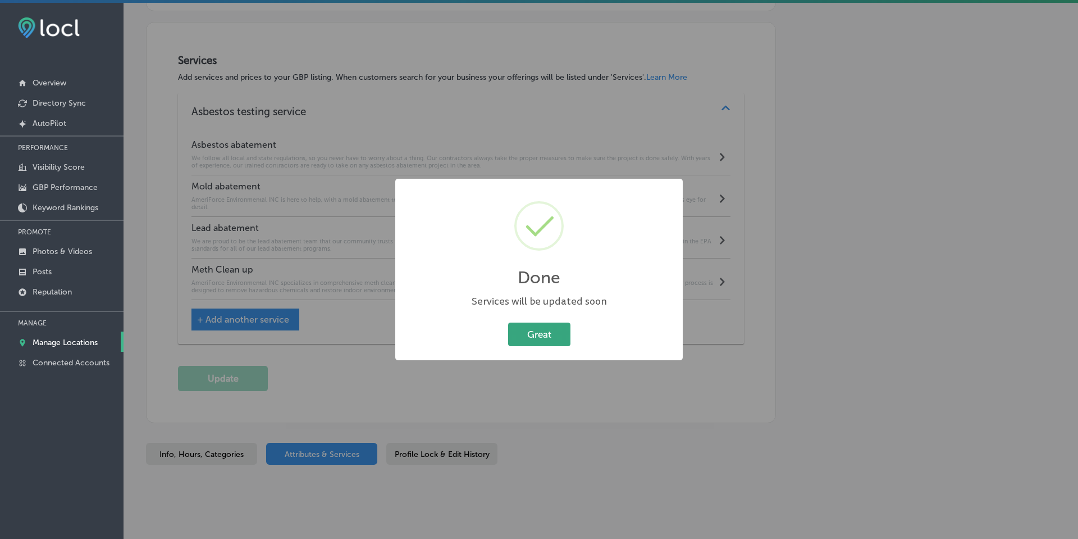
click at [554, 333] on button "Great" at bounding box center [539, 333] width 62 height 23
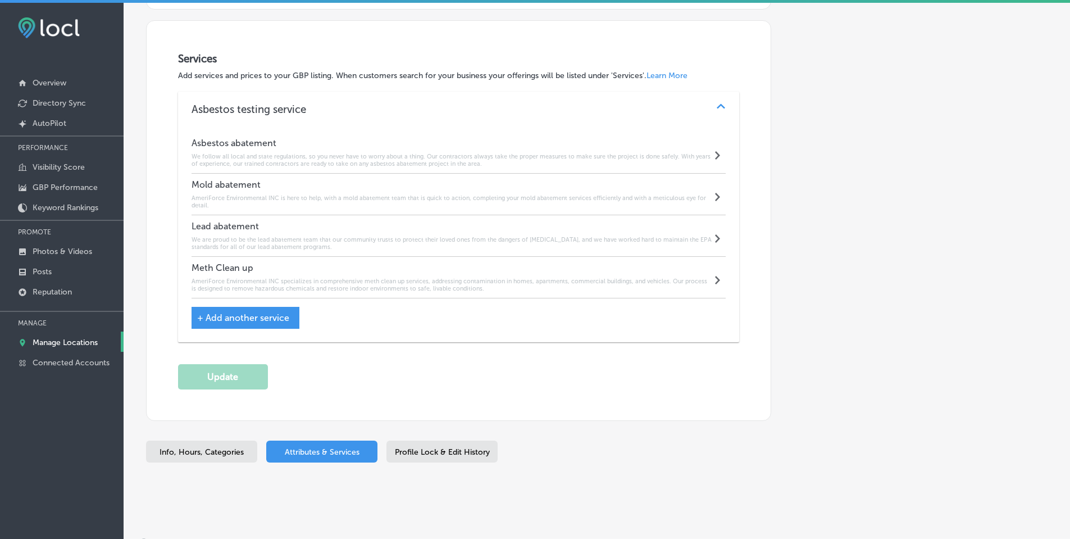
click at [54, 340] on p "Manage Locations" at bounding box center [65, 343] width 65 height 10
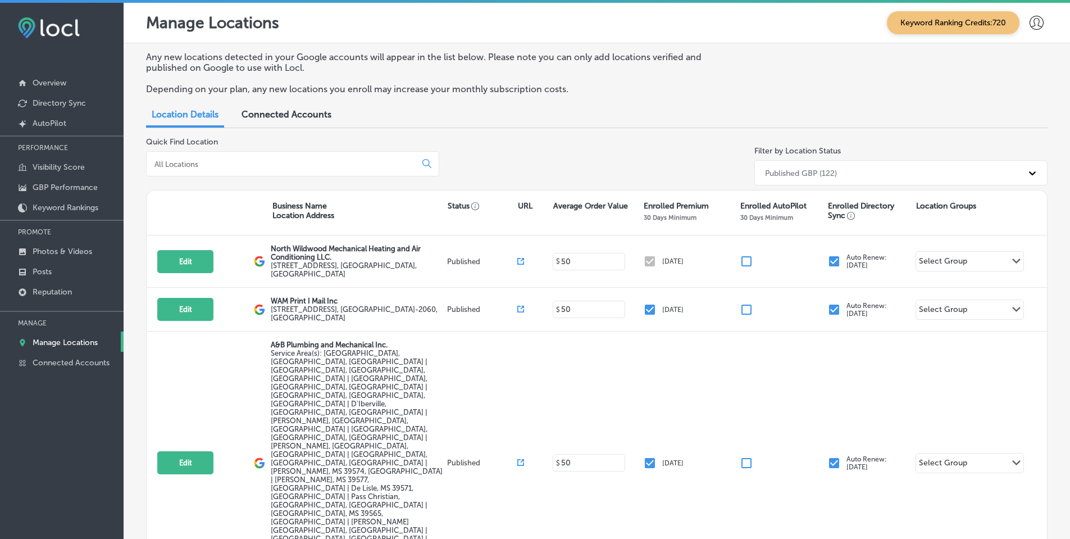
click at [234, 165] on input at bounding box center [283, 164] width 260 height 10
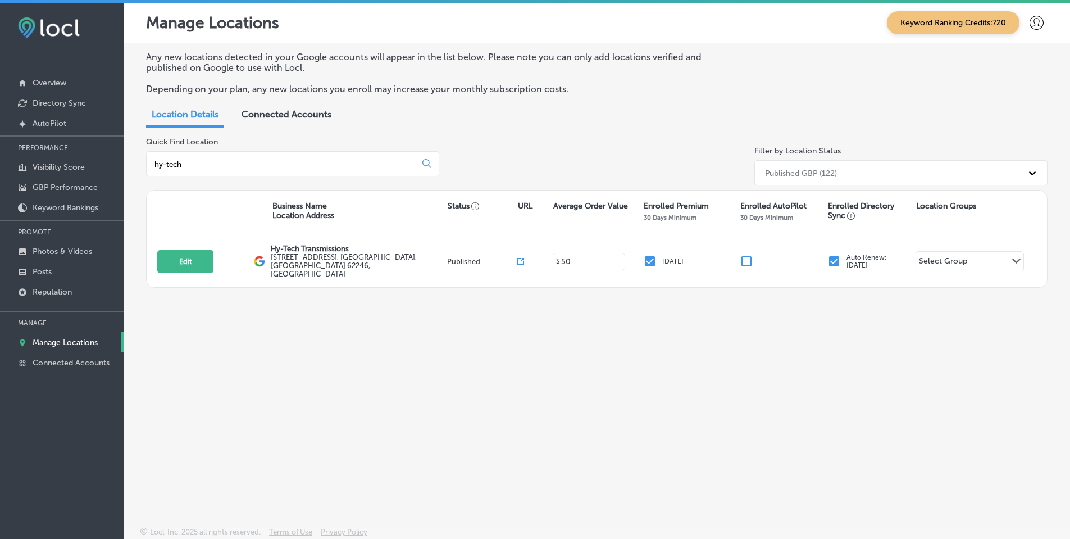
type input "hy-tech"
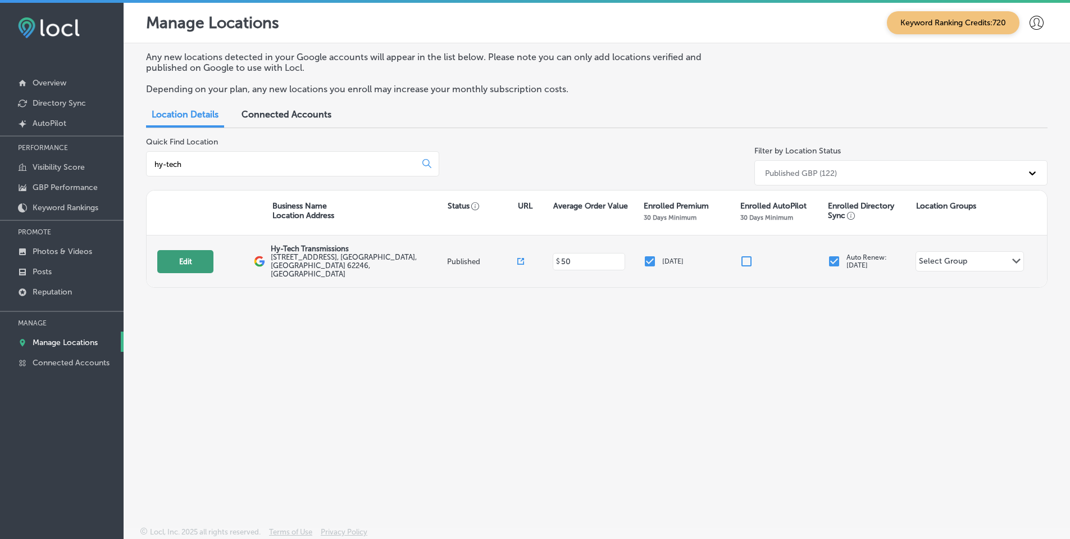
click at [195, 258] on button "Edit" at bounding box center [185, 261] width 56 height 23
select select "US"
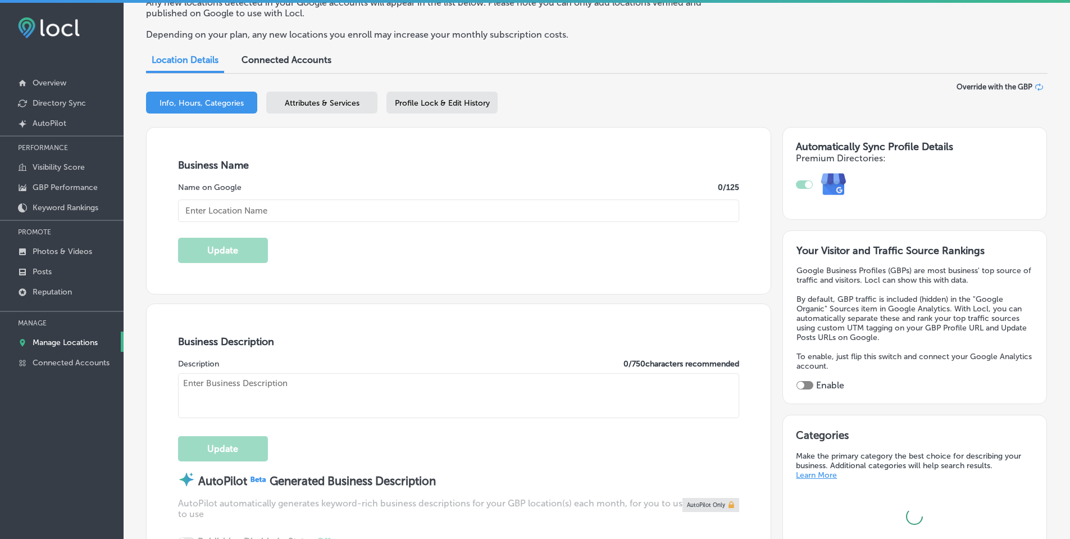
scroll to position [281, 0]
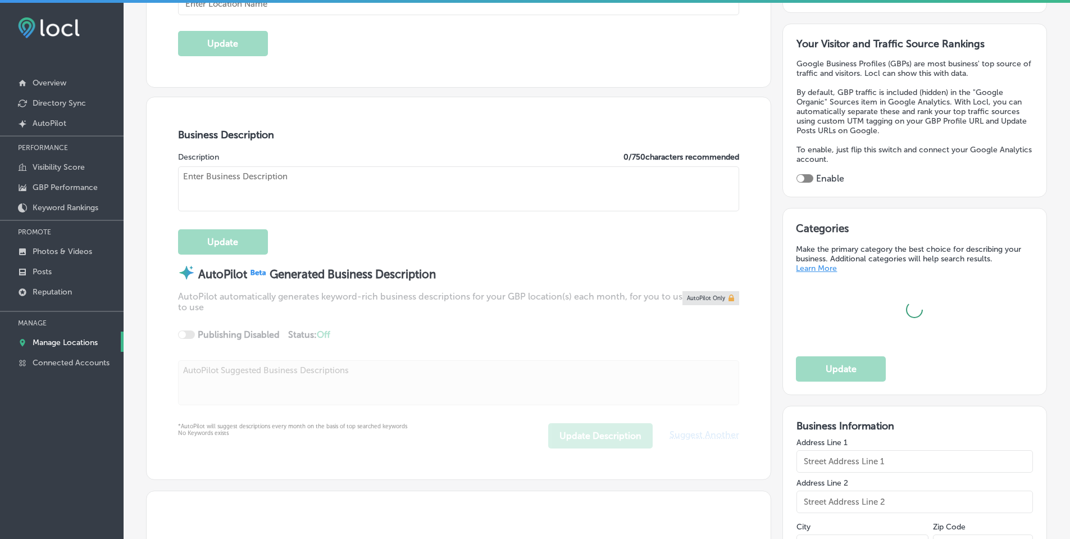
checkbox input "true"
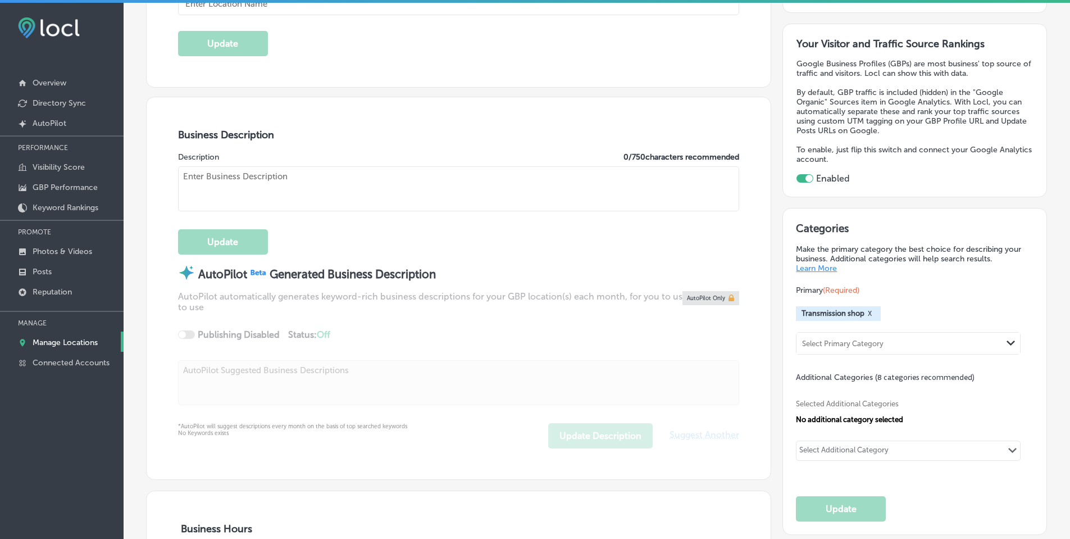
type input "http://www.hytechtrans.com/index.php/services"
type input "+1 618 664 9800"
type input "Hy-Tech Transmissions"
type input "803 U.S. Hwy 40"
type input "Greenville"
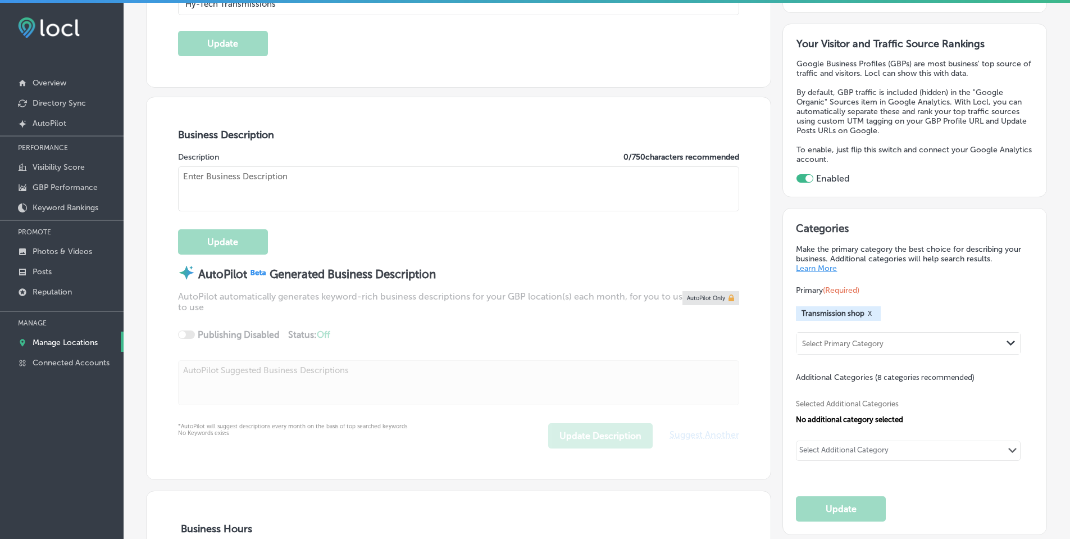
type input "62246"
type input "US"
type textarea "Hy-Tech Transmissions is a trusted, family-owned transmission shop in Greenvill…"
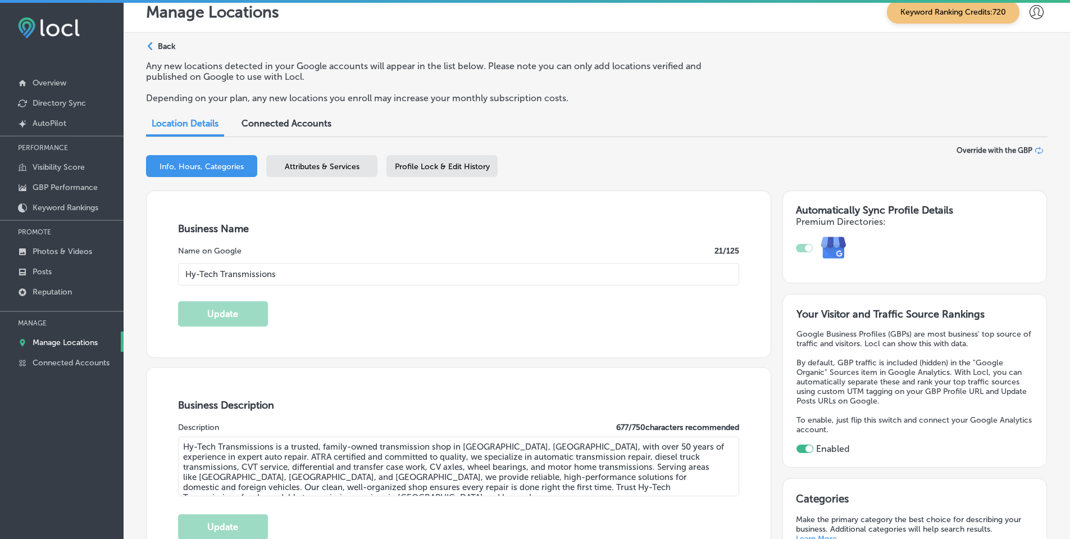
scroll to position [0, 0]
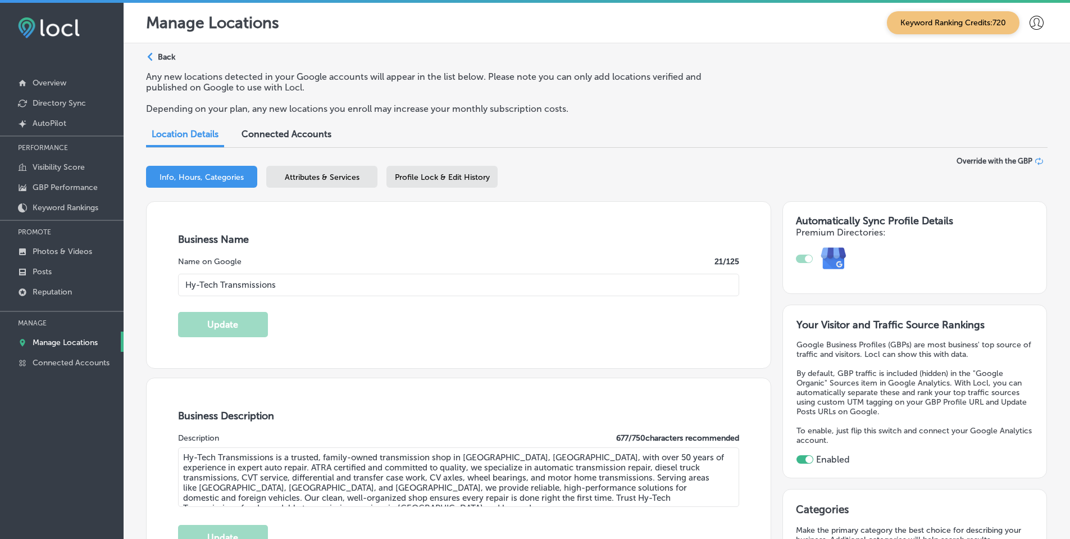
click at [339, 177] on span "Attributes & Services" at bounding box center [322, 177] width 75 height 10
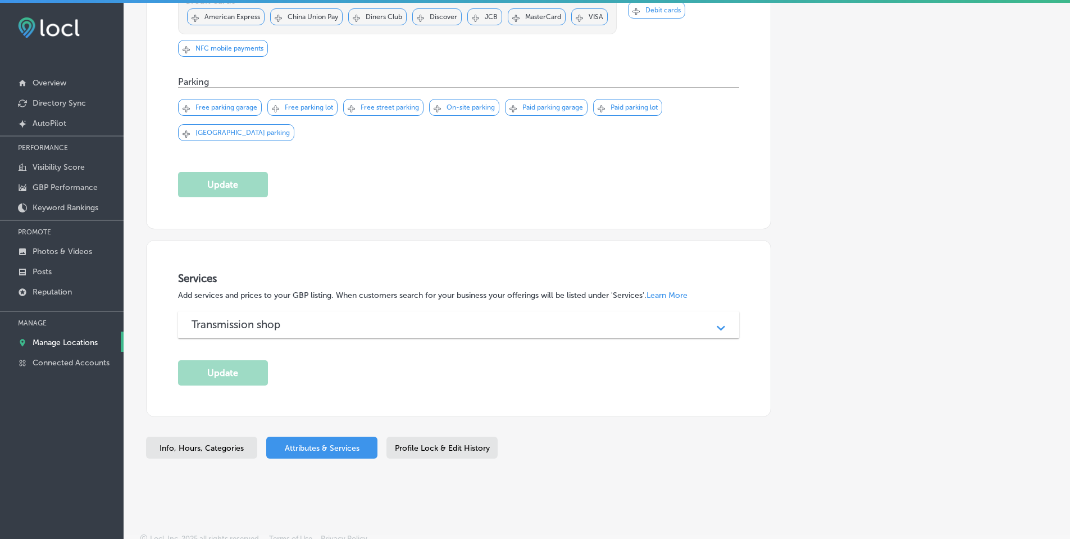
scroll to position [974, 0]
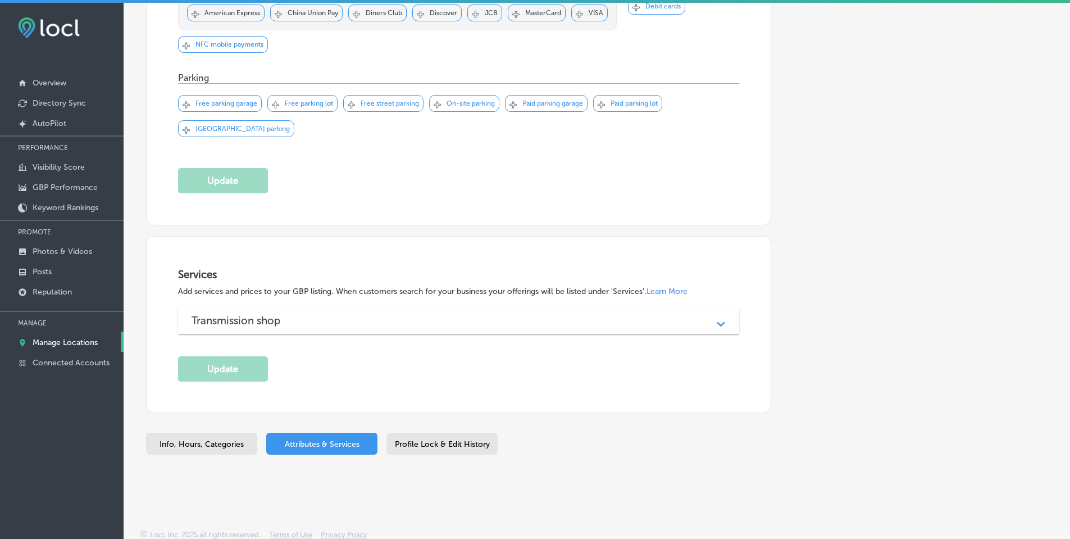
click at [602, 323] on div "Transmission shop" at bounding box center [459, 320] width 535 height 13
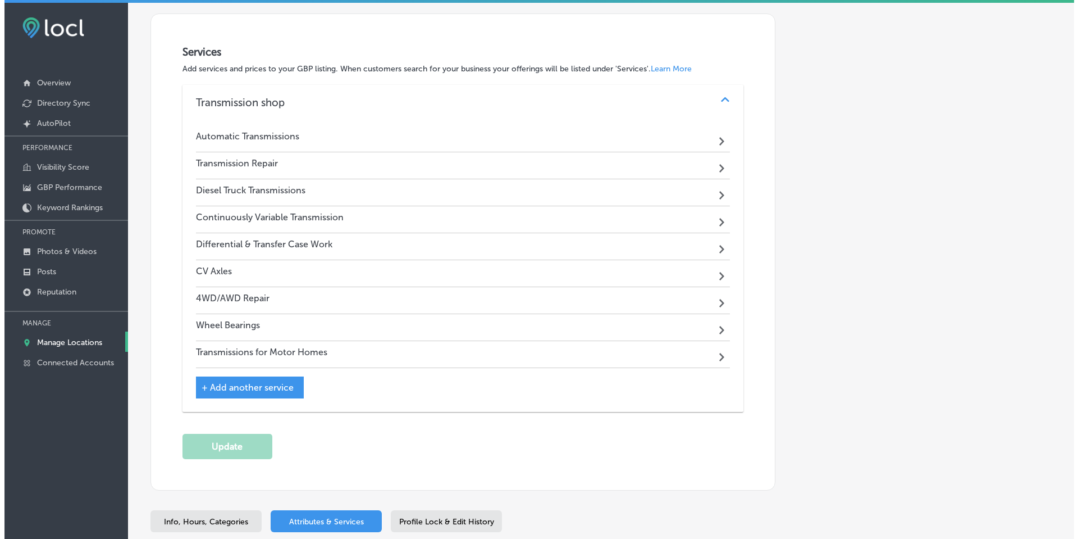
scroll to position [1143, 0]
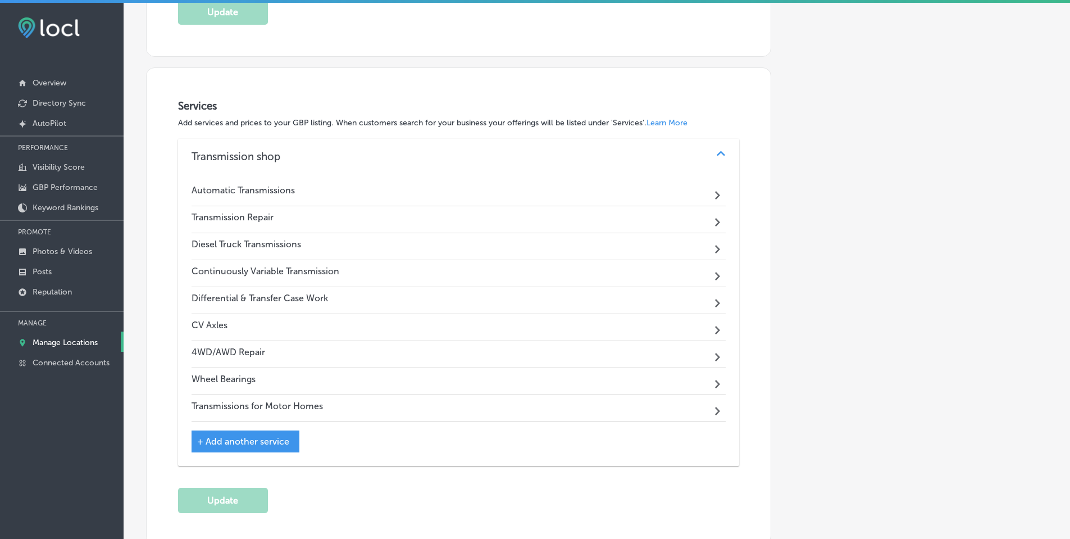
click at [540, 192] on div "Automatic Transmissions Path Created with Sketch." at bounding box center [459, 192] width 535 height 27
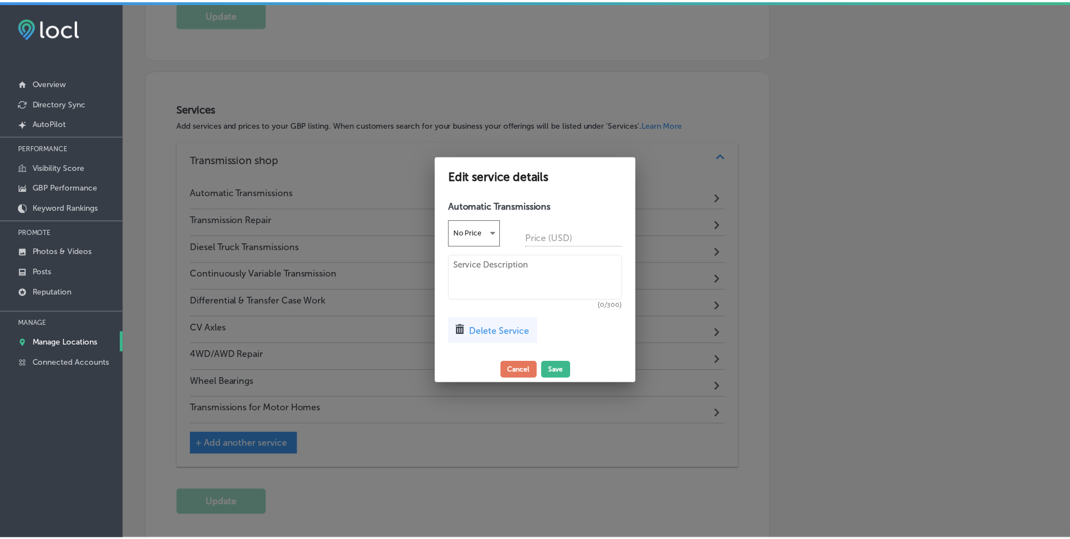
scroll to position [1145, 0]
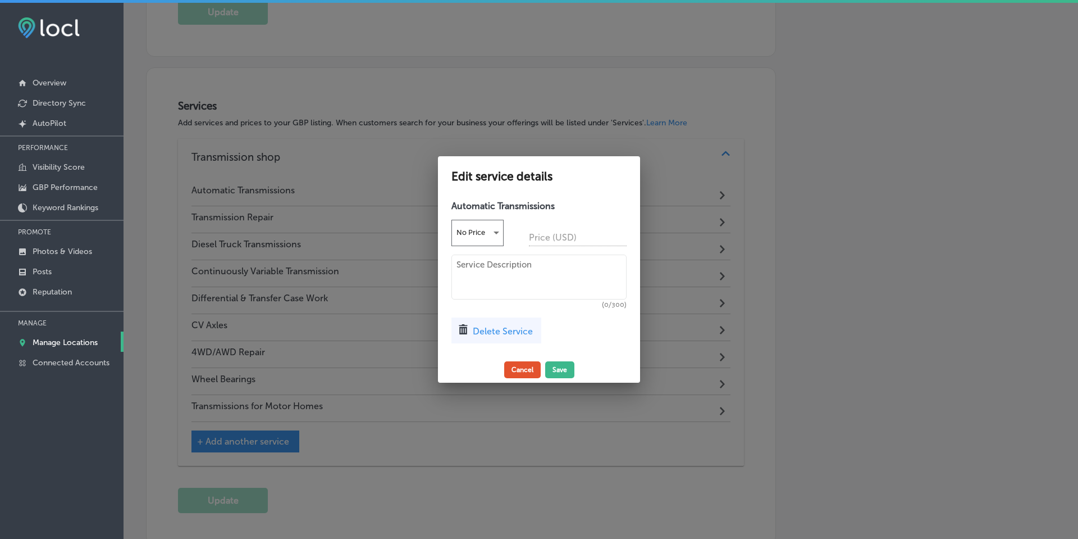
click at [524, 369] on button "Cancel" at bounding box center [522, 369] width 37 height 17
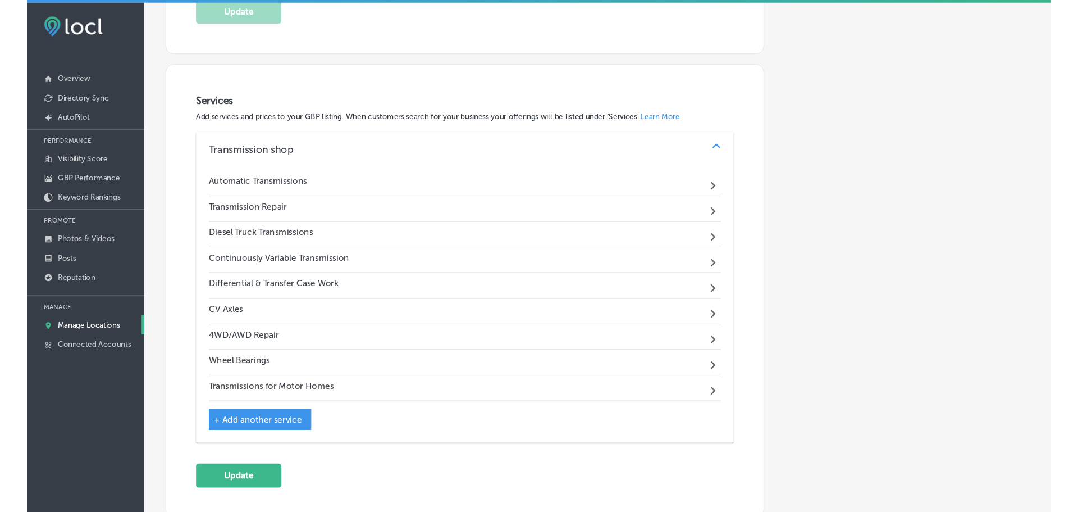
scroll to position [1143, 0]
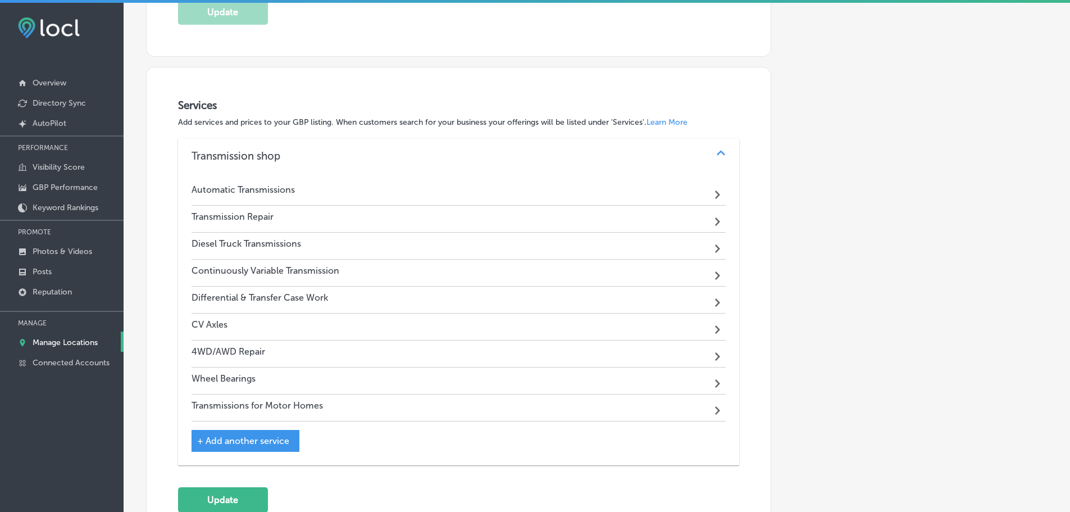
click at [370, 180] on div "Automatic Transmissions Path Created with Sketch." at bounding box center [459, 192] width 535 height 27
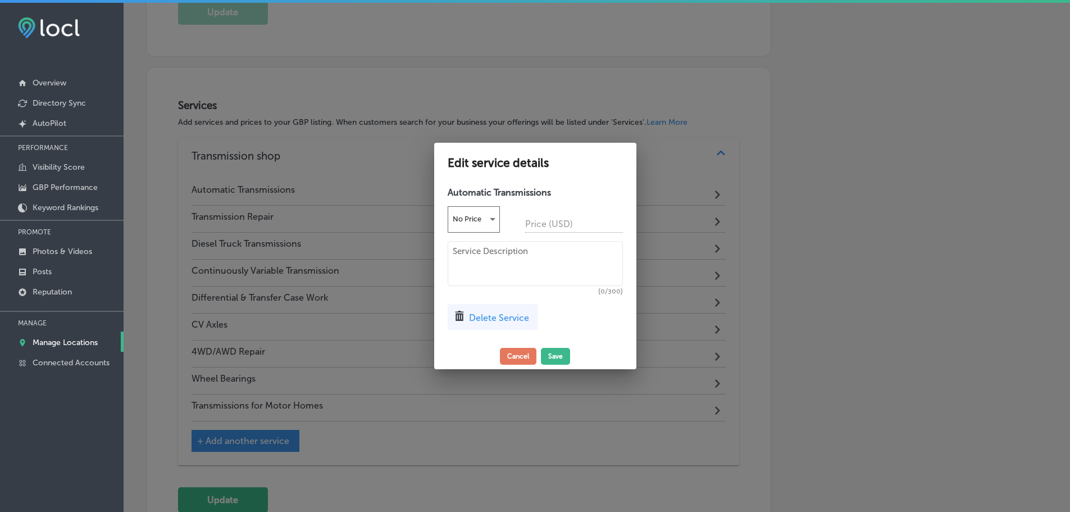
scroll to position [1145, 0]
click at [526, 357] on button "Cancel" at bounding box center [522, 356] width 37 height 17
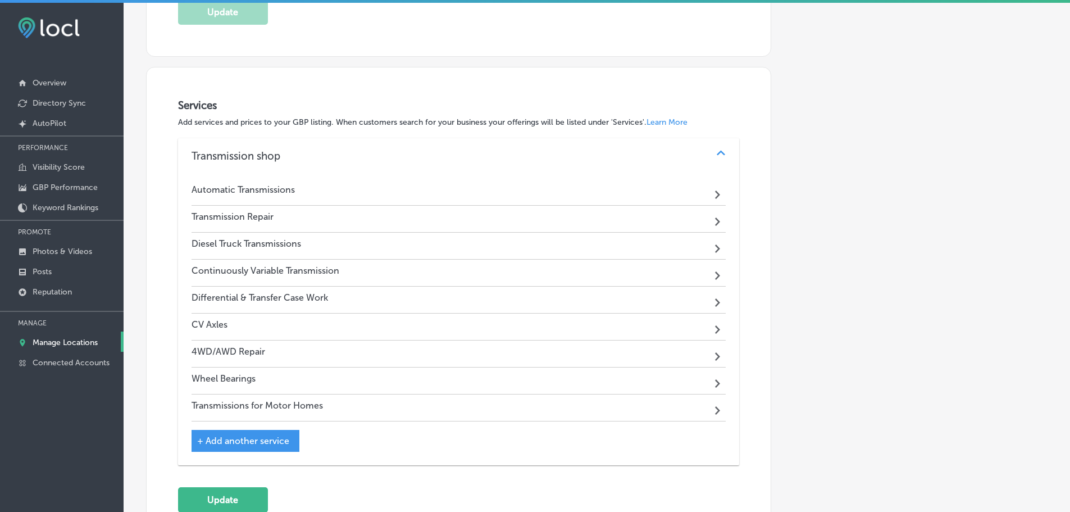
click at [428, 215] on div "Transmission Repair Path Created with Sketch." at bounding box center [459, 219] width 535 height 27
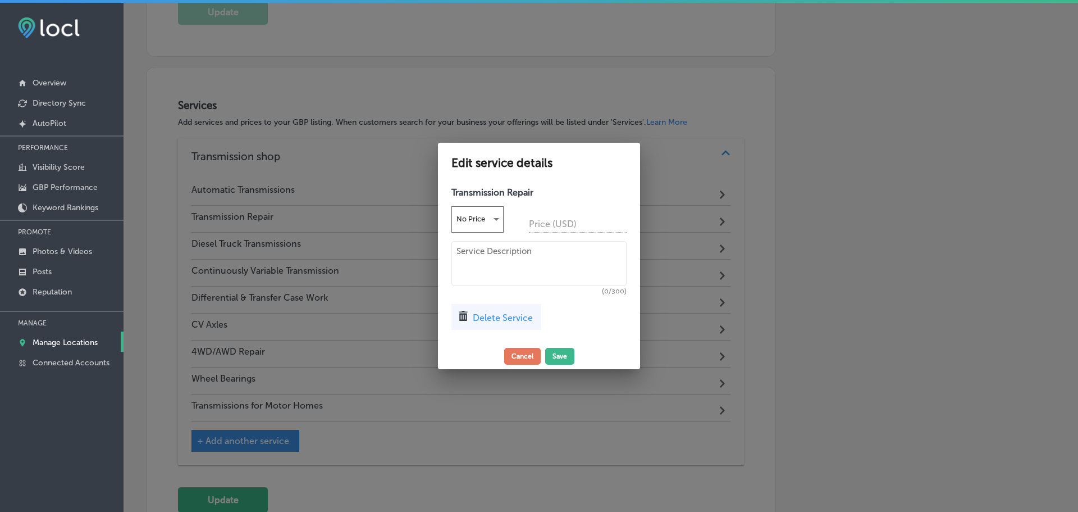
click at [495, 262] on textarea at bounding box center [539, 263] width 175 height 45
paste textarea "We’ll tear down your old transmission and rebuild it using top quality performa…"
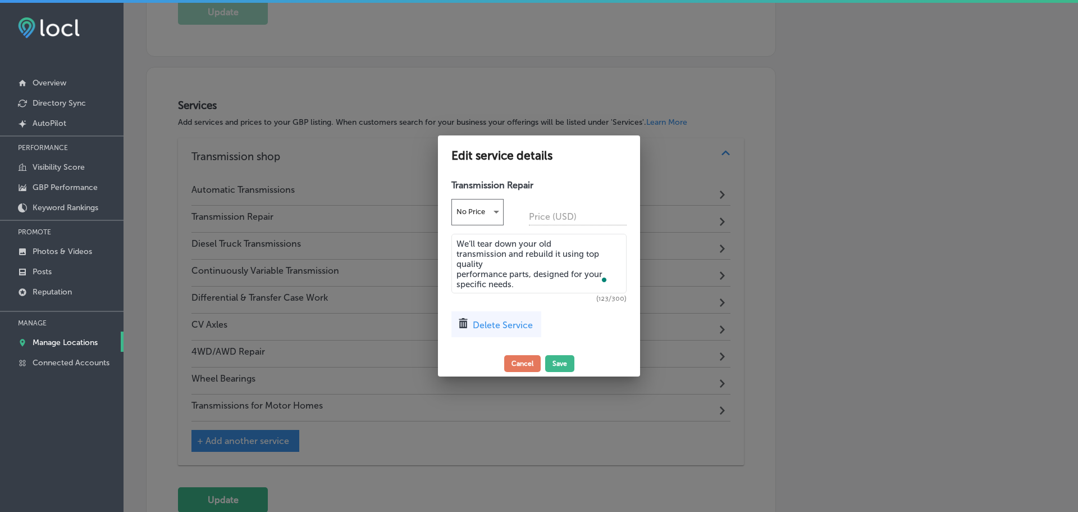
click at [457, 254] on textarea "We’ll tear down your old transmission and rebuild it using top quality performa…" at bounding box center [539, 264] width 175 height 60
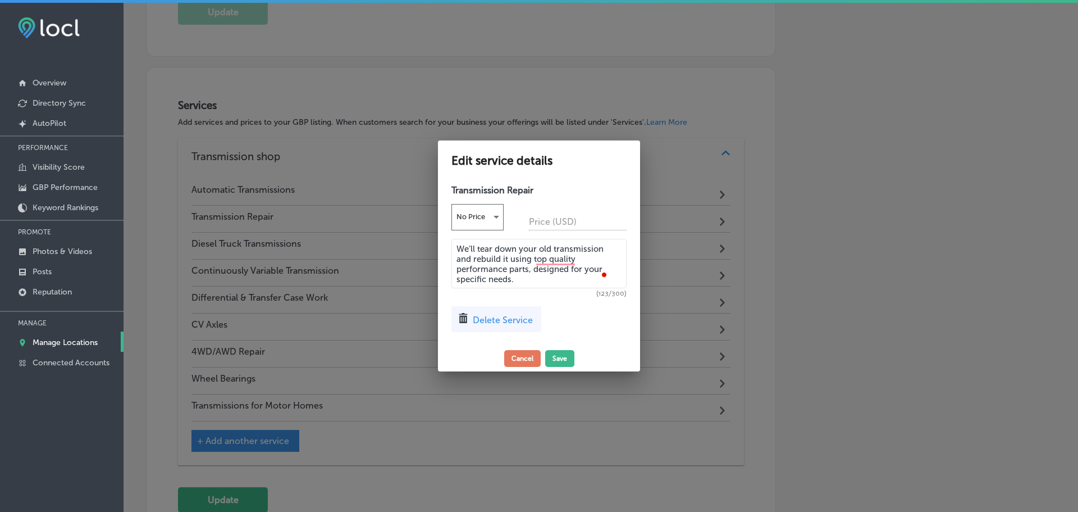
click at [456, 266] on textarea "We’ll tear down your old transmission and rebuild it using top quality performa…" at bounding box center [539, 263] width 175 height 49
click at [458, 276] on textarea "We’ll tear down your old transmission and rebuild it using top quality performa…" at bounding box center [539, 263] width 175 height 49
type textarea "We’ll tear down your old transmission and rebuild it using top-quality performa…"
click at [561, 354] on button "Save" at bounding box center [559, 358] width 29 height 17
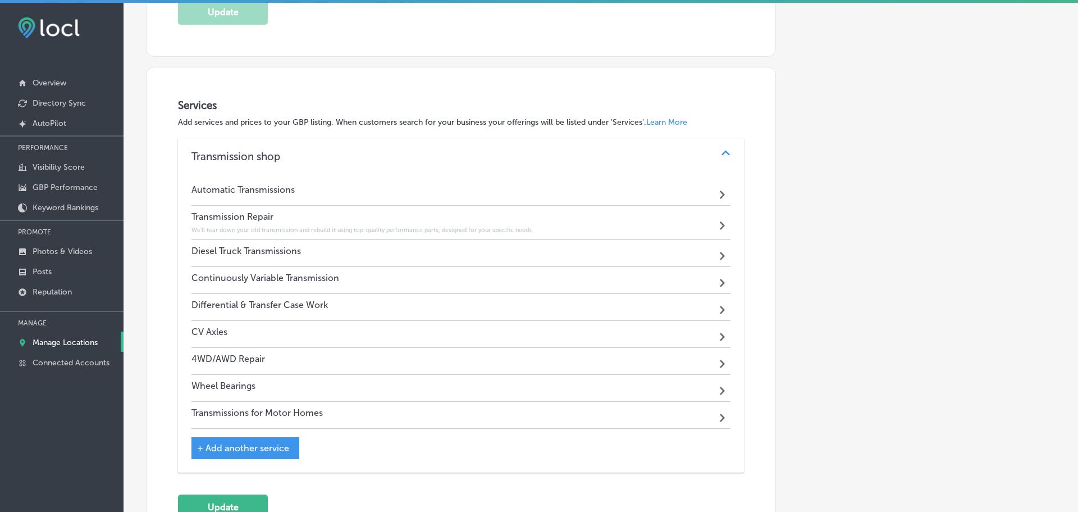
scroll to position [1143, 0]
click at [466, 189] on div "Automatic Transmissions Path Created with Sketch." at bounding box center [459, 192] width 535 height 27
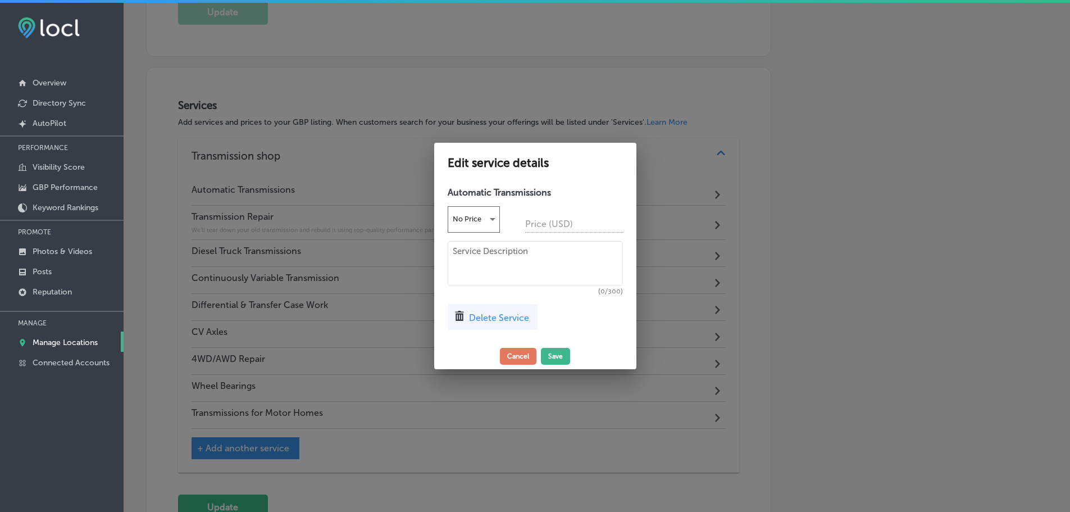
scroll to position [1145, 0]
click at [487, 246] on textarea at bounding box center [539, 263] width 175 height 45
paste textarea "We specialize in the repair, replacement, and maintenance of automatic transmis…"
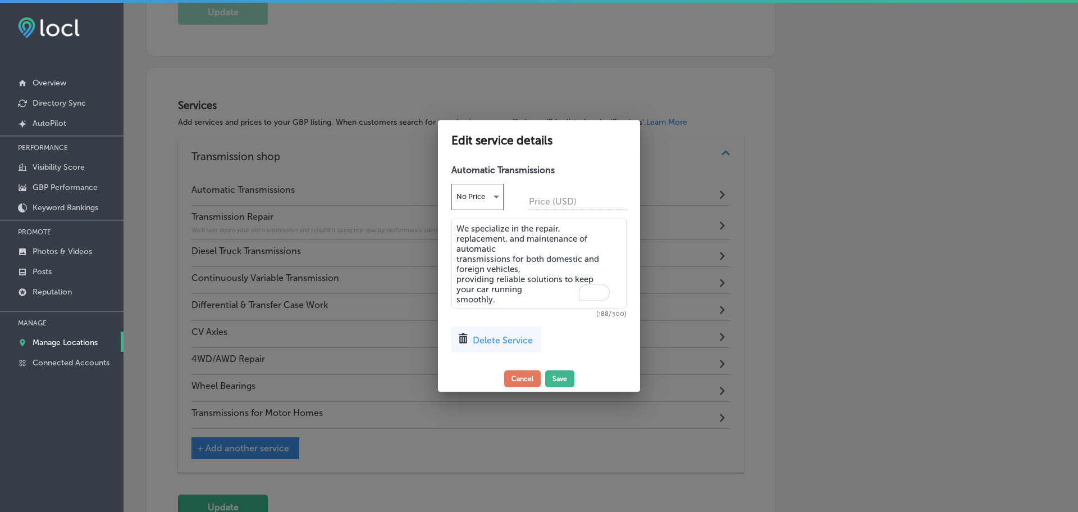
click at [458, 236] on textarea "We specialize in the repair, replacement, and maintenance of automatic transmis…" at bounding box center [539, 264] width 175 height 90
click at [456, 246] on textarea "We specialize in the repair, replacement, and maintenance of automatic transmis…" at bounding box center [539, 264] width 175 height 90
click at [456, 254] on textarea "We specialize in the repair, replacement, and maintenance of automatic transmis…" at bounding box center [539, 264] width 175 height 90
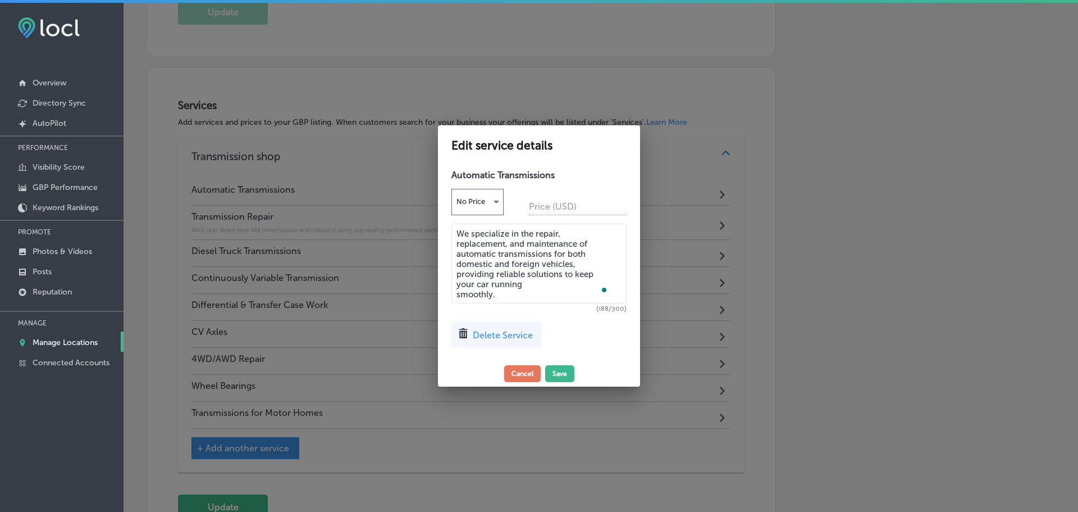
click at [457, 261] on textarea "We specialize in the repair, replacement, and maintenance of automatic transmis…" at bounding box center [539, 264] width 175 height 80
click at [457, 272] on textarea "We specialize in the repair, replacement, and maintenance of automatic transmis…" at bounding box center [539, 264] width 175 height 80
click at [458, 280] on textarea "We specialize in the repair, replacement, and maintenance of automatic transmis…" at bounding box center [539, 264] width 175 height 80
click at [458, 289] on textarea "We specialize in the repair, replacement, and maintenance of automatic transmis…" at bounding box center [539, 264] width 175 height 80
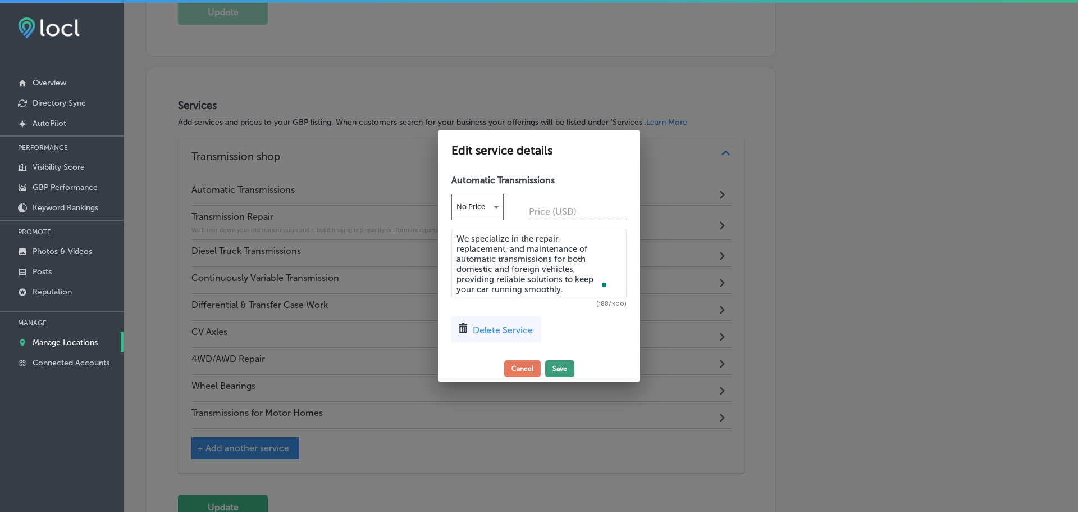
type textarea "We specialize in the repair, replacement, and maintenance of automatic transmis…"
click at [556, 363] on button "Save" at bounding box center [559, 368] width 29 height 17
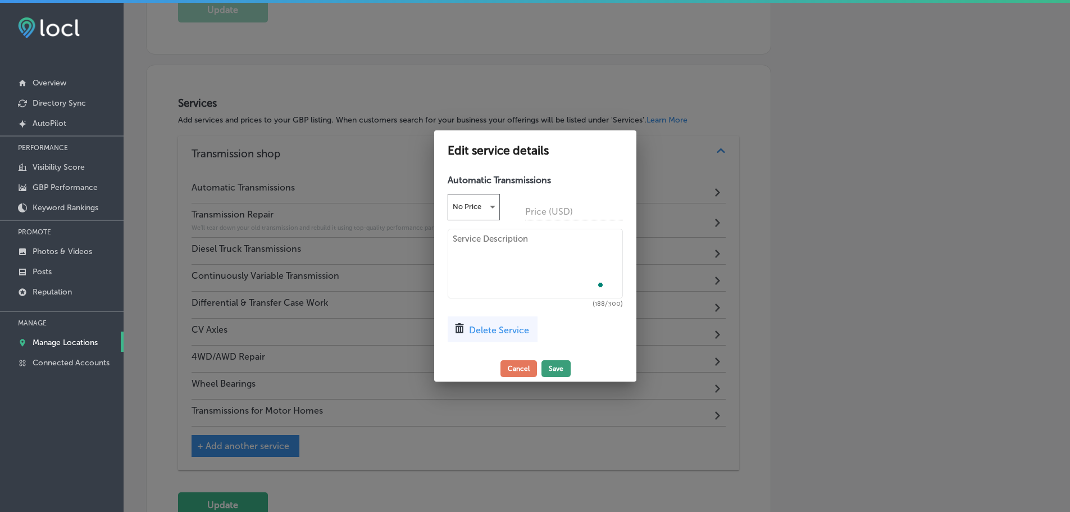
scroll to position [1143, 0]
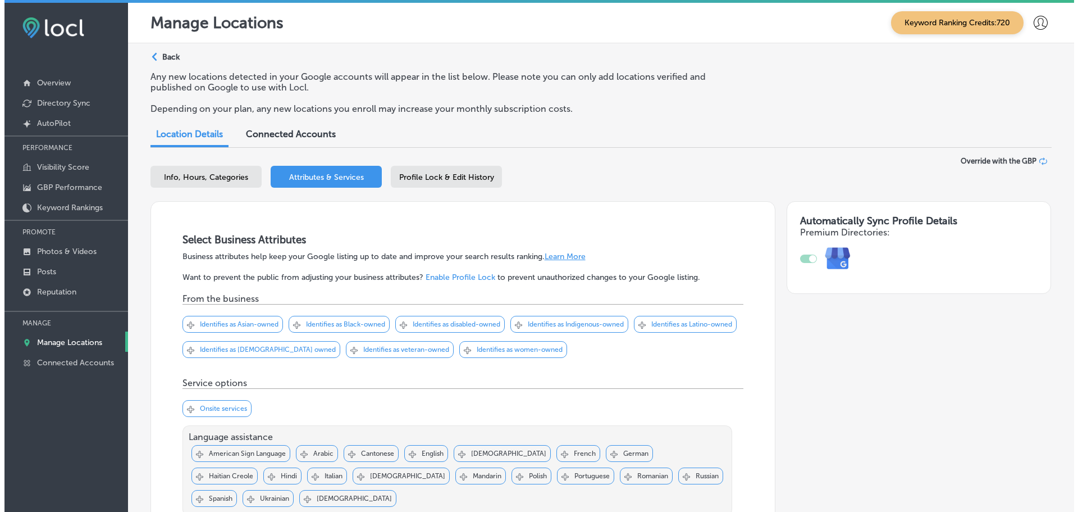
scroll to position [1143, 0]
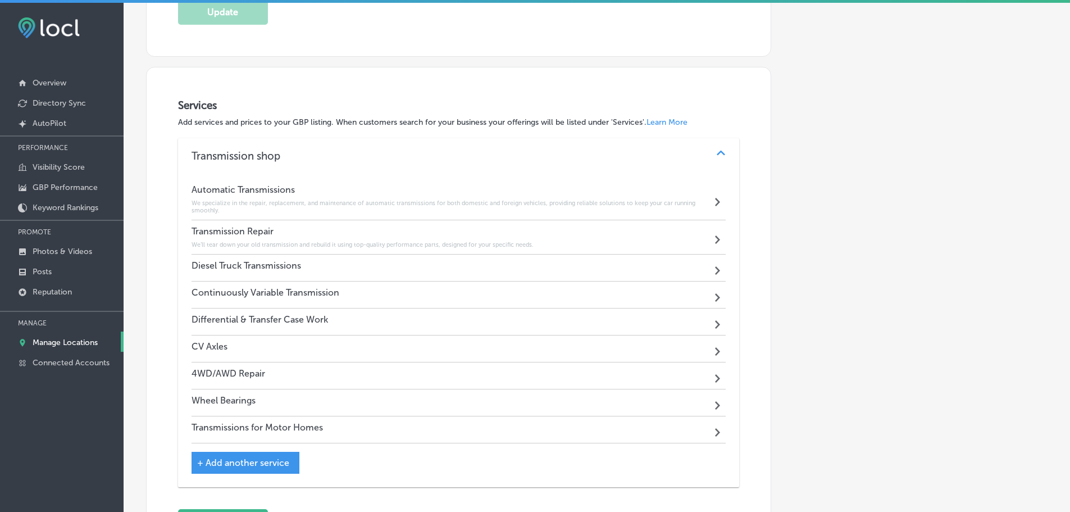
click at [444, 267] on div "Diesel Truck Transmissions Path Created with Sketch." at bounding box center [459, 267] width 535 height 27
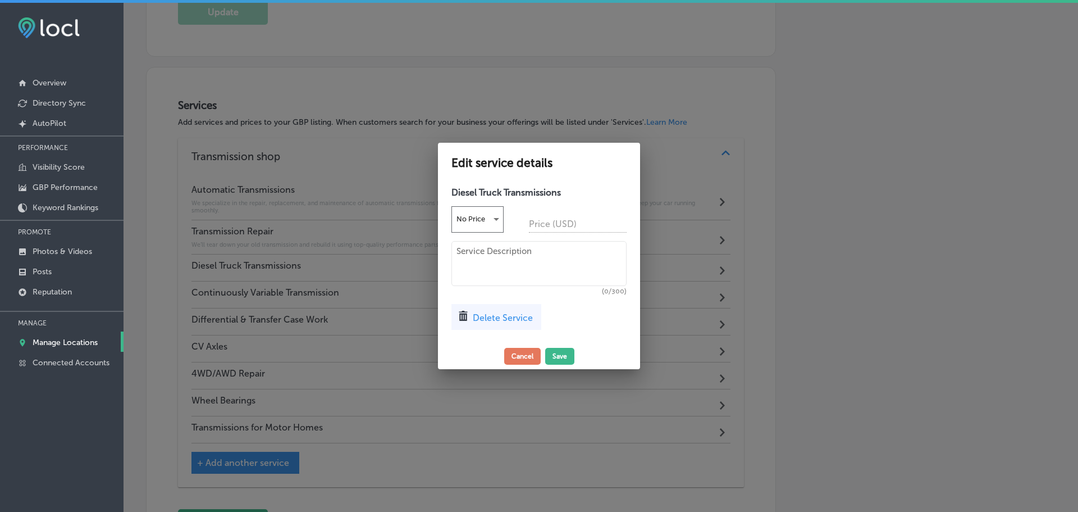
click at [563, 264] on textarea at bounding box center [539, 263] width 175 height 45
paste textarea "We provide expert repair and maintenance services for light to medium duty dies…"
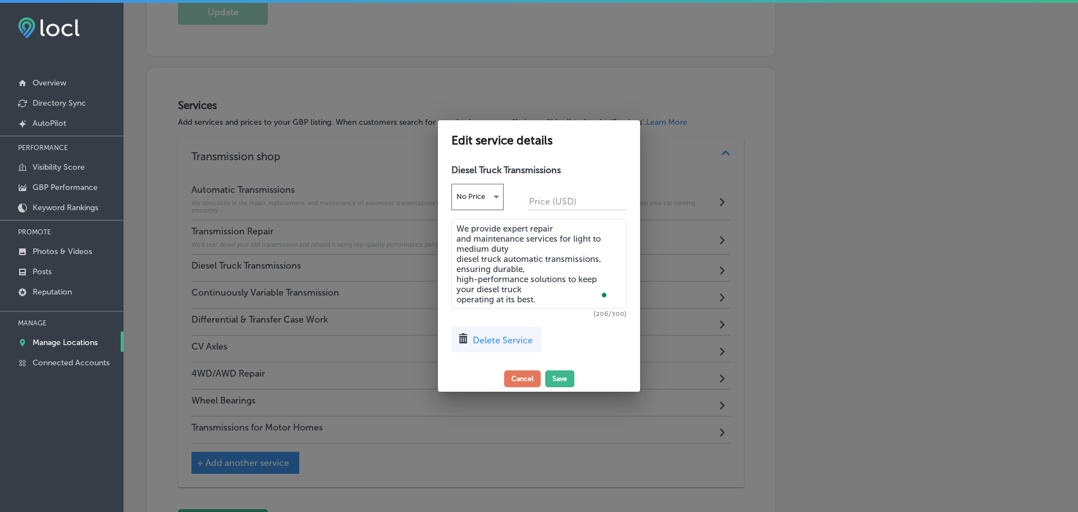
click at [457, 240] on textarea "We provide expert repair and maintenance services for light to medium duty dies…" at bounding box center [539, 264] width 175 height 90
click at [457, 236] on textarea "We provide expert repair and maintenance services for light to medium duty dies…" at bounding box center [539, 264] width 175 height 90
click at [458, 244] on textarea "We provide expert repair and maintenance services for light to medium duty dies…" at bounding box center [539, 264] width 175 height 90
click at [457, 255] on textarea "We provide expert repair and maintenance services for light to medium duty dies…" at bounding box center [539, 264] width 175 height 90
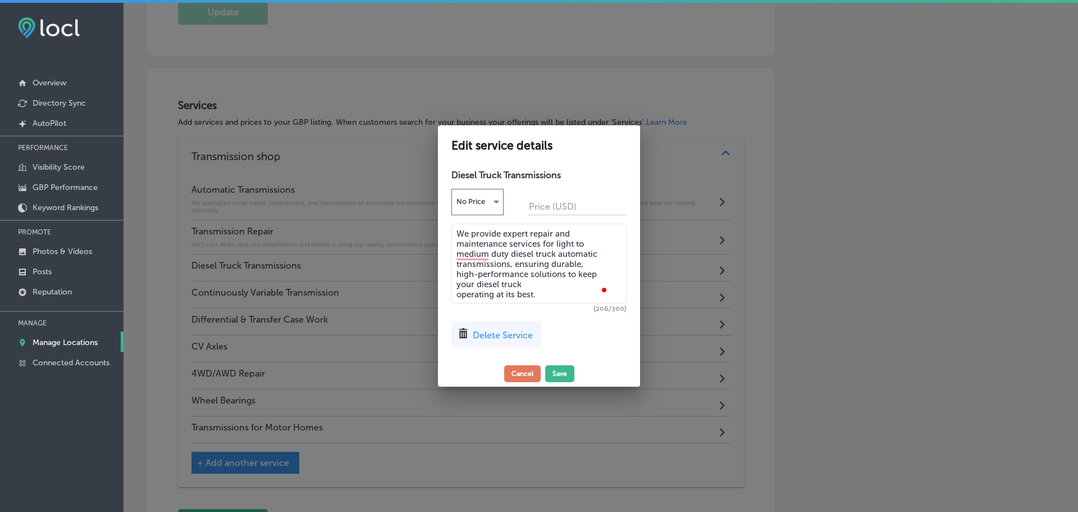
click at [457, 258] on textarea "We provide expert repair and maintenance services for light to medium duty dies…" at bounding box center [539, 264] width 175 height 80
click at [458, 270] on textarea "We provide expert repair and maintenance services for light to medium duty dies…" at bounding box center [539, 264] width 175 height 80
click at [458, 280] on textarea "We provide expert repair and maintenance services for light to medium duty dies…" at bounding box center [539, 264] width 175 height 80
click at [457, 291] on textarea "We provide expert repair and maintenance services for light to medium duty dies…" at bounding box center [539, 264] width 175 height 80
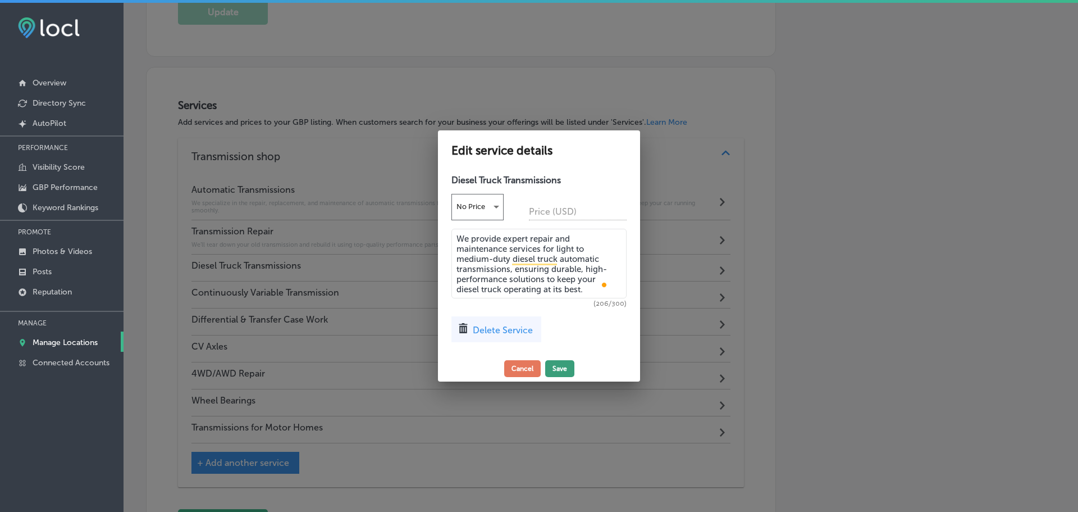
type textarea "We provide expert repair and maintenance services for light to medium-duty dies…"
click at [557, 363] on button "Save" at bounding box center [559, 368] width 29 height 17
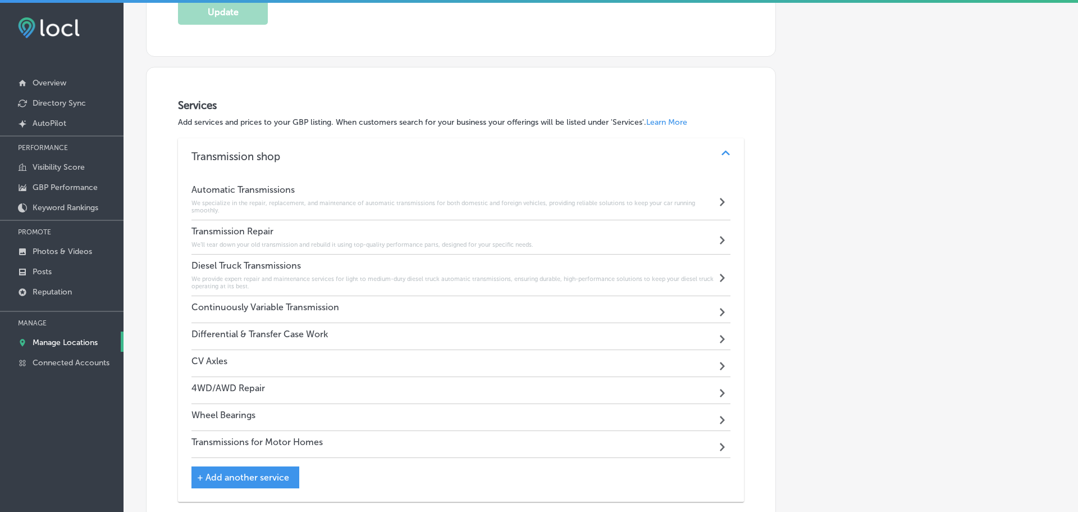
scroll to position [1143, 0]
click at [455, 305] on div "Continuously Variable Transmission Path Created with Sketch." at bounding box center [459, 309] width 535 height 27
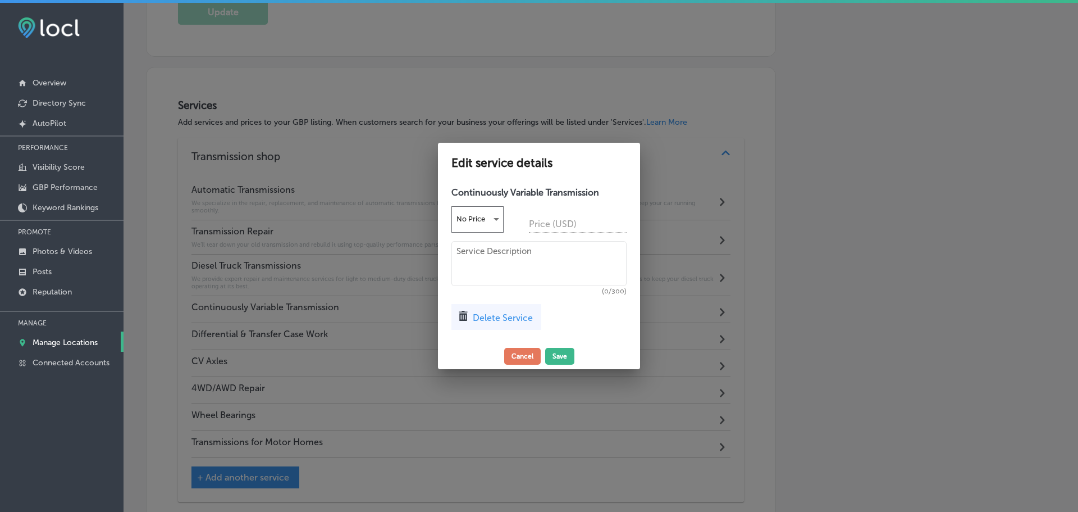
click at [525, 242] on textarea at bounding box center [539, 263] width 175 height 45
click at [527, 251] on textarea "To enrich screen reader interactions, please activate Accessibility in Grammarl…" at bounding box center [539, 263] width 175 height 45
paste textarea "A Continuously Variable Transmission (CVT) is an advanced type of automatic tra…"
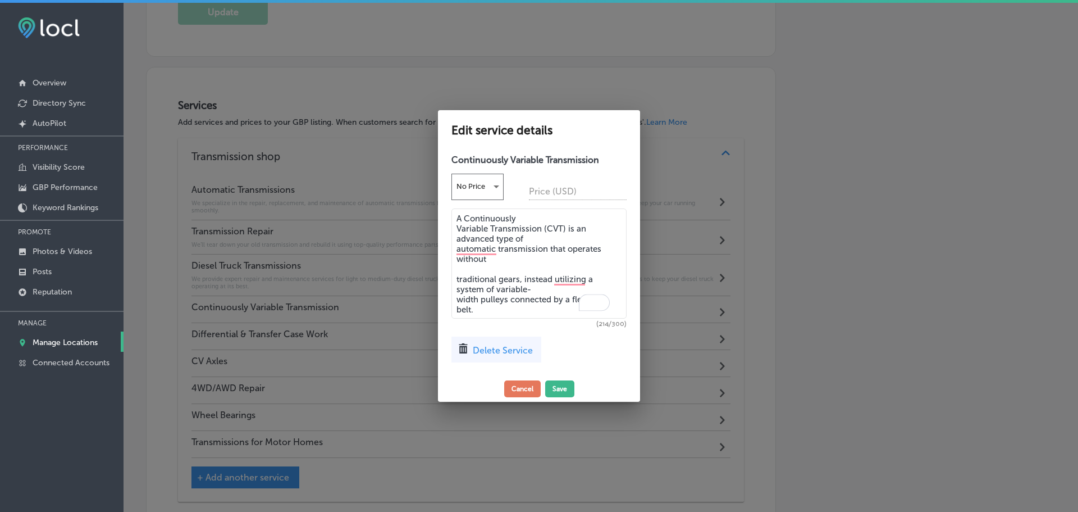
click at [457, 225] on textarea "A Continuously Variable Transmission (CVT) is an advanced type of automatic tra…" at bounding box center [539, 263] width 175 height 110
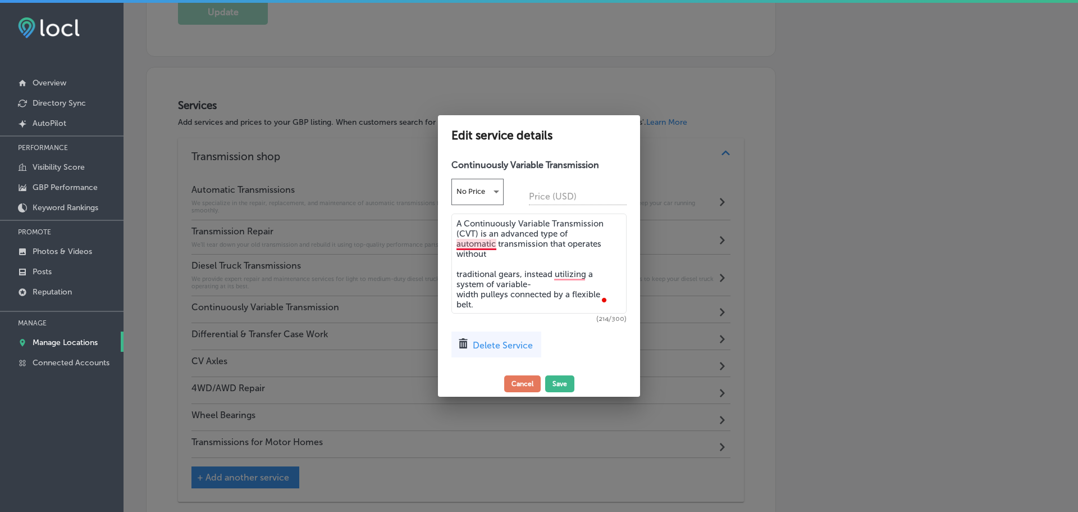
click at [457, 239] on textarea "A Continuously Variable Transmission (CVT) is an advanced type of automatic tra…" at bounding box center [539, 263] width 175 height 100
click at [456, 242] on textarea "A Continuously Variable Transmission (CVT) is an advanced type of automatic tra…" at bounding box center [539, 263] width 175 height 100
click at [456, 258] on textarea "A Continuously Variable Transmission (CVT) is an advanced type of automatic tra…" at bounding box center [539, 263] width 175 height 100
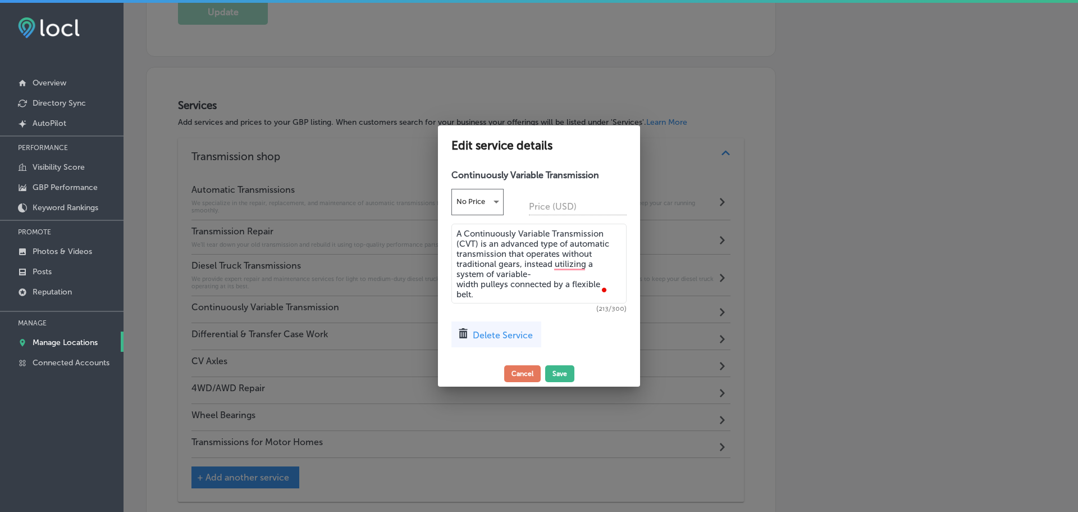
click at [457, 269] on textarea "A Continuously Variable Transmission (CVT) is an advanced type of automatic tra…" at bounding box center [539, 264] width 175 height 80
click at [457, 280] on textarea "A Continuously Variable Transmission (CVT) is an advanced type of automatic tra…" at bounding box center [539, 264] width 175 height 80
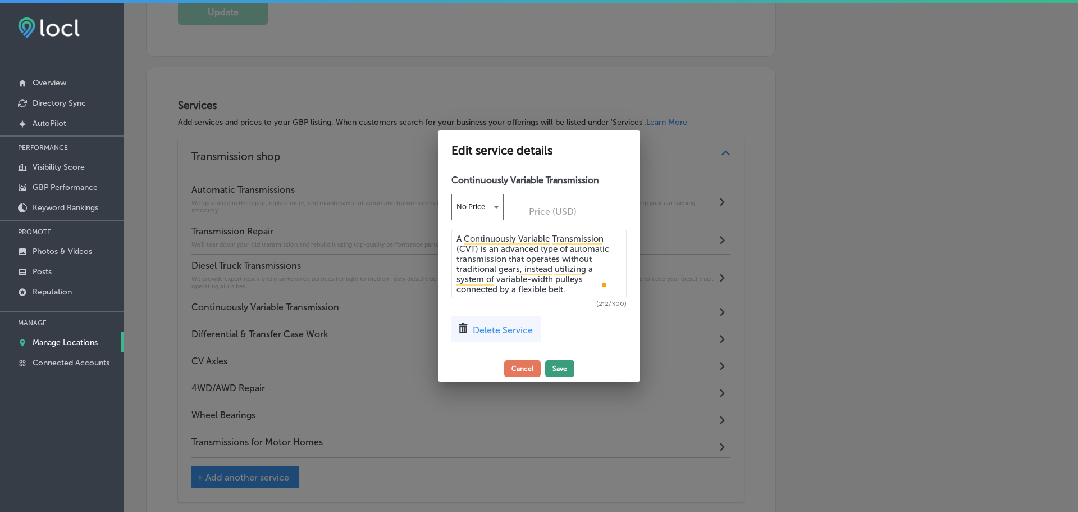
type textarea "A Continuously Variable Transmission (CVT) is an advanced type of automatic tra…"
click at [560, 360] on button "Save" at bounding box center [559, 368] width 29 height 17
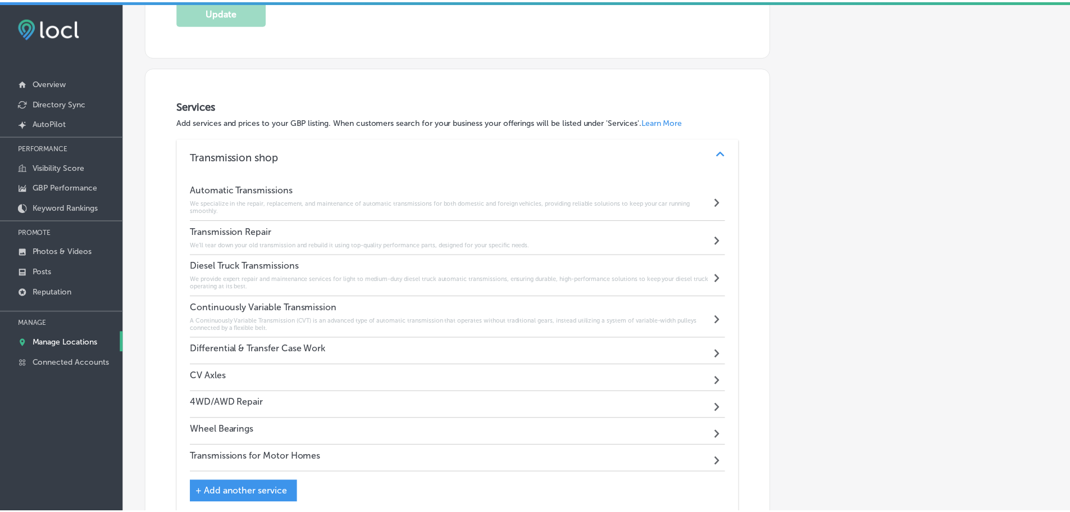
scroll to position [1143, 0]
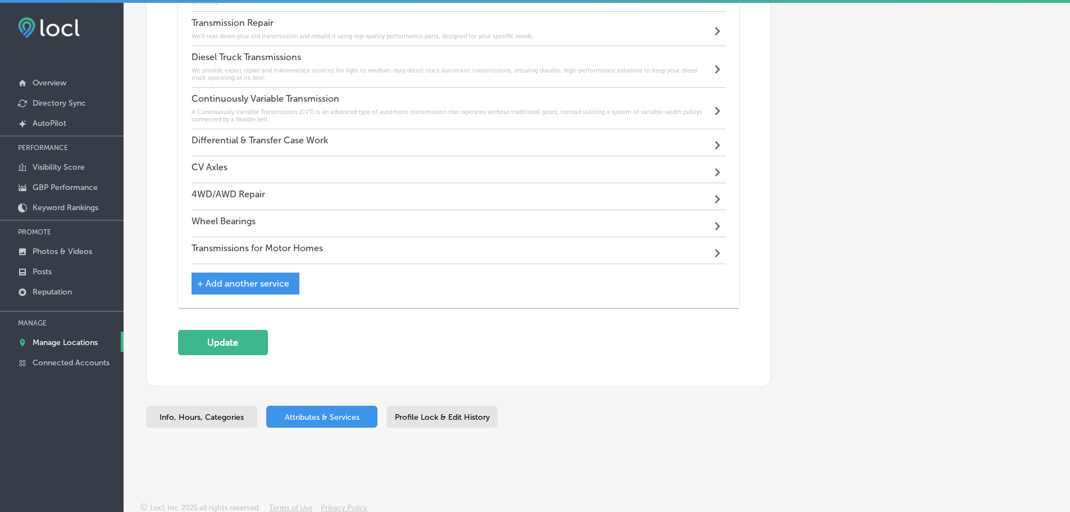
click at [462, 131] on div "Differential & Transfer Case Work Path Created with Sketch." at bounding box center [459, 142] width 535 height 27
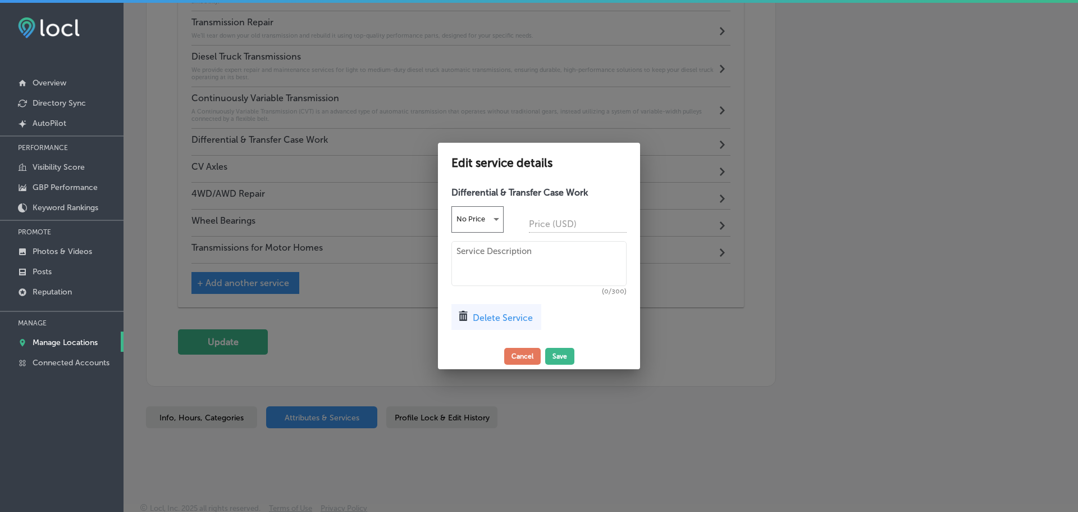
click at [506, 260] on textarea at bounding box center [539, 263] width 175 height 45
paste textarea "We offer professional differential and transfer case repair, maintenance, and r…"
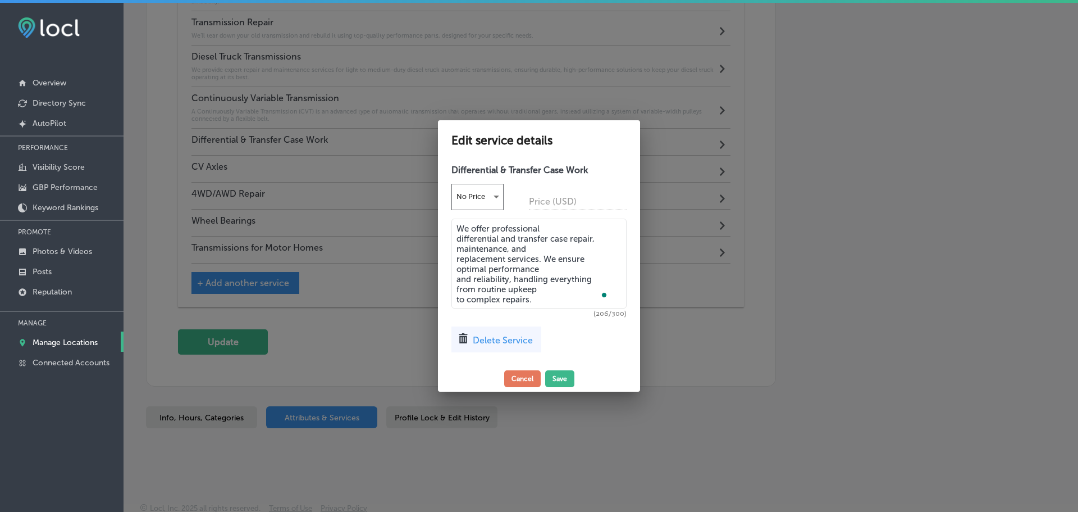
click at [457, 236] on textarea "We offer professional differential and transfer case repair, maintenance, and r…" at bounding box center [539, 264] width 175 height 90
click at [456, 245] on textarea "We offer professional differential and transfer case repair, maintenance, and r…" at bounding box center [539, 264] width 175 height 90
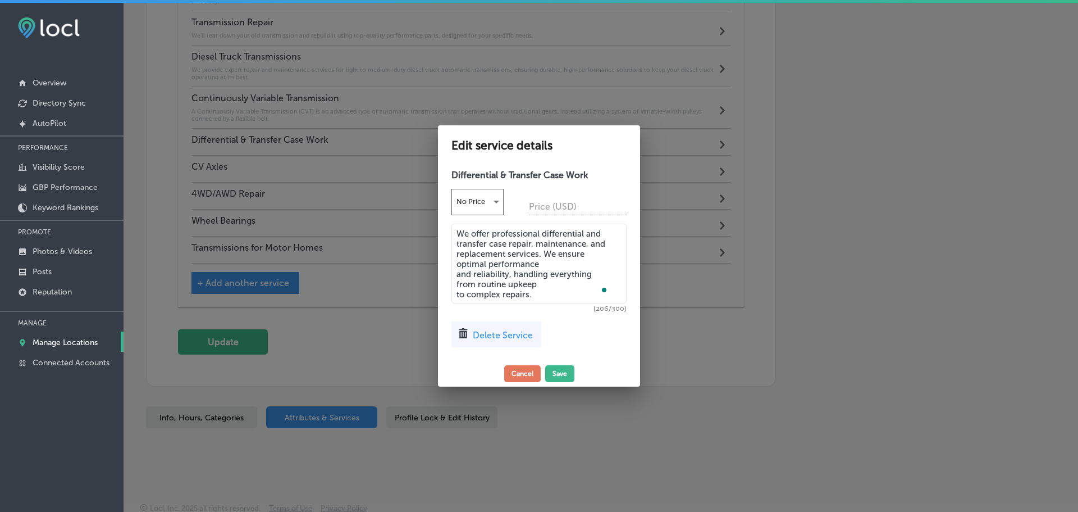
click at [456, 261] on textarea "We offer professional differential and transfer case repair, maintenance, and r…" at bounding box center [539, 264] width 175 height 80
click at [458, 272] on textarea "We offer professional differential and transfer case repair, maintenance, and r…" at bounding box center [539, 264] width 175 height 80
click at [457, 289] on textarea "We offer professional differential and transfer case repair, maintenance, and r…" at bounding box center [539, 264] width 175 height 80
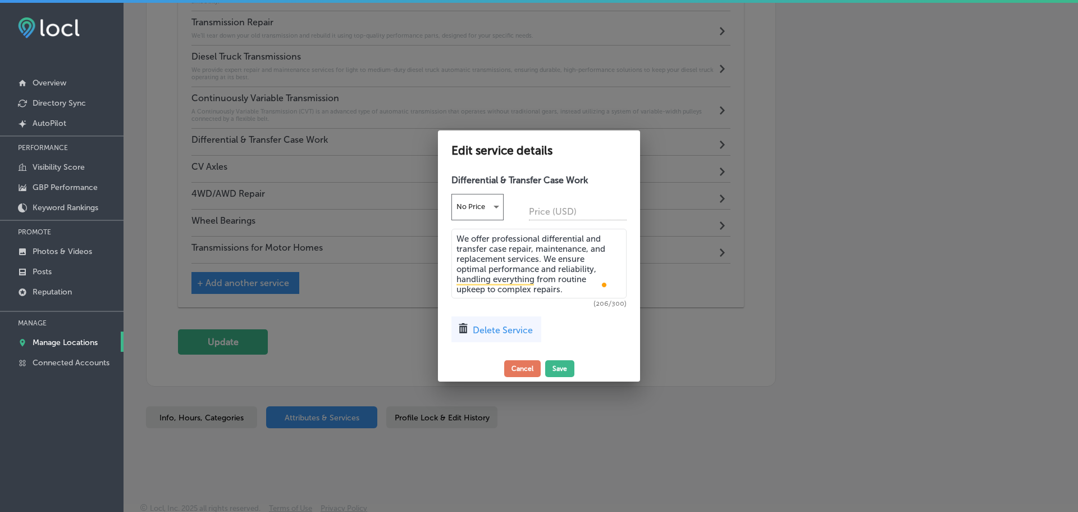
click at [456, 287] on textarea "We offer professional differential and transfer case repair, maintenance, and r…" at bounding box center [539, 264] width 175 height 70
type textarea "We offer professional differential and transfer case repair, maintenance, and r…"
click at [556, 363] on button "Save" at bounding box center [559, 368] width 29 height 17
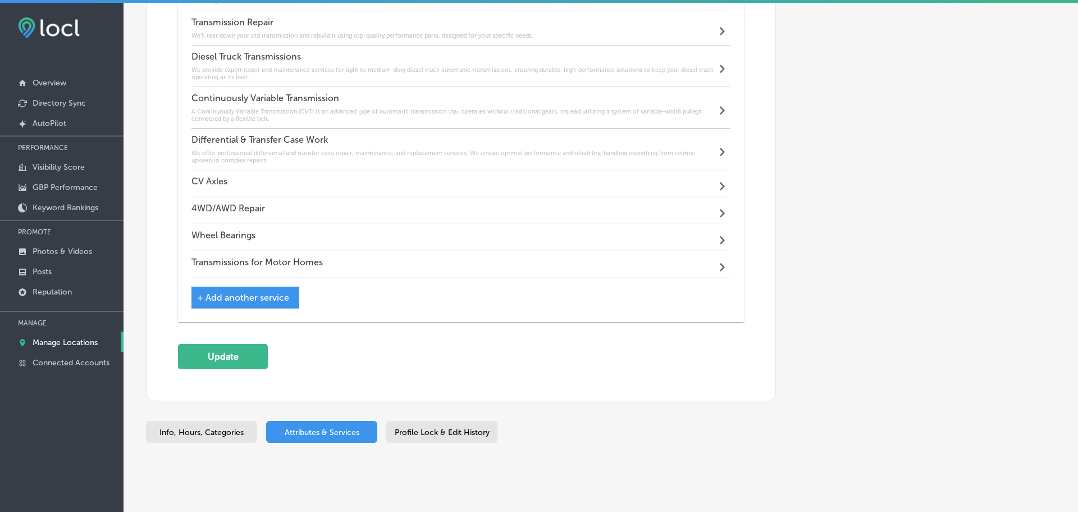
scroll to position [1351, 0]
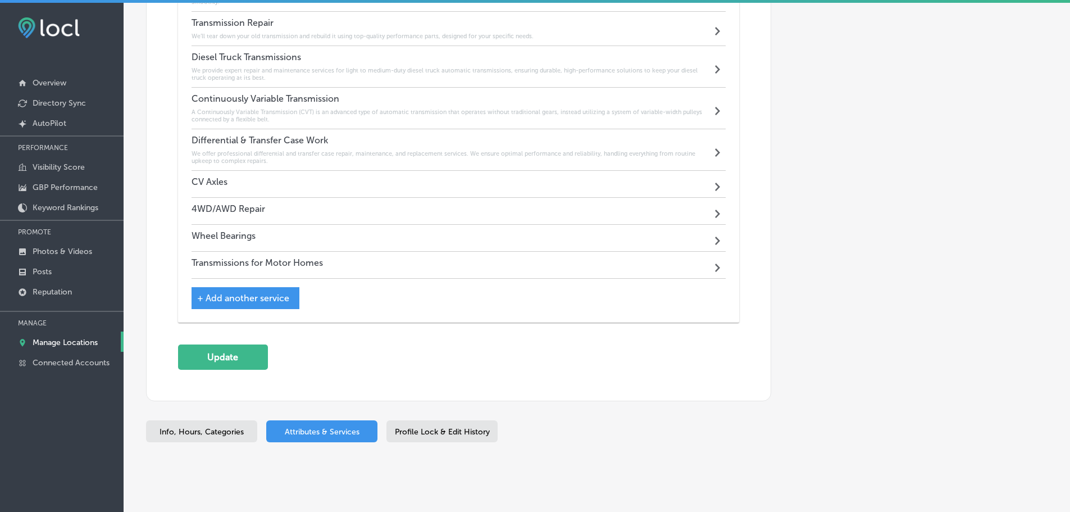
click at [506, 185] on div "CV Axles Path Created with Sketch." at bounding box center [459, 184] width 535 height 27
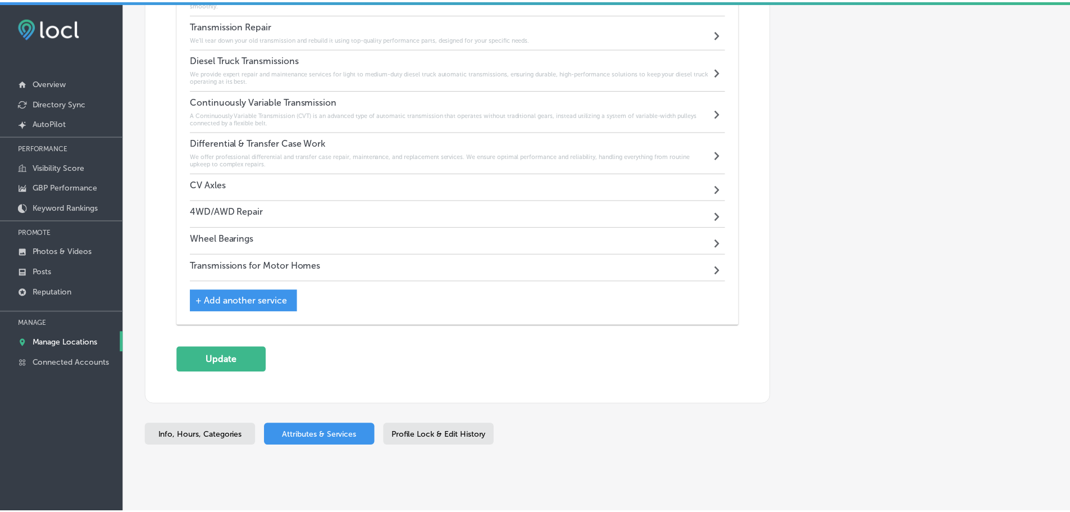
scroll to position [1354, 0]
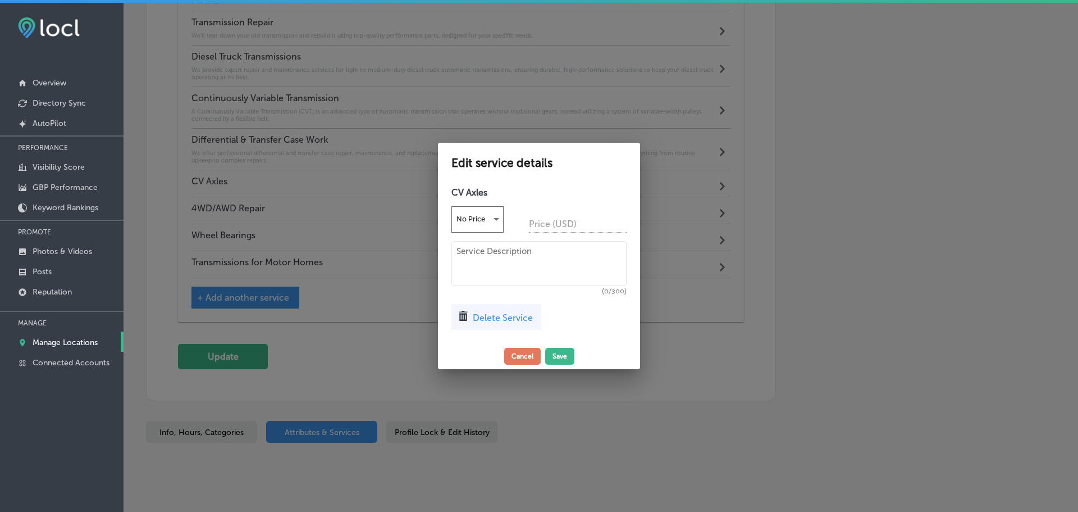
click at [528, 258] on textarea at bounding box center [539, 263] width 175 height 45
paste textarea "We specialize in the repair and replacement of CV axles to ensure smooth and ef…"
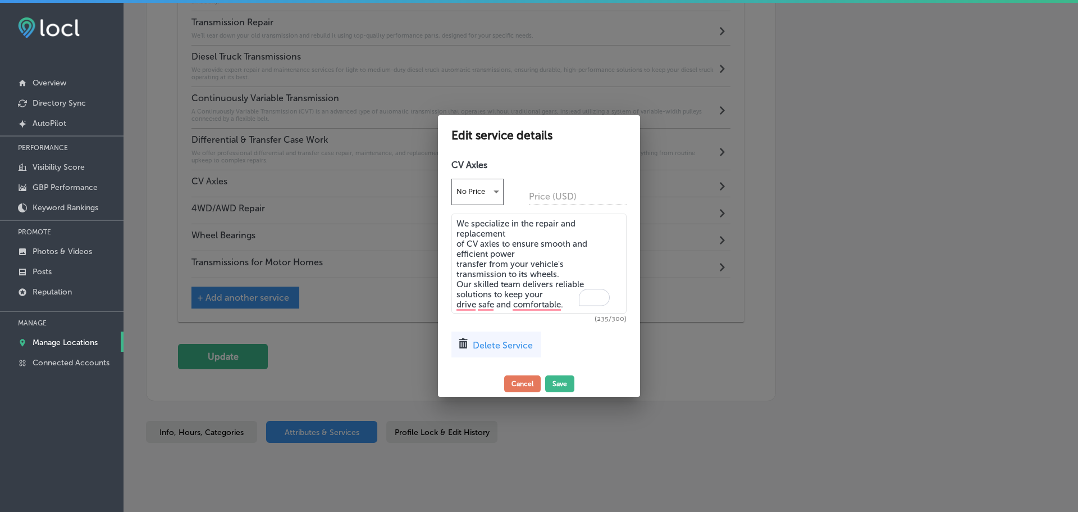
click at [458, 231] on textarea "We specialize in the repair and replacement of CV axles to ensure smooth and ef…" at bounding box center [539, 263] width 175 height 100
click at [458, 240] on textarea "We specialize in the repair and replacement of CV axles to ensure smooth and ef…" at bounding box center [539, 263] width 175 height 100
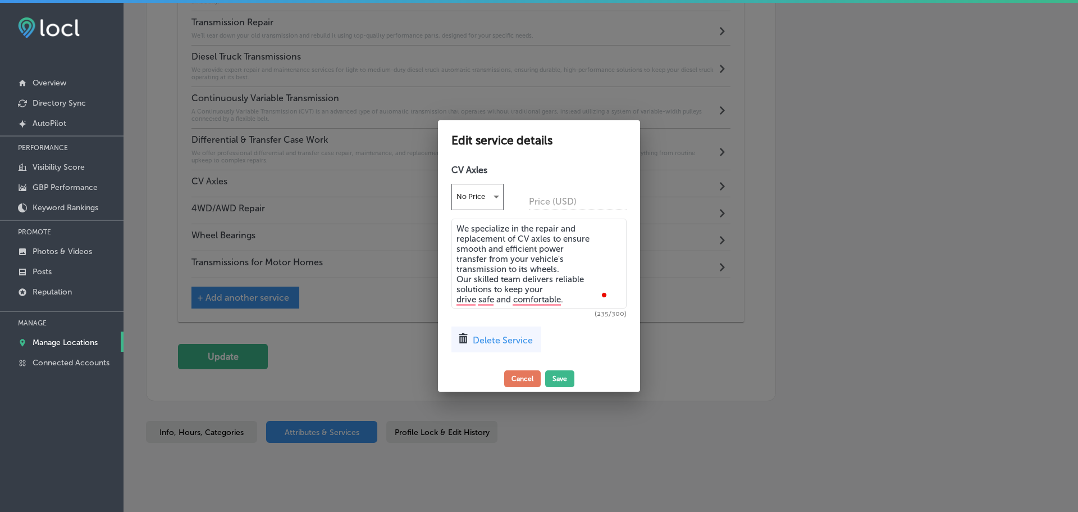
click at [458, 245] on textarea "We specialize in the repair and replacement of CV axles to ensure smooth and ef…" at bounding box center [539, 264] width 175 height 90
click at [457, 258] on textarea "We specialize in the repair and replacement of CV axles to ensure smooth and ef…" at bounding box center [539, 264] width 175 height 90
click at [458, 266] on textarea "We specialize in the repair and replacement of CV axles to ensure smooth and ef…" at bounding box center [539, 264] width 175 height 90
click at [458, 275] on textarea "We specialize in the repair and replacement of CV axles to ensure smooth and ef…" at bounding box center [539, 264] width 175 height 90
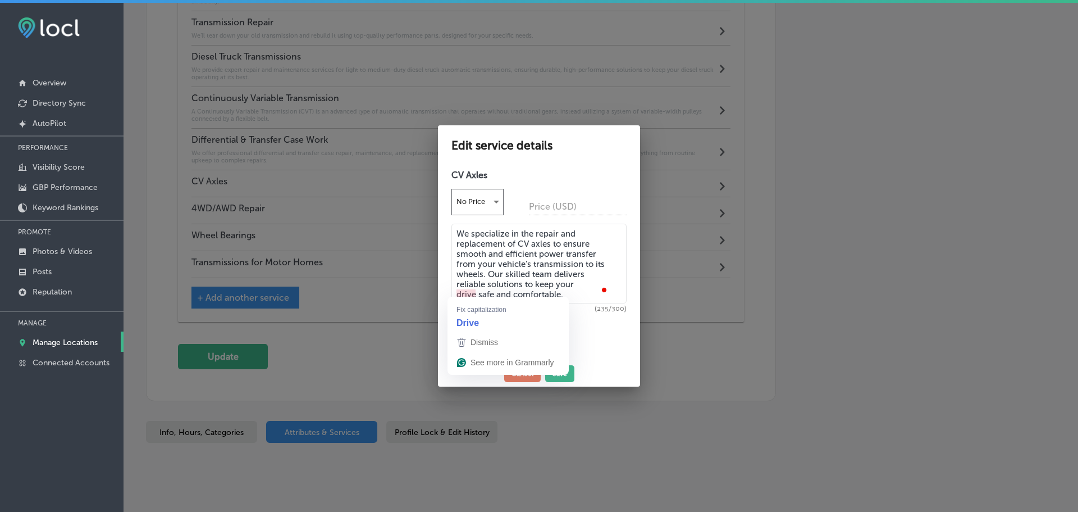
click at [458, 289] on textarea "We specialize in the repair and replacement of CV axles to ensure smooth and ef…" at bounding box center [539, 264] width 175 height 80
type textarea "We specialize in the repair and replacement of CV axles to ensure smooth and ef…"
click at [562, 370] on button "Save" at bounding box center [559, 373] width 29 height 17
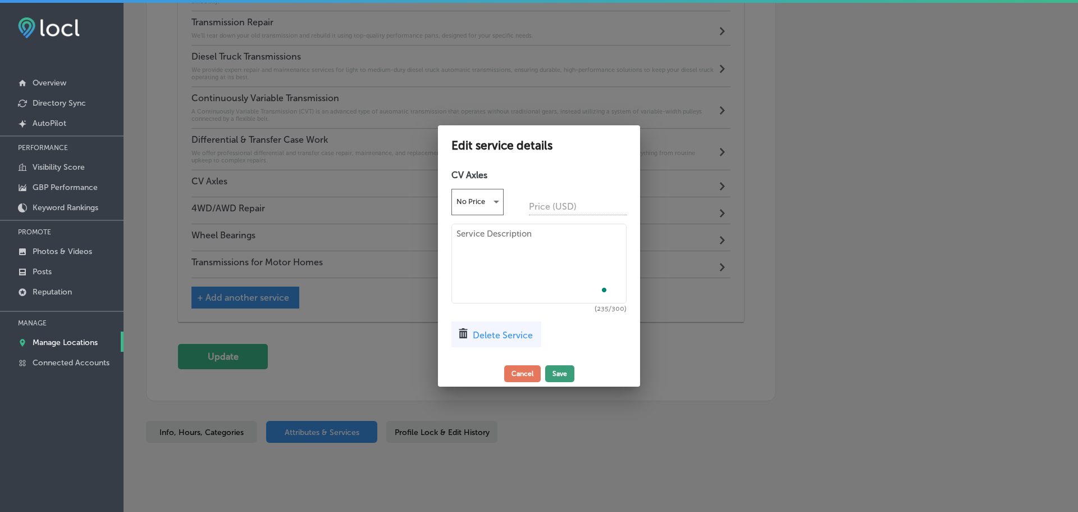
scroll to position [1351, 0]
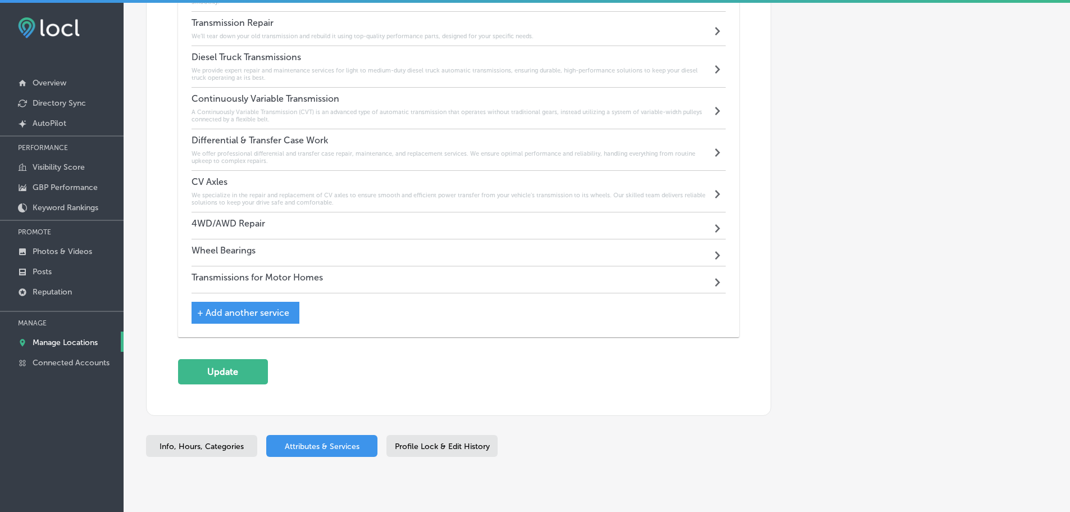
click at [466, 223] on div "4WD/AWD Repair Path Created with Sketch." at bounding box center [459, 225] width 535 height 27
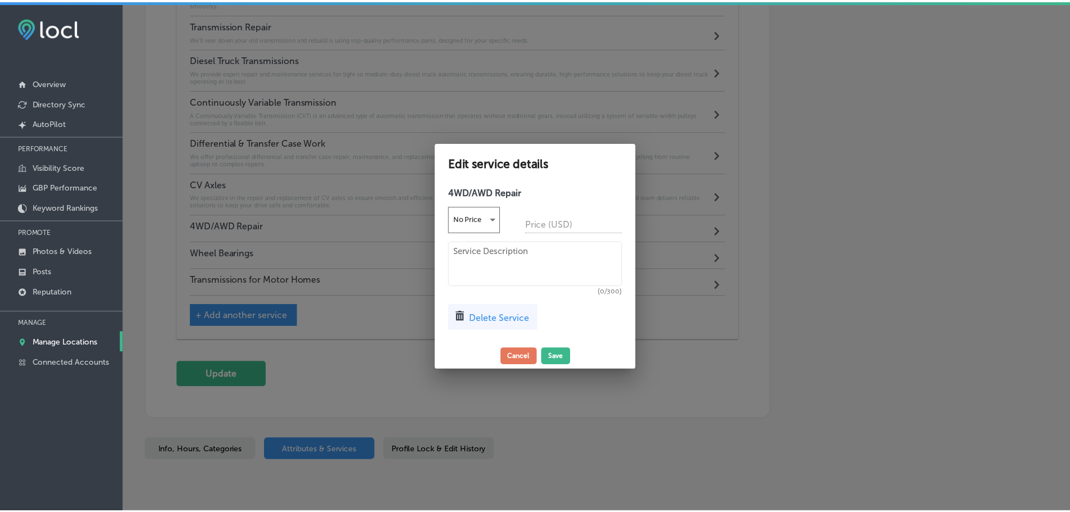
scroll to position [1354, 0]
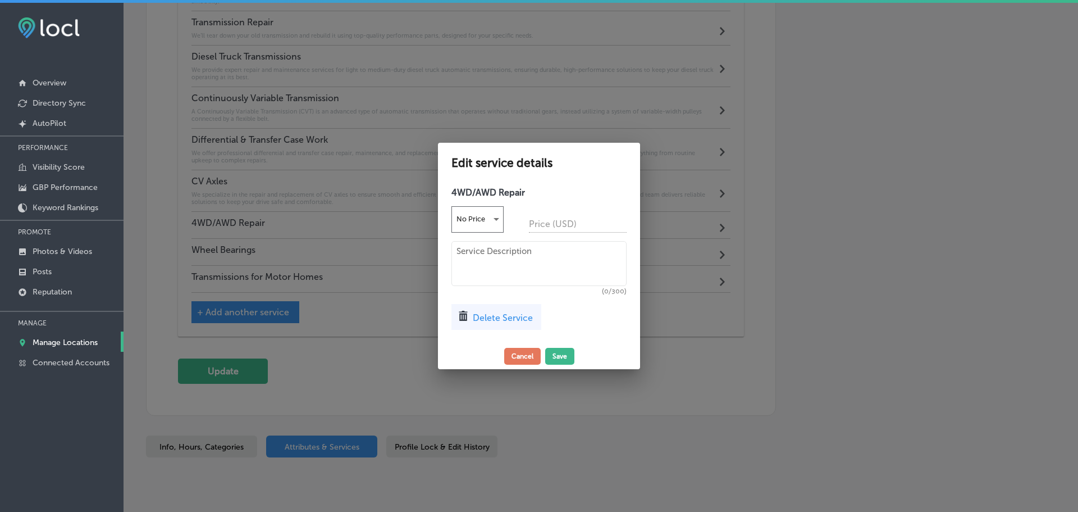
click at [501, 250] on textarea at bounding box center [539, 263] width 175 height 45
paste textarea "We’ll make sure that your four-wheel drive/all-wheel drive is working at peak p…"
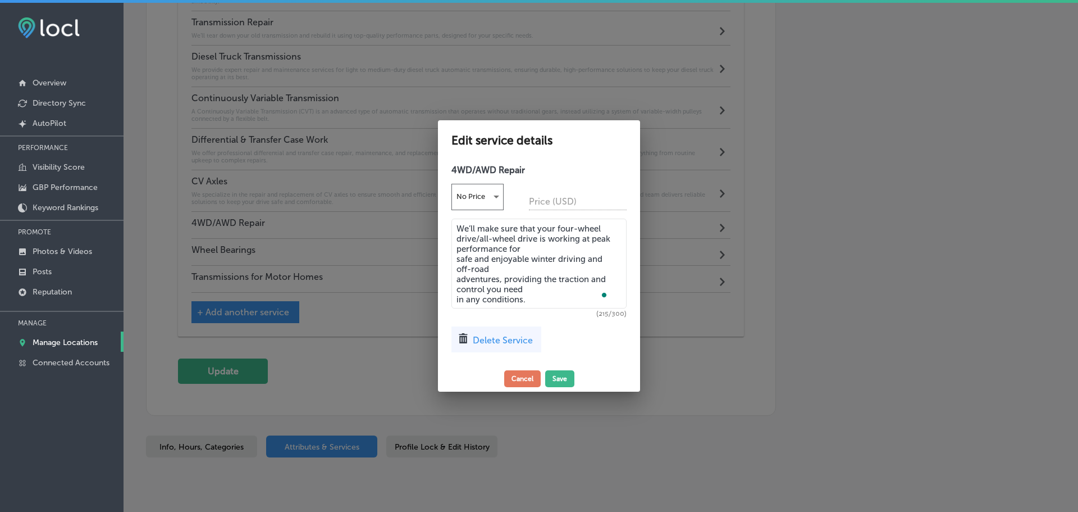
click at [458, 241] on textarea "We’ll make sure that your four-wheel drive/all-wheel drive is working at peak p…" at bounding box center [539, 264] width 175 height 90
click at [458, 237] on textarea "We’ll make sure that your four-wheel drive/all-wheel drive is working at peak p…" at bounding box center [539, 264] width 175 height 90
click at [457, 245] on textarea "We’ll make sure that your four-wheel drive/all-wheel drive is working at peak p…" at bounding box center [539, 264] width 175 height 90
click at [457, 256] on textarea "We’ll make sure that your four-wheel drive/all-wheel drive is working at peak p…" at bounding box center [539, 264] width 175 height 90
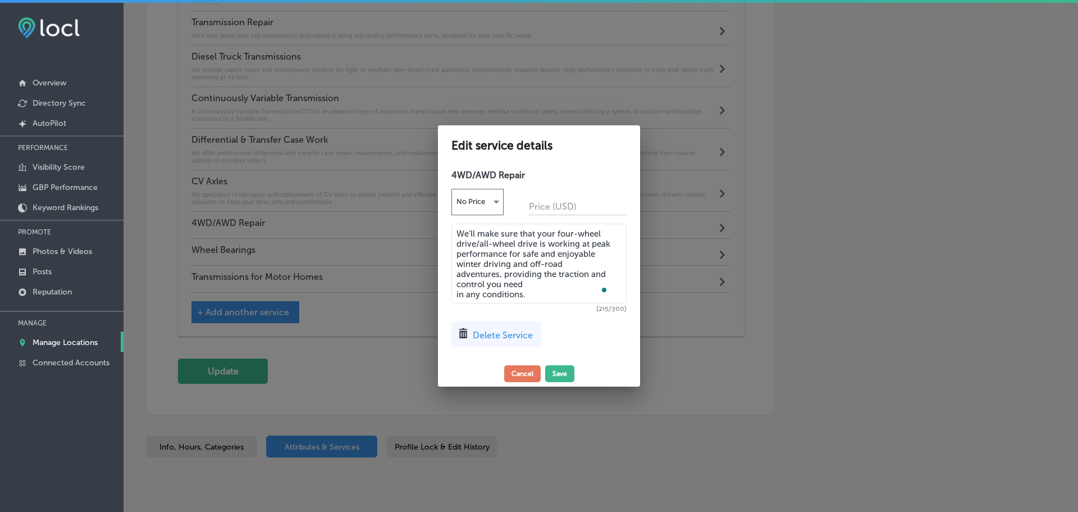
click at [458, 263] on textarea "We’ll make sure that your four-wheel drive/all-wheel drive is working at peak p…" at bounding box center [539, 264] width 175 height 80
click at [458, 270] on textarea "We’ll make sure that your four-wheel drive/all-wheel drive is working at peak p…" at bounding box center [539, 264] width 175 height 80
click at [457, 276] on textarea "We’ll make sure that your four-wheel drive/all-wheel drive is working at peak p…" at bounding box center [539, 264] width 175 height 80
click at [457, 290] on textarea "We’ll make sure that your four-wheel drive/all-wheel drive is working at peak p…" at bounding box center [539, 264] width 175 height 80
type textarea "We’ll make sure that your four-wheel drive/all-wheel drive is working at peak p…"
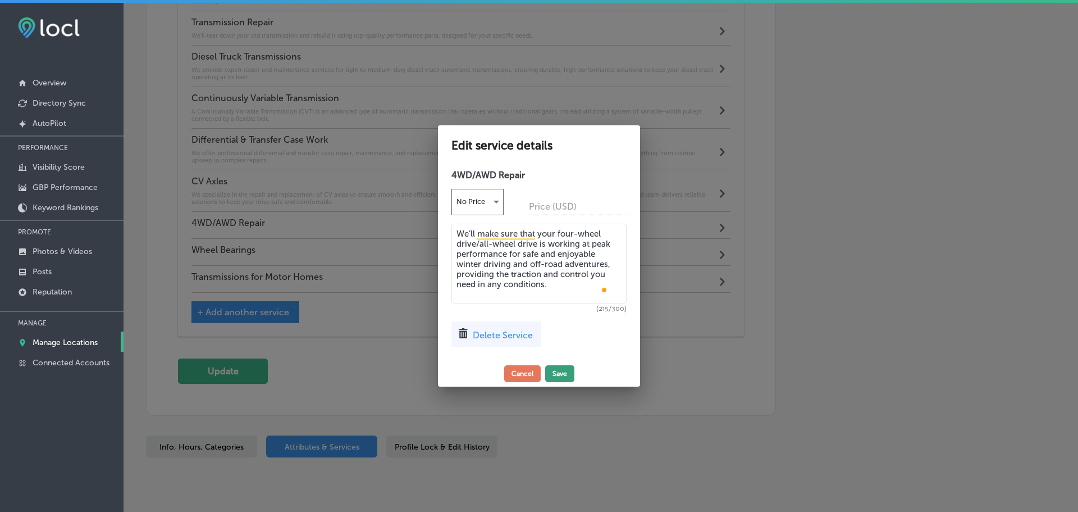
click at [555, 367] on button "Save" at bounding box center [559, 373] width 29 height 17
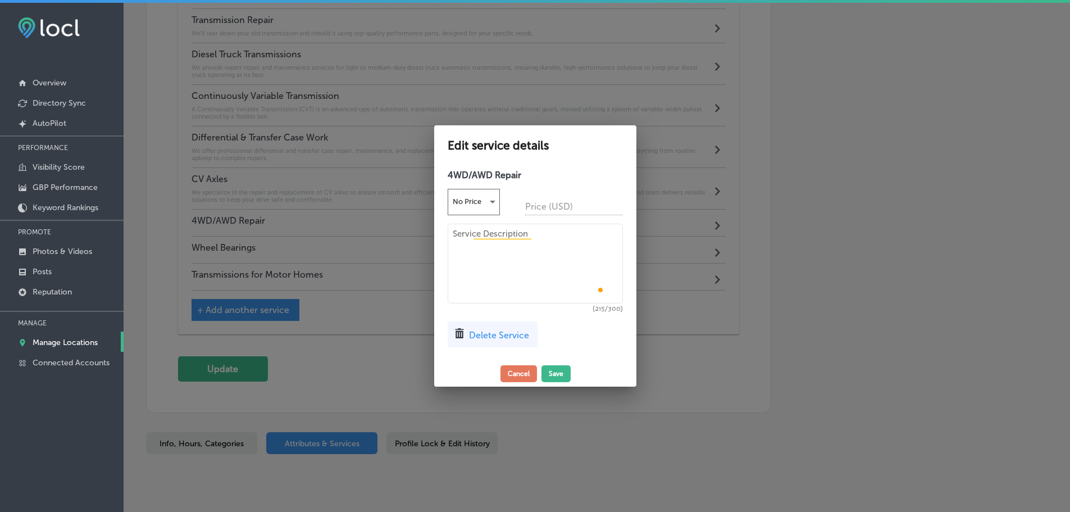
scroll to position [1351, 0]
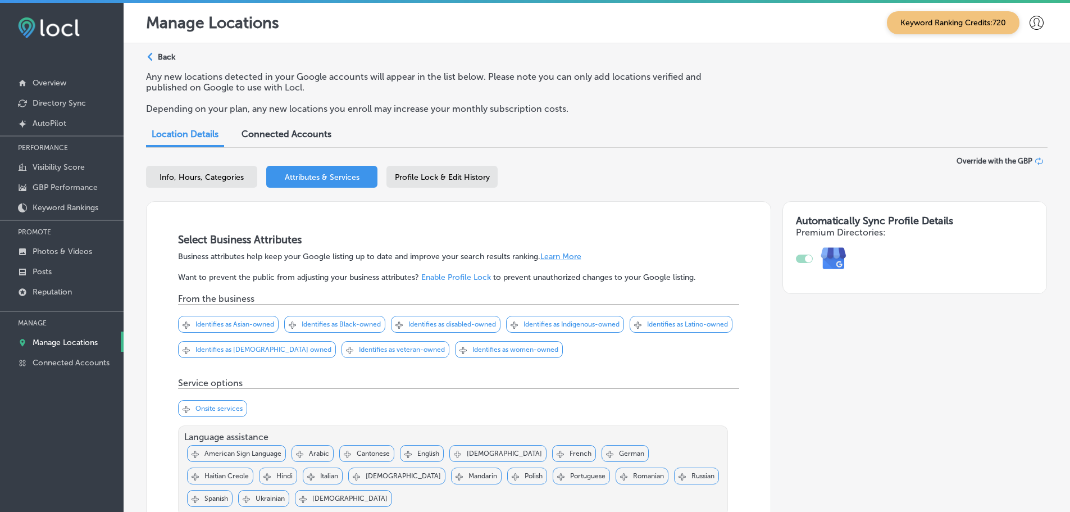
scroll to position [1351, 0]
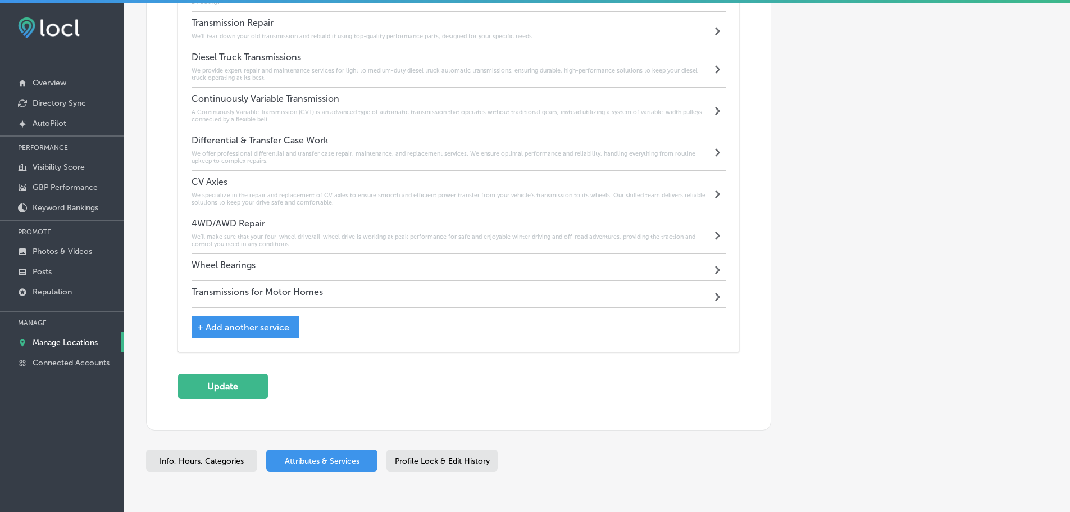
click at [464, 259] on div "Wheel Bearings Path Created with Sketch." at bounding box center [459, 267] width 535 height 27
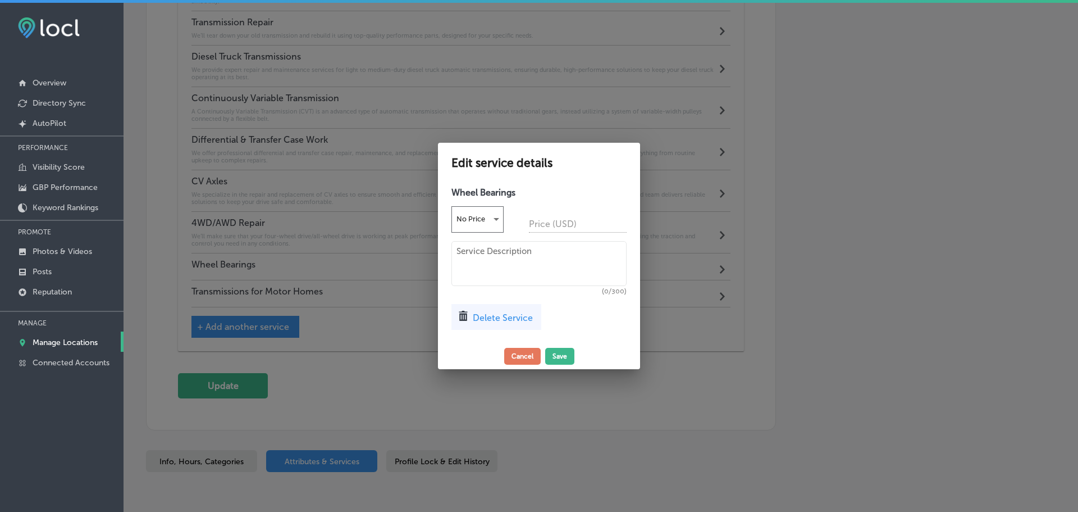
click at [512, 268] on textarea at bounding box center [539, 263] width 175 height 45
paste textarea "We provide expert wheel bearing repair and replacement services to ensure your …"
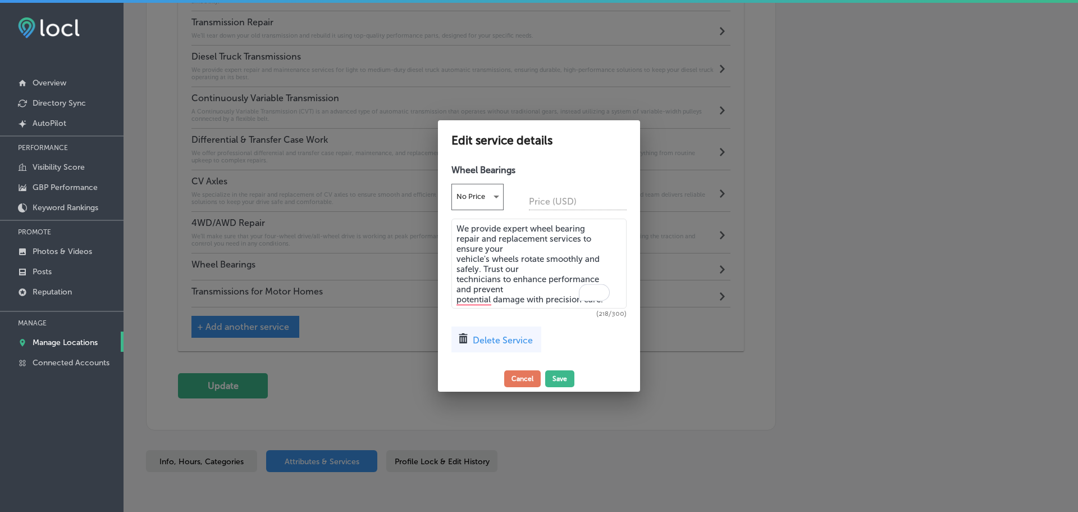
click at [457, 235] on textarea "We provide expert wheel bearing repair and replacement services to ensure your …" at bounding box center [539, 264] width 175 height 90
click at [457, 243] on textarea "We provide expert wheel bearing repair and replacement services to ensure your …" at bounding box center [539, 264] width 175 height 90
click at [457, 254] on textarea "We provide expert wheel bearing repair and replacement services to ensure your …" at bounding box center [539, 264] width 175 height 90
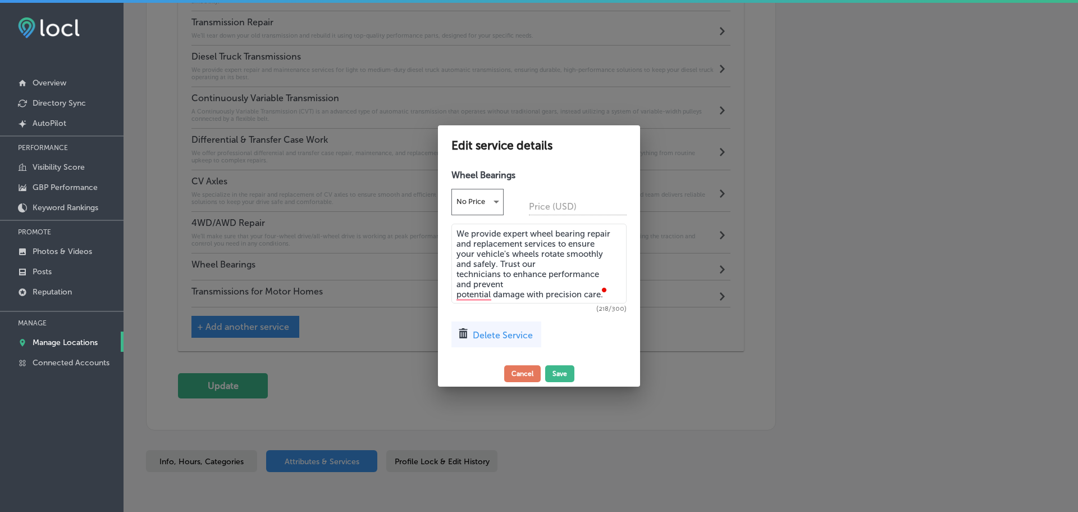
click at [456, 261] on textarea "We provide expert wheel bearing repair and replacement services to ensure your …" at bounding box center [539, 264] width 175 height 80
click at [458, 270] on textarea "We provide expert wheel bearing repair and replacement services to ensure your …" at bounding box center [539, 264] width 175 height 80
click at [458, 272] on textarea "We provide expert wheel bearing repair and replacement services to ensure your …" at bounding box center [539, 264] width 175 height 80
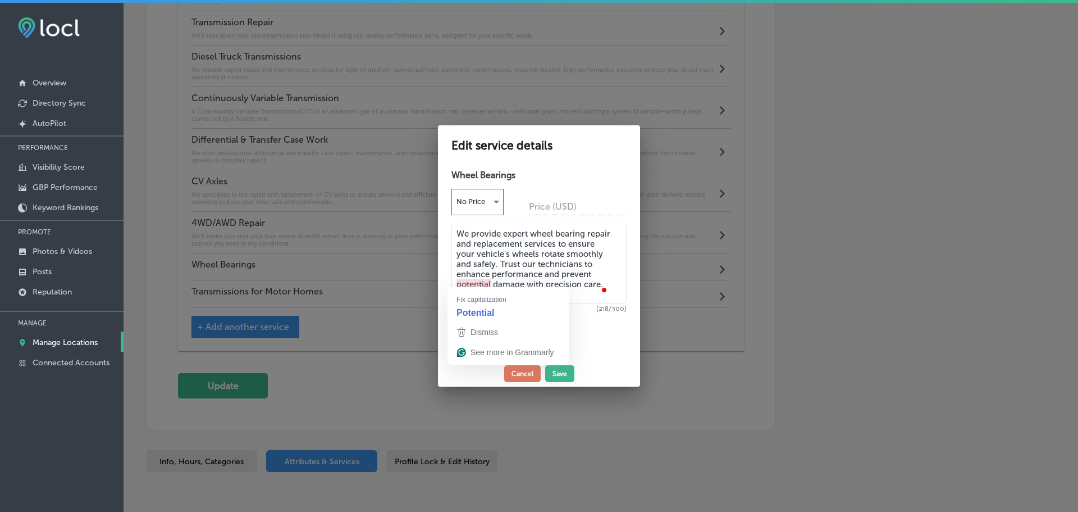
click at [458, 279] on textarea "We provide expert wheel bearing repair and replacement services to ensure your …" at bounding box center [539, 264] width 175 height 80
type textarea "We provide expert wheel bearing repair and replacement services to ensure your …"
click at [565, 368] on button "Save" at bounding box center [559, 373] width 29 height 17
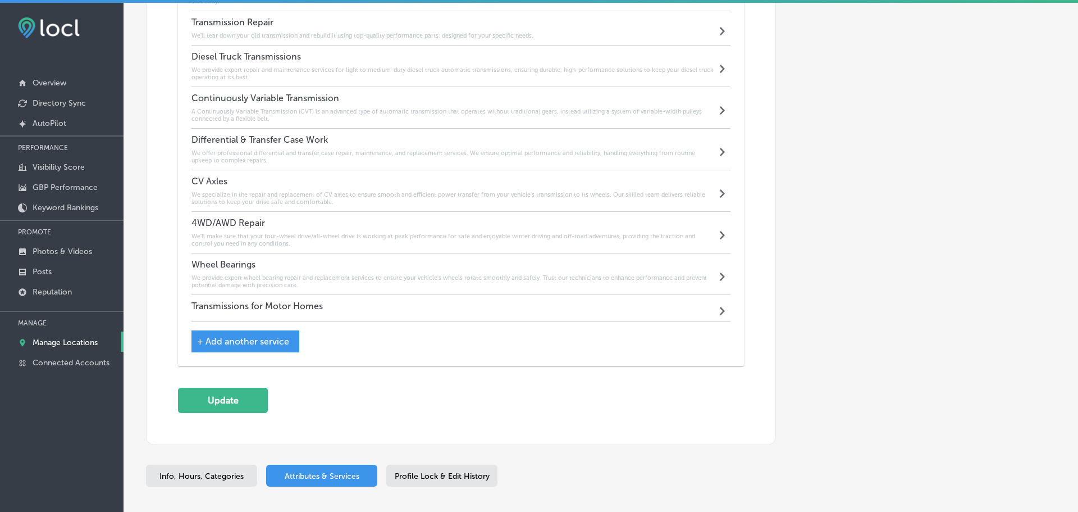
scroll to position [1351, 0]
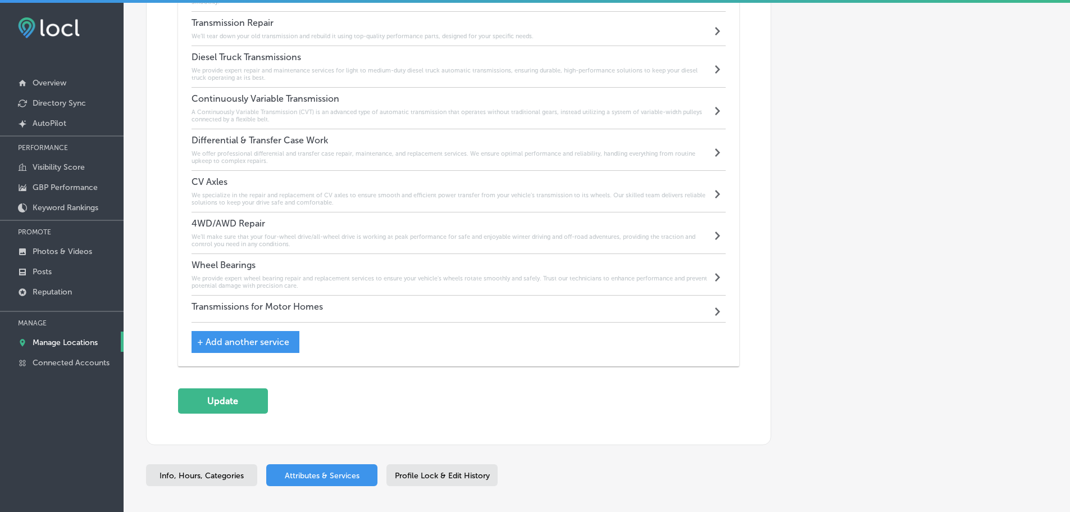
click at [318, 303] on h4 "Transmissions for Motor Homes" at bounding box center [257, 306] width 131 height 11
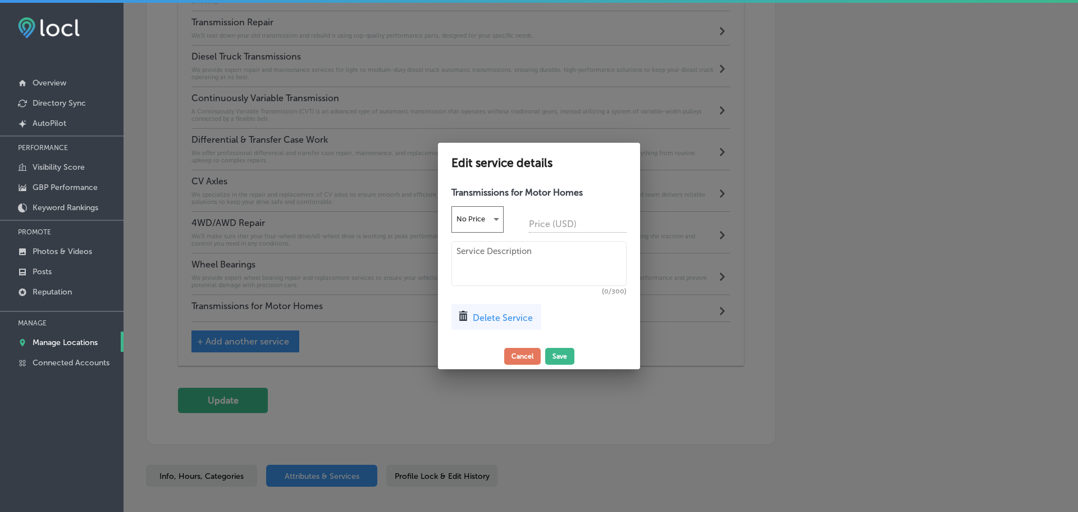
click at [508, 250] on textarea at bounding box center [539, 263] width 175 height 45
paste textarea "We offer specialized repair and maintenance services for motor home transmissio…"
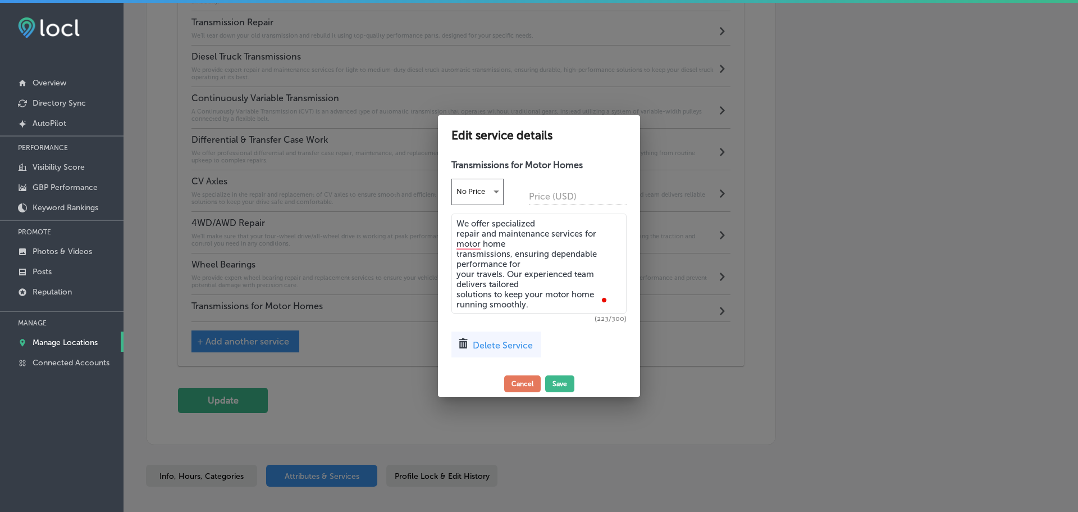
click at [457, 229] on textarea "We offer specialized repair and maintenance services for motor home transmissio…" at bounding box center [539, 263] width 175 height 100
click at [457, 238] on textarea "We offer specialized repair and maintenance services for motor home transmissio…" at bounding box center [539, 263] width 175 height 100
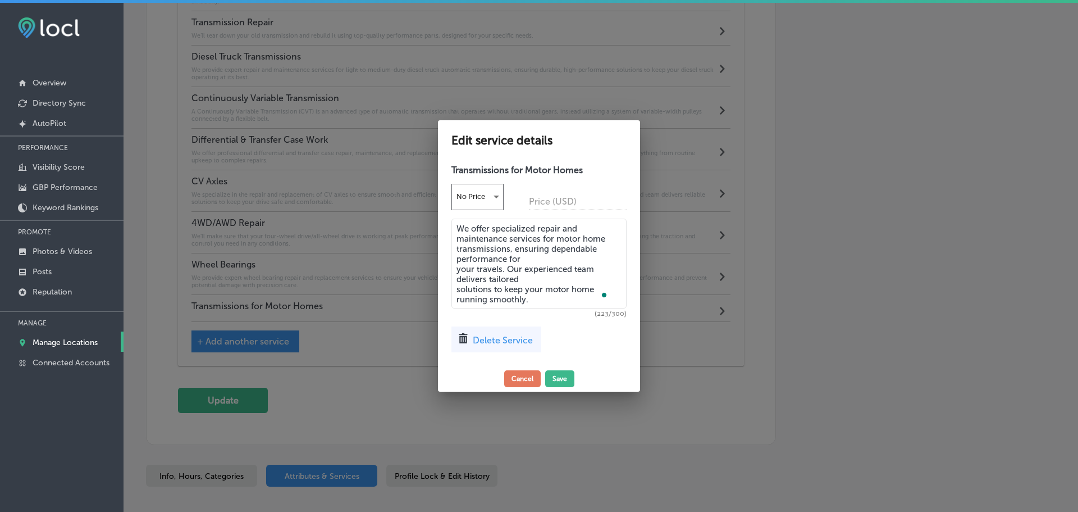
click at [458, 253] on textarea "We offer specialized repair and maintenance services for motor home transmissio…" at bounding box center [539, 264] width 175 height 90
click at [457, 266] on textarea "We offer specialized repair and maintenance services for motor home transmissio…" at bounding box center [539, 264] width 175 height 90
click at [457, 277] on textarea "We offer specialized repair and maintenance services for motor home transmissio…" at bounding box center [539, 264] width 175 height 90
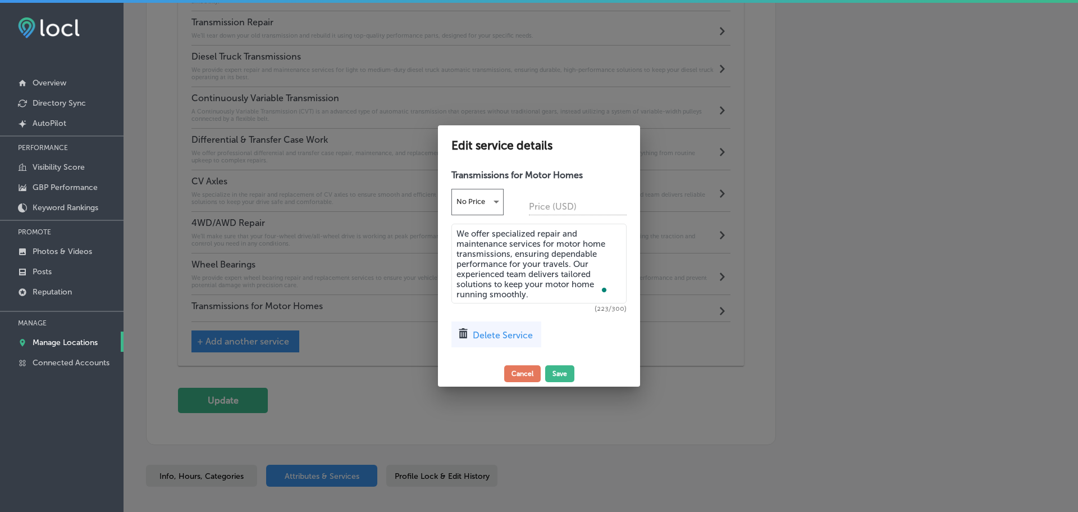
click at [457, 289] on textarea "We offer specialized repair and maintenance services for motor home transmissio…" at bounding box center [539, 264] width 175 height 80
type textarea "We offer specialized repair and maintenance services for motor home transmissio…"
click at [560, 368] on button "Save" at bounding box center [559, 373] width 29 height 17
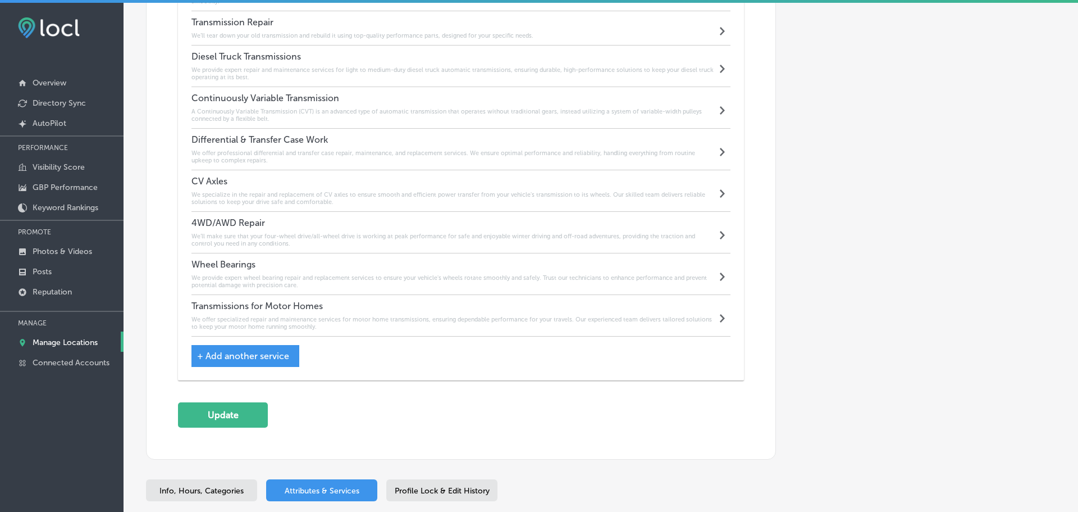
scroll to position [1351, 0]
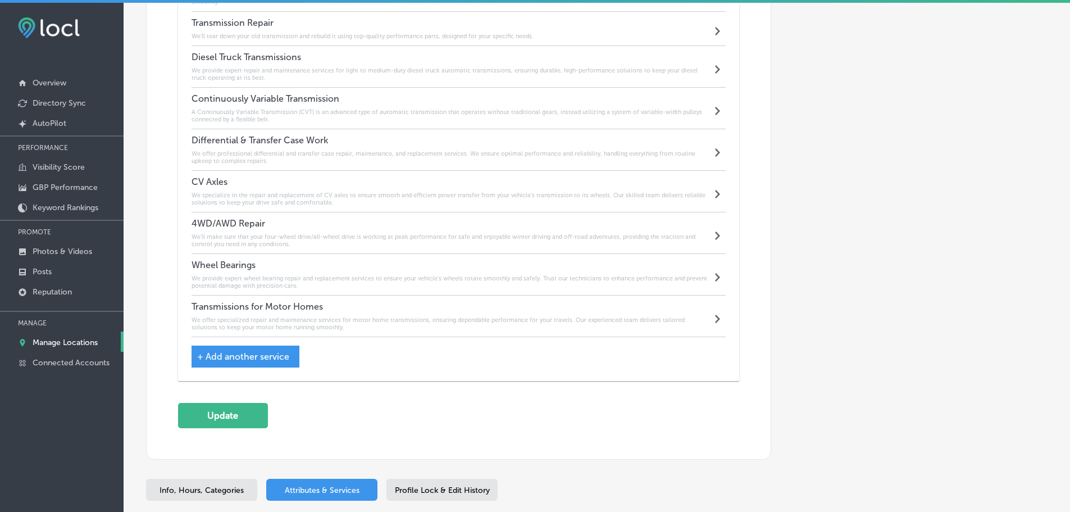
click at [251, 353] on span "+ Add another service" at bounding box center [243, 356] width 92 height 11
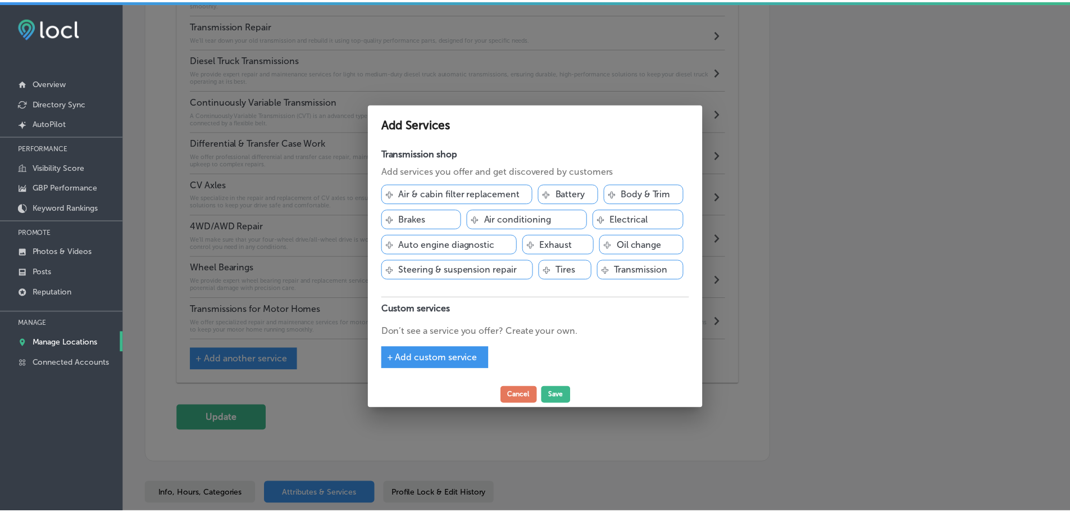
scroll to position [1354, 0]
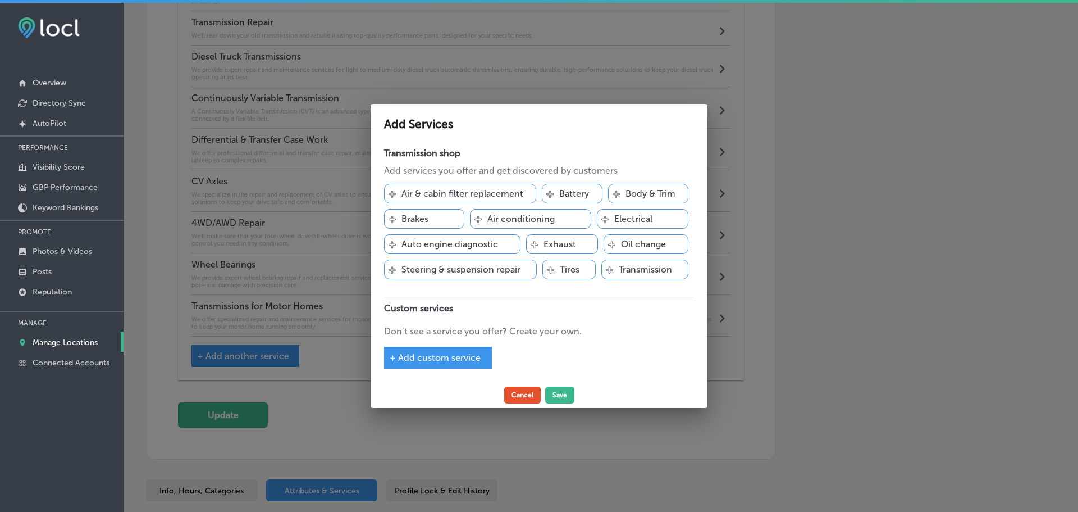
click at [510, 397] on button "Cancel" at bounding box center [522, 394] width 37 height 17
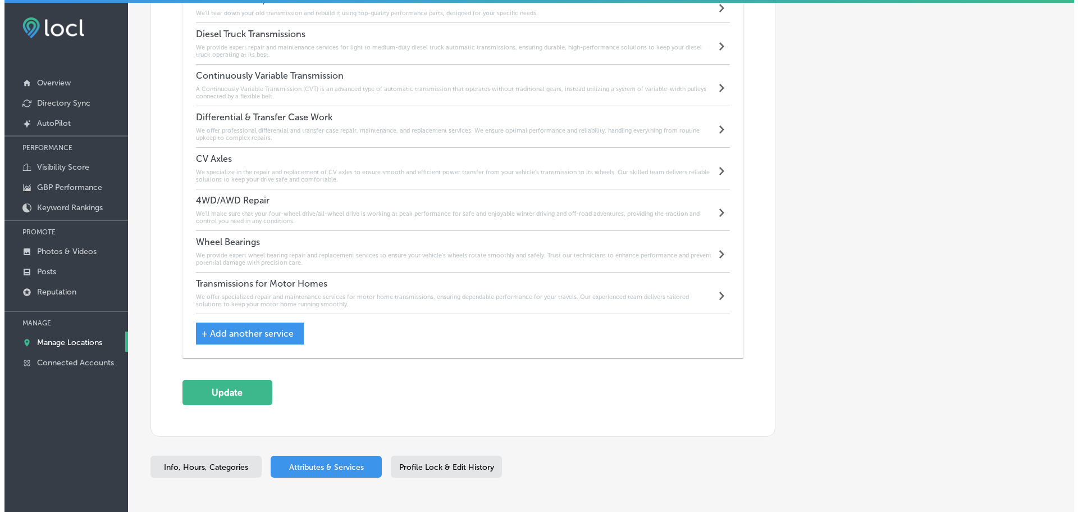
scroll to position [1407, 0]
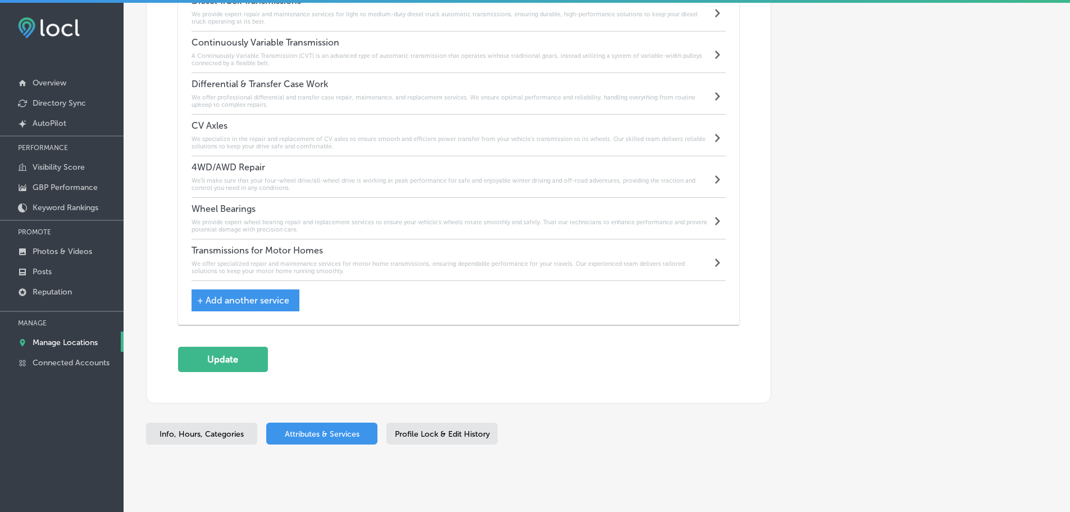
click at [283, 298] on span "+ Add another service" at bounding box center [243, 300] width 92 height 11
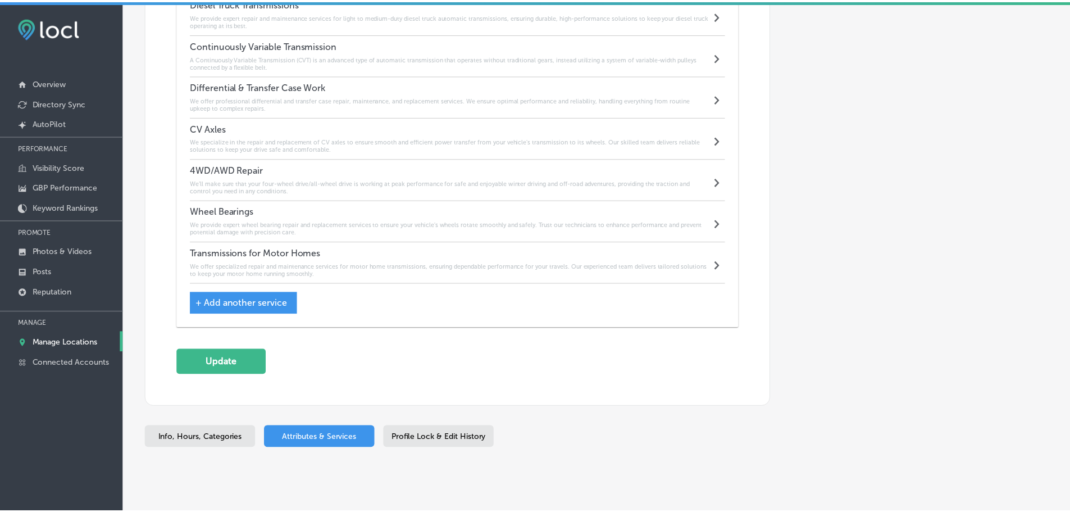
scroll to position [1410, 0]
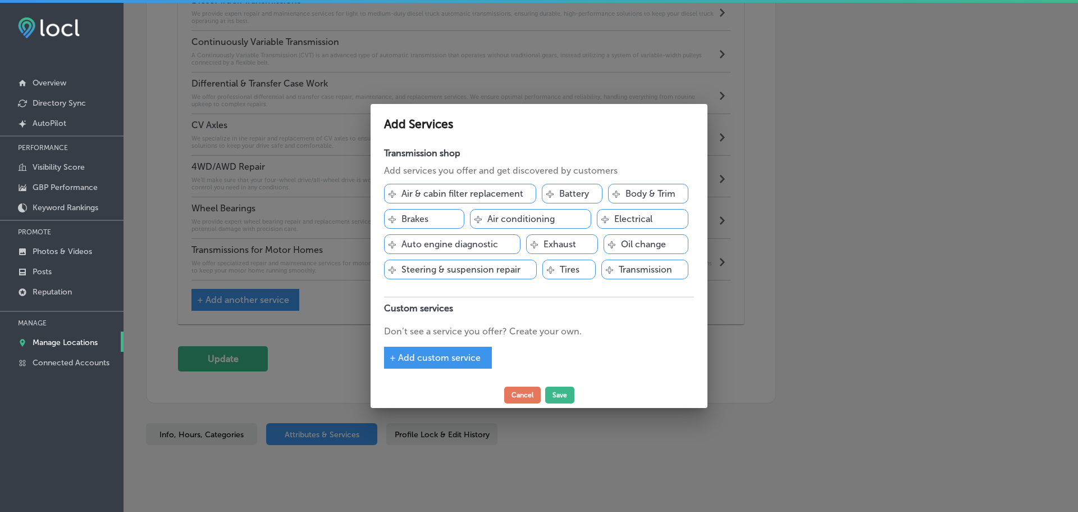
click at [438, 361] on span "+ Add custom service" at bounding box center [435, 357] width 91 height 11
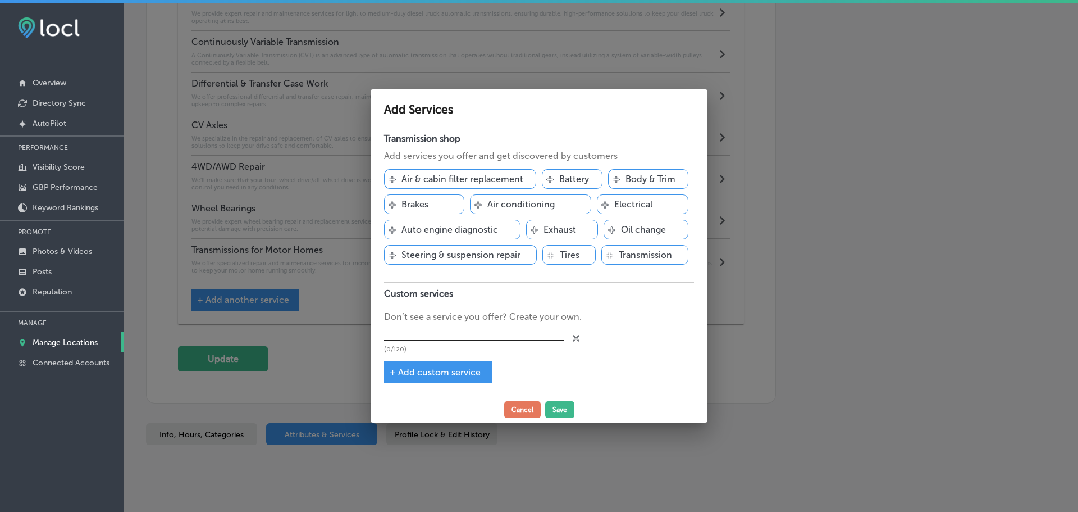
click at [455, 333] on input "text" at bounding box center [474, 332] width 180 height 17
type input "Manual Transmission"
click at [453, 367] on span "+ Add custom service" at bounding box center [435, 372] width 91 height 11
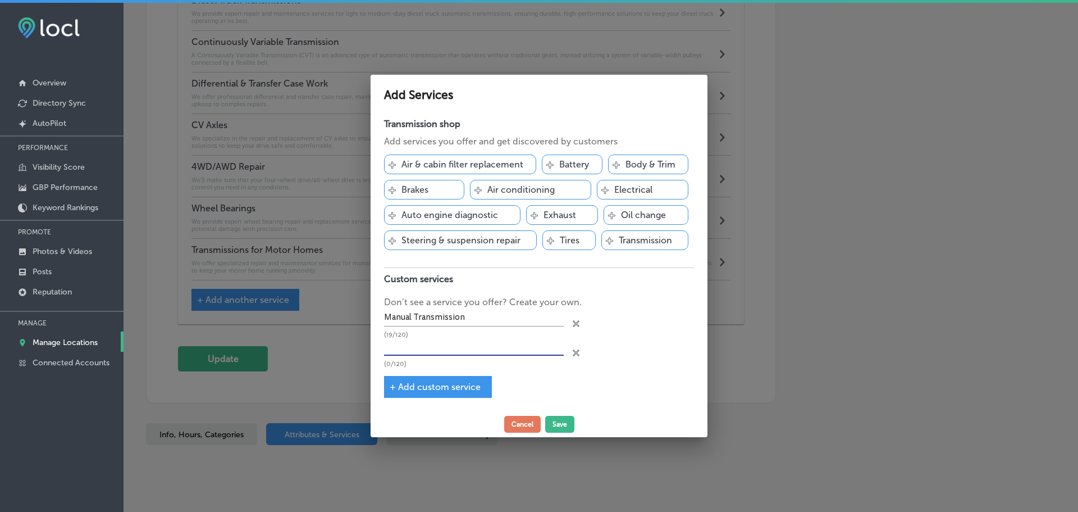
click at [462, 347] on input "text" at bounding box center [474, 346] width 180 height 17
type input "Clutch Repair"
click at [558, 426] on button "Save" at bounding box center [559, 424] width 29 height 17
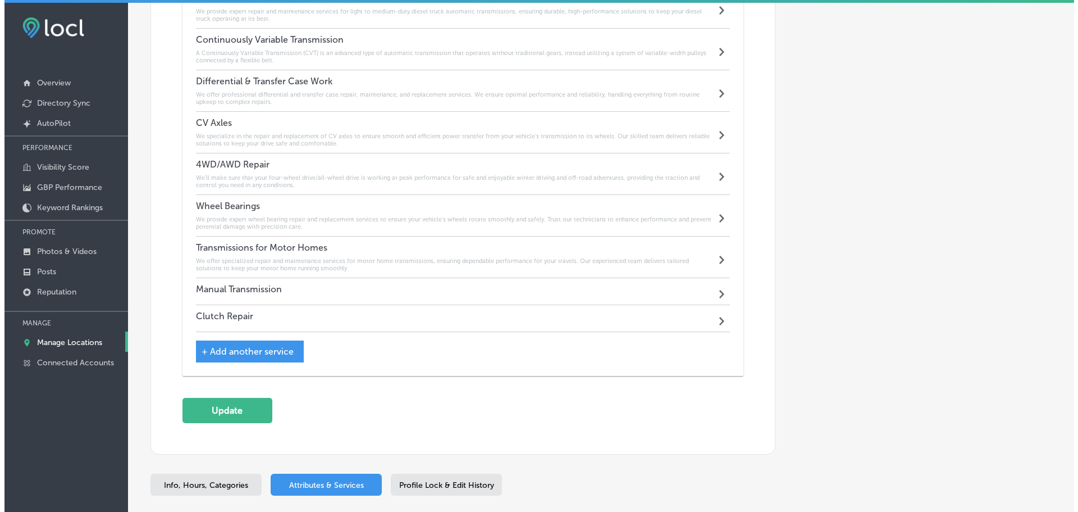
scroll to position [1407, 0]
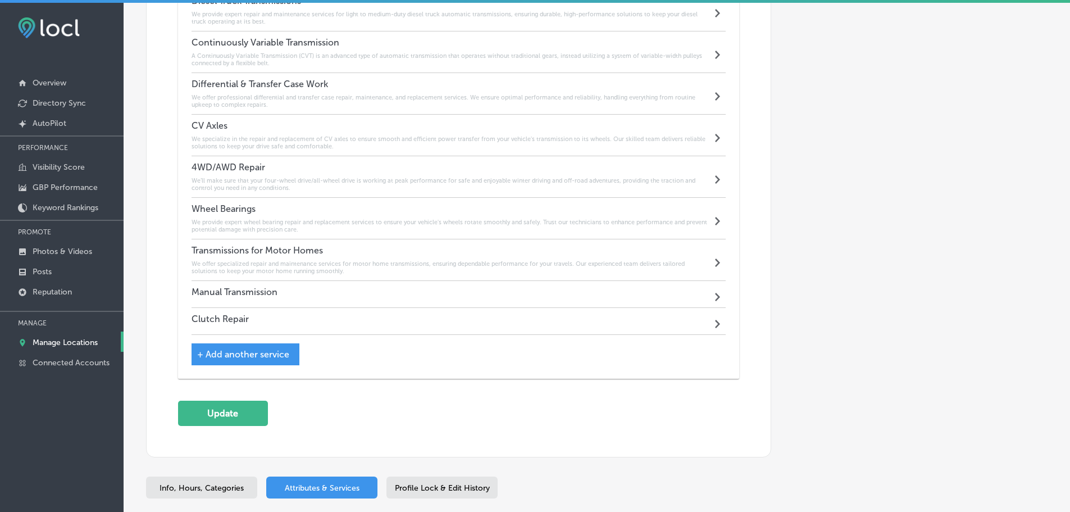
click at [365, 281] on div "Manual Transmission Path Created with Sketch." at bounding box center [459, 294] width 535 height 27
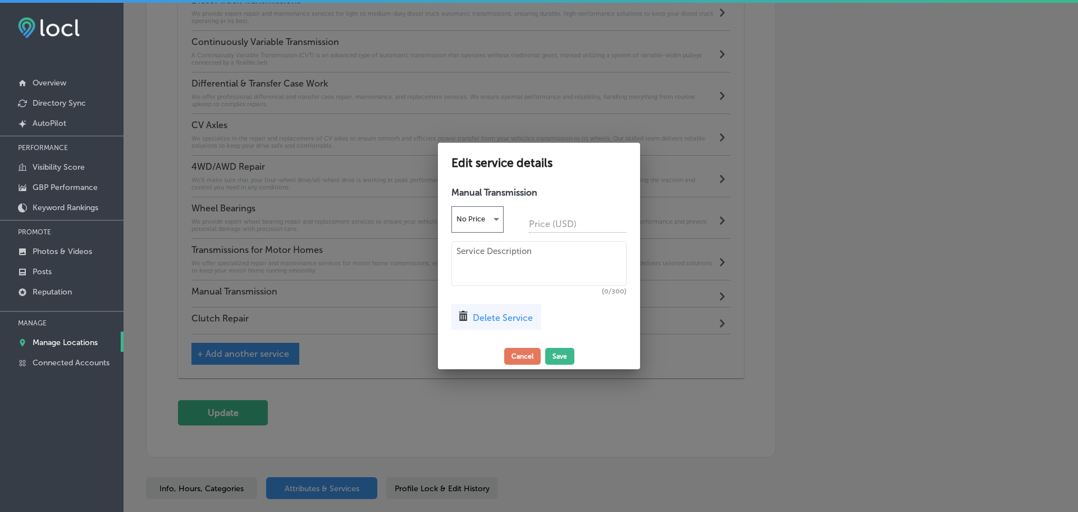
click at [498, 259] on textarea at bounding box center [539, 263] width 175 height 45
paste textarea "Expert diagnosis and repair for all manual transmission issues. From gear synch…"
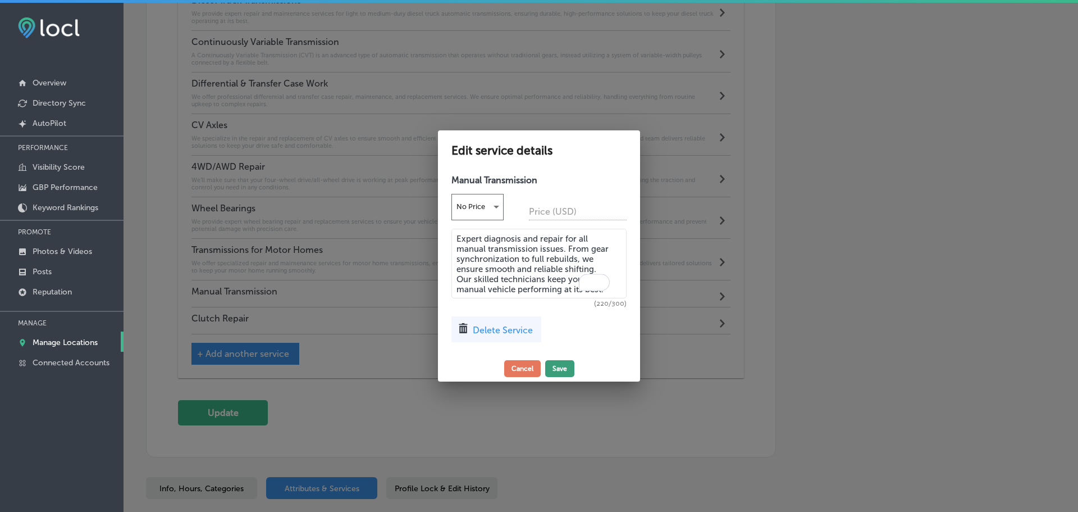
type textarea "Expert diagnosis and repair for all manual transmission issues. From gear synch…"
click at [557, 366] on button "Save" at bounding box center [559, 368] width 29 height 17
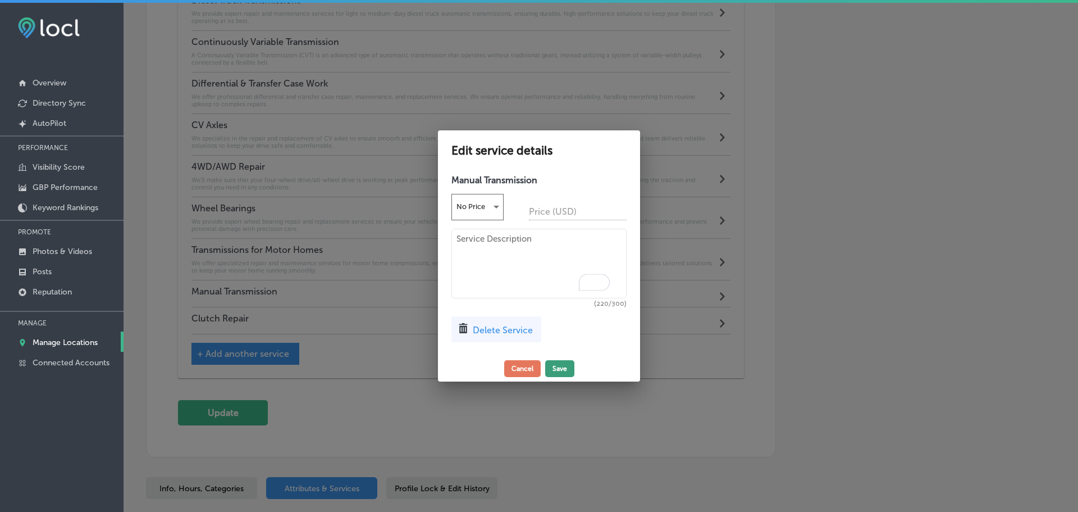
scroll to position [1407, 0]
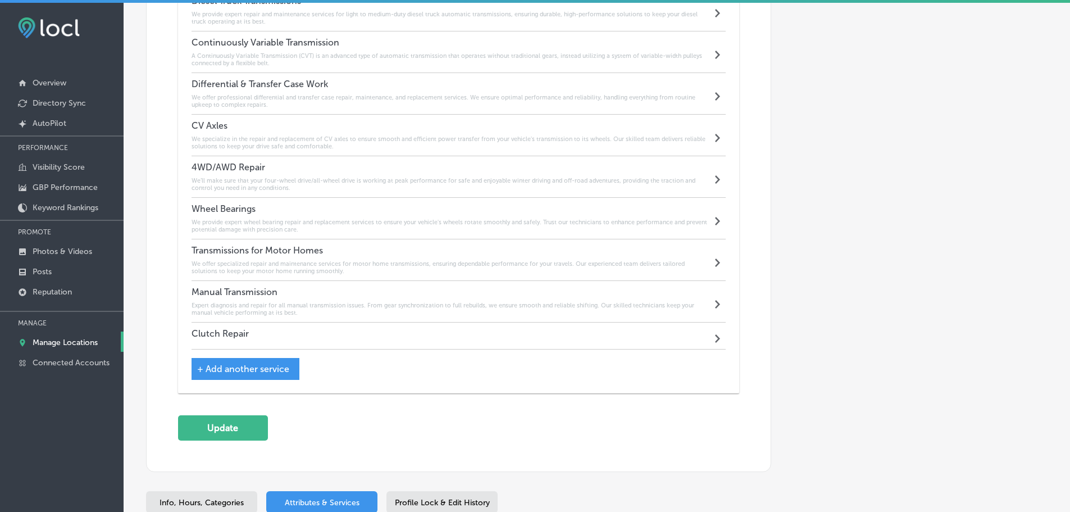
click at [267, 331] on div "Clutch Repair Path Created with Sketch." at bounding box center [459, 335] width 535 height 27
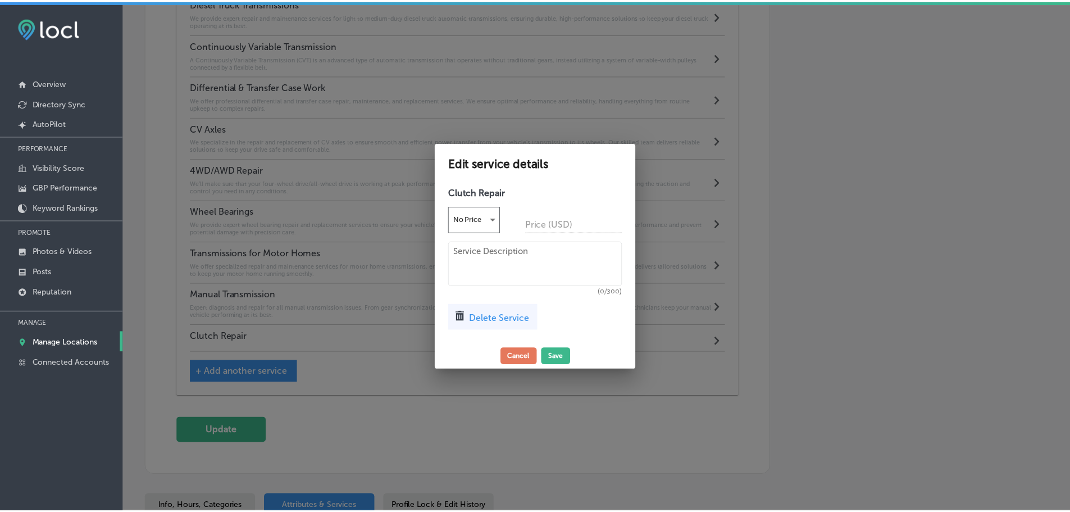
scroll to position [1410, 0]
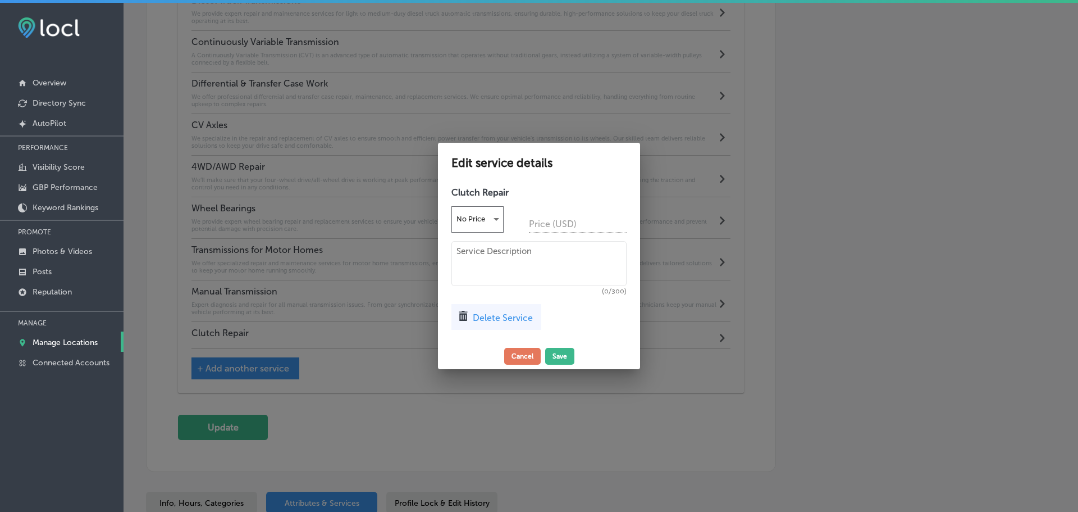
click at [481, 266] on textarea at bounding box center [539, 263] width 175 height 45
paste textarea "We specialize in comprehensive clutch system repairs and replacements. Our serv…"
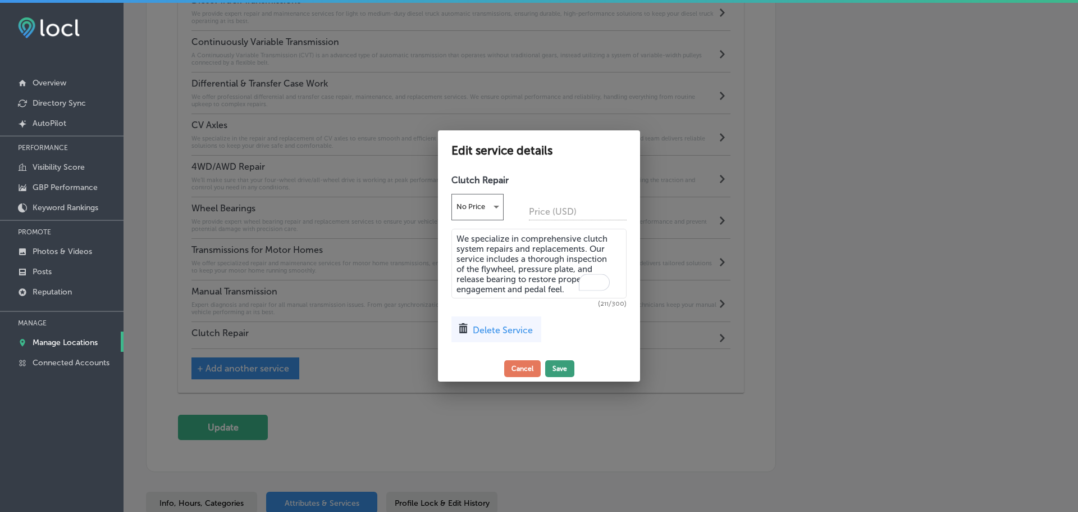
type textarea "We specialize in comprehensive clutch system repairs and replacements. Our serv…"
click at [563, 370] on button "Save" at bounding box center [559, 368] width 29 height 17
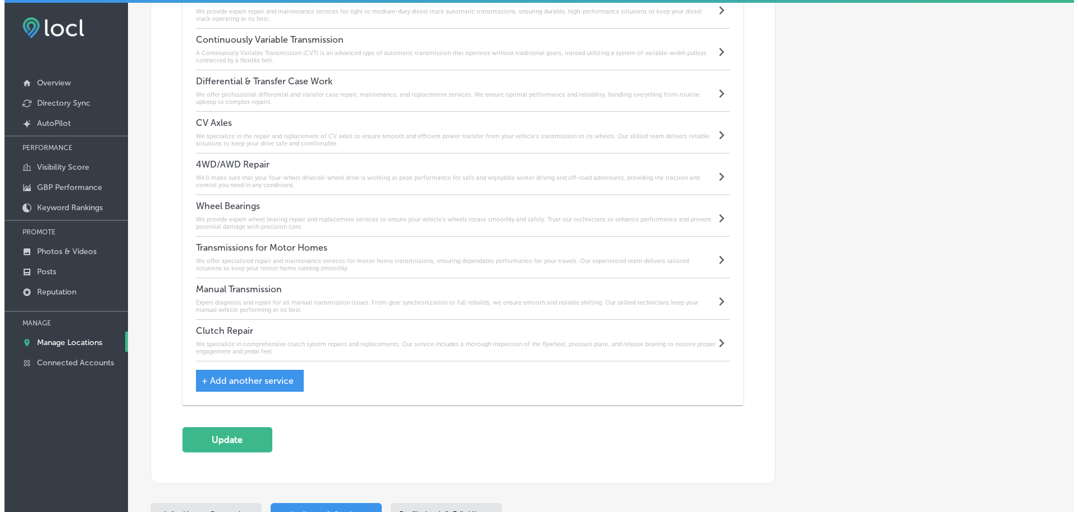
scroll to position [1407, 0]
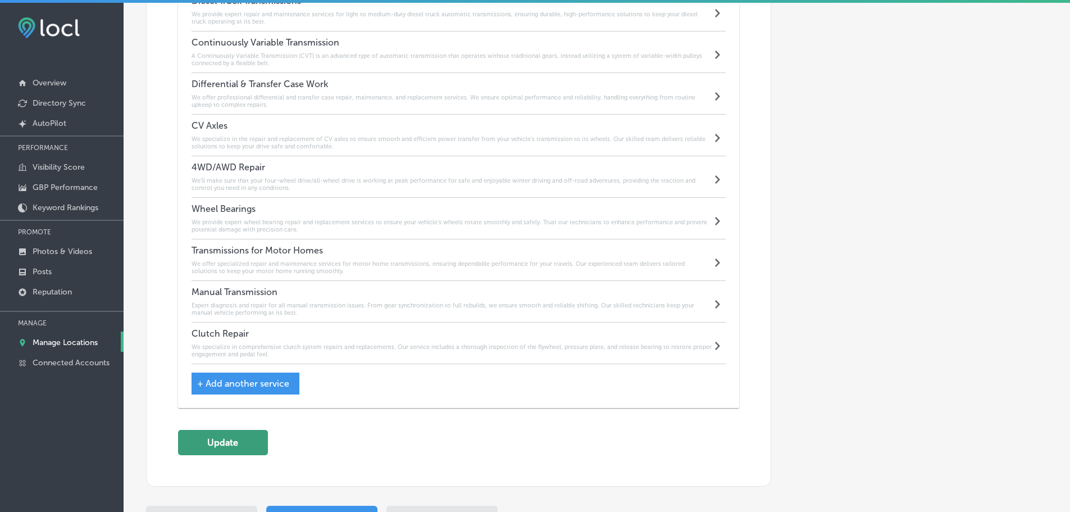
click at [215, 444] on button "Update" at bounding box center [223, 442] width 90 height 25
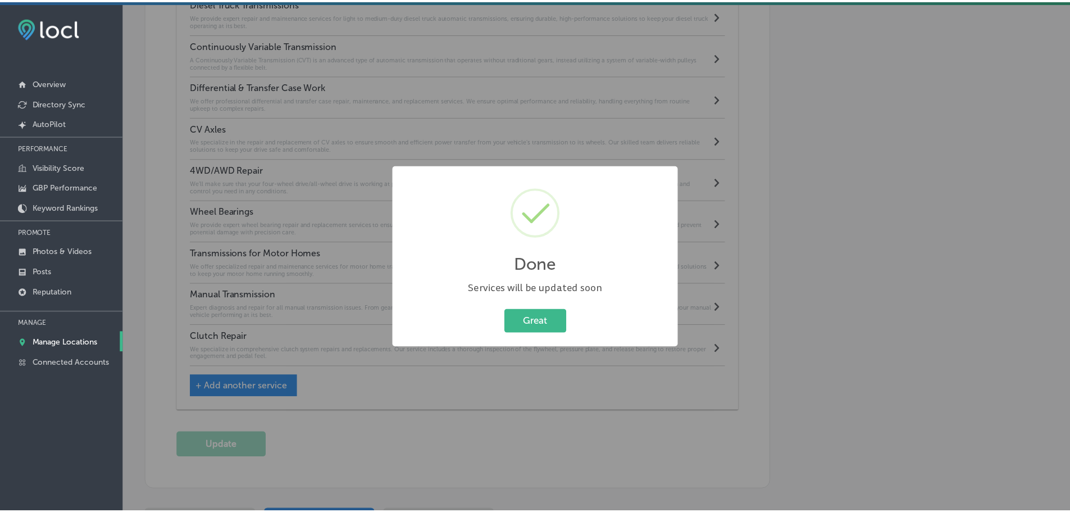
scroll to position [1410, 0]
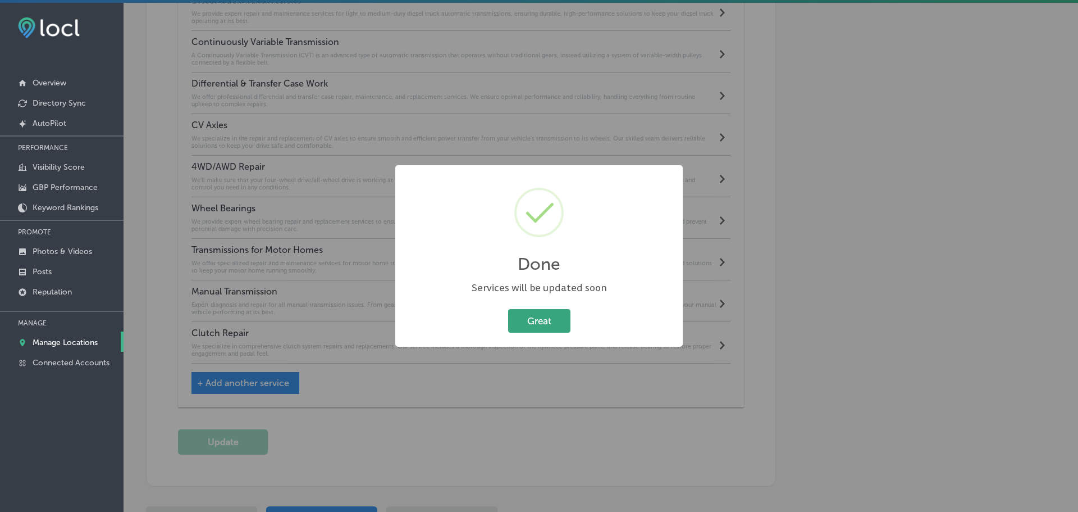
click at [530, 316] on button "Great" at bounding box center [539, 320] width 62 height 23
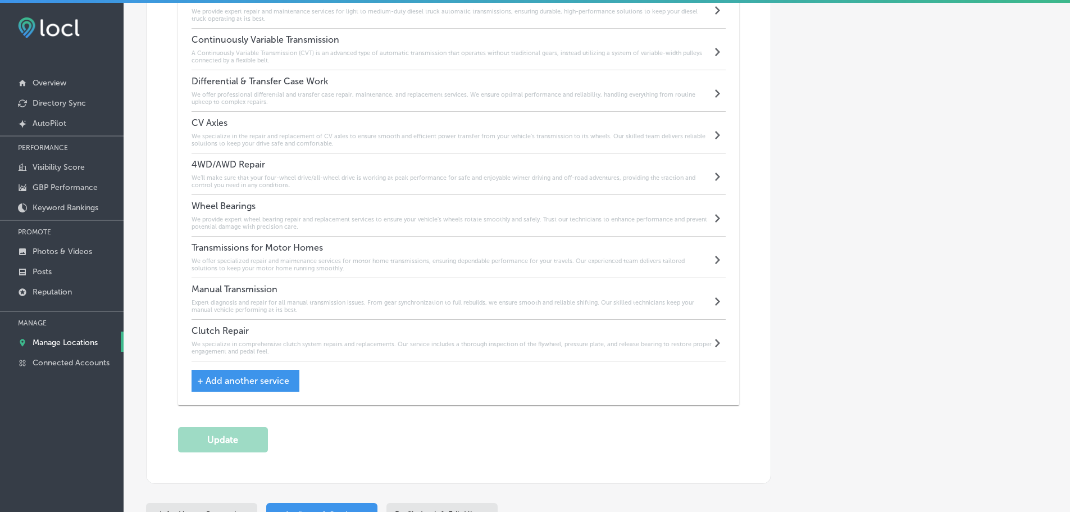
scroll to position [1407, 0]
